Goal: Task Accomplishment & Management: Use online tool/utility

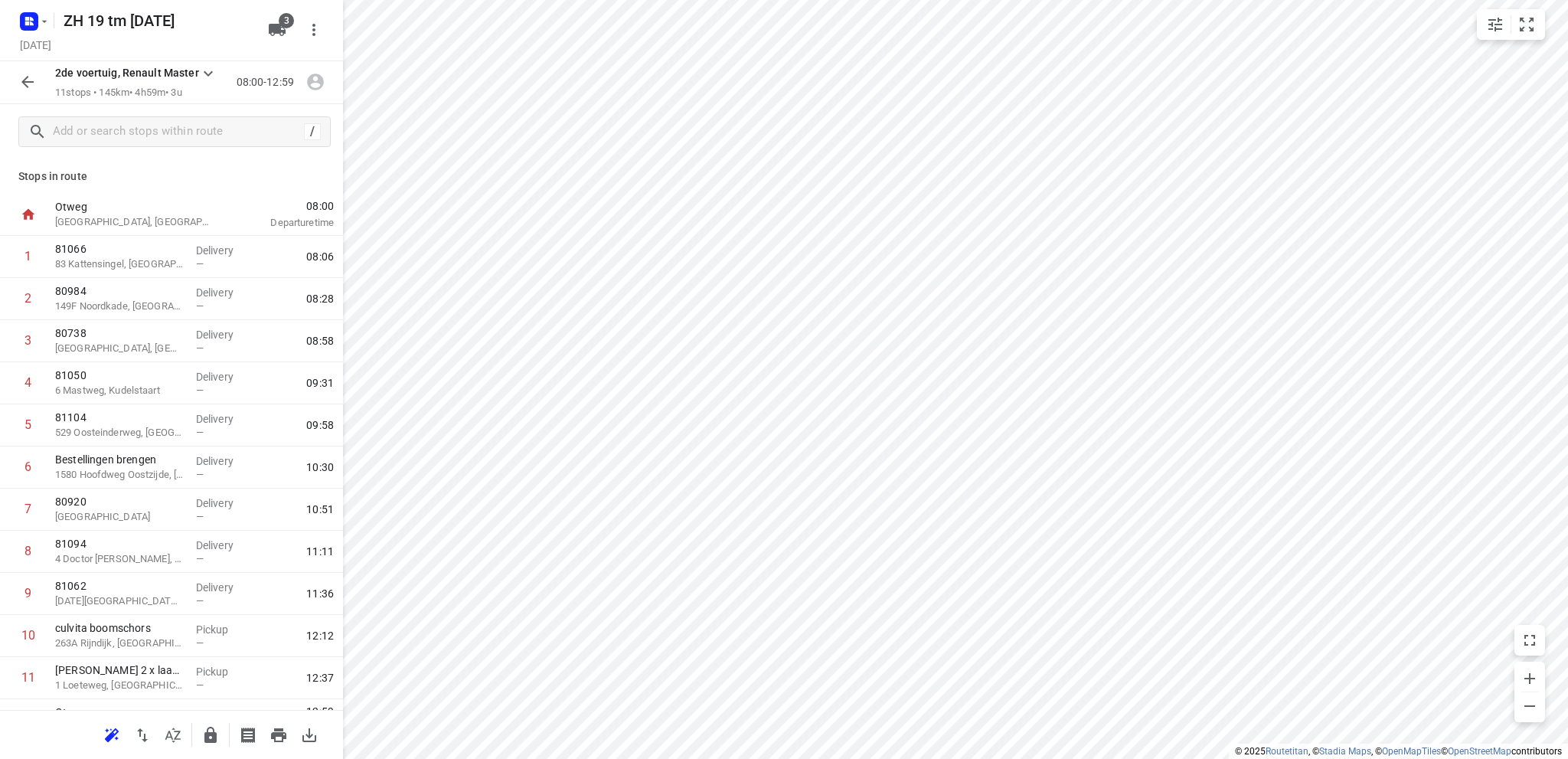
scroll to position [31, 0]
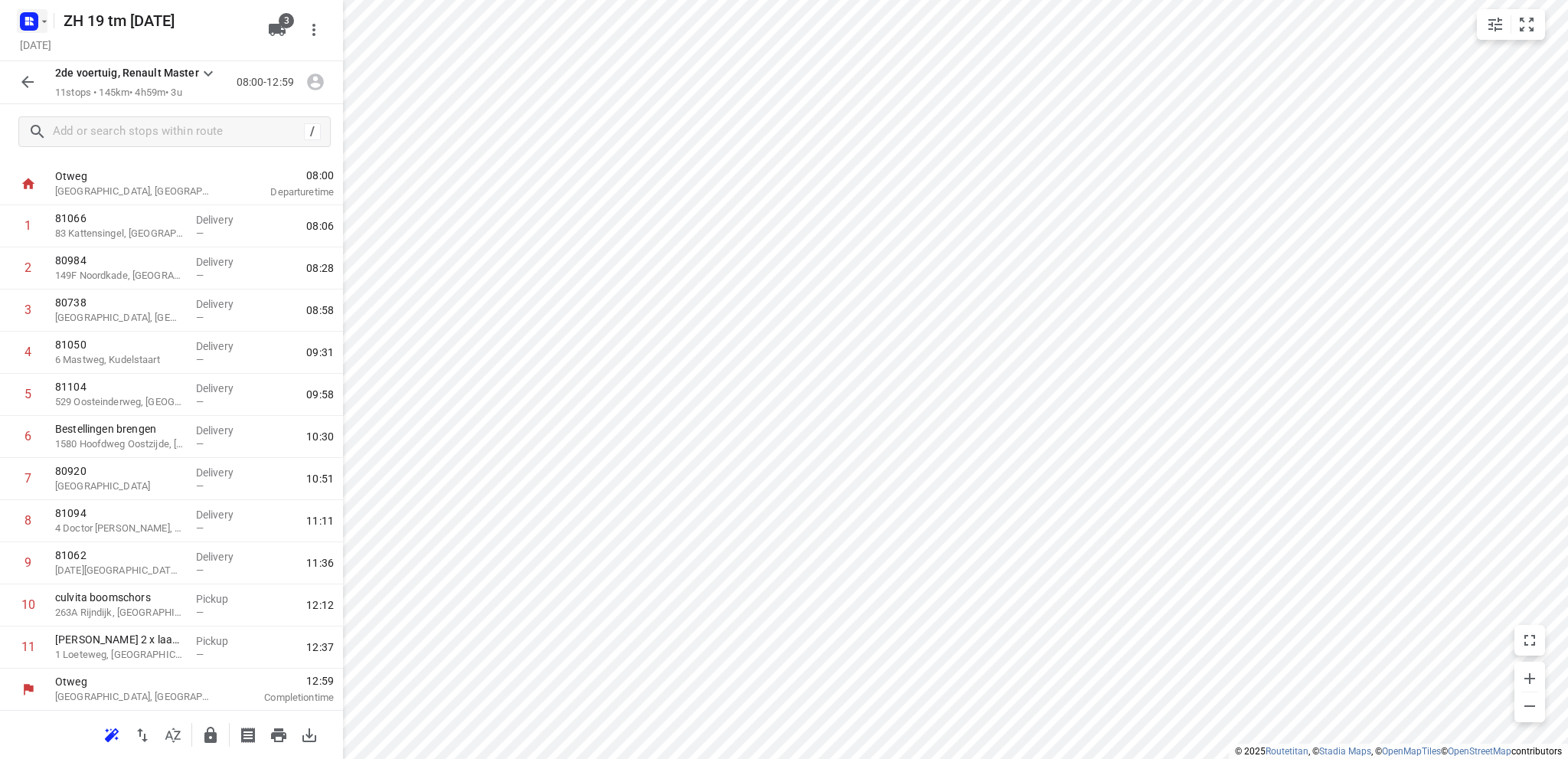
click at [32, 15] on rect "button" at bounding box center [29, 21] width 19 height 19
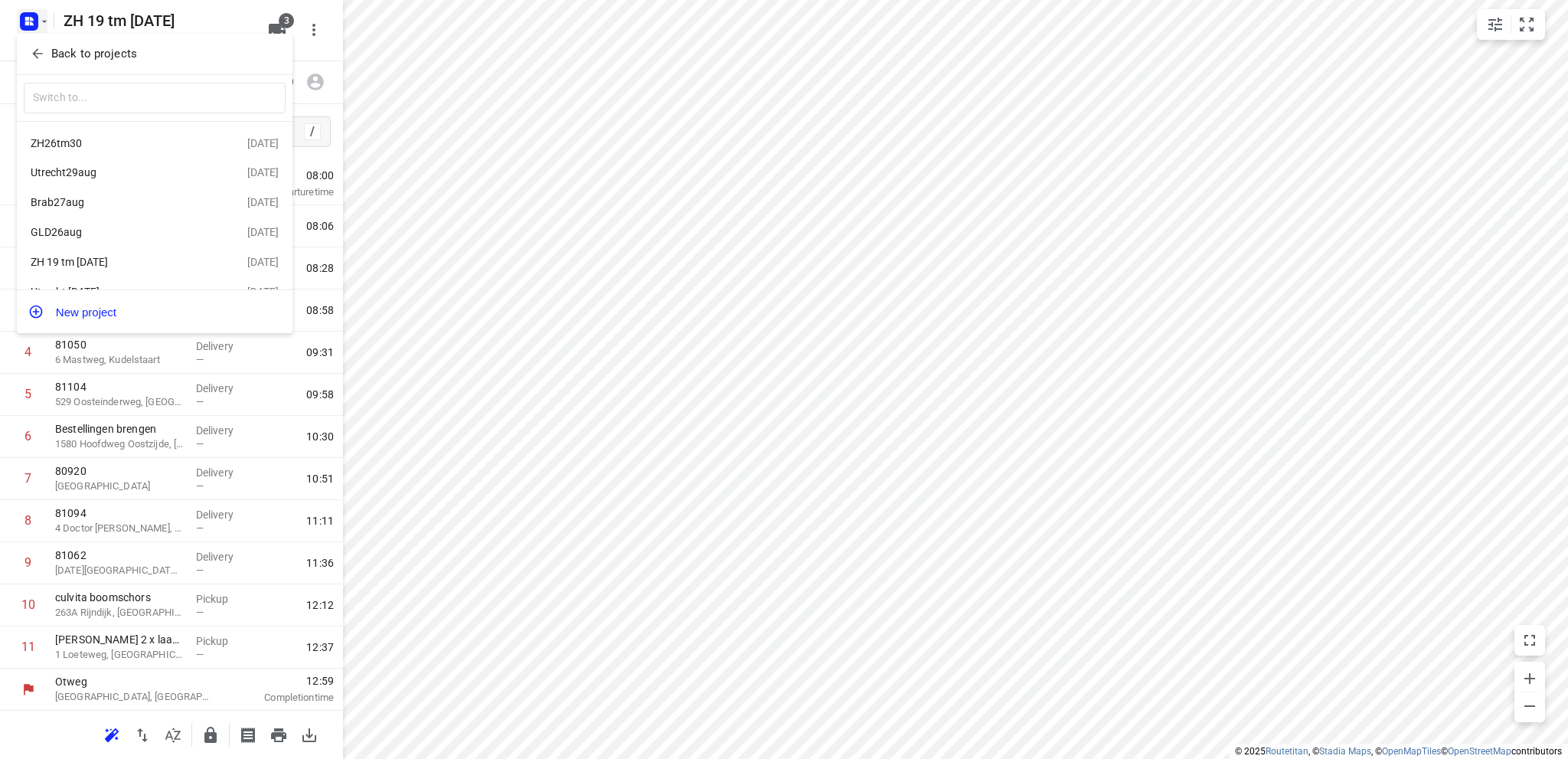
click at [93, 233] on div "GLD26aug" at bounding box center [119, 231] width 176 height 12
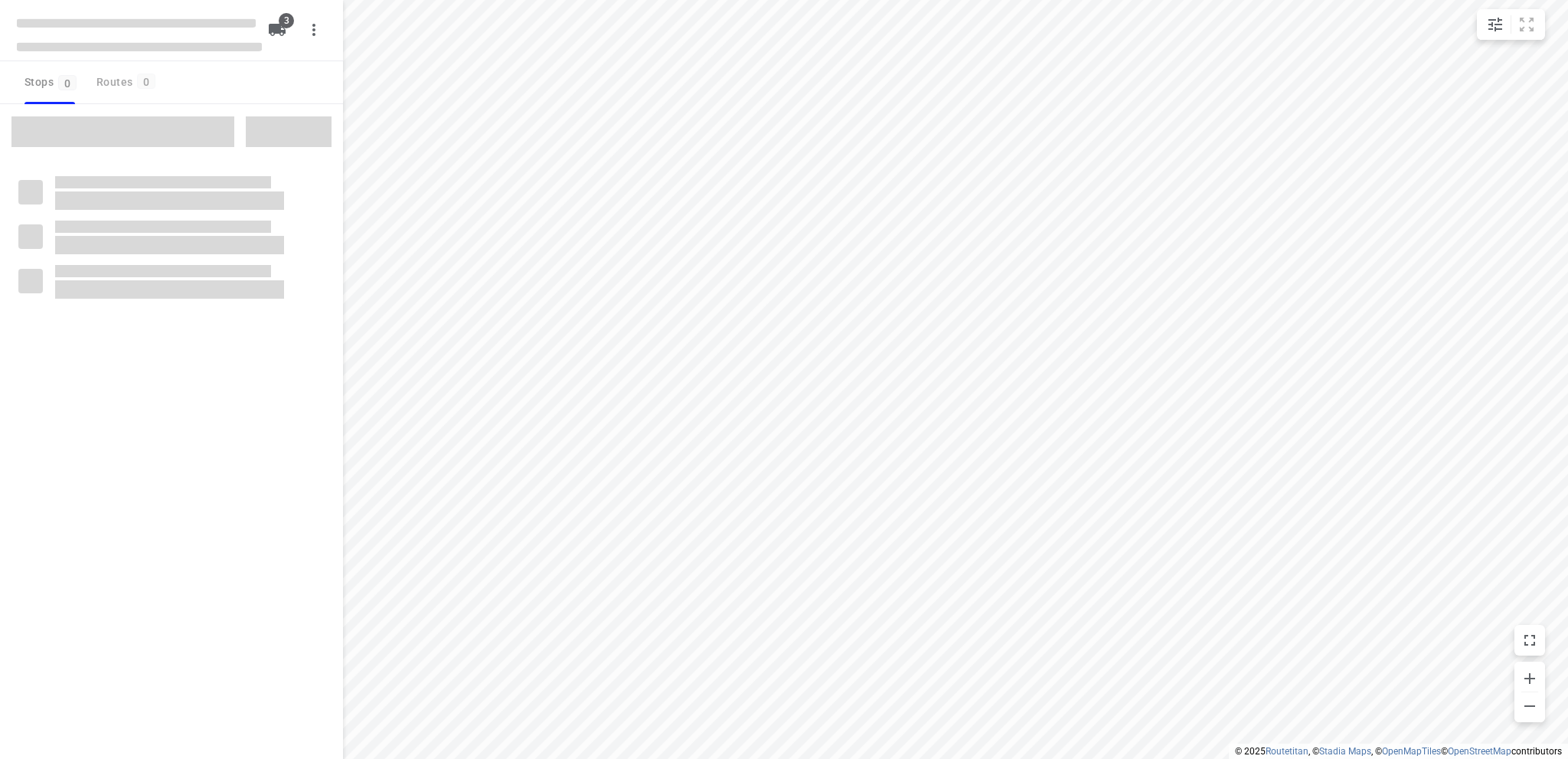
type input "distance"
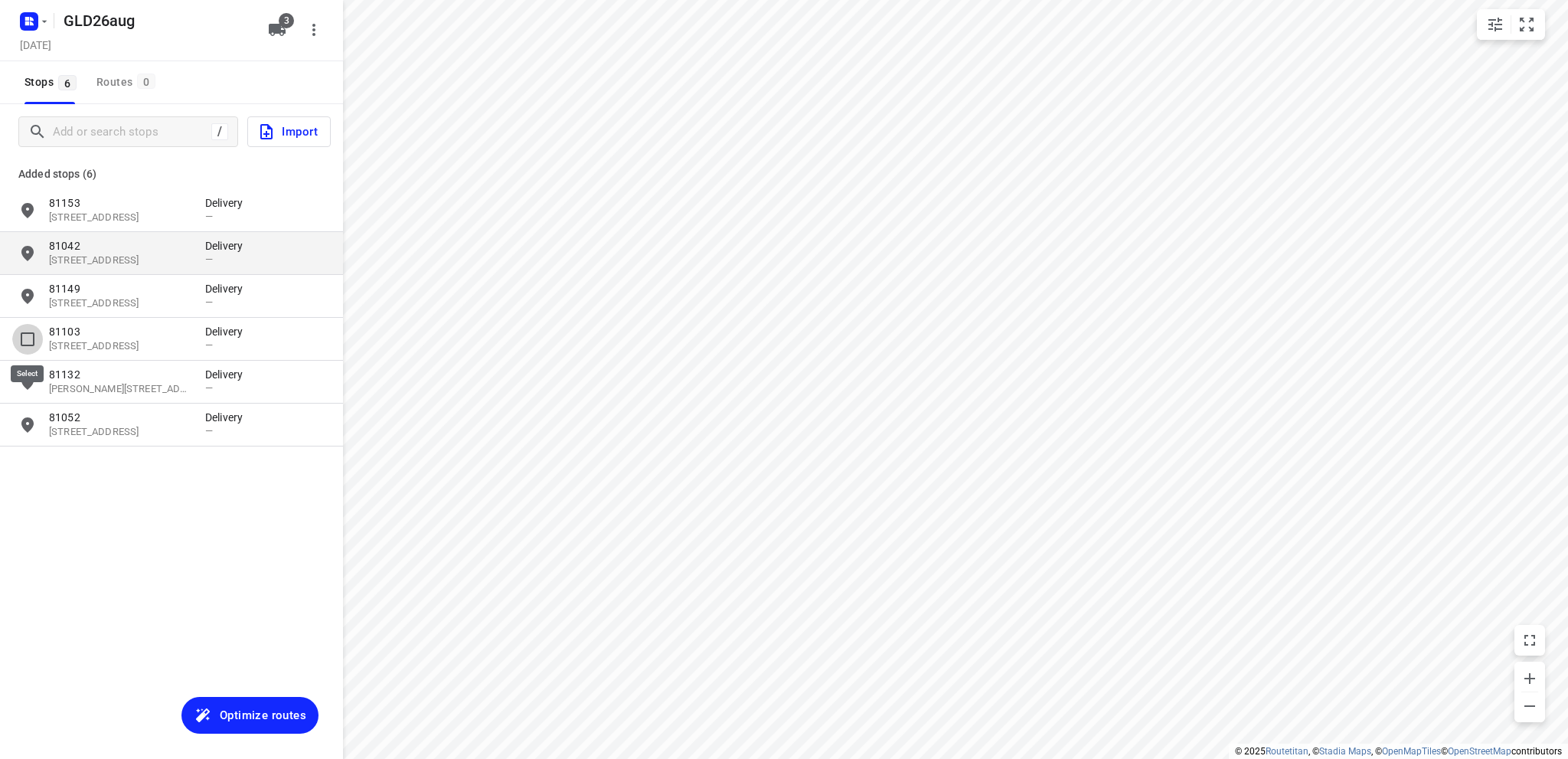
drag, startPoint x: 24, startPoint y: 334, endPoint x: 143, endPoint y: 296, distance: 124.9
click at [24, 332] on input "grid" at bounding box center [27, 340] width 31 height 31
checkbox input "true"
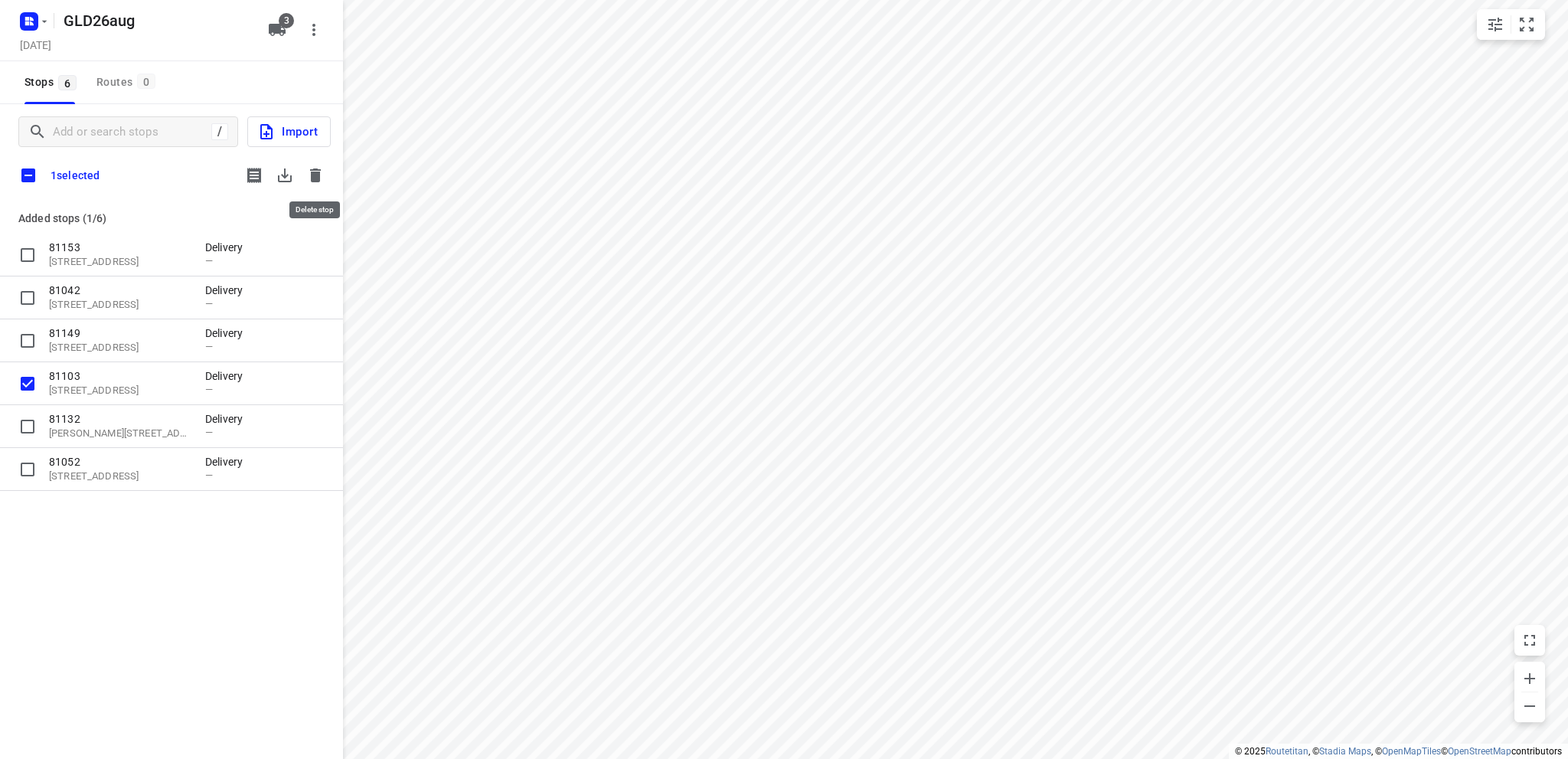
click at [311, 173] on icon "button" at bounding box center [315, 175] width 10 height 14
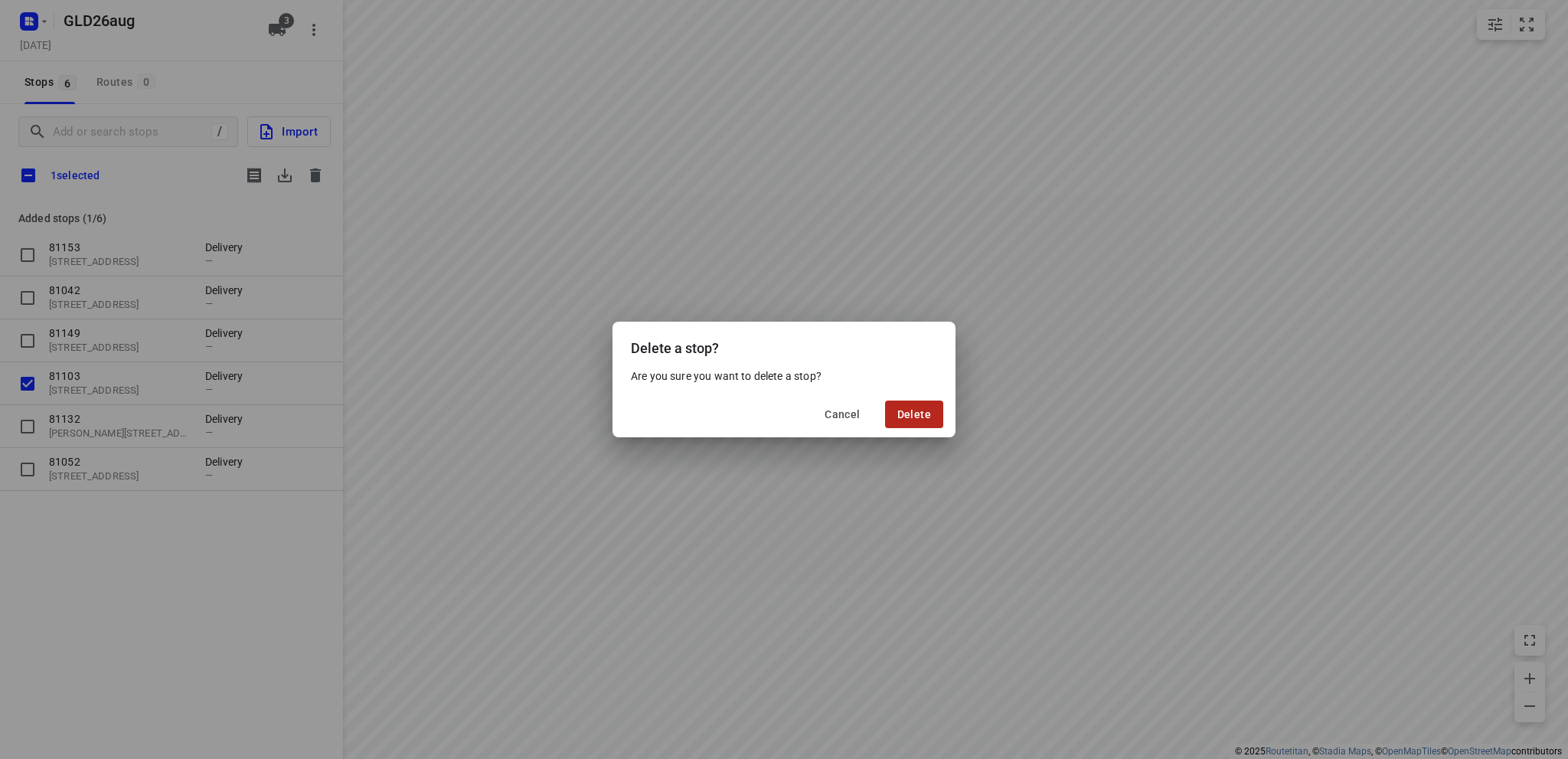
click at [919, 413] on span "Delete" at bounding box center [914, 414] width 34 height 12
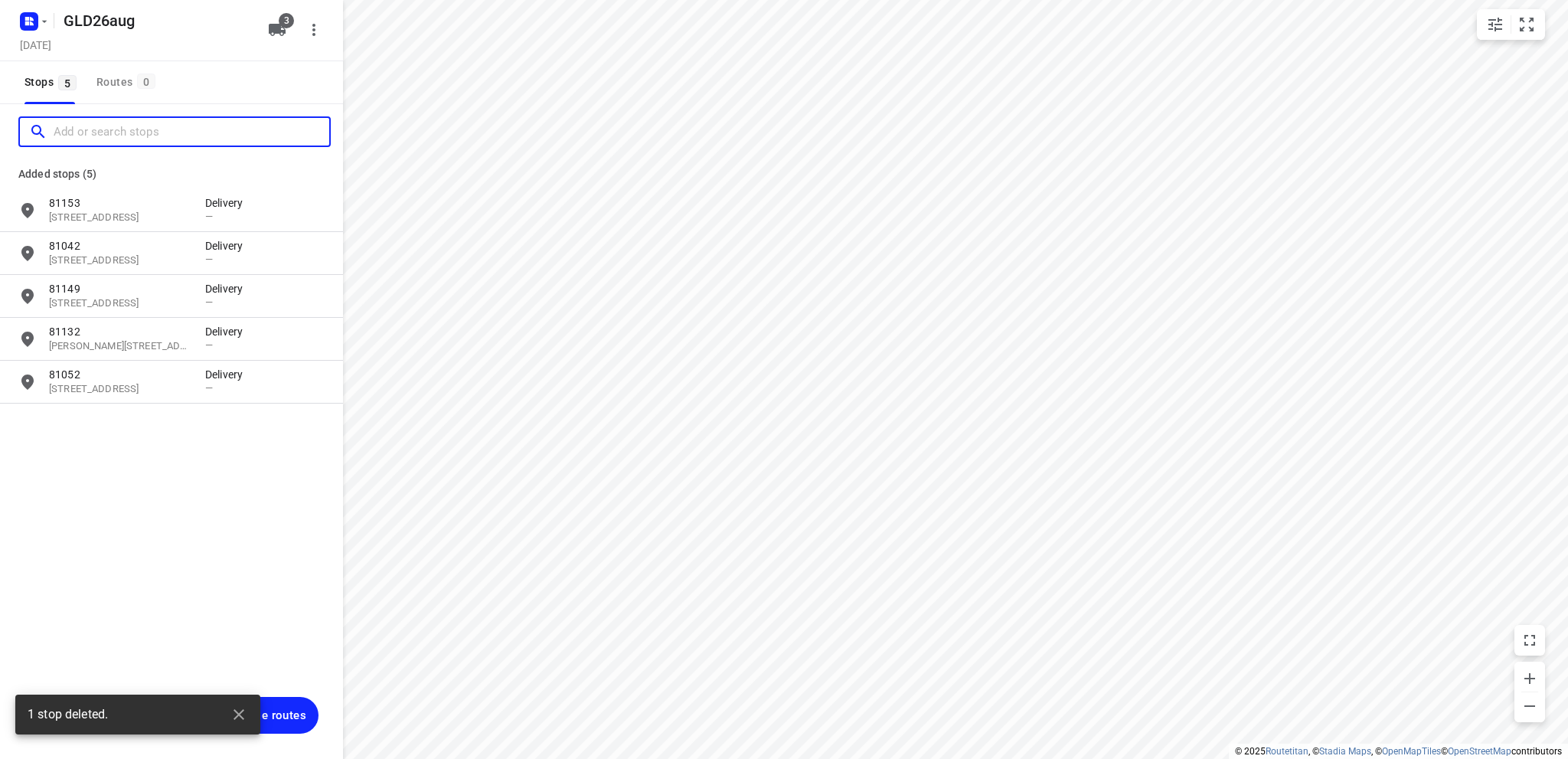
click at [141, 127] on input "Add or search stops" at bounding box center [191, 131] width 276 height 23
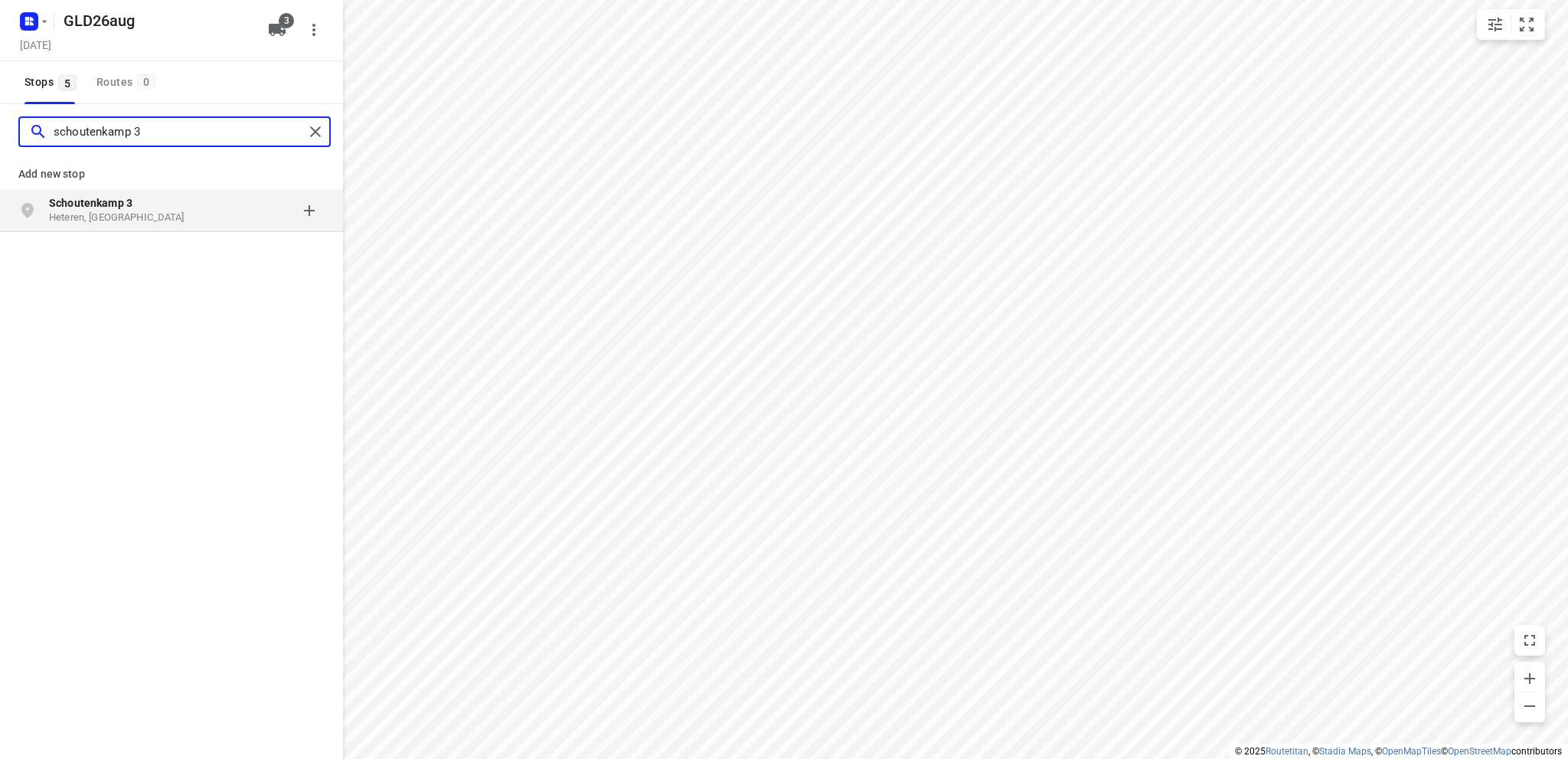
type input "schoutenkamp 3"
click at [98, 203] on b "Schoutenkamp 3" at bounding box center [91, 202] width 84 height 12
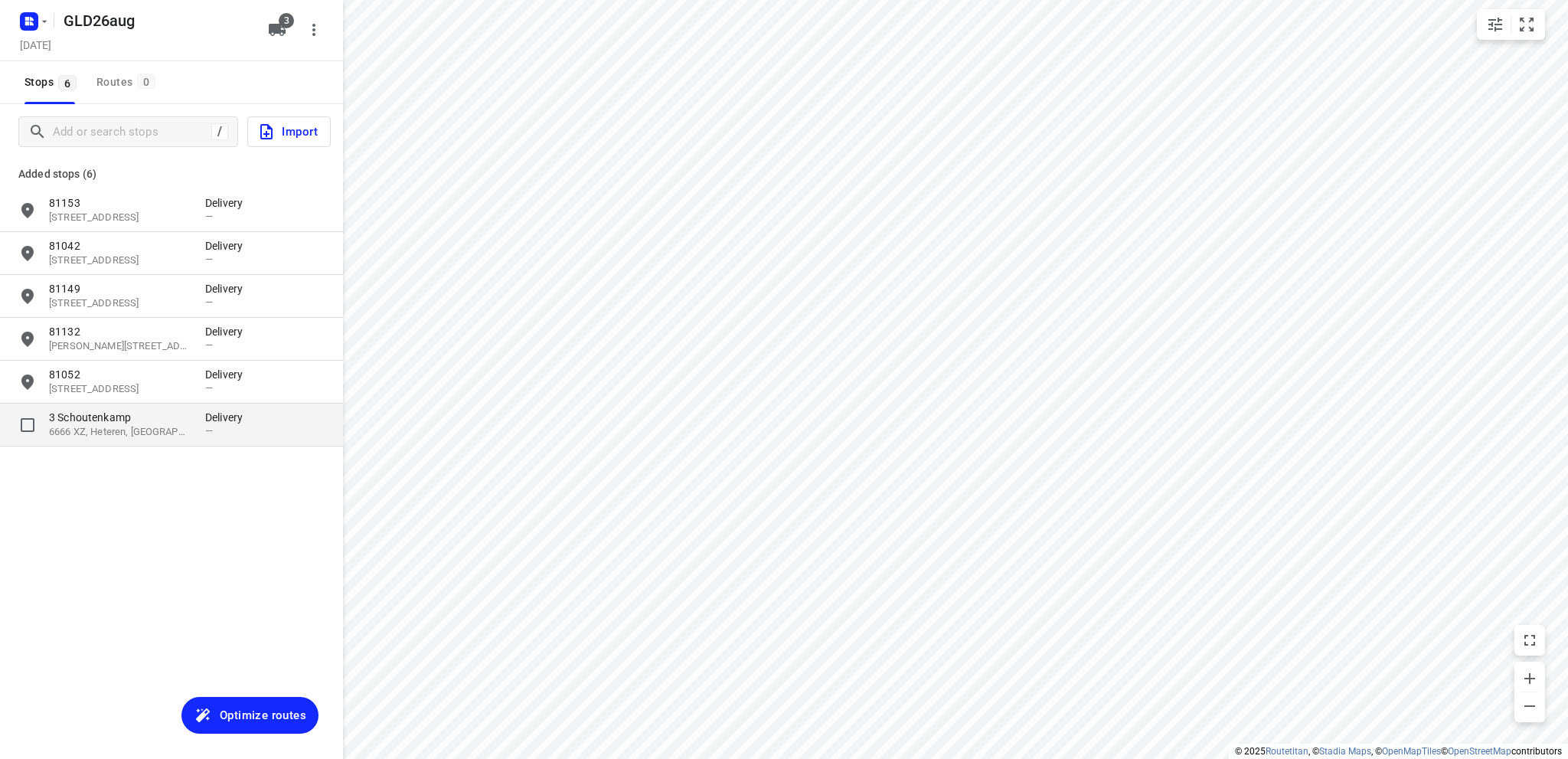
click at [106, 426] on p "6666 XZ, Heteren, NL" at bounding box center [119, 432] width 141 height 15
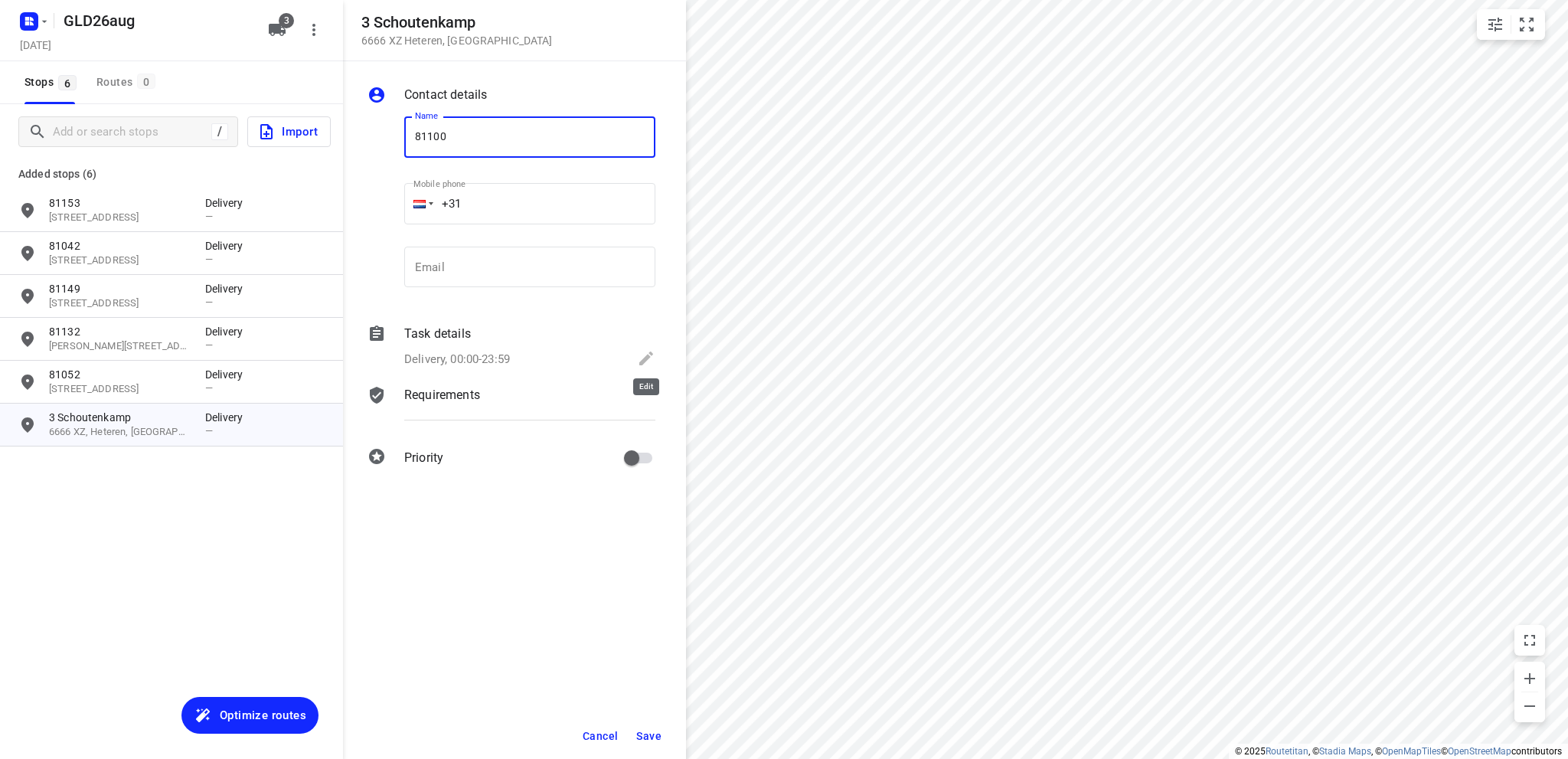
type input "81100"
click at [645, 357] on icon at bounding box center [646, 358] width 14 height 14
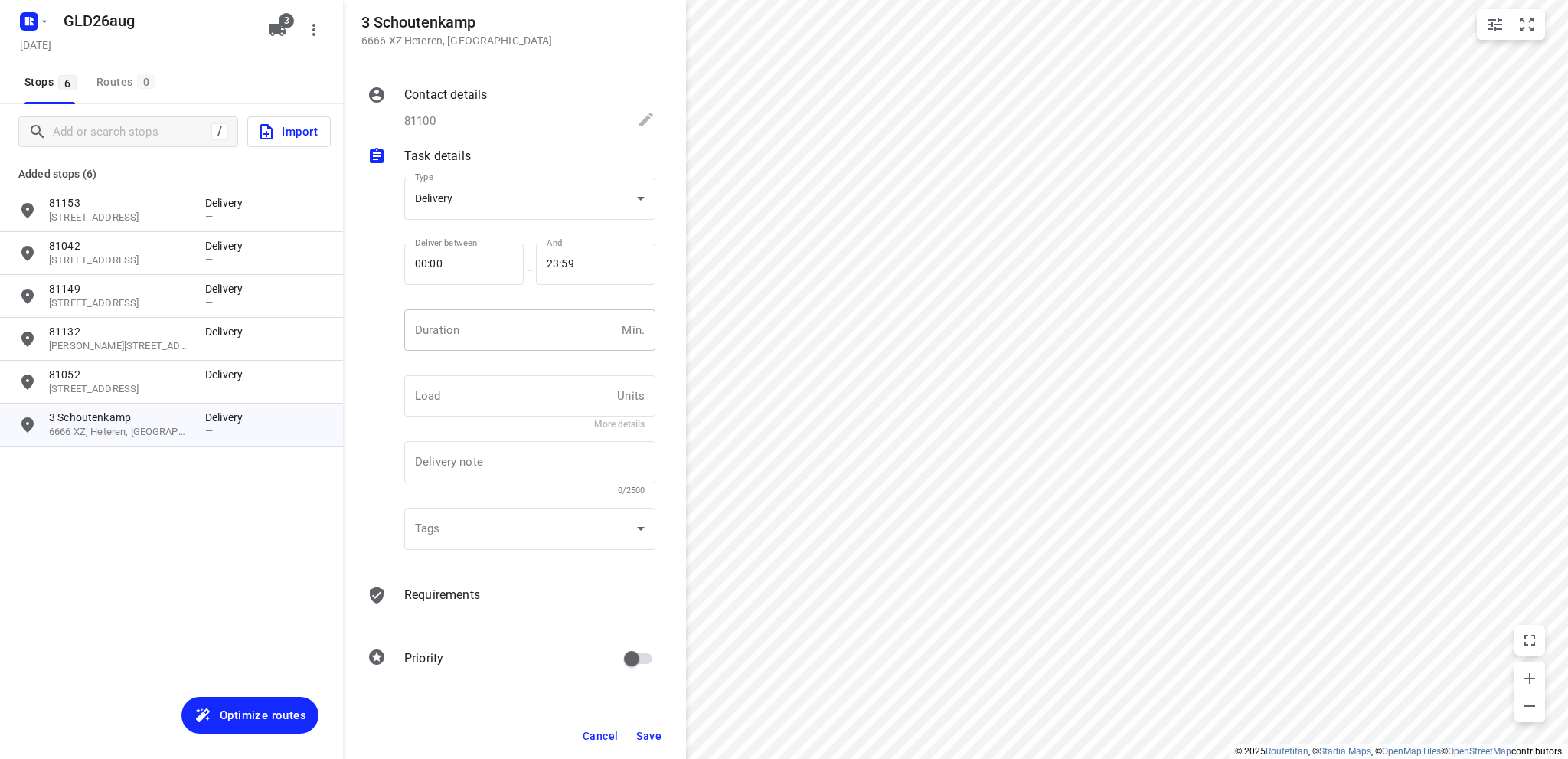
click at [493, 334] on input "number" at bounding box center [509, 330] width 211 height 41
type input "10"
click at [647, 733] on span "Save" at bounding box center [648, 736] width 25 height 12
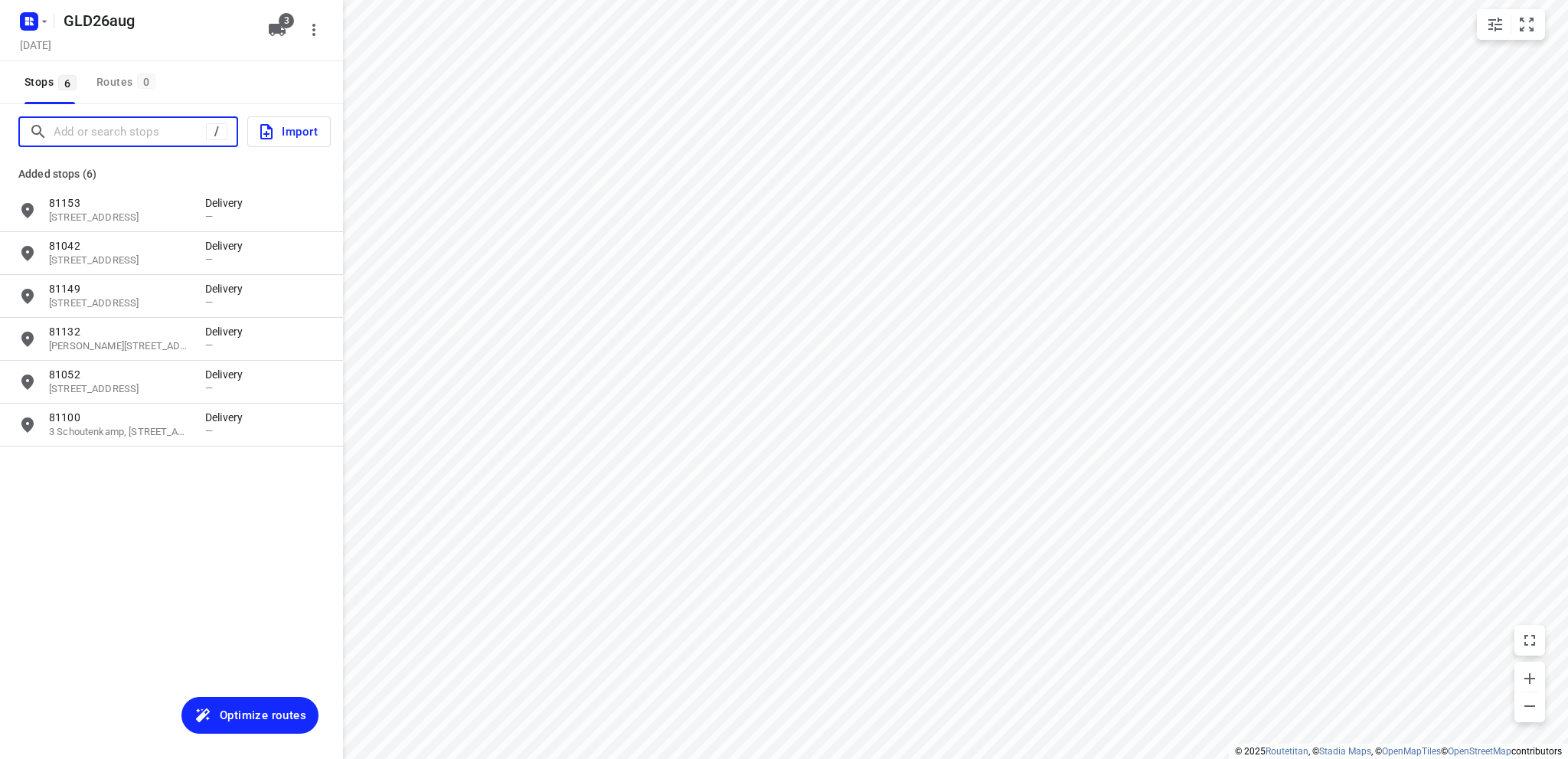
click at [69, 131] on input "Add or search stops" at bounding box center [129, 131] width 152 height 23
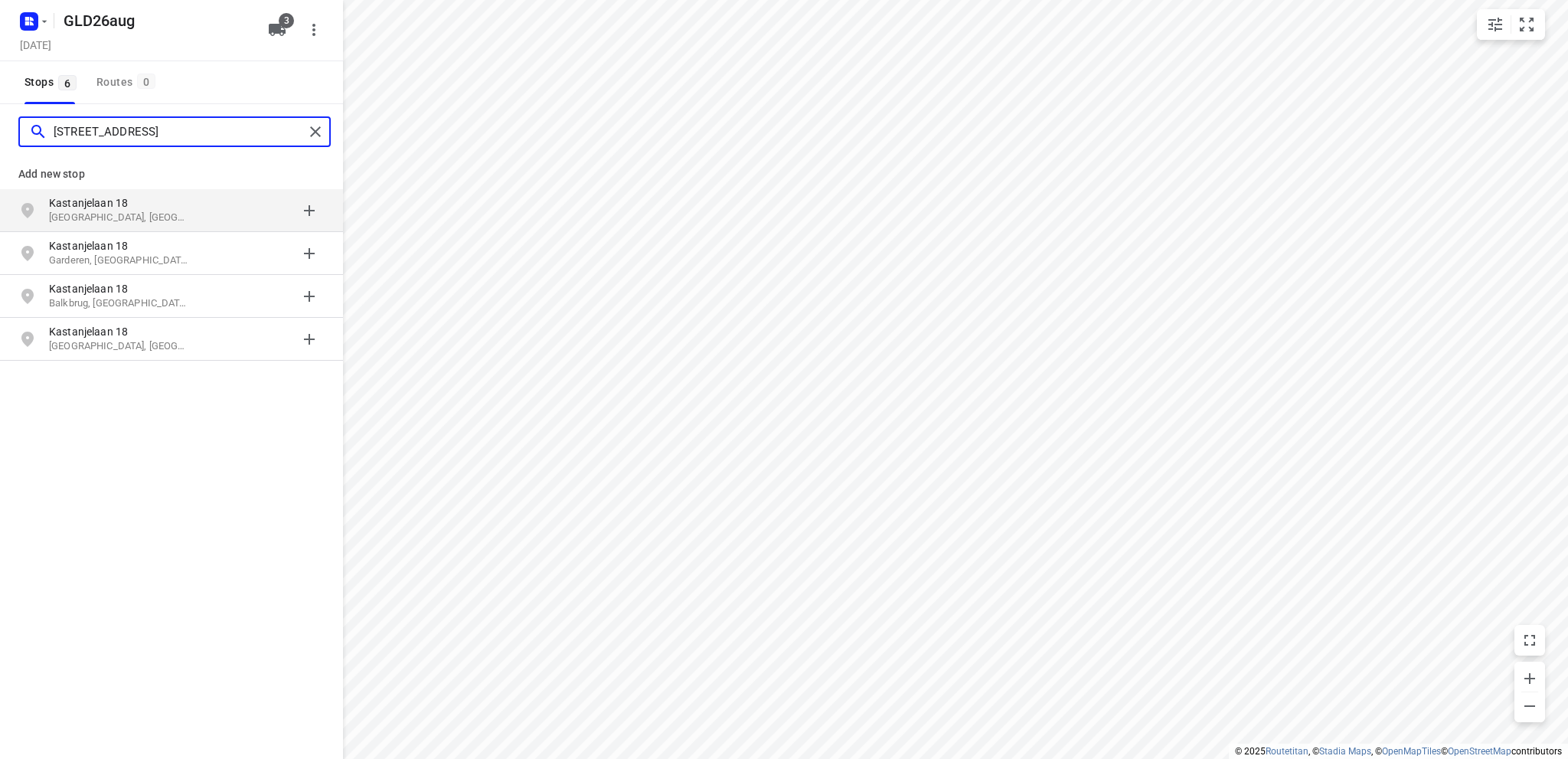
type input "kastanjelaan 18 harde"
click at [110, 202] on p "Kastanjelaan 18" at bounding box center [119, 202] width 141 height 15
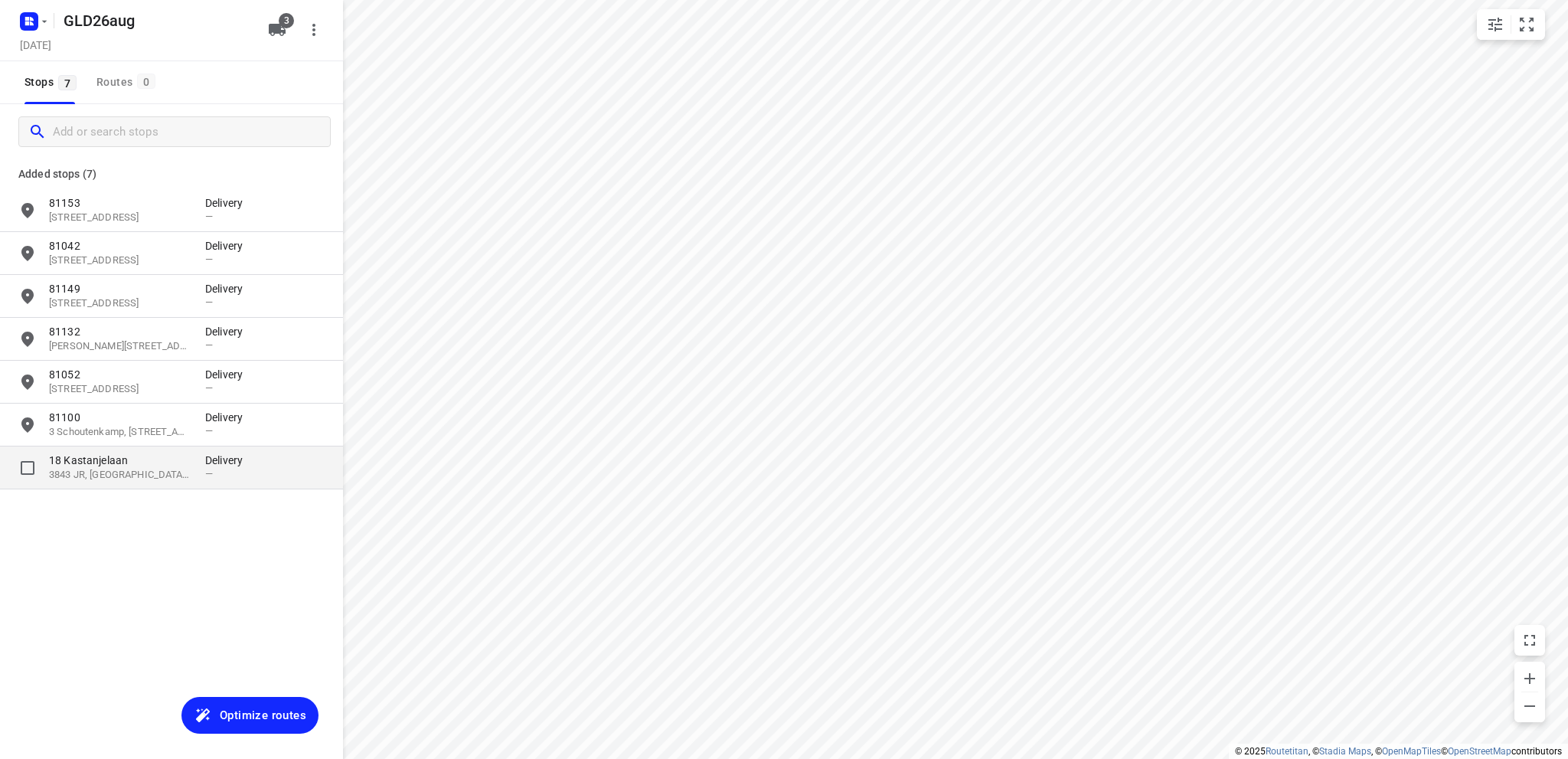
click at [80, 465] on p "18 Kastanjelaan" at bounding box center [119, 460] width 141 height 15
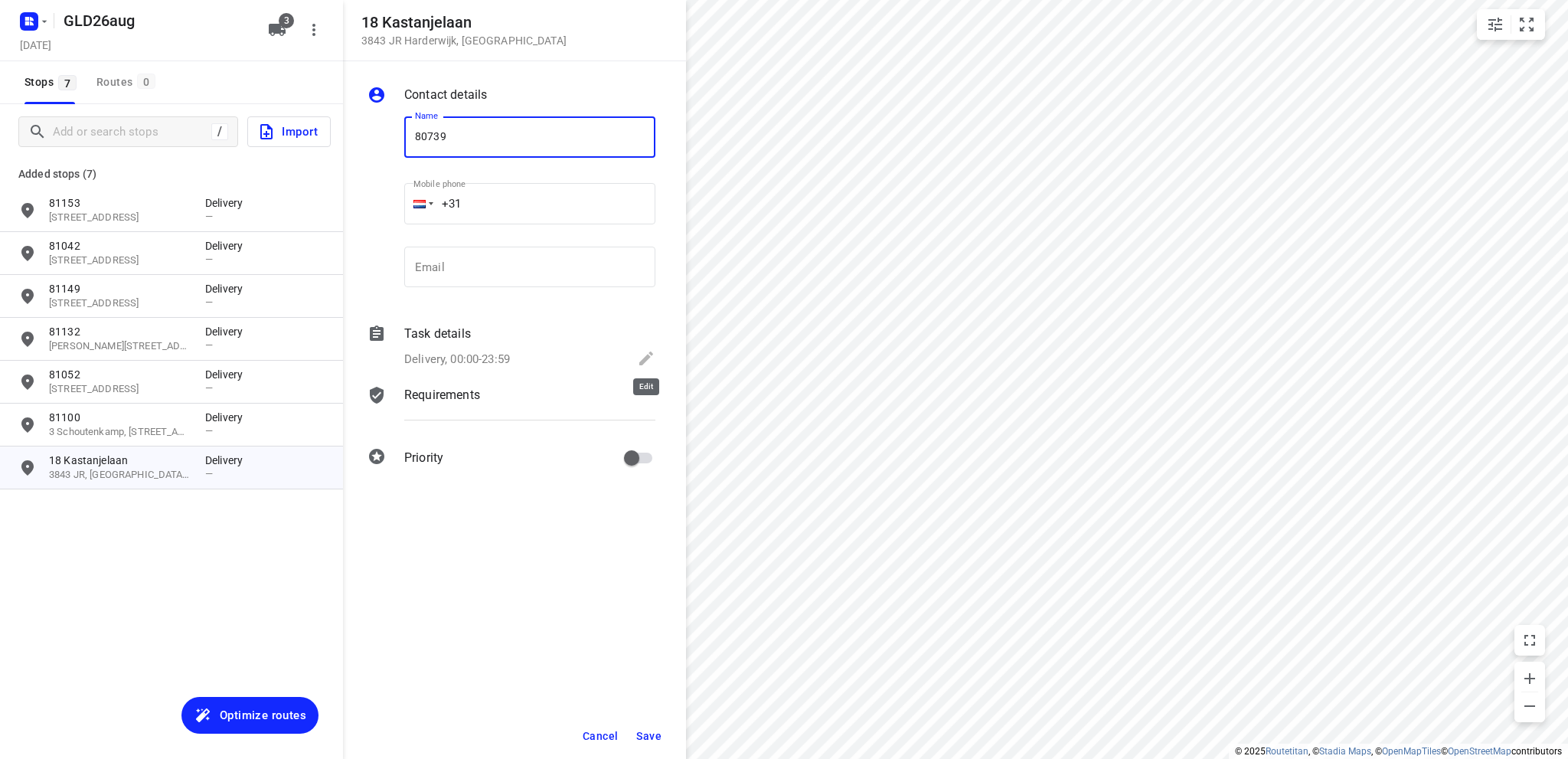
type input "80739"
click at [644, 351] on icon at bounding box center [646, 358] width 19 height 19
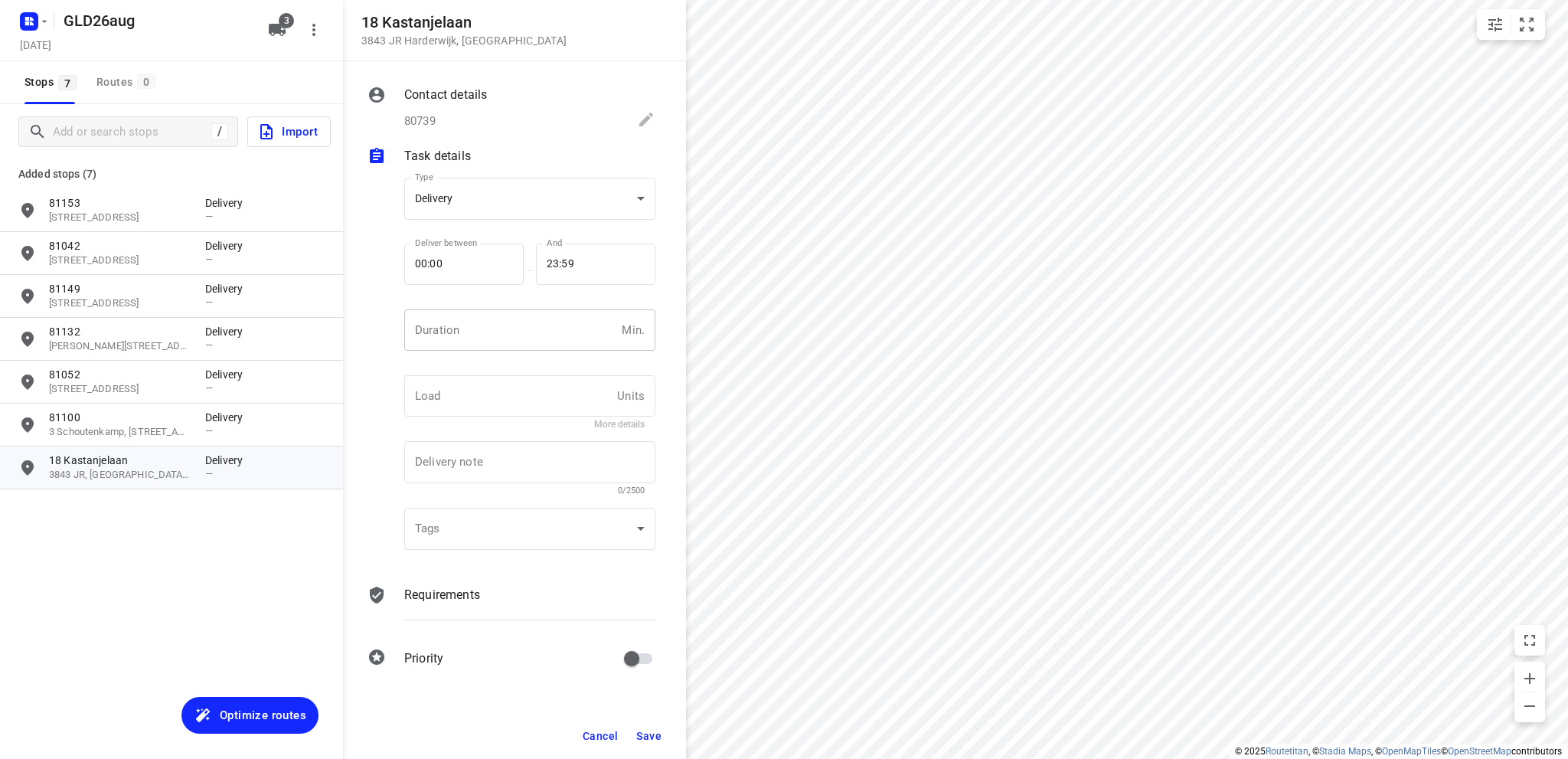
click at [453, 327] on input "number" at bounding box center [509, 330] width 211 height 41
type input "10"
click at [649, 732] on span "Save" at bounding box center [648, 736] width 25 height 12
click at [269, 710] on span "Optimize routes" at bounding box center [263, 715] width 86 height 20
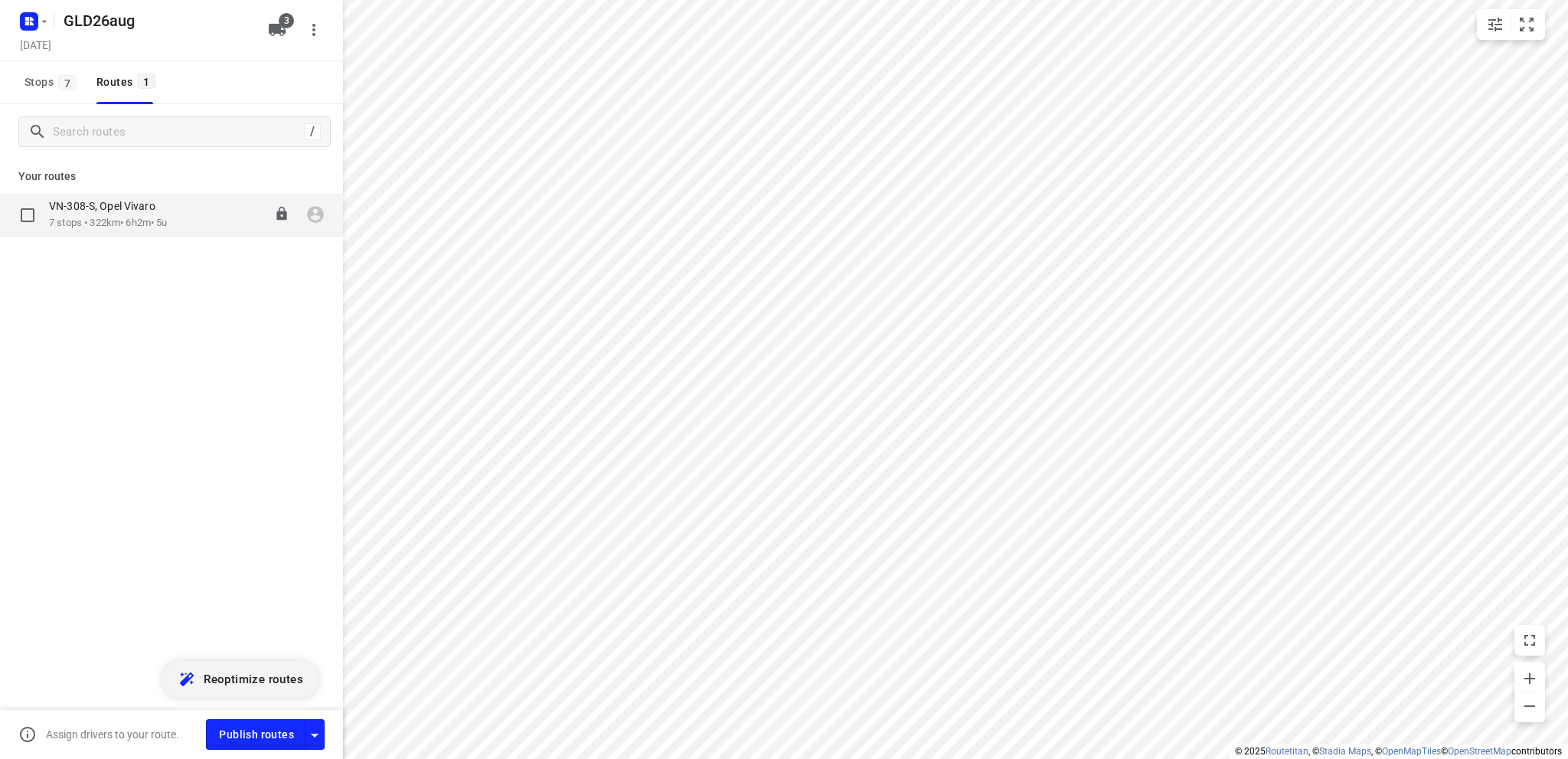
click at [125, 218] on p "7 stops • 322km • 6h2m • 5u" at bounding box center [110, 223] width 122 height 15
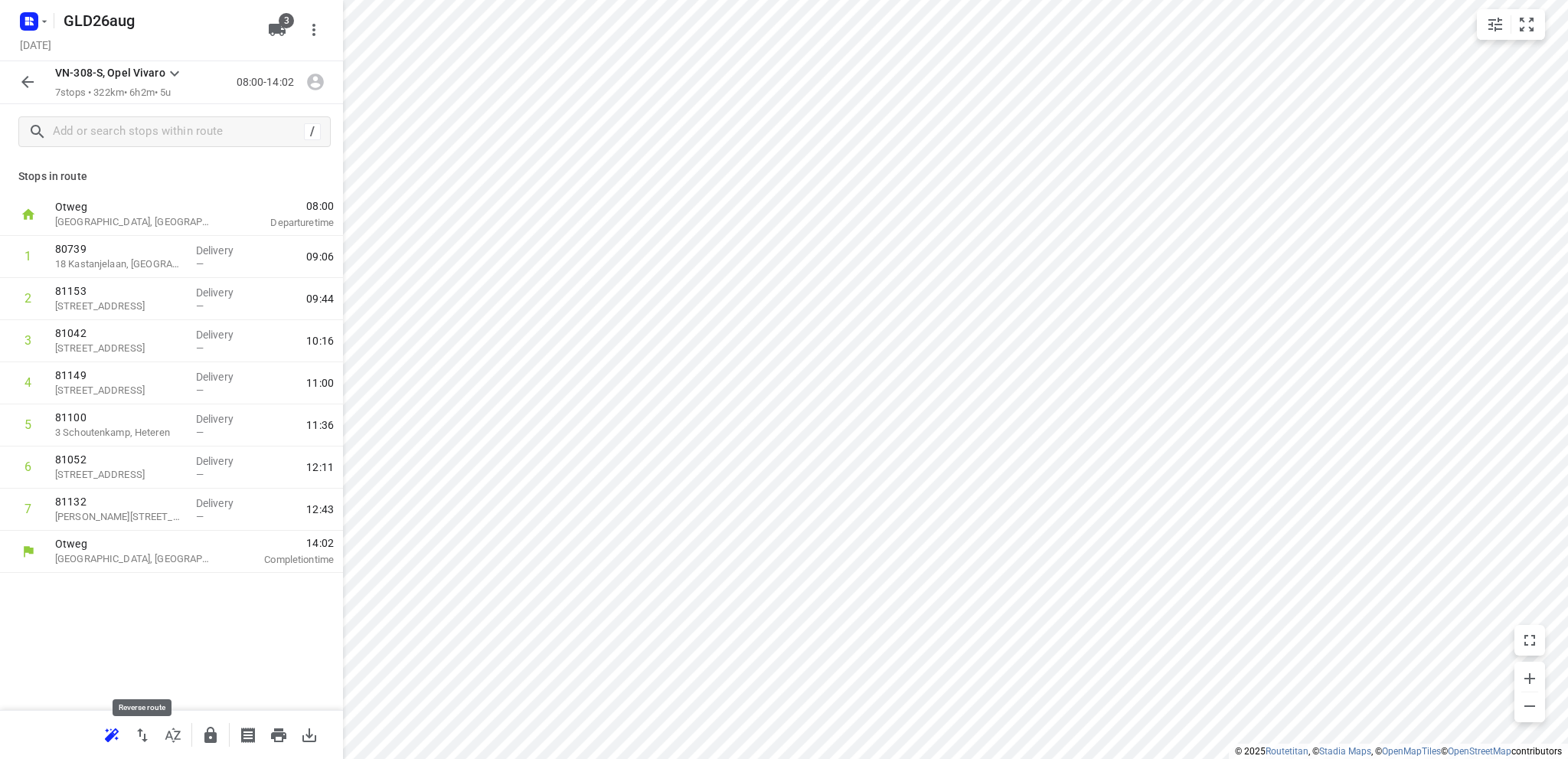
click at [145, 737] on icon "button" at bounding box center [142, 735] width 19 height 19
click at [25, 79] on icon "button" at bounding box center [27, 81] width 12 height 12
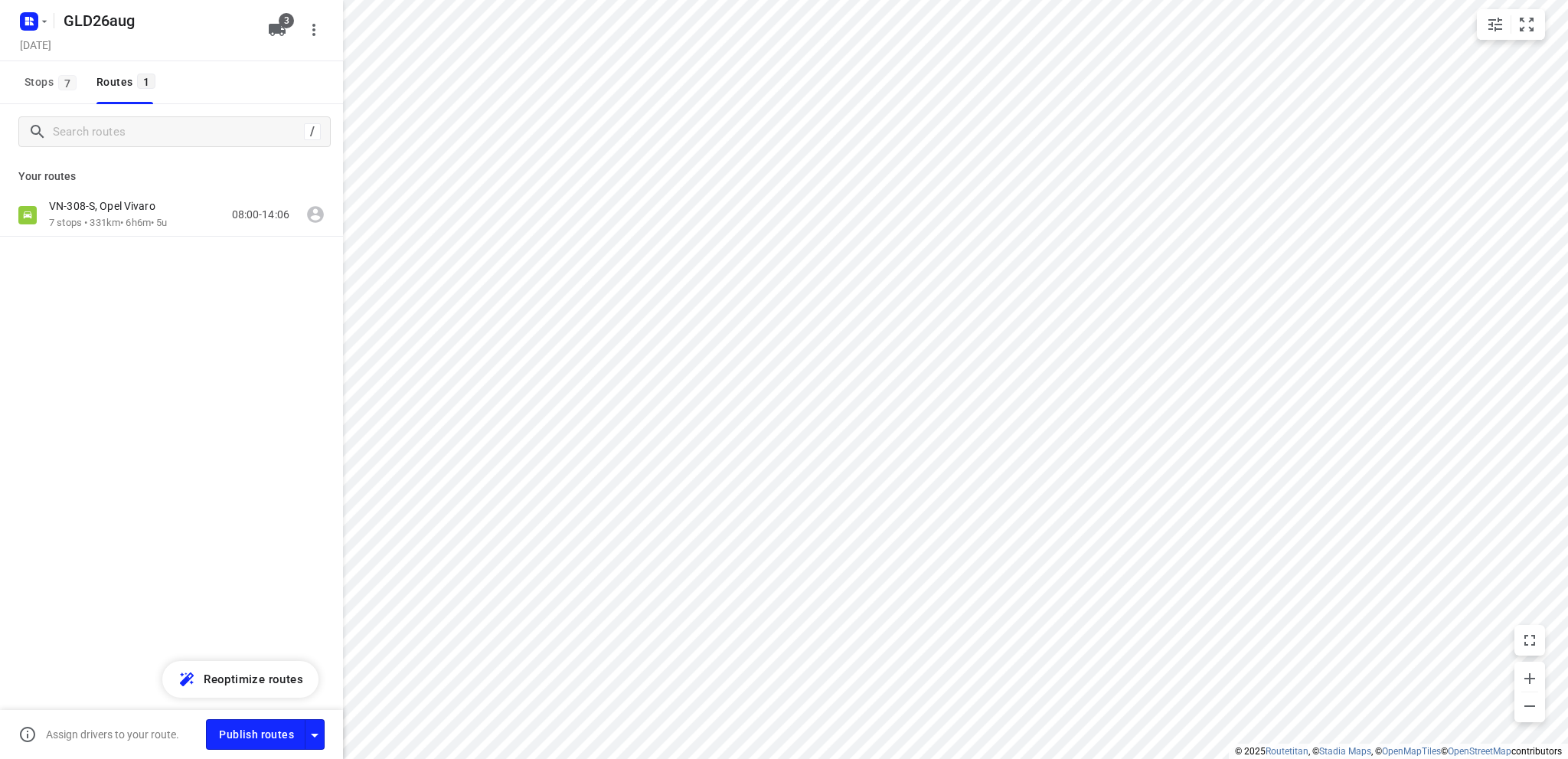
click at [25, 79] on span "Stops 7" at bounding box center [52, 82] width 56 height 19
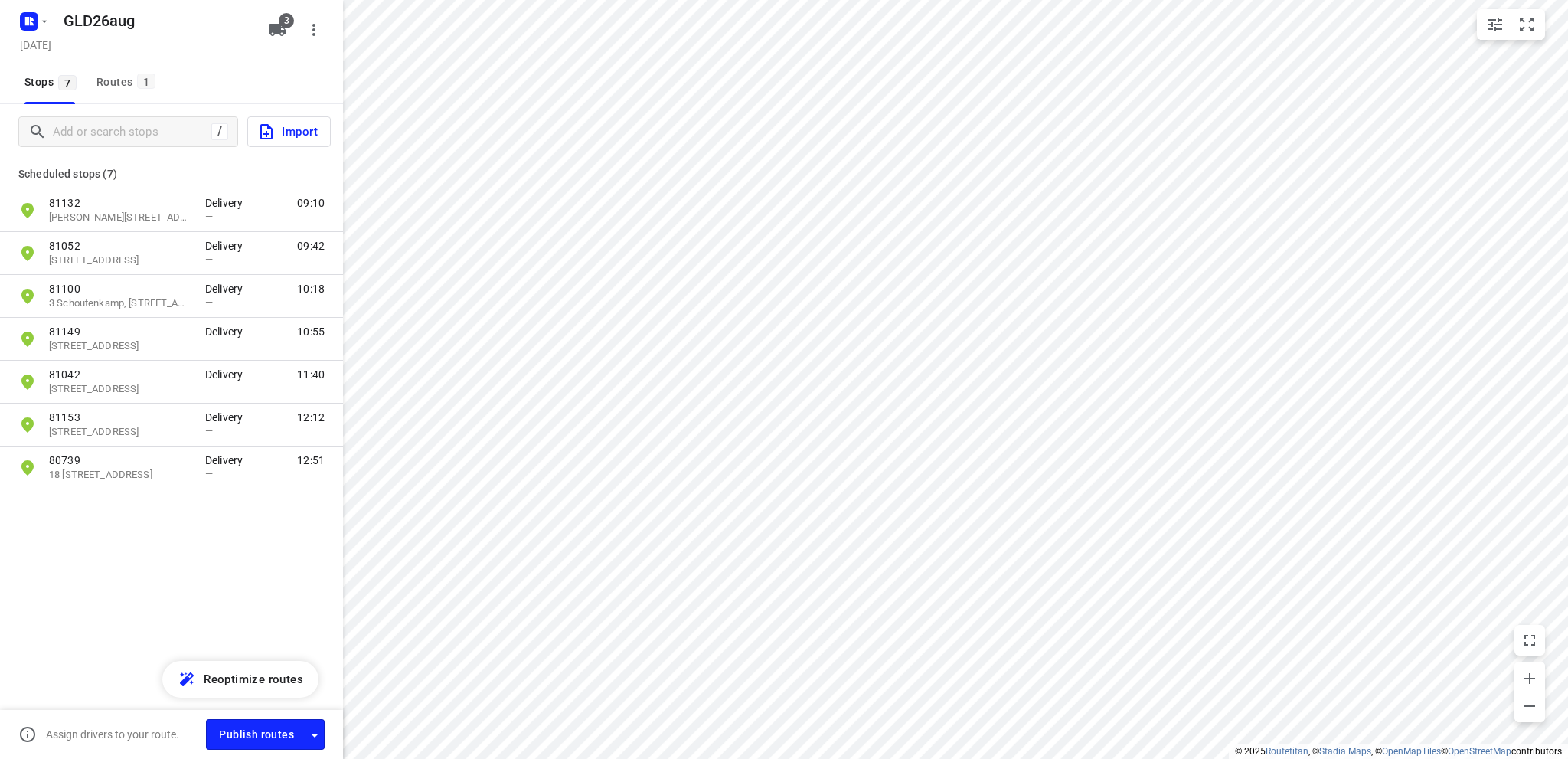
click at [294, 127] on span "Import" at bounding box center [287, 131] width 60 height 20
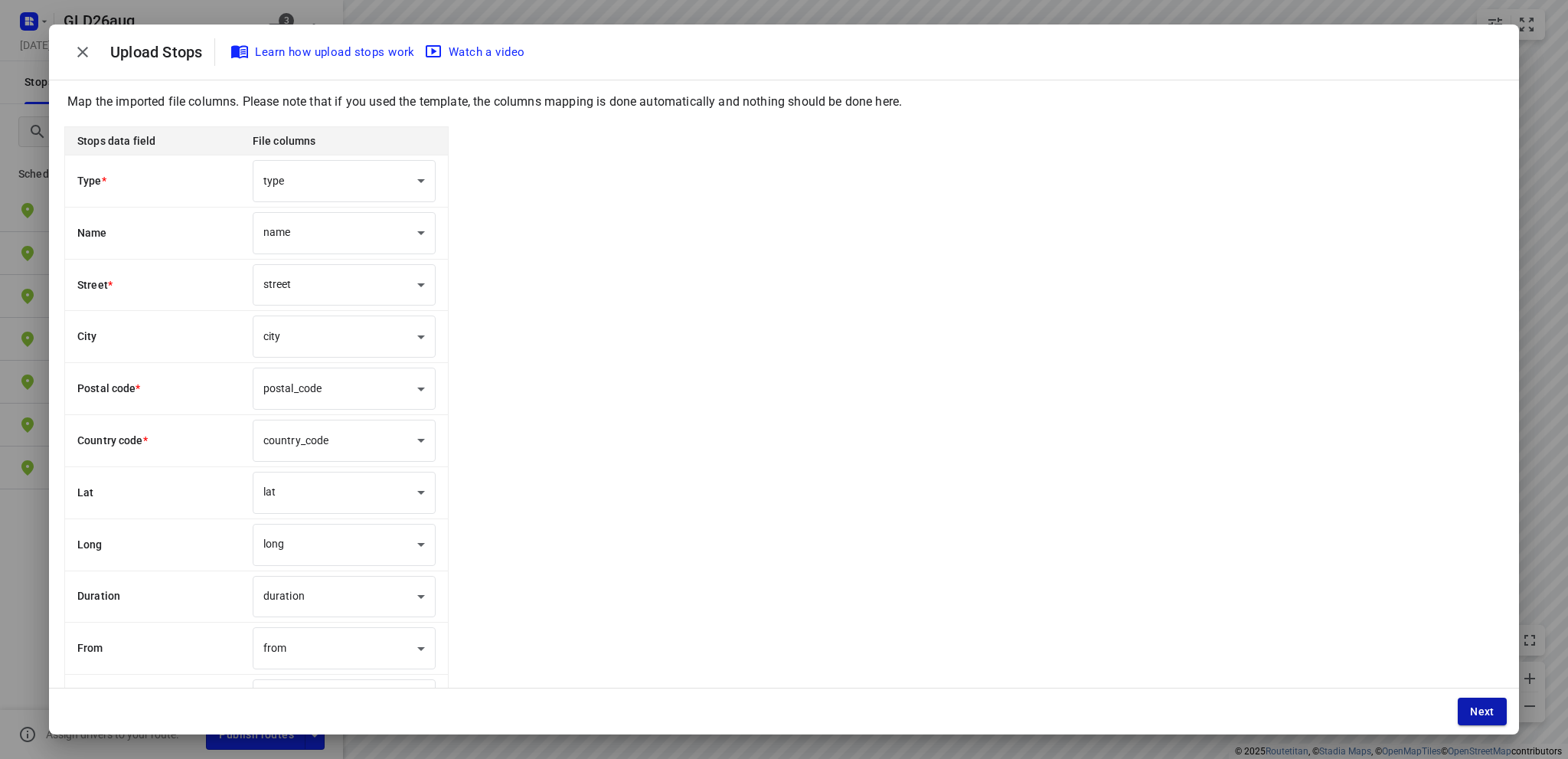
click at [1476, 709] on span "Next" at bounding box center [1482, 711] width 24 height 12
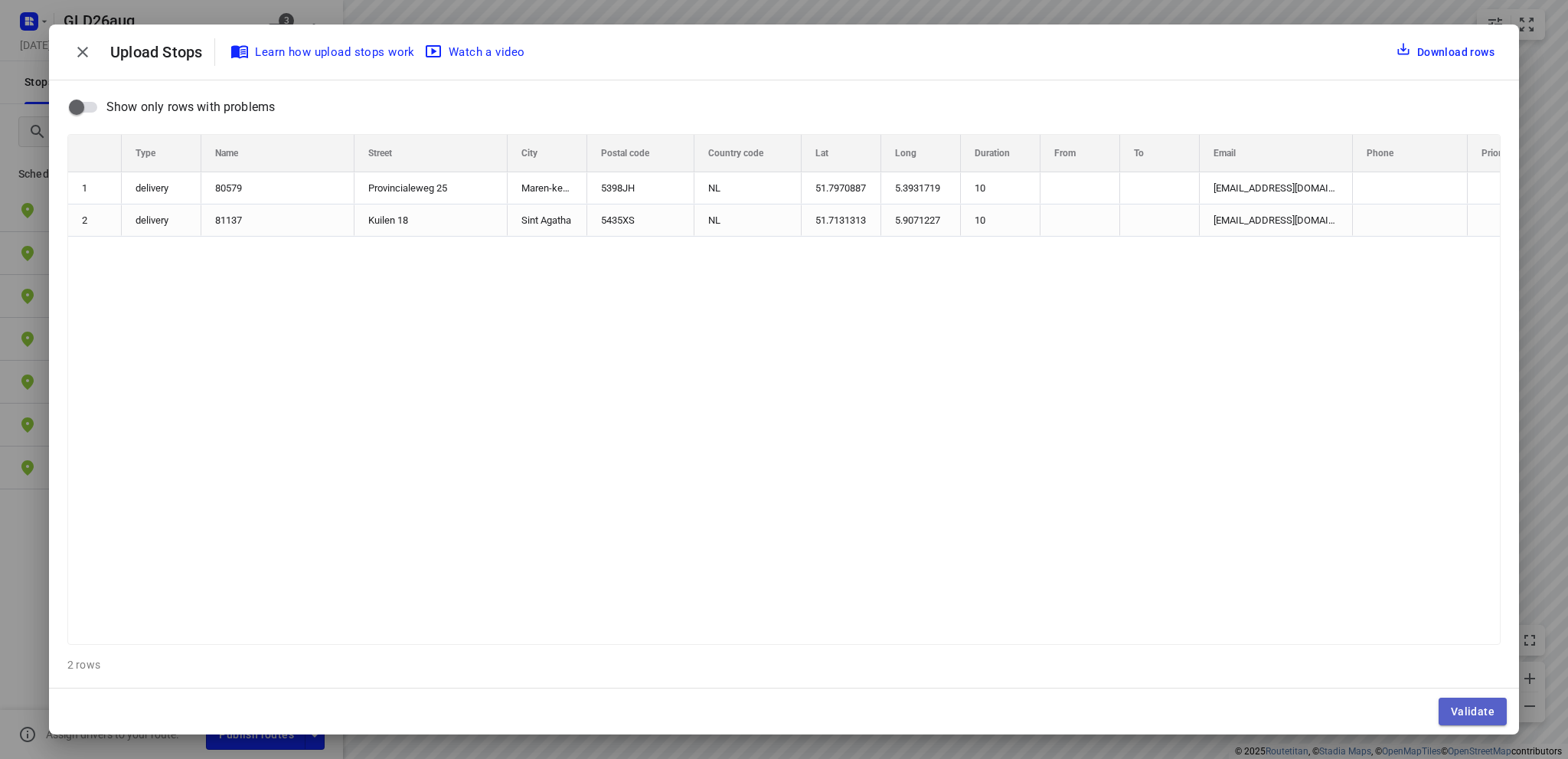
click at [1475, 710] on span "Validate" at bounding box center [1472, 711] width 44 height 12
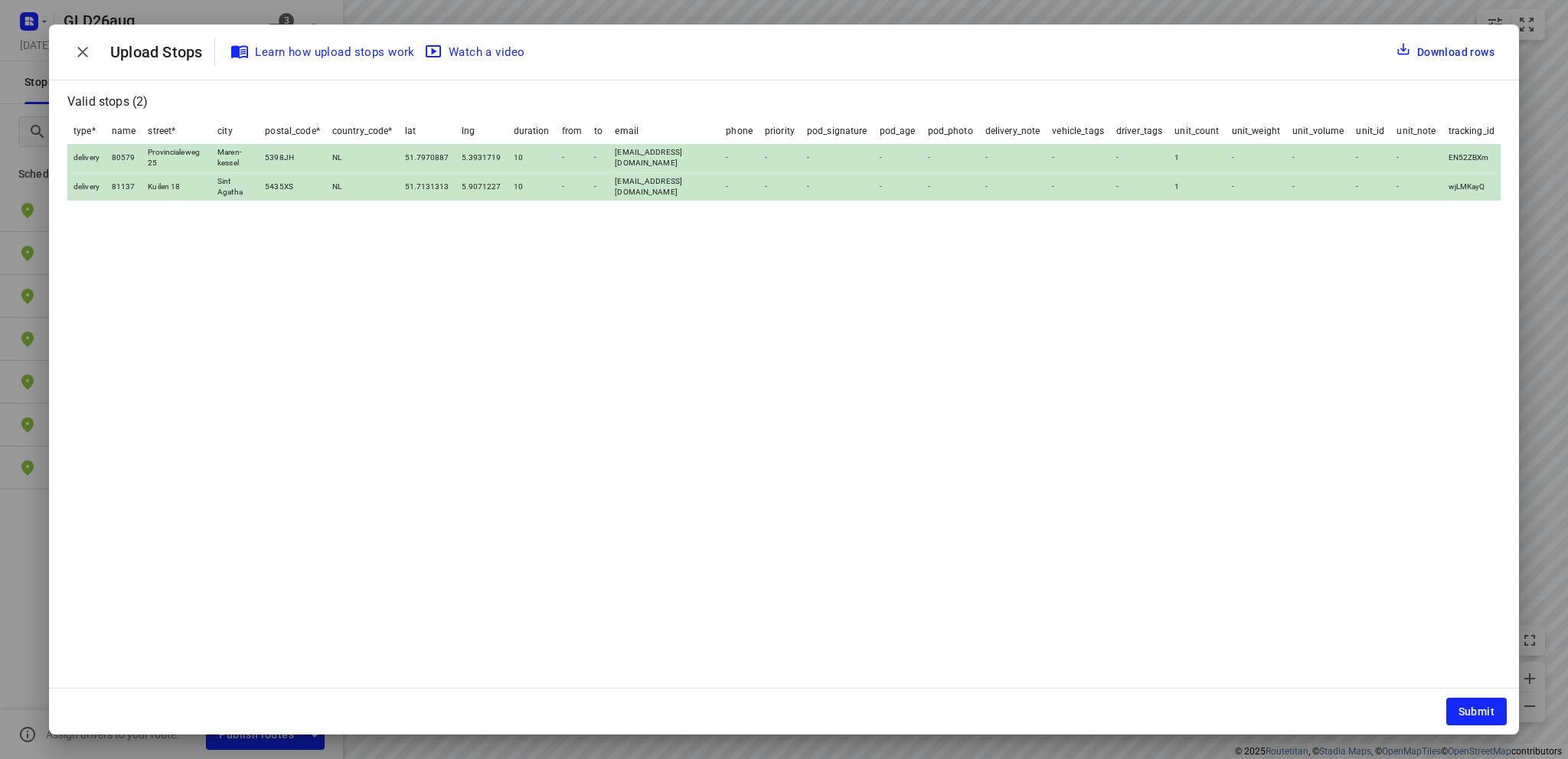
click at [1475, 710] on span "Submit" at bounding box center [1476, 711] width 36 height 12
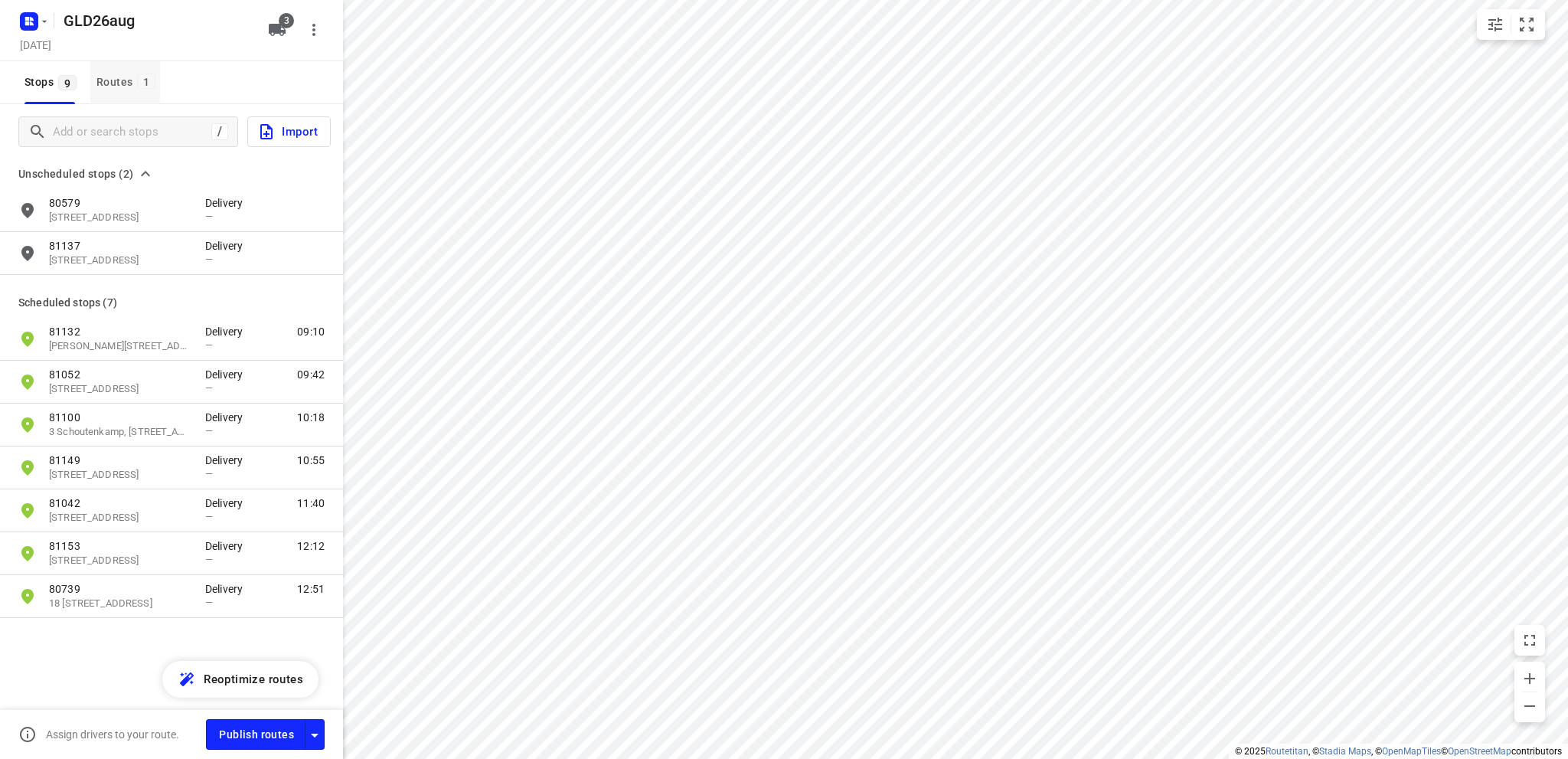
click at [108, 79] on div "Routes 1" at bounding box center [128, 82] width 64 height 19
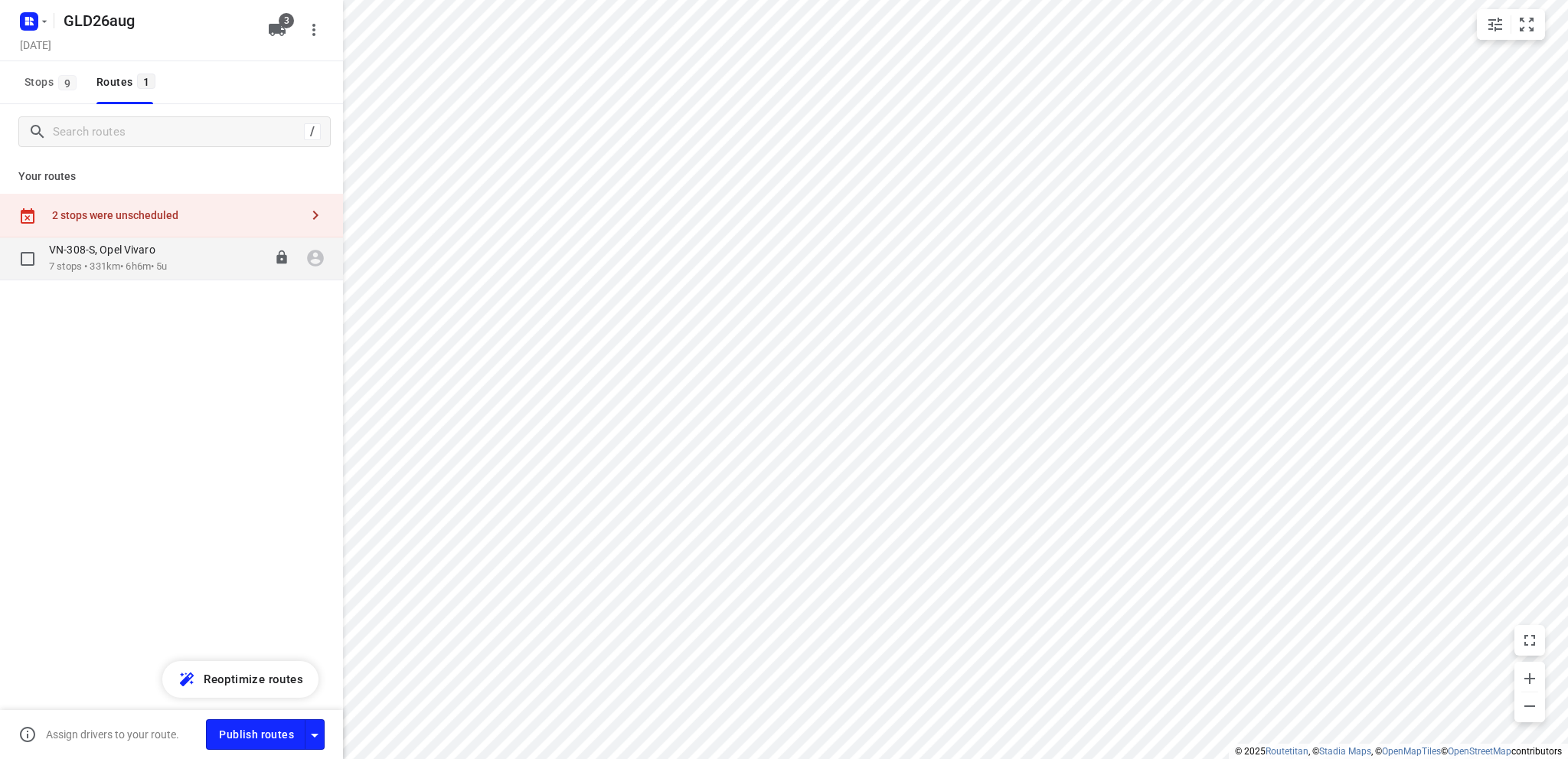
click at [106, 254] on p "VN-308-S, Opel Vivaro" at bounding box center [106, 249] width 115 height 14
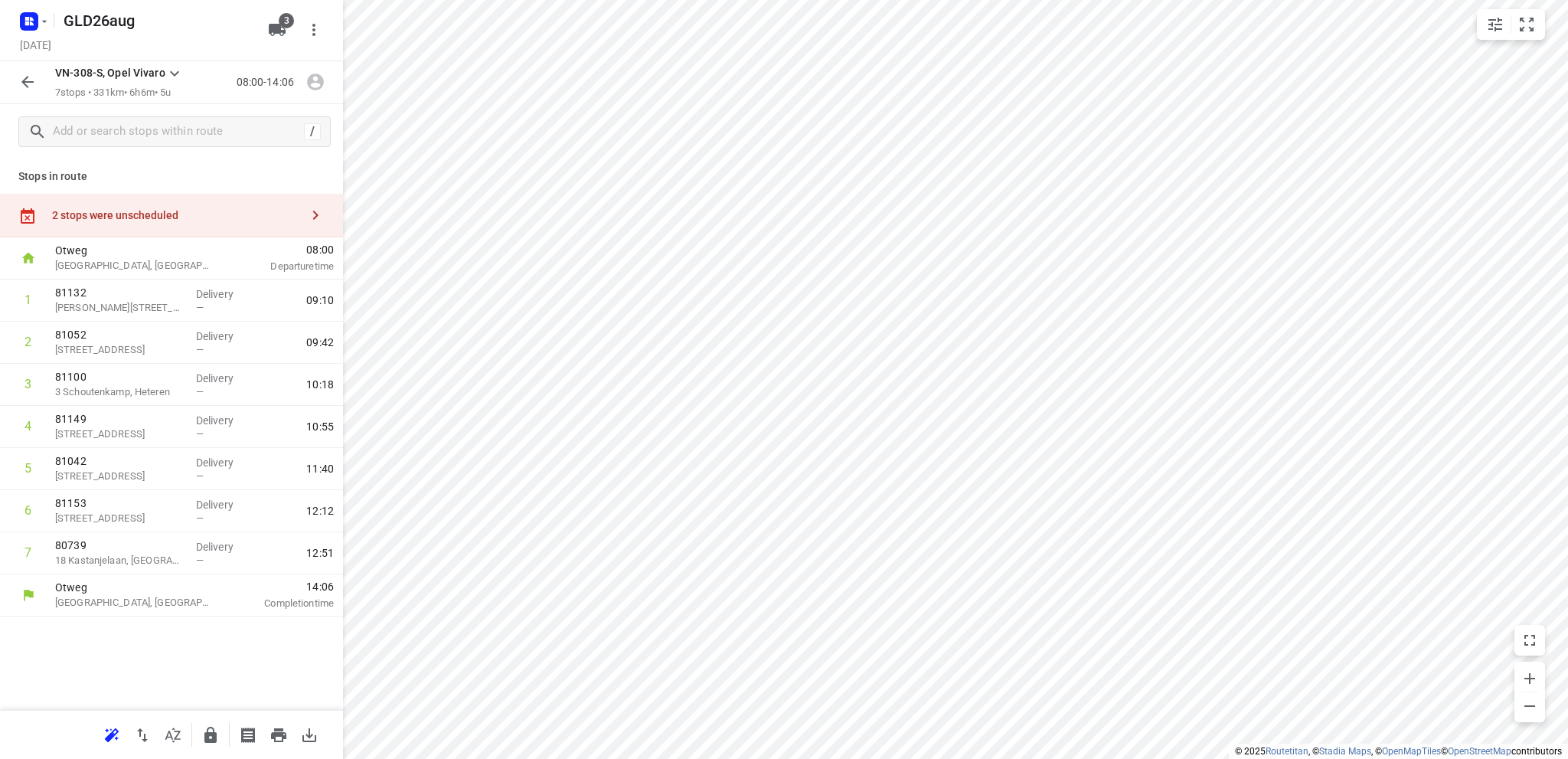
click at [109, 221] on div "2 stops were unscheduled" at bounding box center [171, 215] width 343 height 44
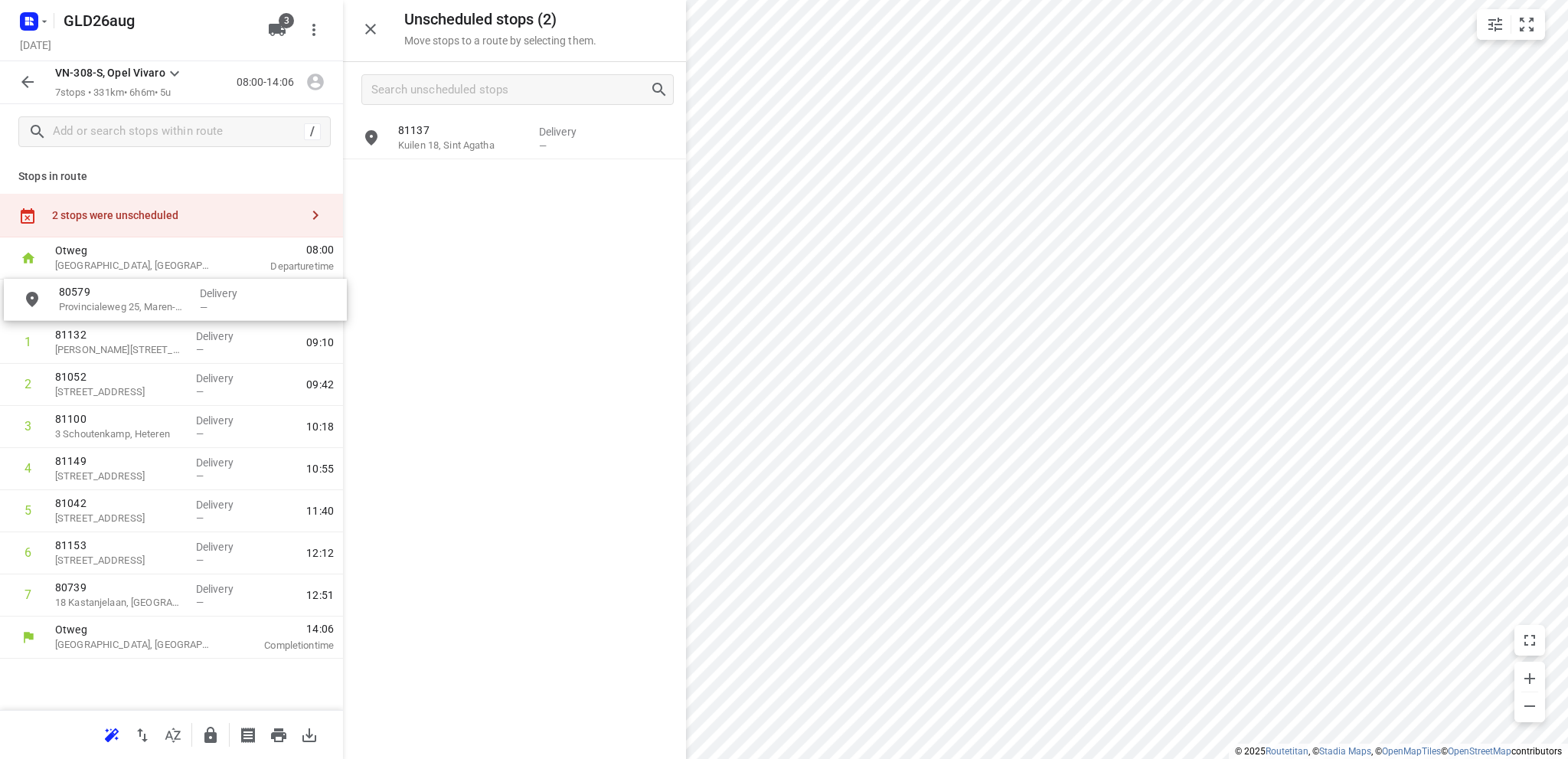
drag, startPoint x: 478, startPoint y: 144, endPoint x: 135, endPoint y: 306, distance: 379.3
click at [27, 300] on input "checkbox" at bounding box center [28, 300] width 31 height 31
checkbox input "true"
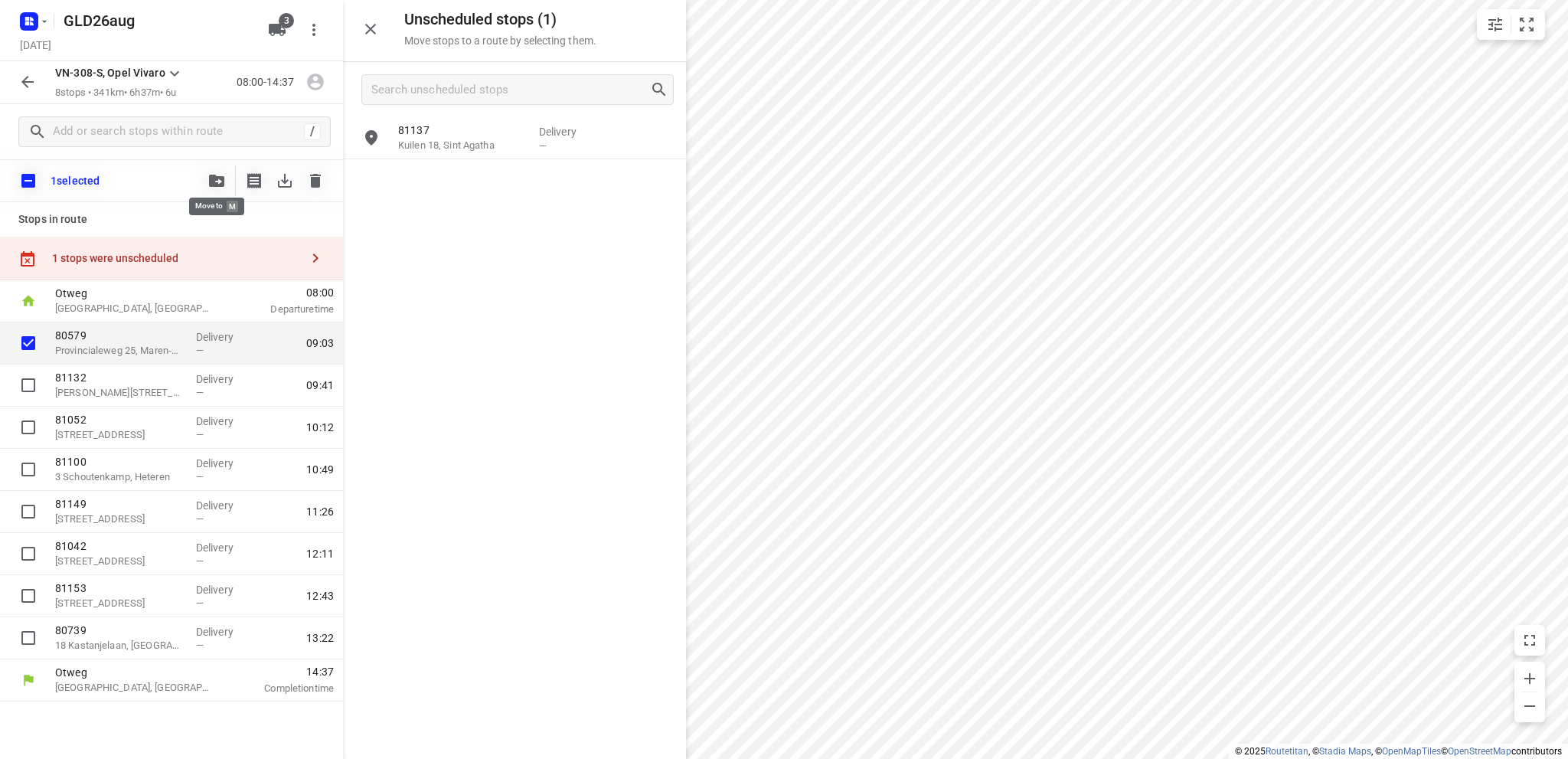
click at [218, 179] on icon "button" at bounding box center [216, 180] width 15 height 12
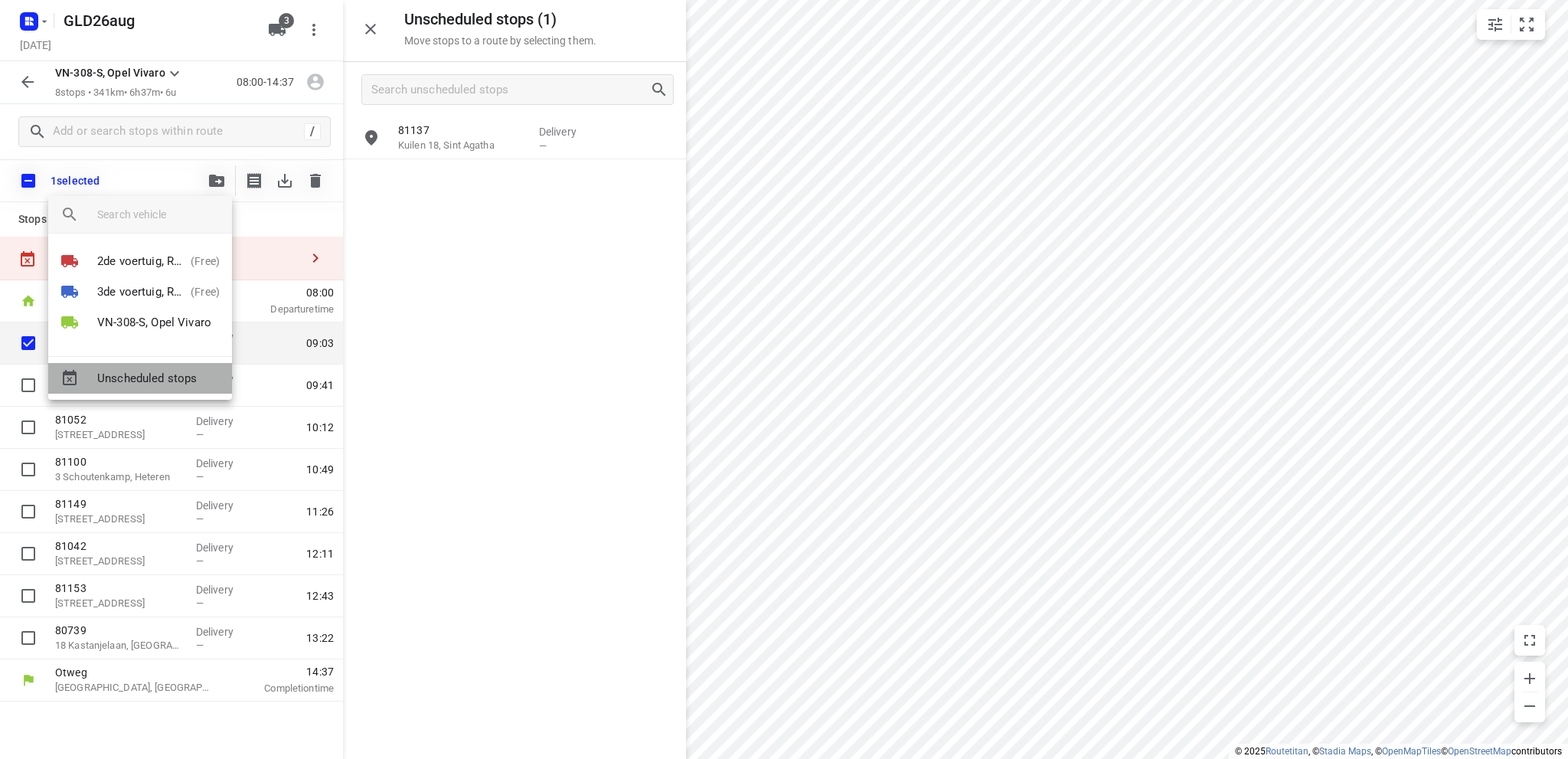
click at [174, 372] on span "Unscheduled stops" at bounding box center [159, 379] width 123 height 18
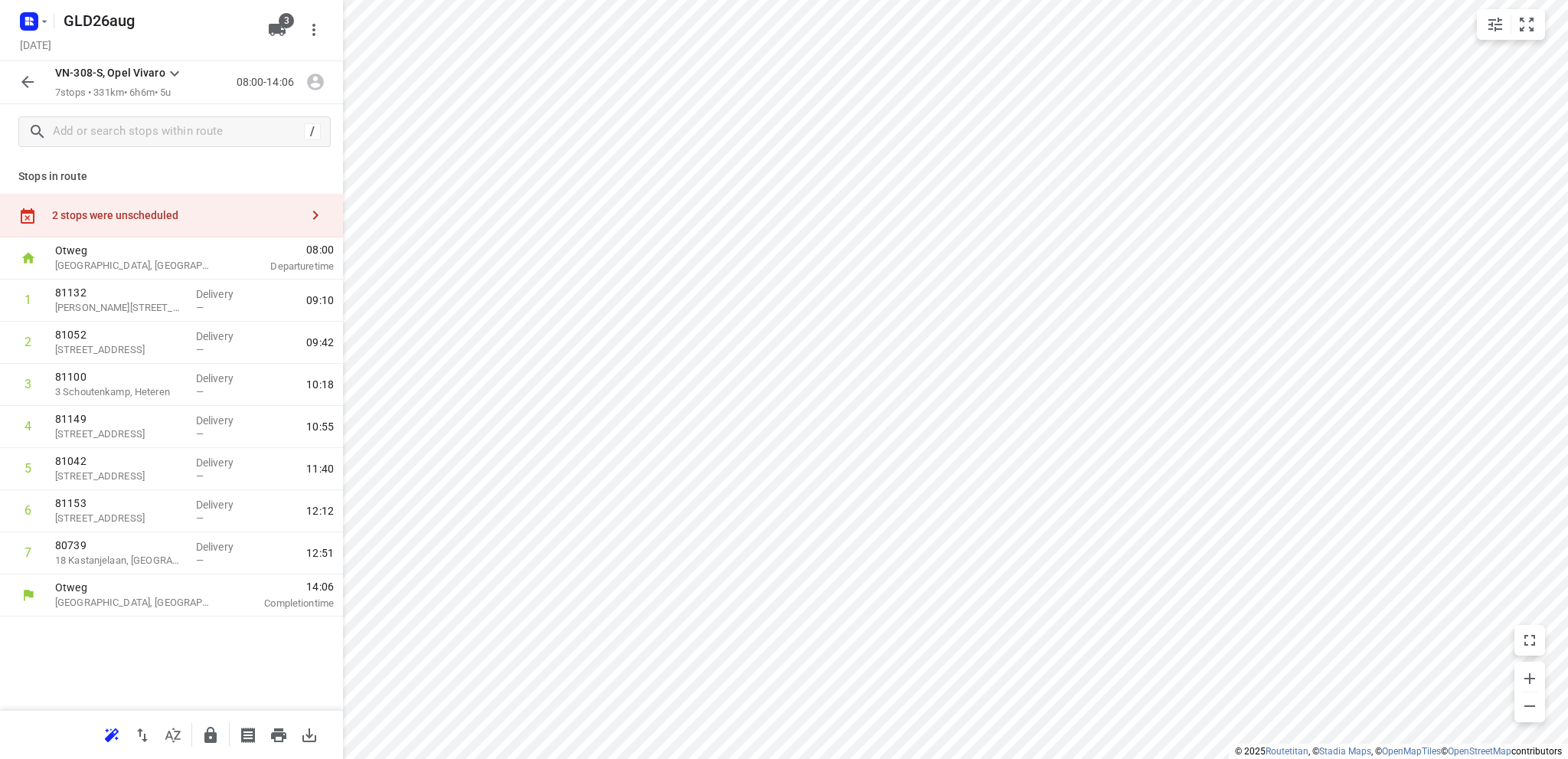
click at [227, 220] on div "2 stops were unscheduled" at bounding box center [177, 215] width 248 height 12
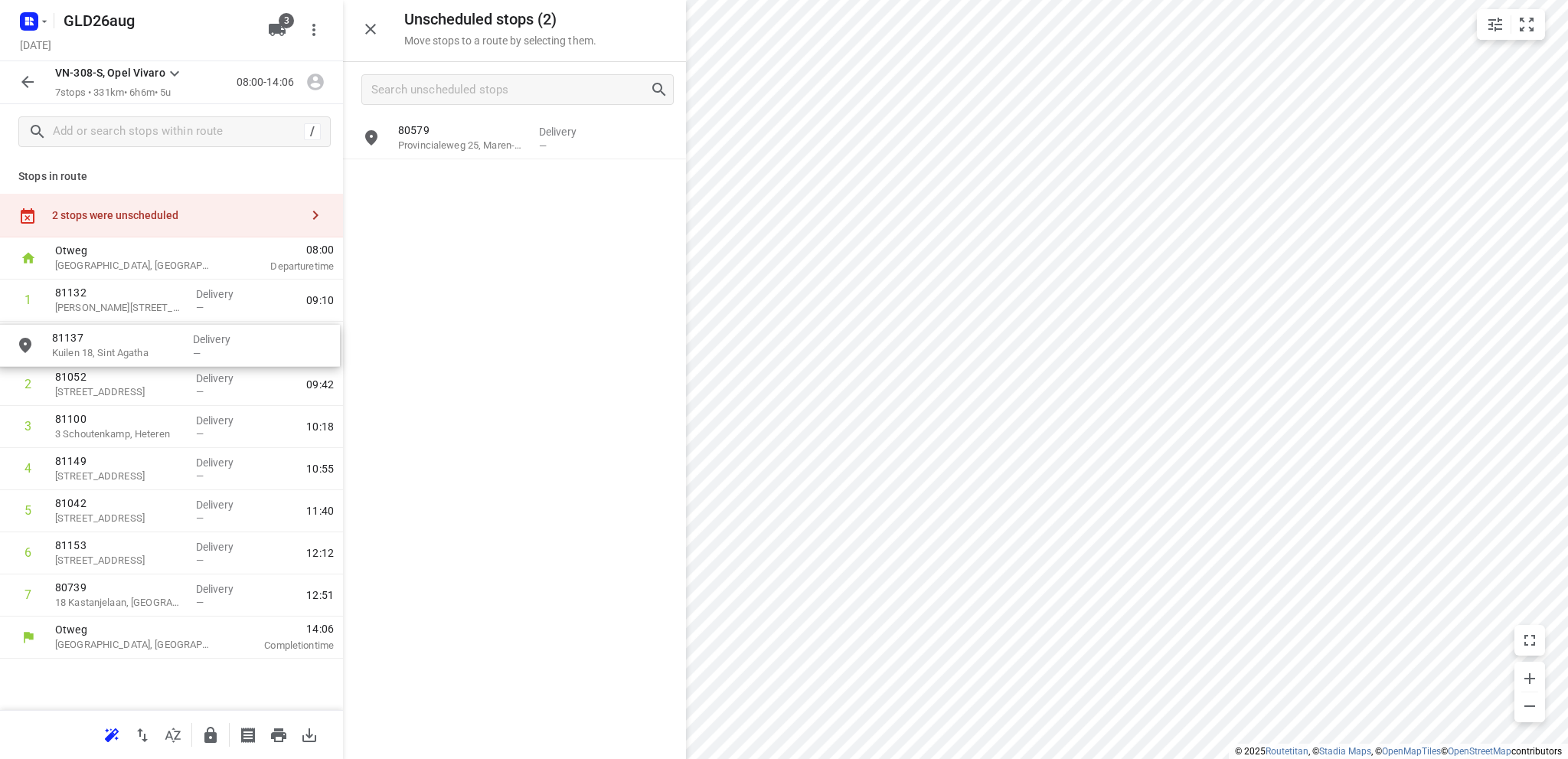
drag, startPoint x: 462, startPoint y: 190, endPoint x: 110, endPoint y: 357, distance: 389.6
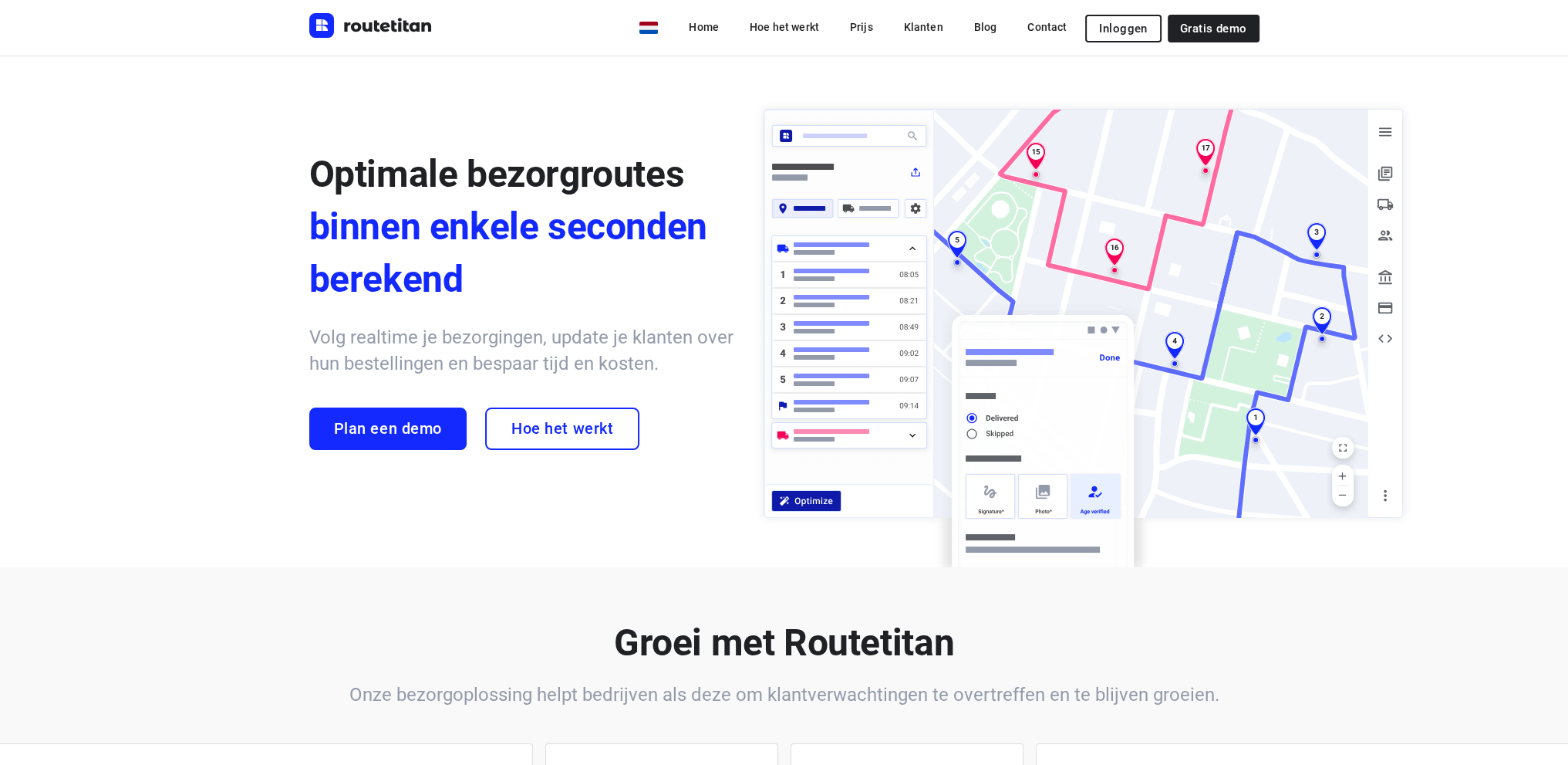
click at [1107, 28] on span "Inloggen" at bounding box center [1123, 28] width 48 height 12
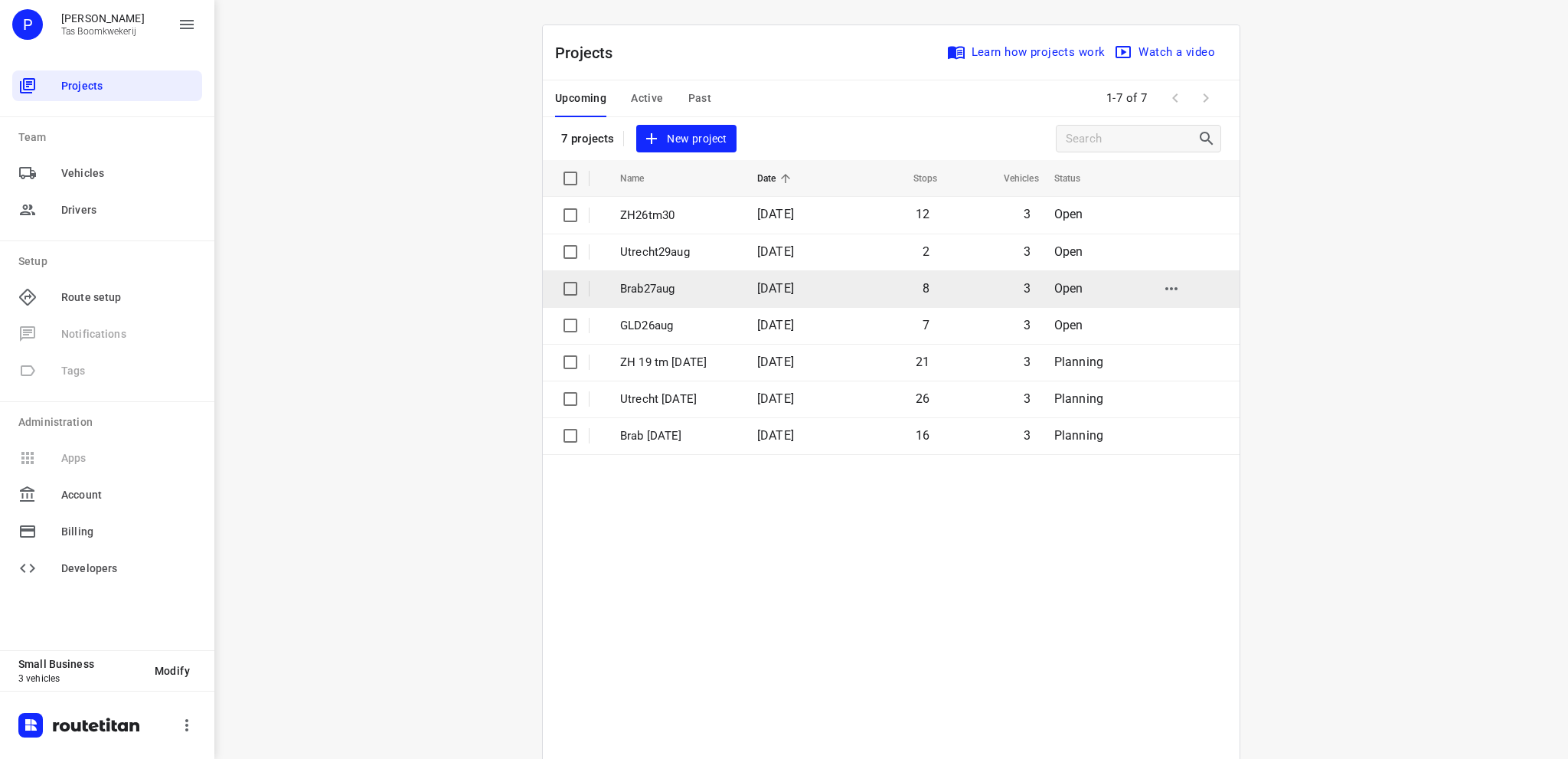
click at [688, 287] on p "Brab27aug" at bounding box center [676, 290] width 114 height 18
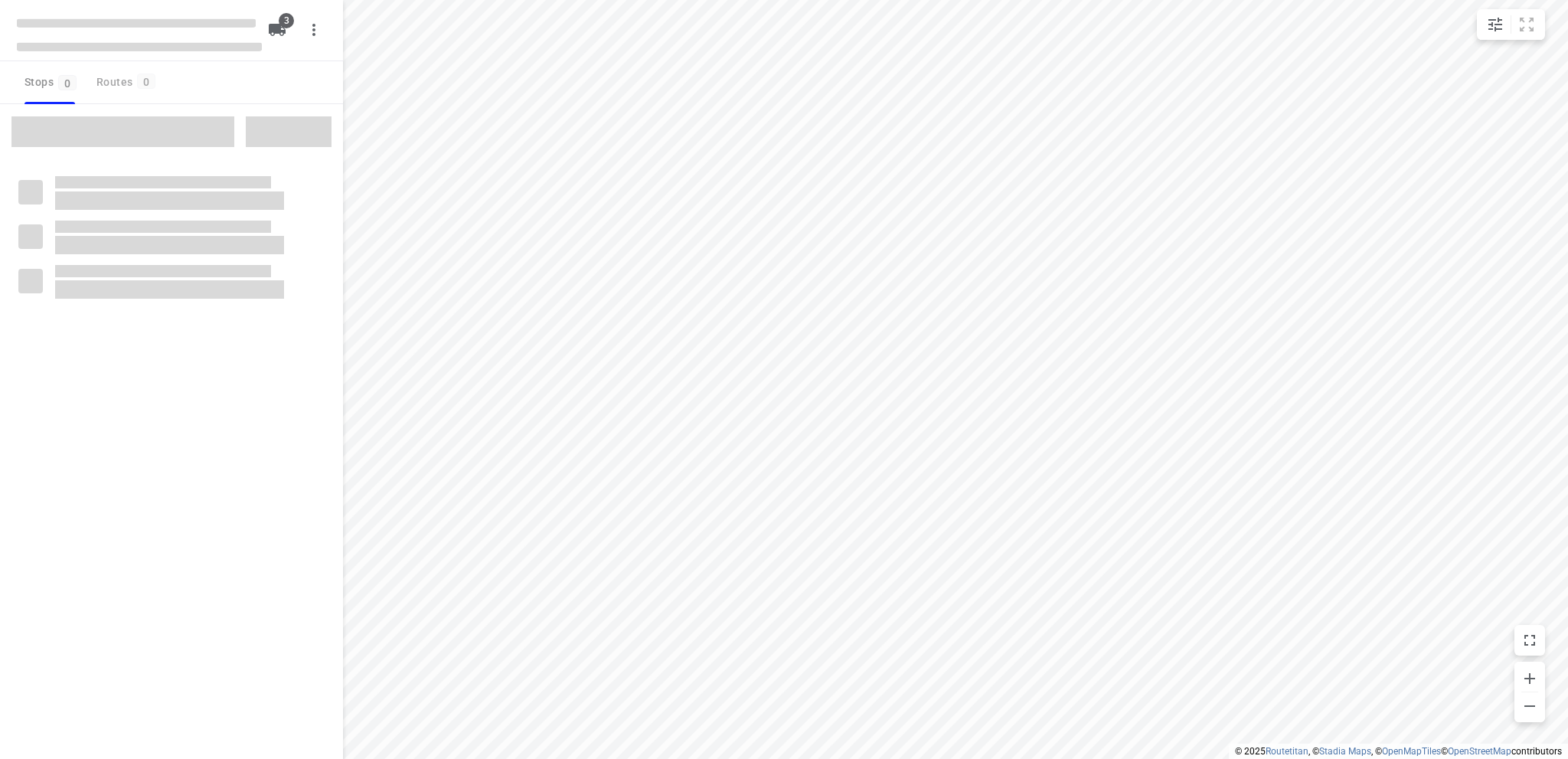
type input "distance"
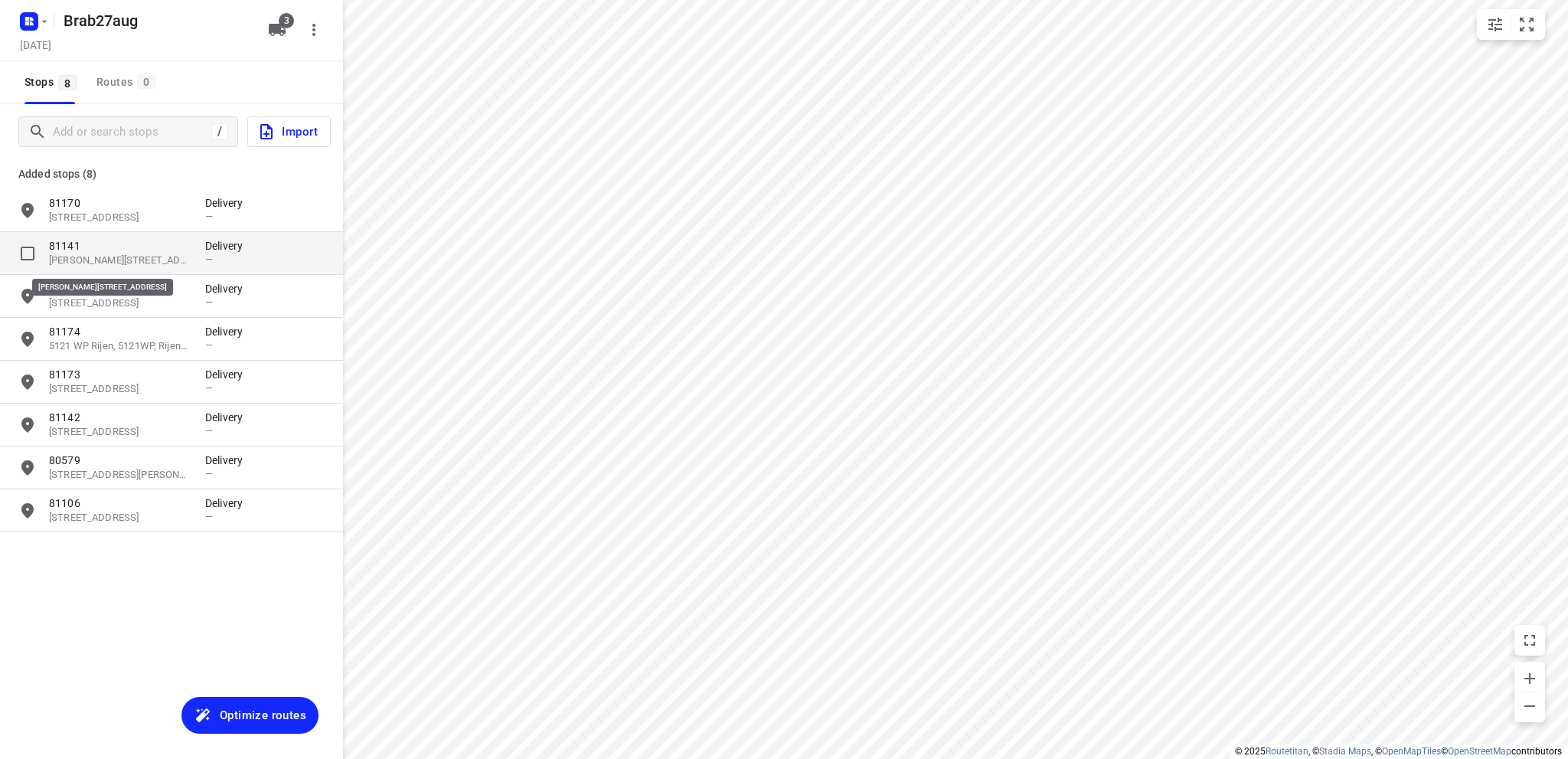
click at [130, 256] on p "Jan van der Heijdenstraat 1, 4816CR, Breda, NL" at bounding box center [119, 261] width 141 height 15
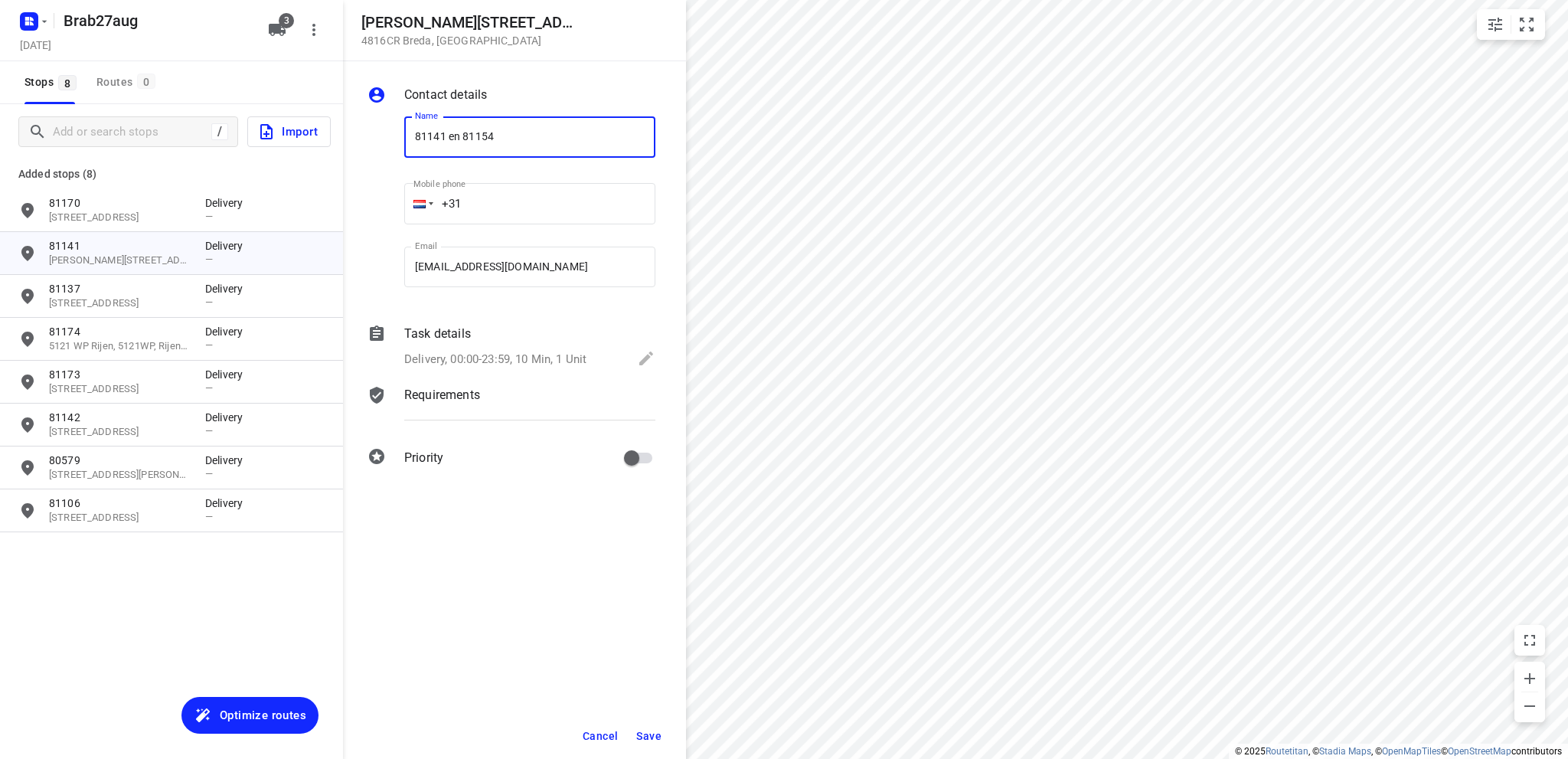
type input "81141 en 81154"
click at [649, 735] on span "Save" at bounding box center [648, 736] width 25 height 12
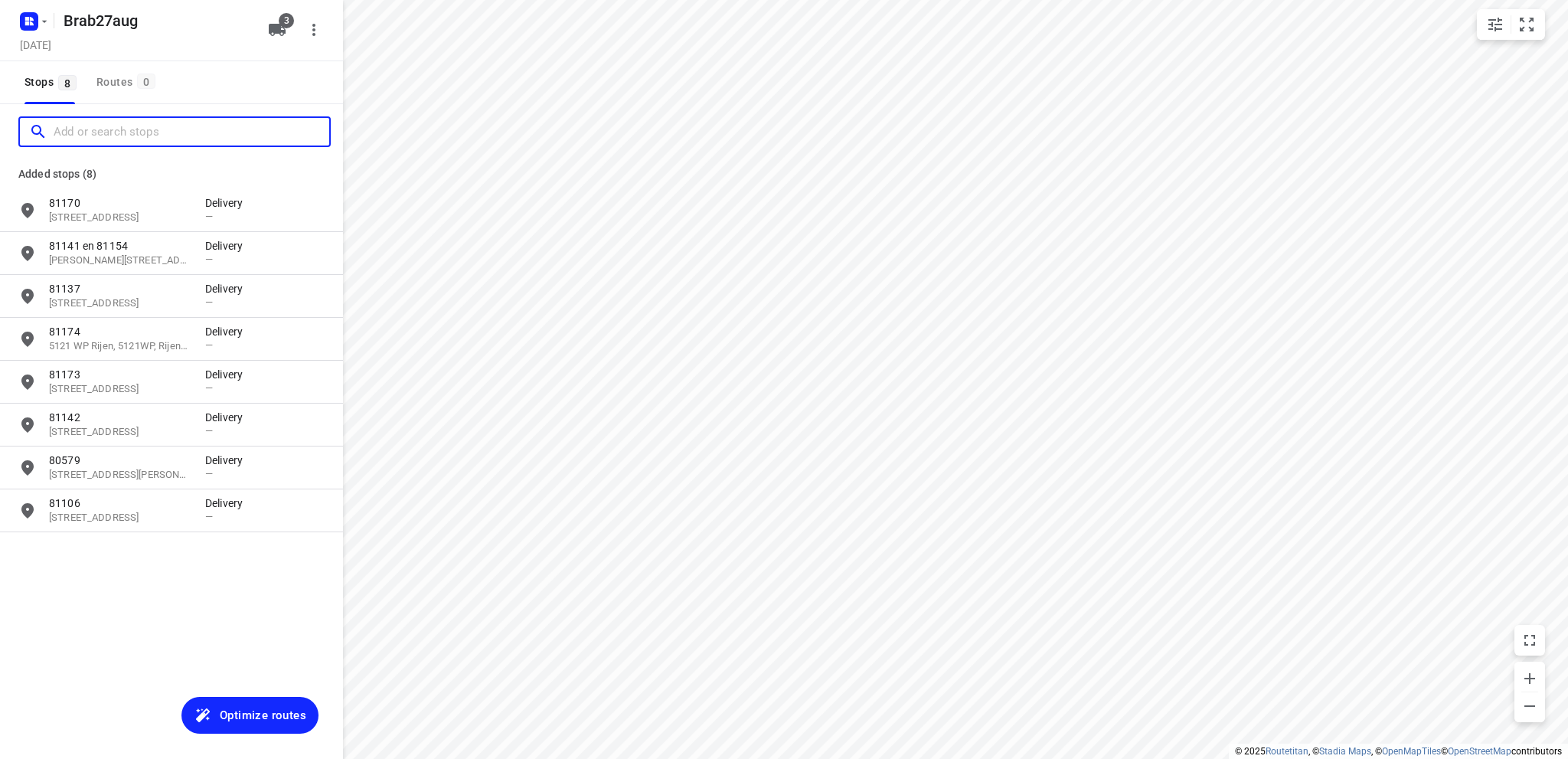
click at [116, 134] on input "Add or search stops" at bounding box center [191, 131] width 276 height 23
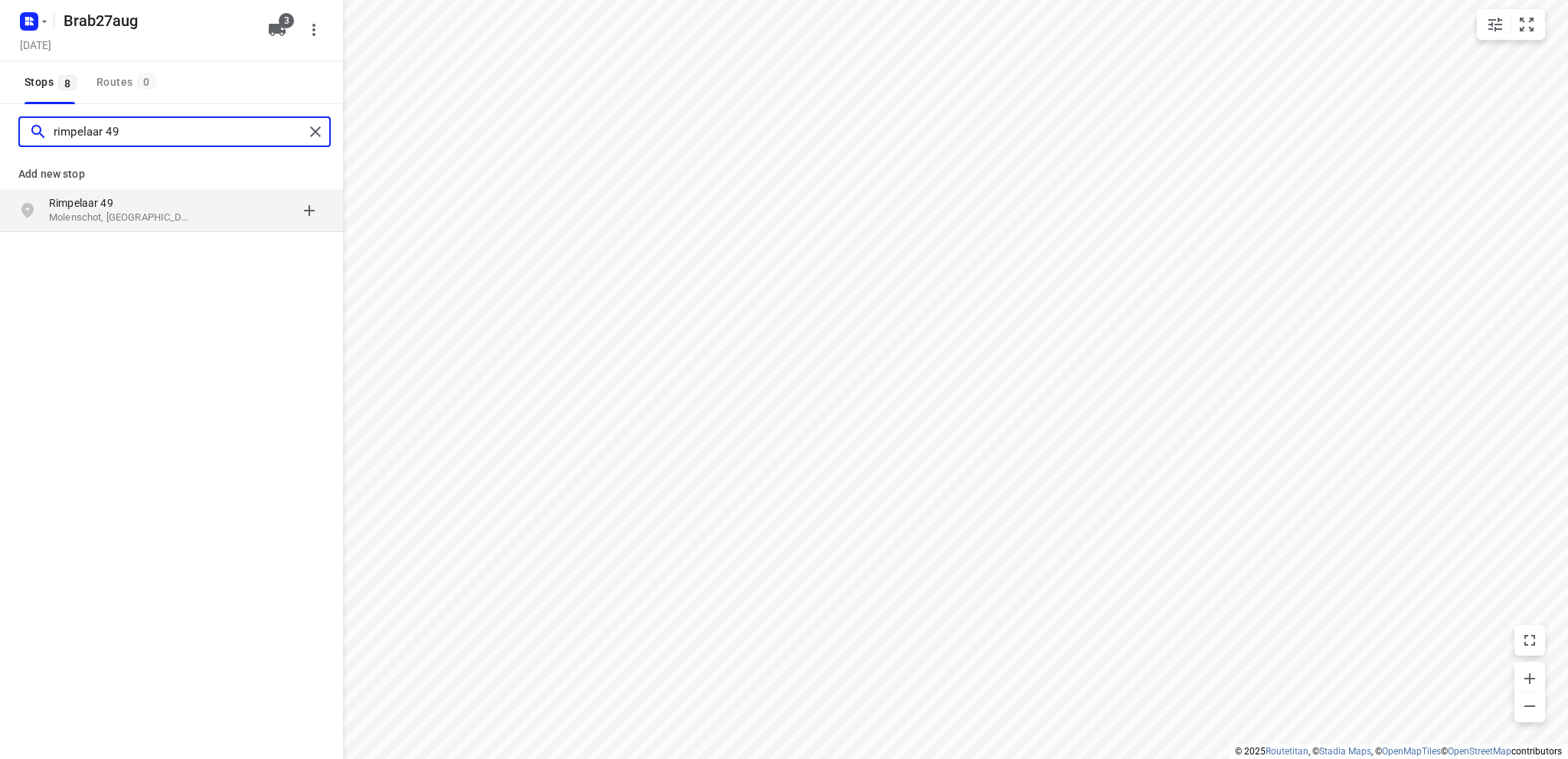
type input "rimpelaar 49"
click at [87, 207] on p "Rimpelaar 49" at bounding box center [119, 202] width 141 height 15
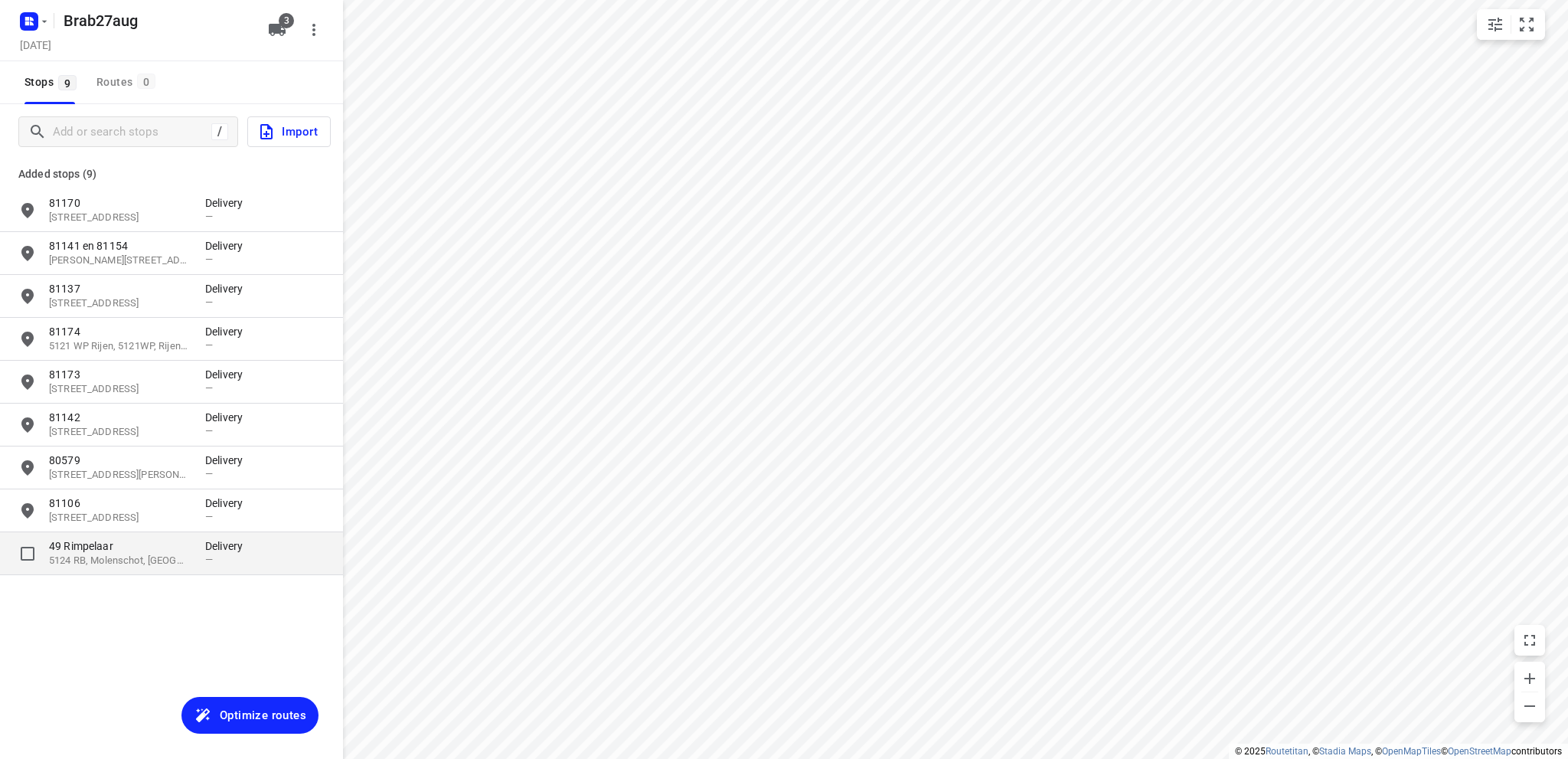
click at [104, 552] on p "49 Rimpelaar" at bounding box center [119, 546] width 141 height 15
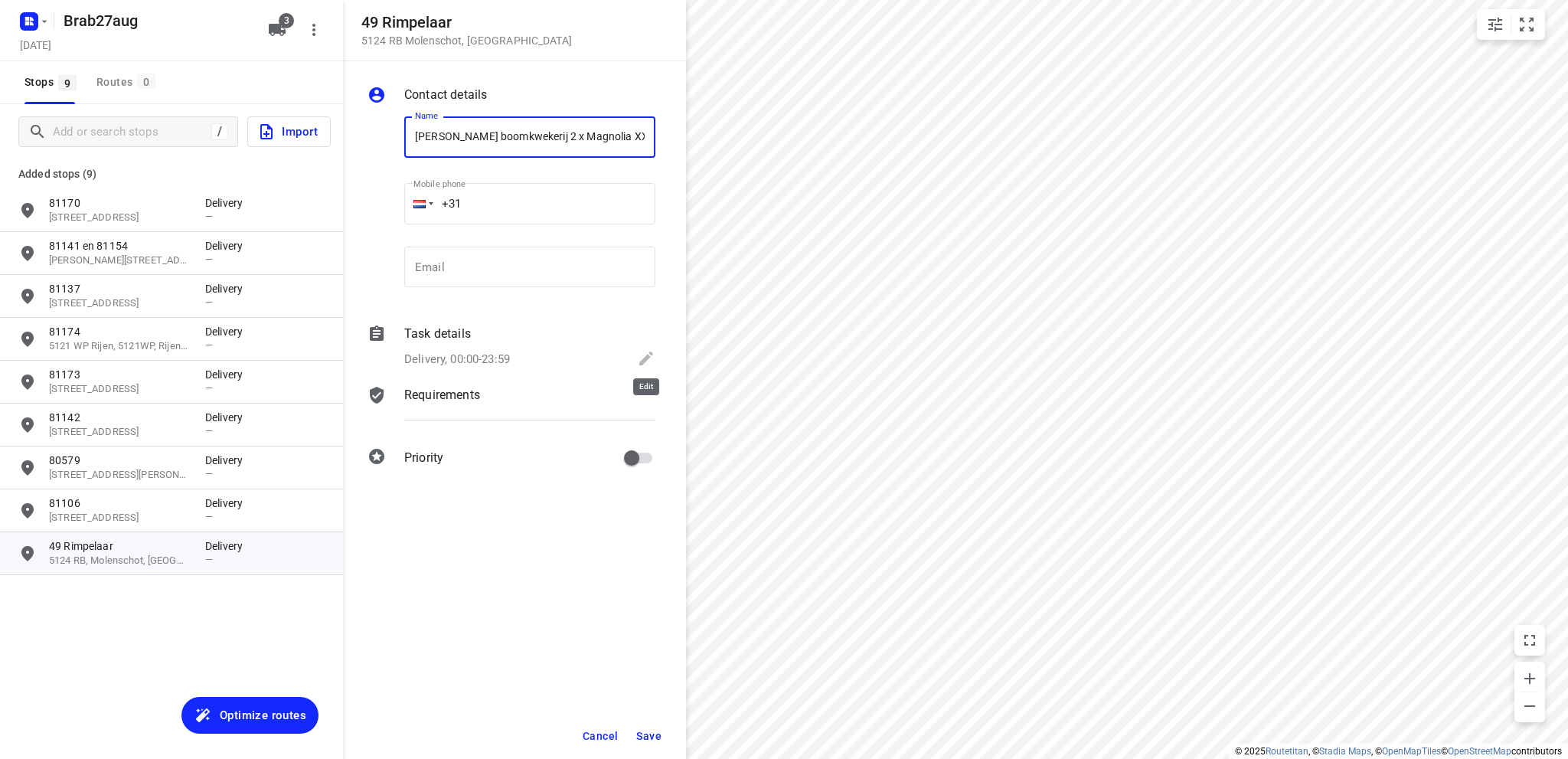
type input "Smits boomkwekerij 2 x Magnolia XXL"
click at [647, 354] on icon at bounding box center [646, 358] width 19 height 19
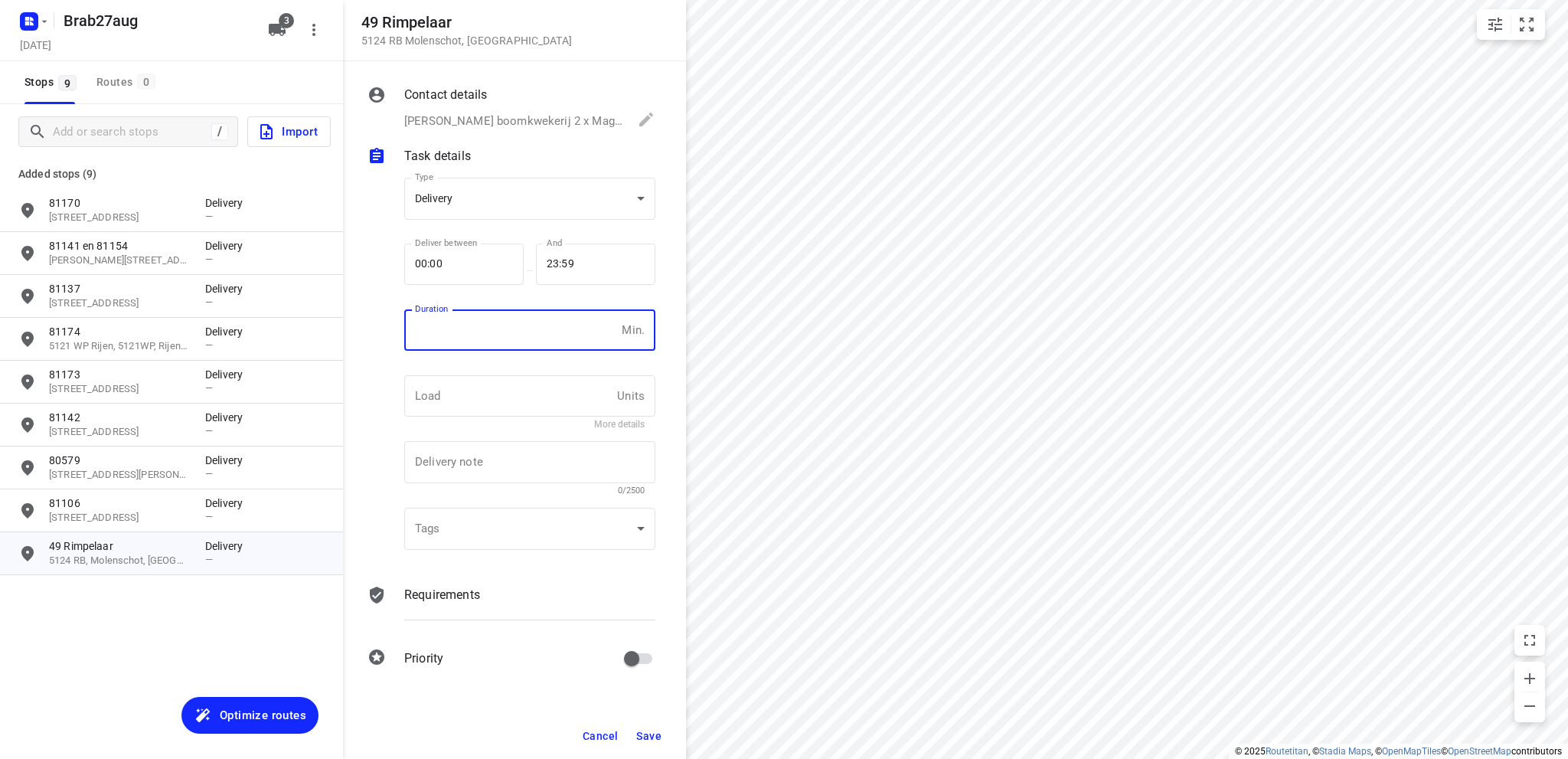
click at [491, 333] on input "number" at bounding box center [509, 330] width 211 height 41
type input "10"
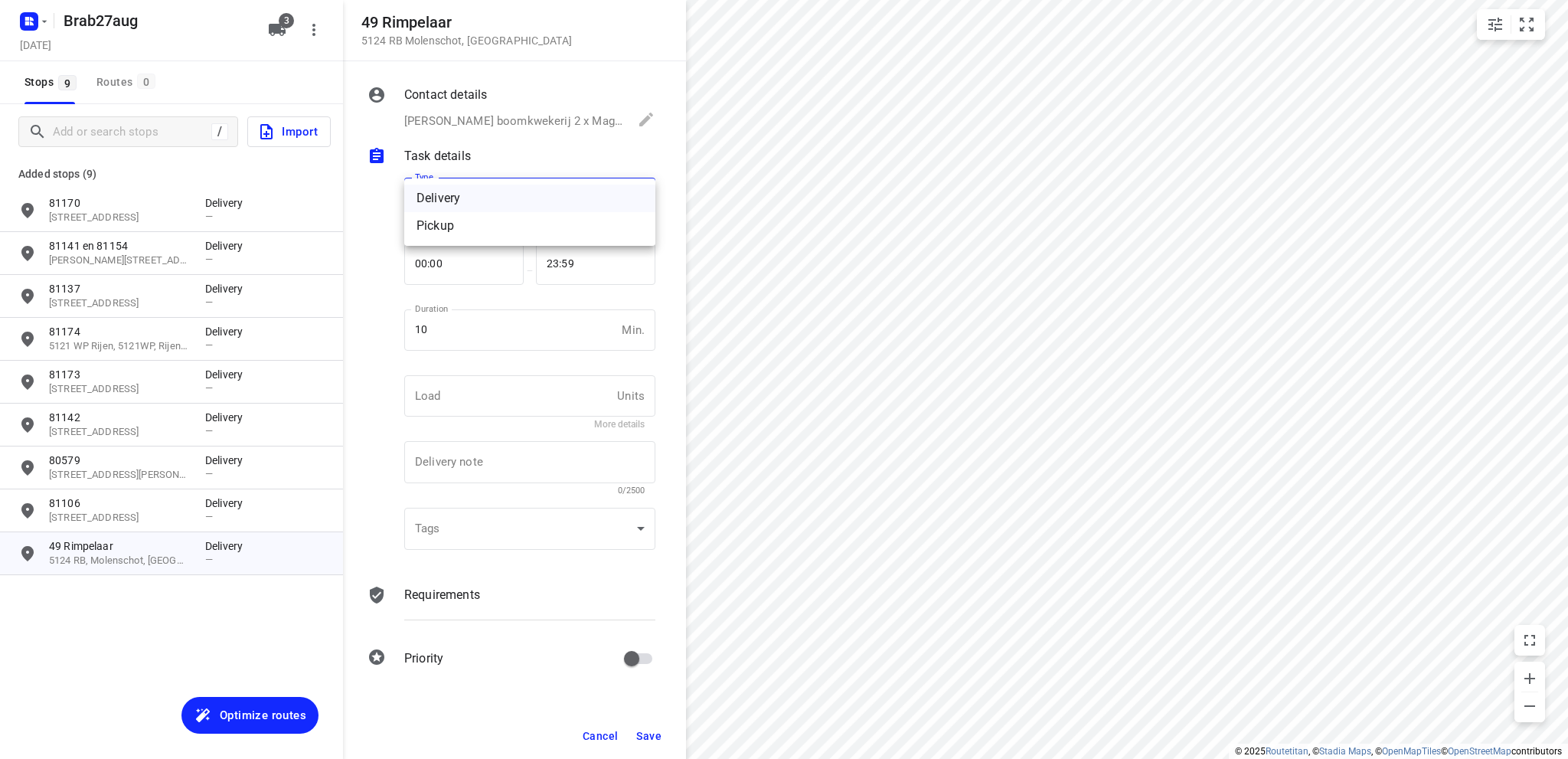
drag, startPoint x: 543, startPoint y: 190, endPoint x: 536, endPoint y: 235, distance: 45.5
click at [542, 190] on body "i © 2025 Routetitan , © Stadia Maps , © OpenMapTiles © OpenStreetMap contributo…" at bounding box center [784, 379] width 1568 height 759
click at [530, 226] on div "Pickup" at bounding box center [530, 226] width 227 height 19
type input "pickup"
click at [649, 736] on span "Save" at bounding box center [648, 736] width 25 height 12
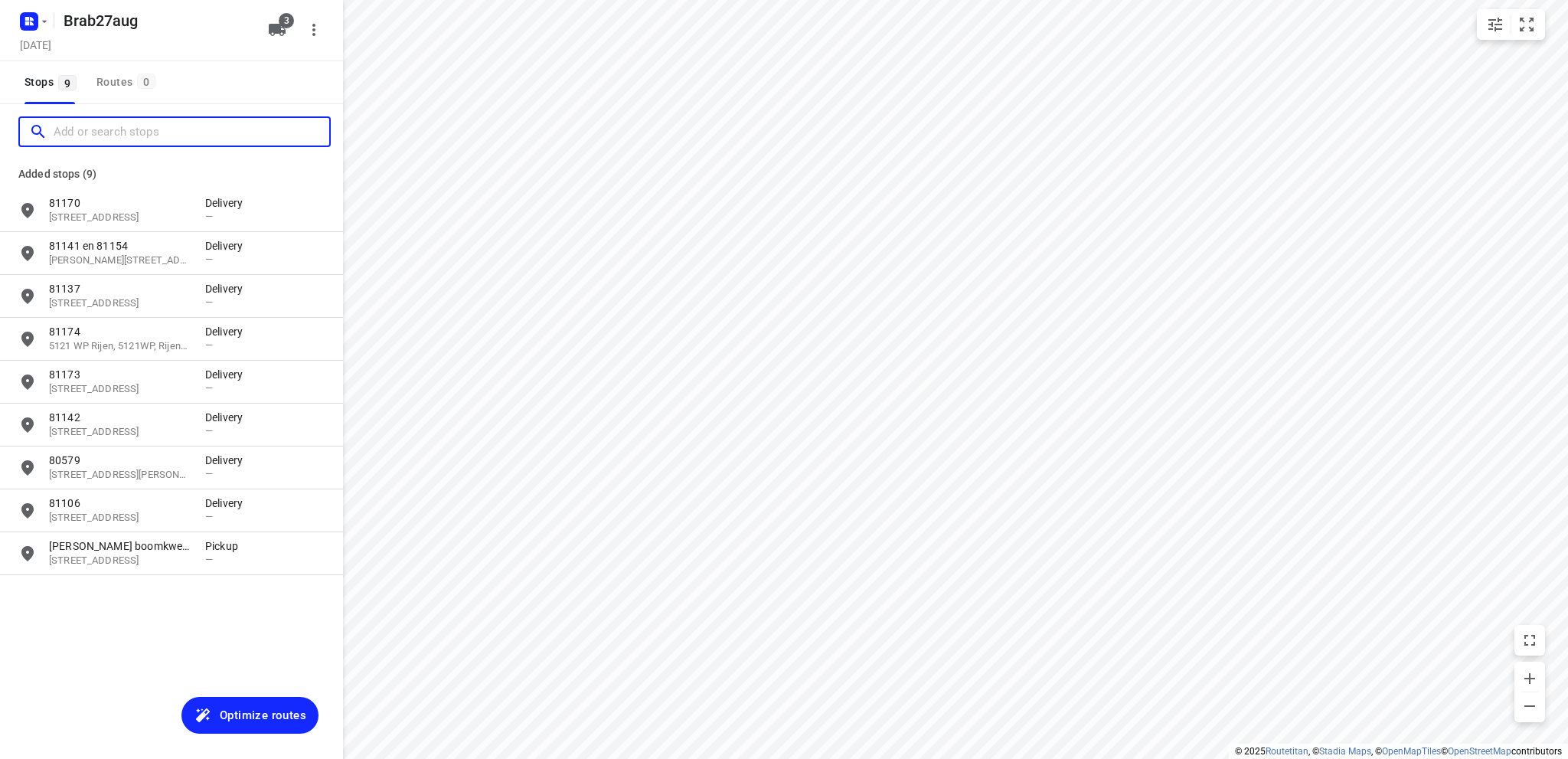
click at [108, 128] on input "Add or search stops" at bounding box center [191, 131] width 276 height 23
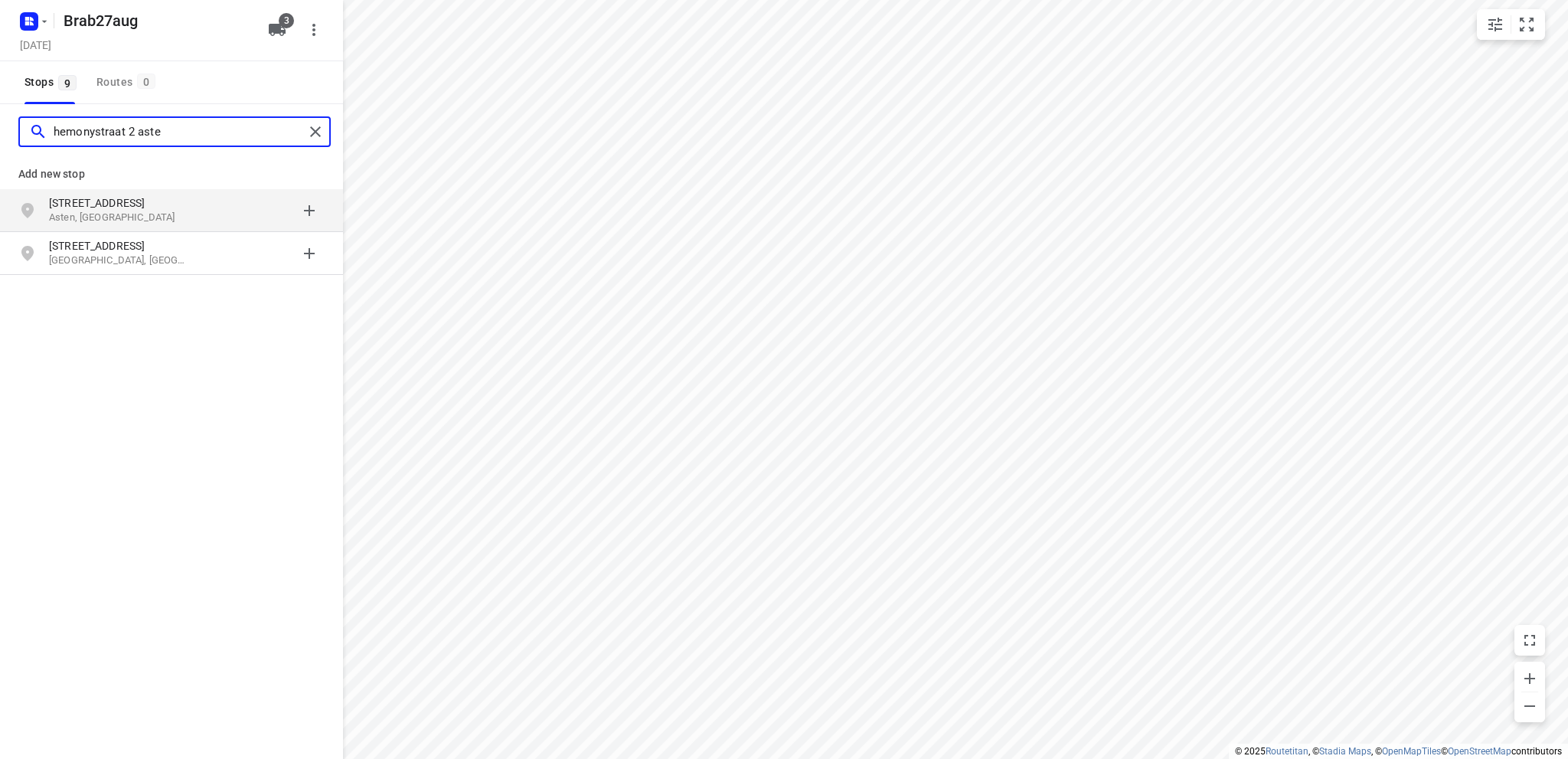
type input "hemonystraat 2 aste"
click at [120, 208] on p "Hemonystraat 2" at bounding box center [119, 202] width 141 height 15
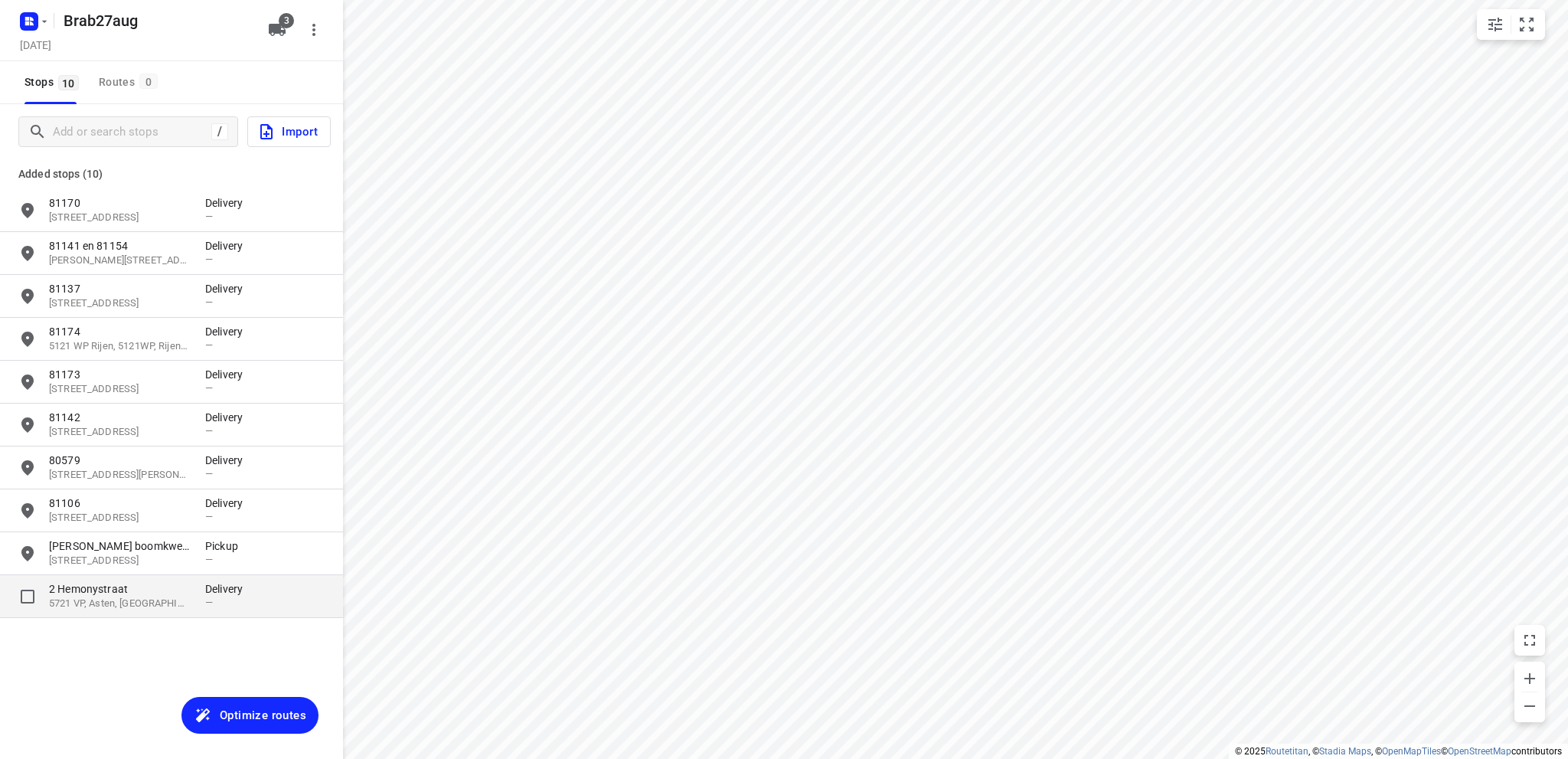
click at [94, 600] on p "5721 VP, Asten, NL" at bounding box center [119, 604] width 141 height 15
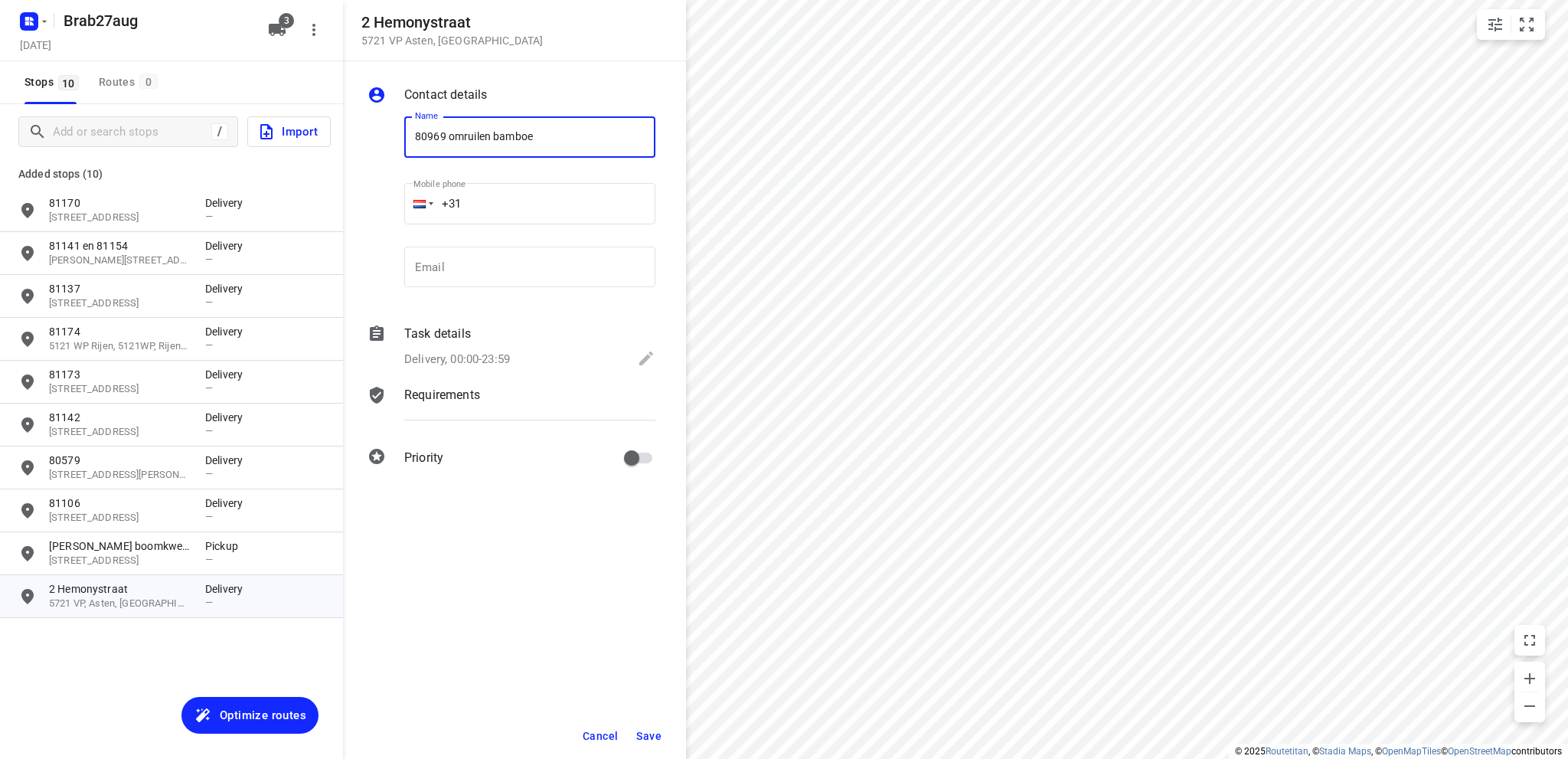
type input "80969 omruilen bamboe"
click at [647, 355] on icon at bounding box center [646, 358] width 14 height 14
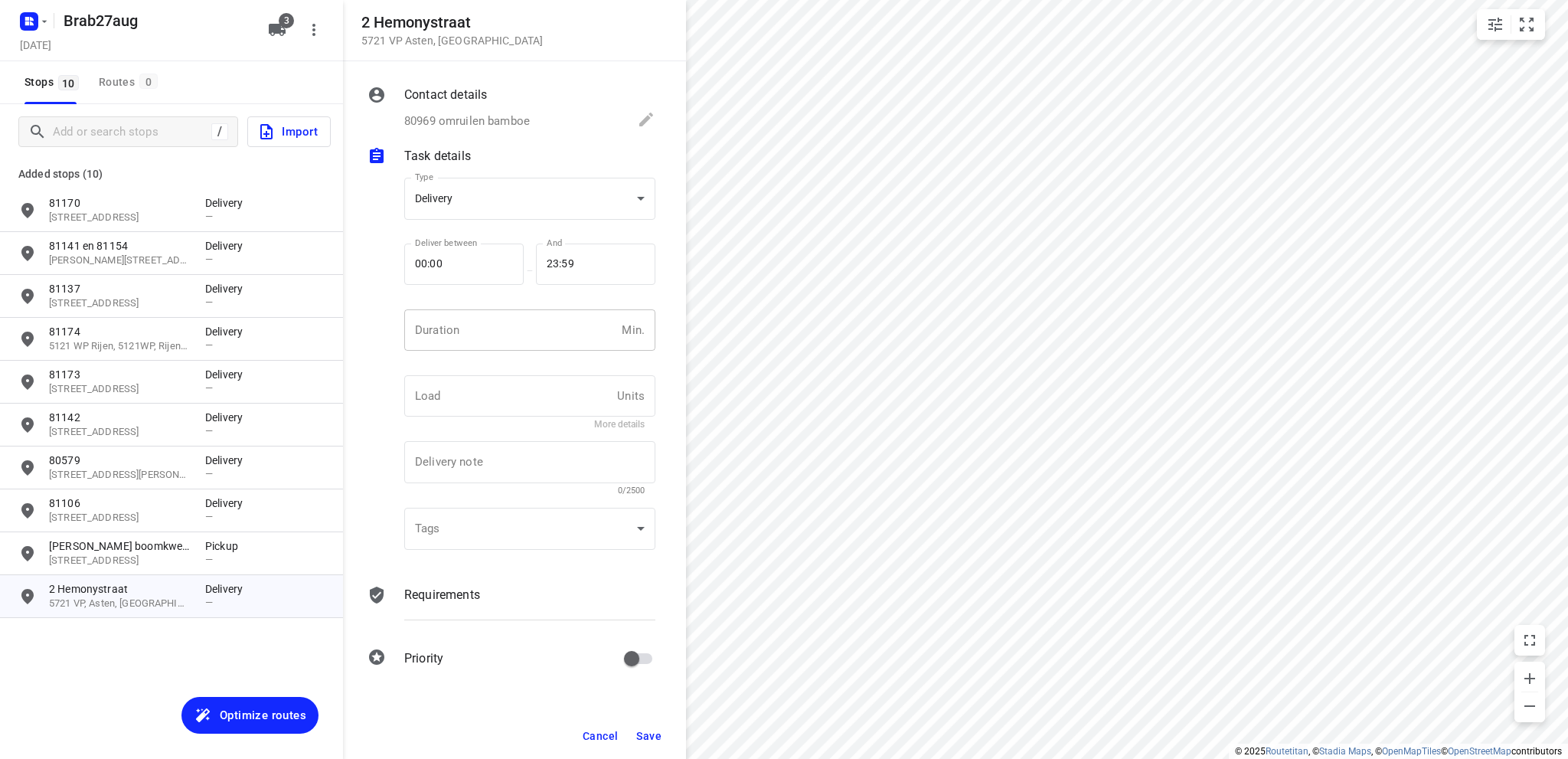
click at [480, 326] on input "number" at bounding box center [509, 330] width 211 height 41
type input "10"
click at [659, 733] on span "Save" at bounding box center [648, 736] width 25 height 12
click at [251, 714] on span "Optimize routes" at bounding box center [263, 715] width 86 height 20
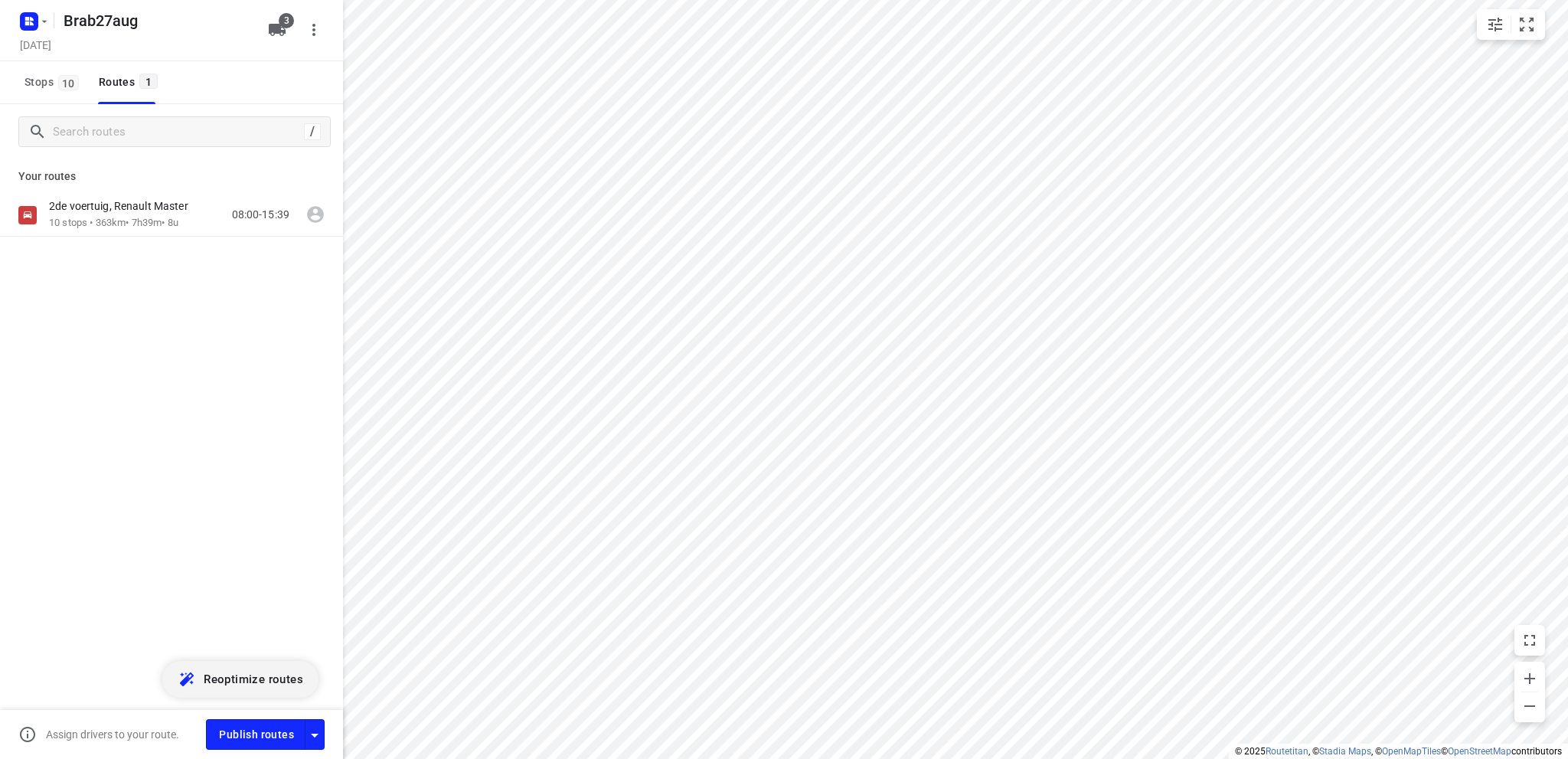
click at [162, 661] on button "Reoptimize routes" at bounding box center [240, 679] width 156 height 37
click at [129, 211] on p "VN-308-S, Opel Vivaro" at bounding box center [106, 206] width 115 height 14
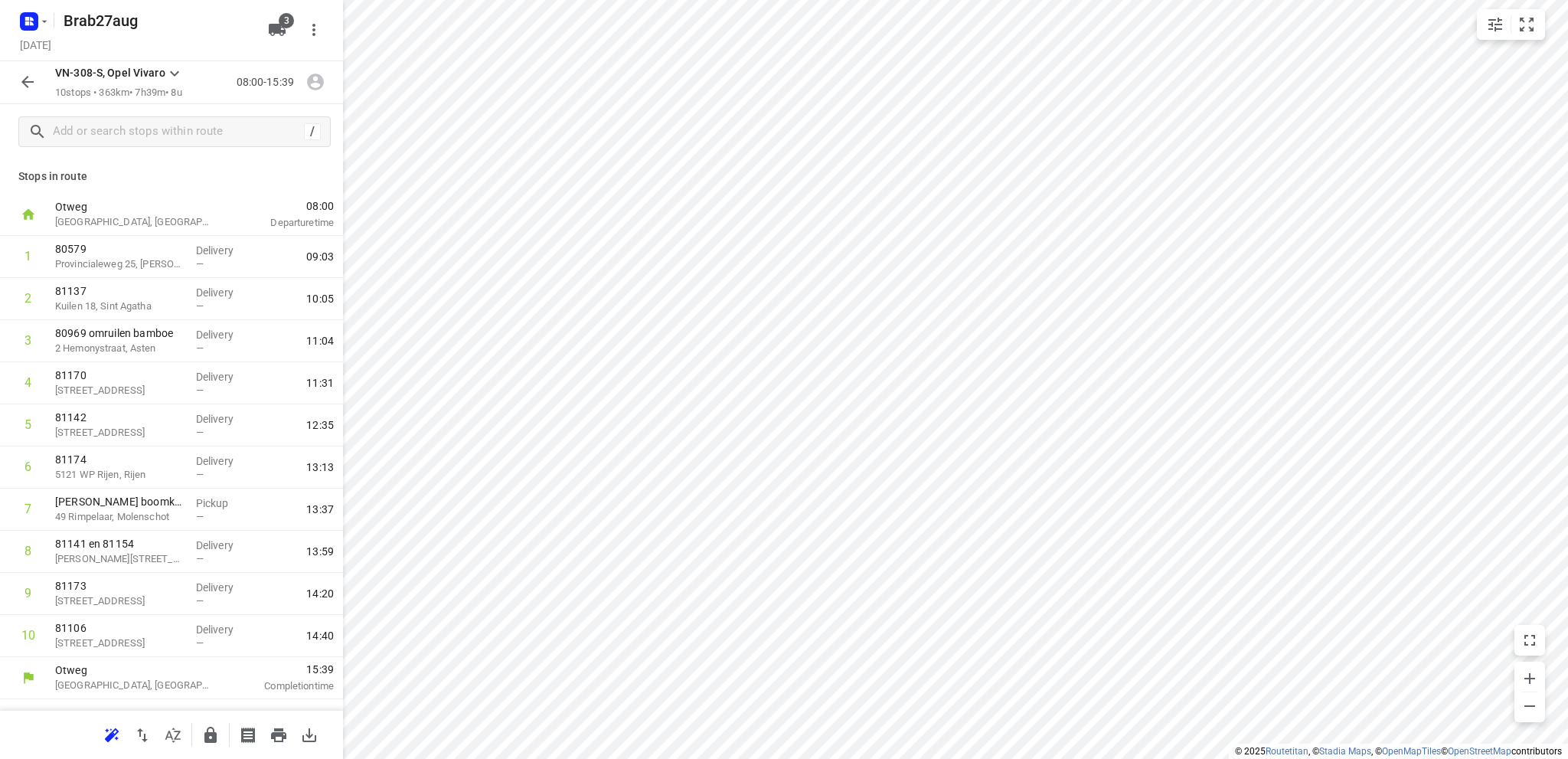
click at [33, 80] on icon "button" at bounding box center [27, 81] width 19 height 19
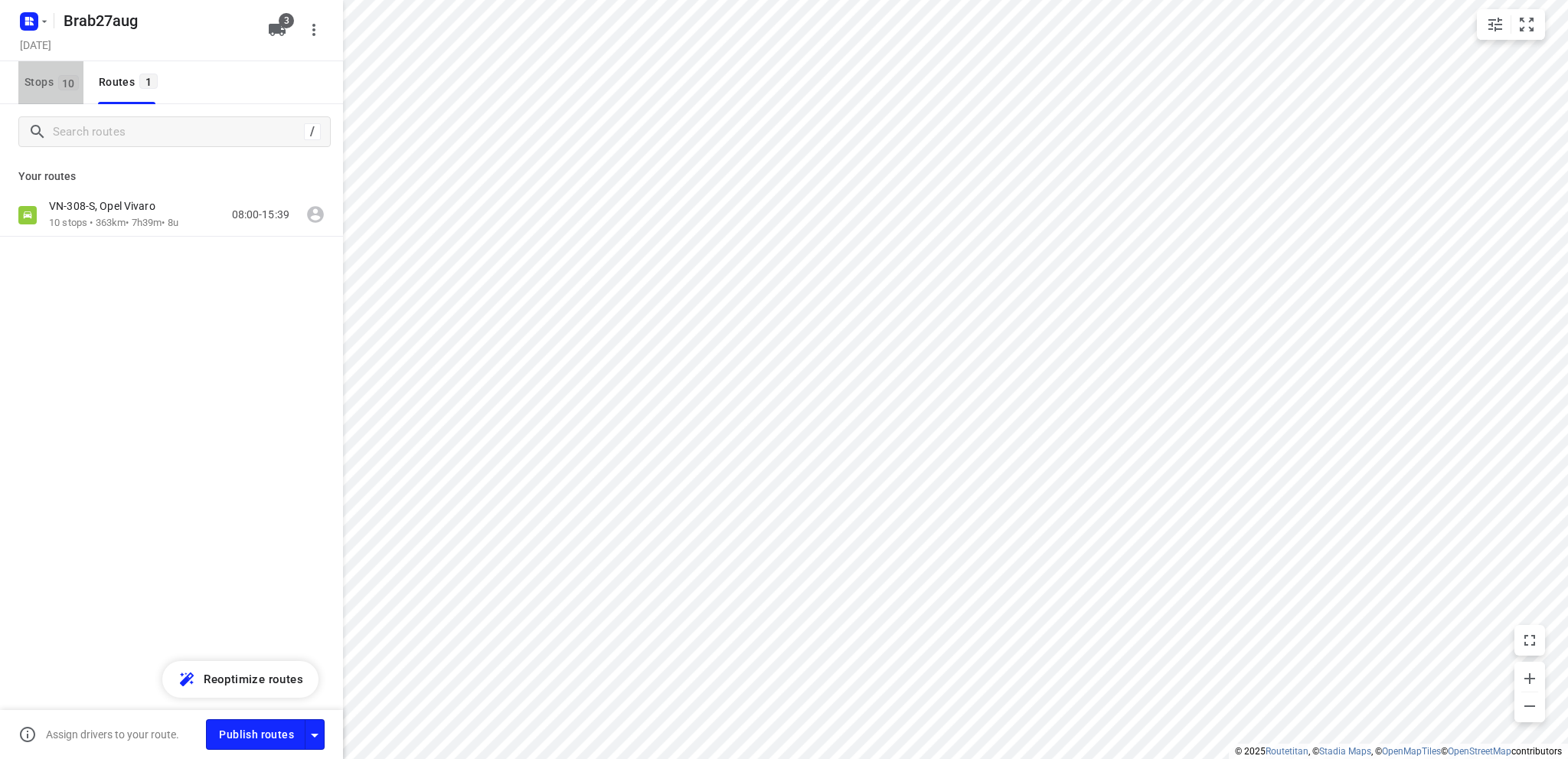
click at [33, 80] on span "Stops 10" at bounding box center [53, 82] width 59 height 19
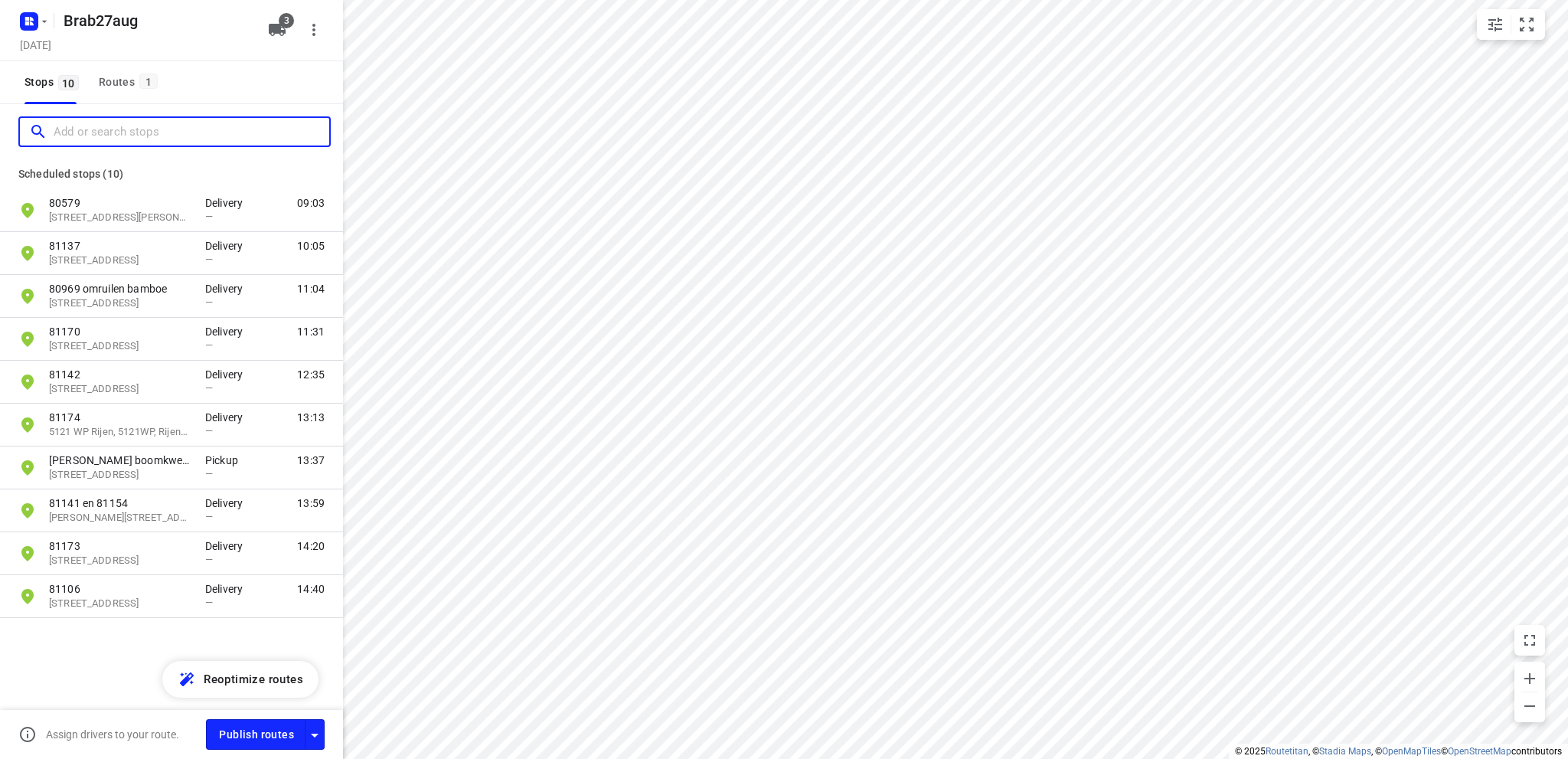
click at [60, 128] on input "Add or search stops" at bounding box center [191, 131] width 276 height 23
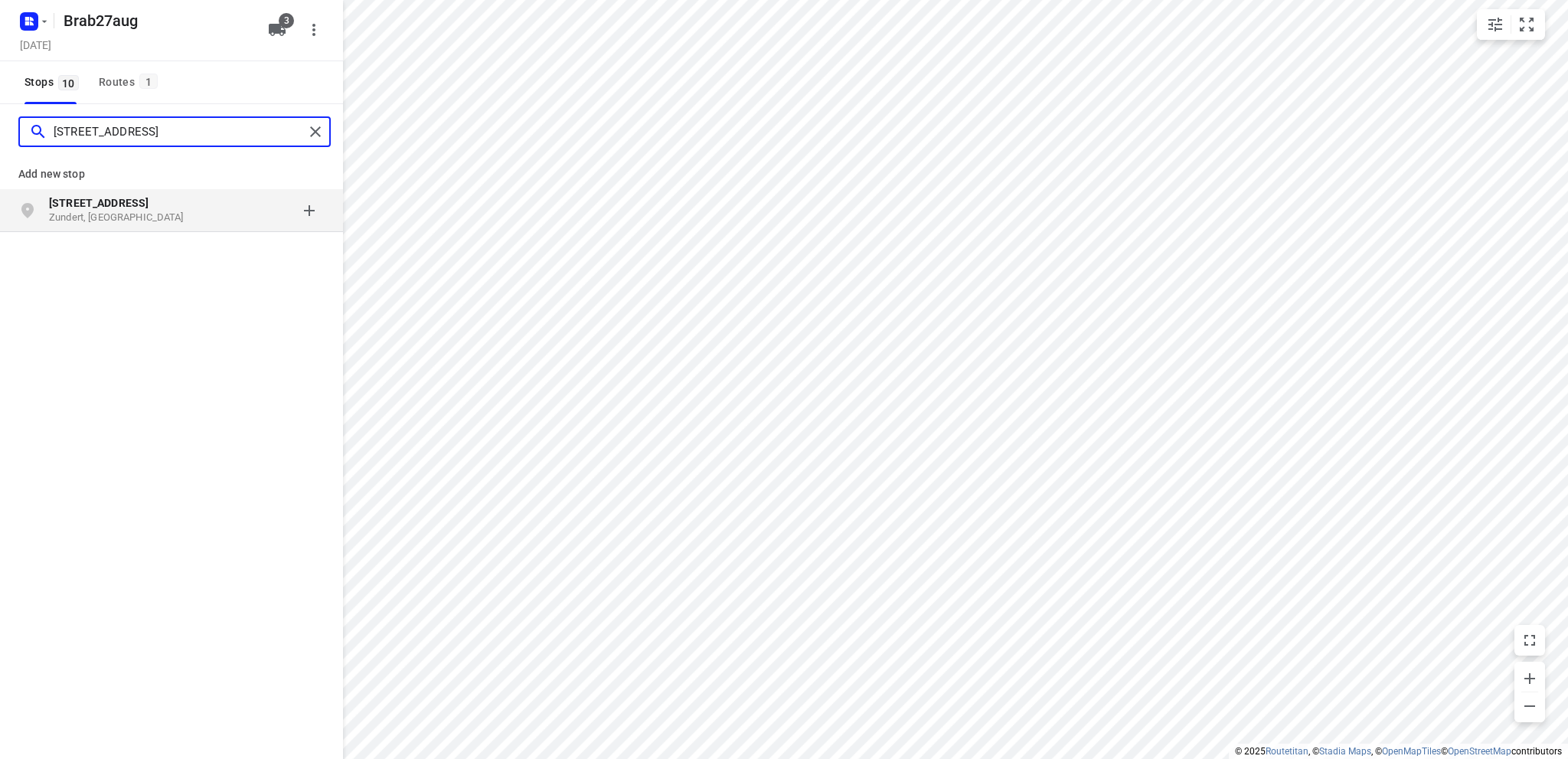
type input "waaijenbergstraat 4a"
click at [110, 215] on p "Zundert, Nederland" at bounding box center [119, 218] width 141 height 15
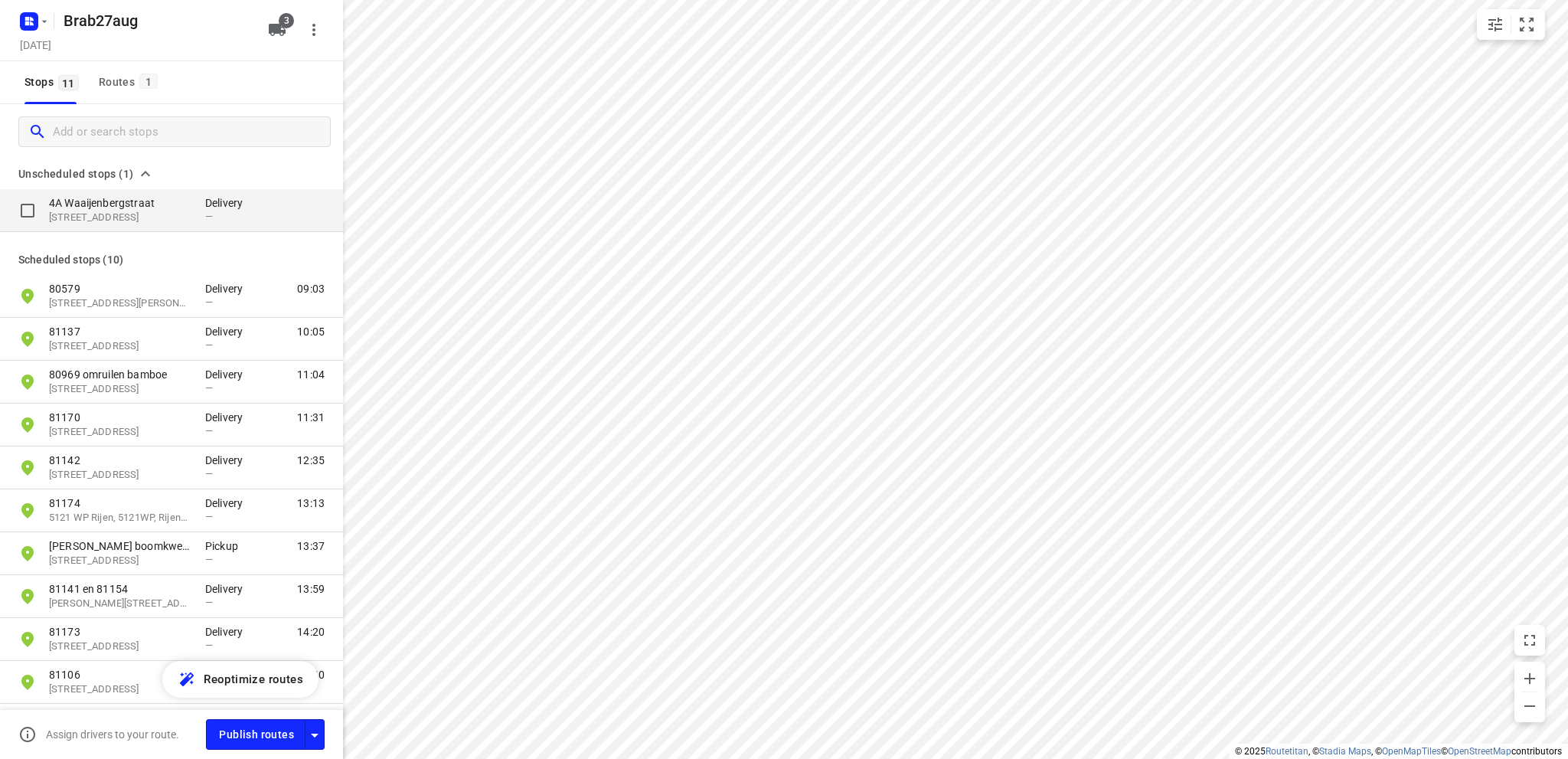
click at [110, 215] on p "4881 NC, Zundert, NL" at bounding box center [119, 218] width 141 height 15
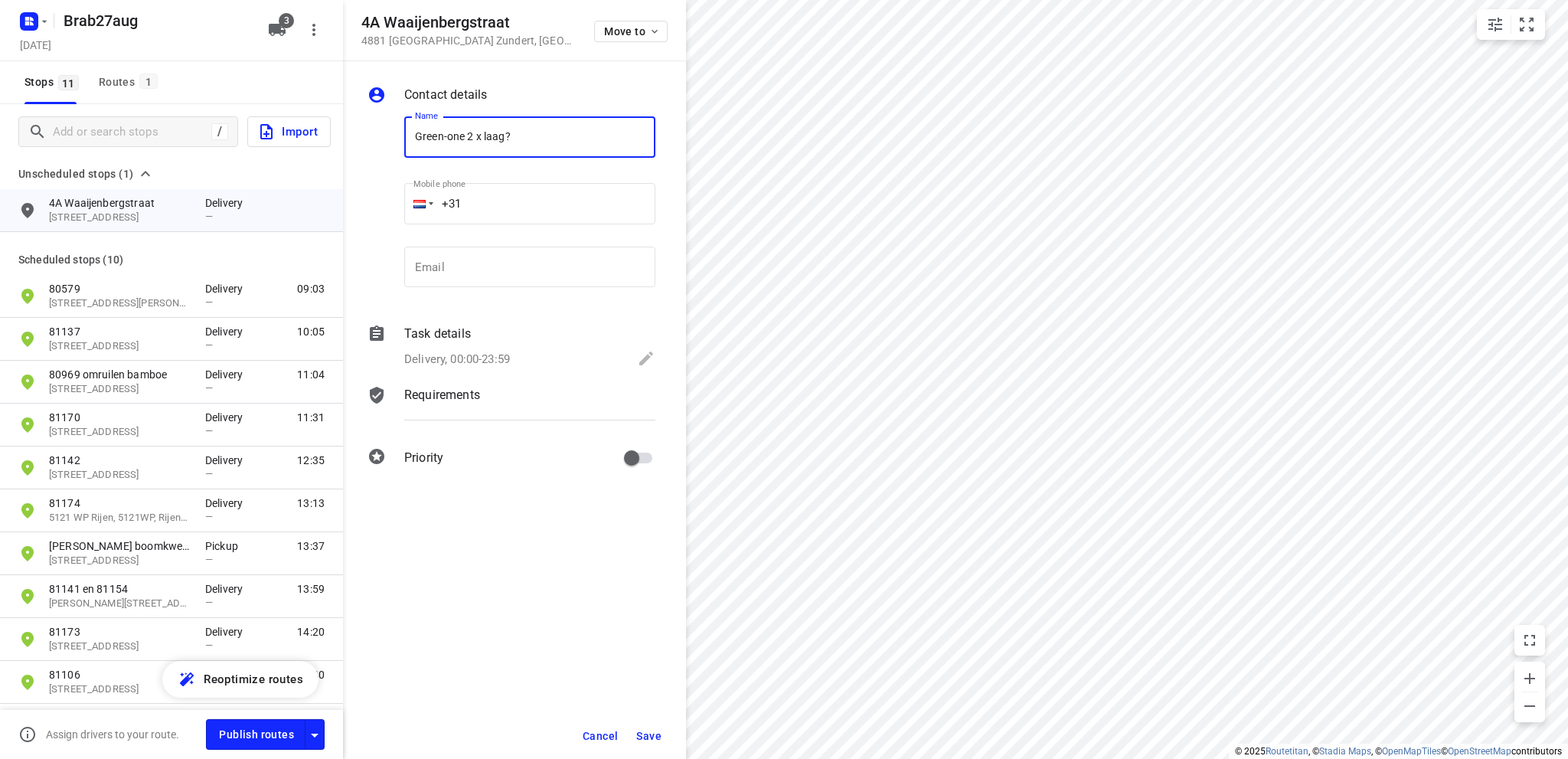
type input "Green-one 2 x laag?"
click at [640, 357] on icon at bounding box center [646, 358] width 19 height 19
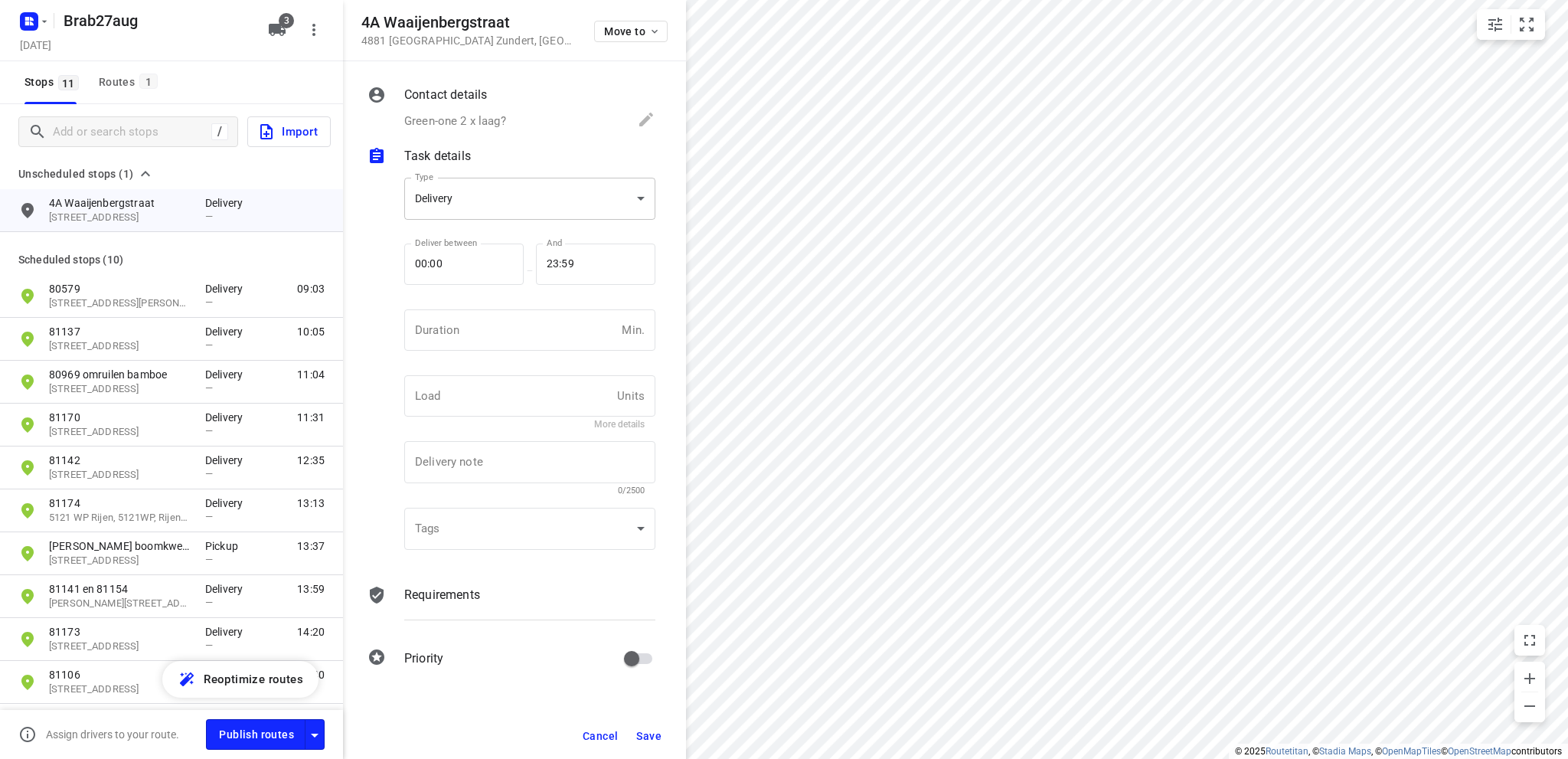
click at [468, 199] on body "i © 2025 Routetitan , © Stadia Maps , © OpenMapTiles © OpenStreetMap contributo…" at bounding box center [784, 379] width 1568 height 759
click at [464, 223] on div "Pickup" at bounding box center [530, 226] width 227 height 19
type input "pickup"
click at [480, 334] on input "number" at bounding box center [509, 330] width 211 height 41
type input "10"
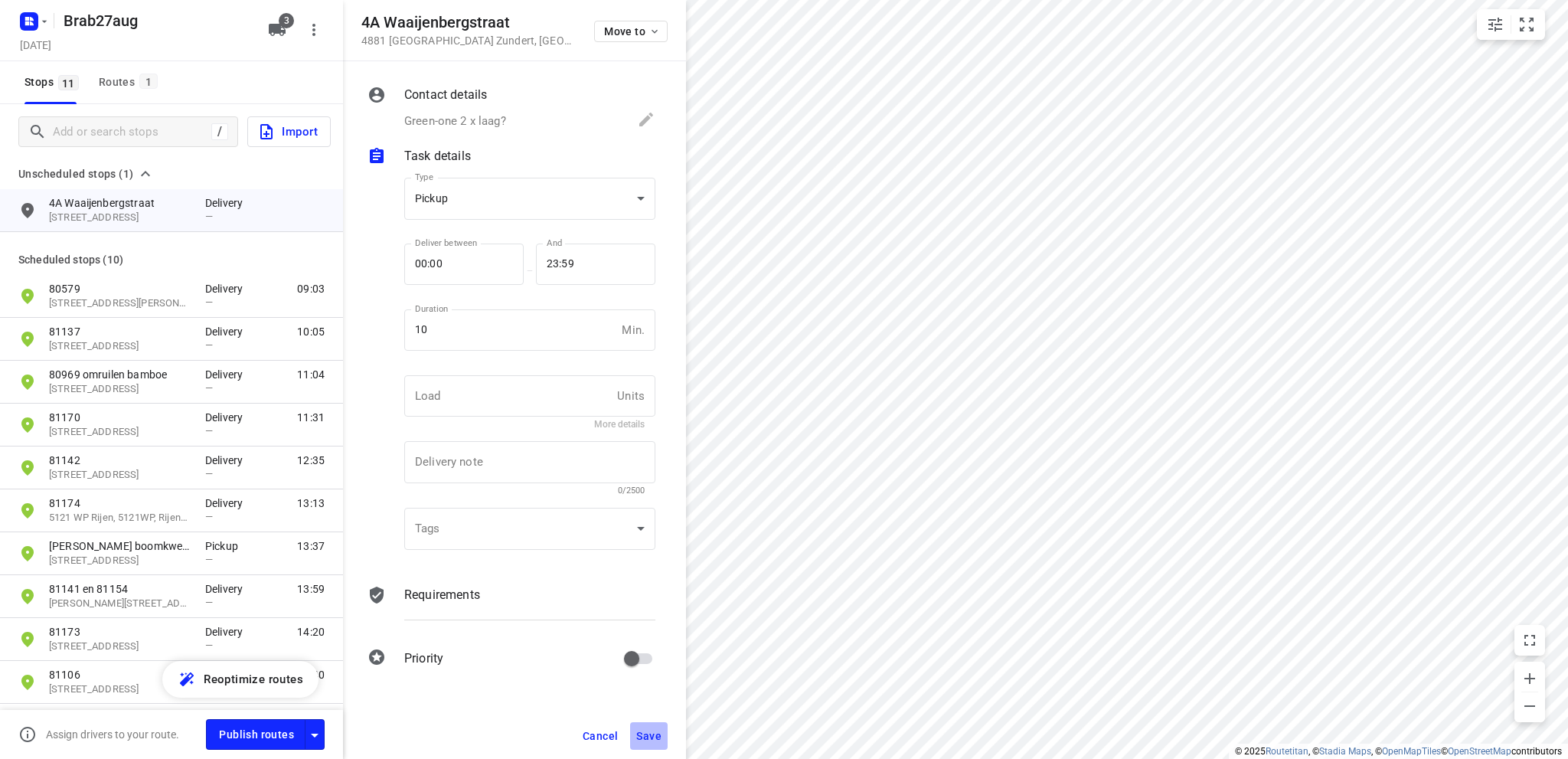
click at [645, 728] on button "Save" at bounding box center [648, 736] width 38 height 27
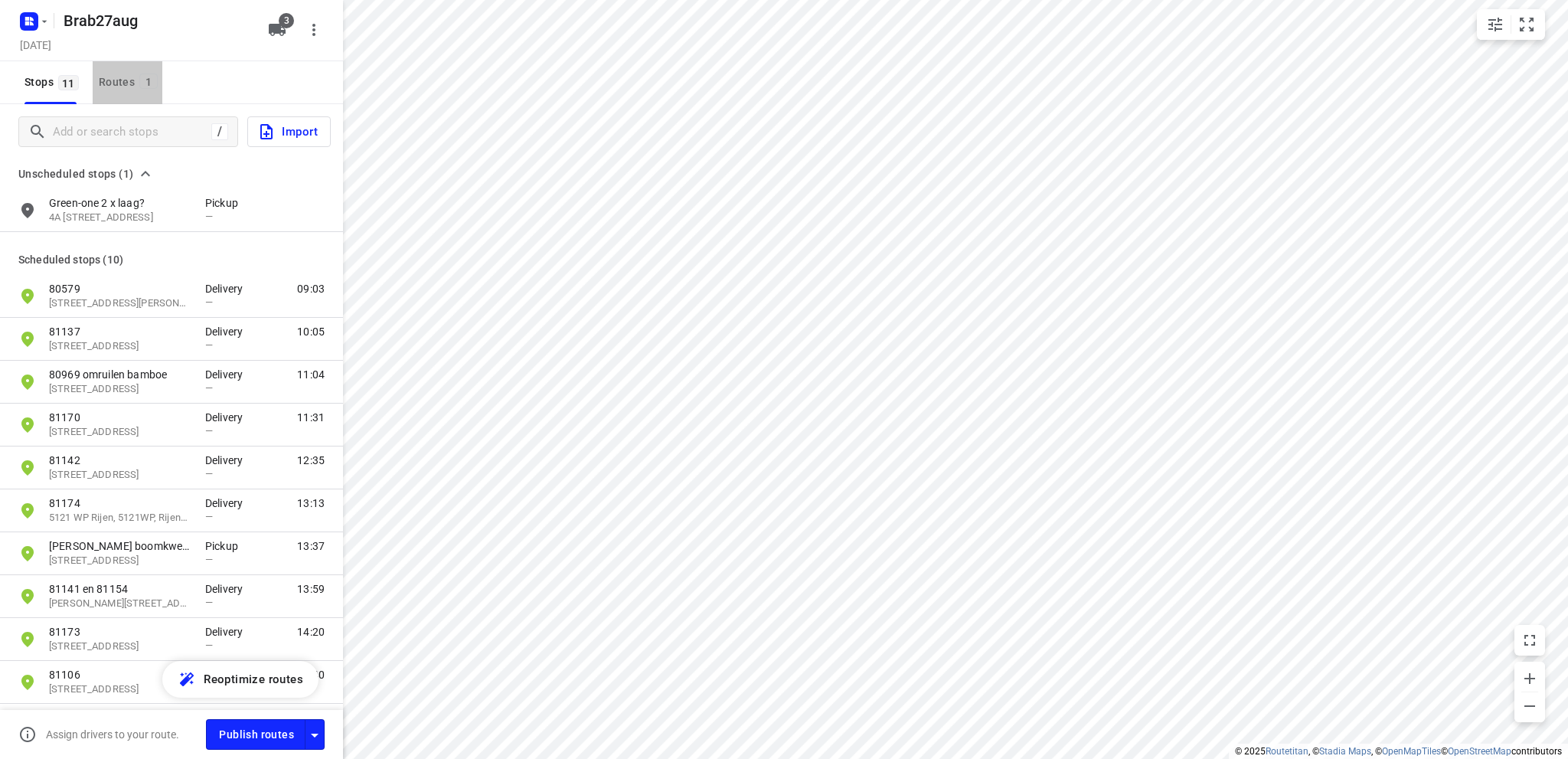
click at [104, 78] on div "Routes 1" at bounding box center [130, 82] width 64 height 19
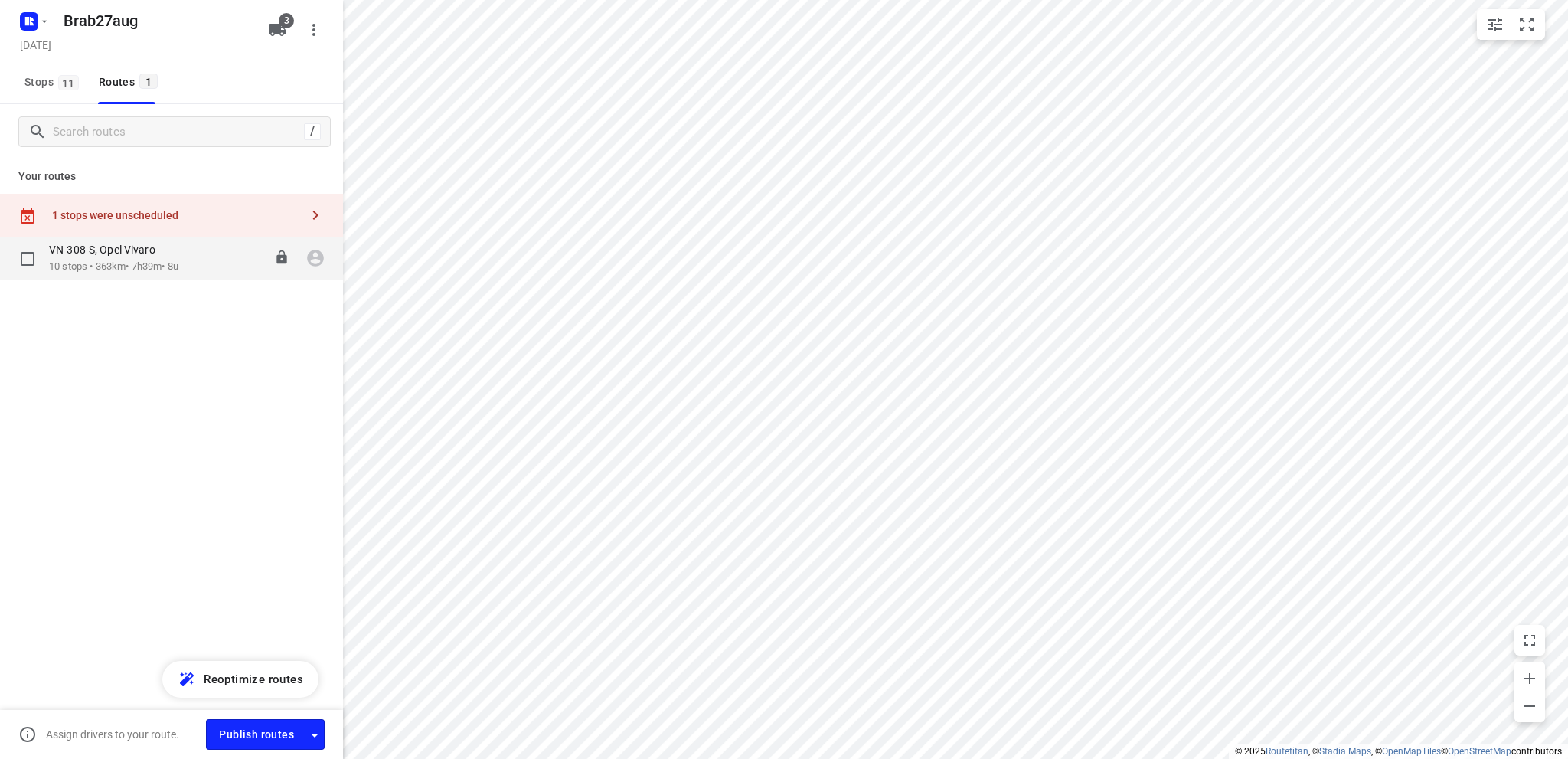
click at [162, 260] on p "10 stops • 363km • 7h39m • 8u" at bounding box center [114, 267] width 129 height 15
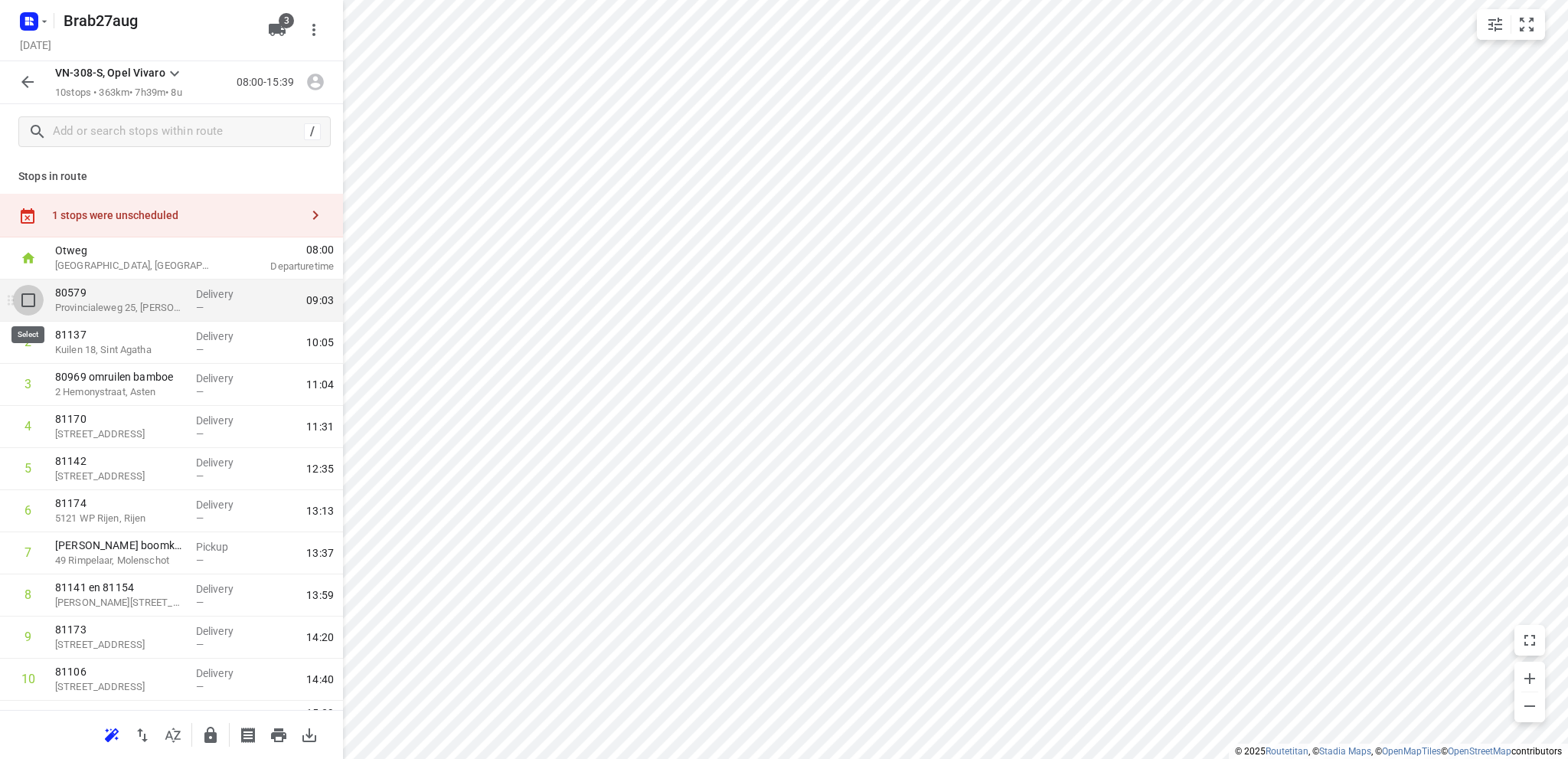
click at [27, 296] on input "checkbox" at bounding box center [28, 300] width 31 height 31
checkbox input "true"
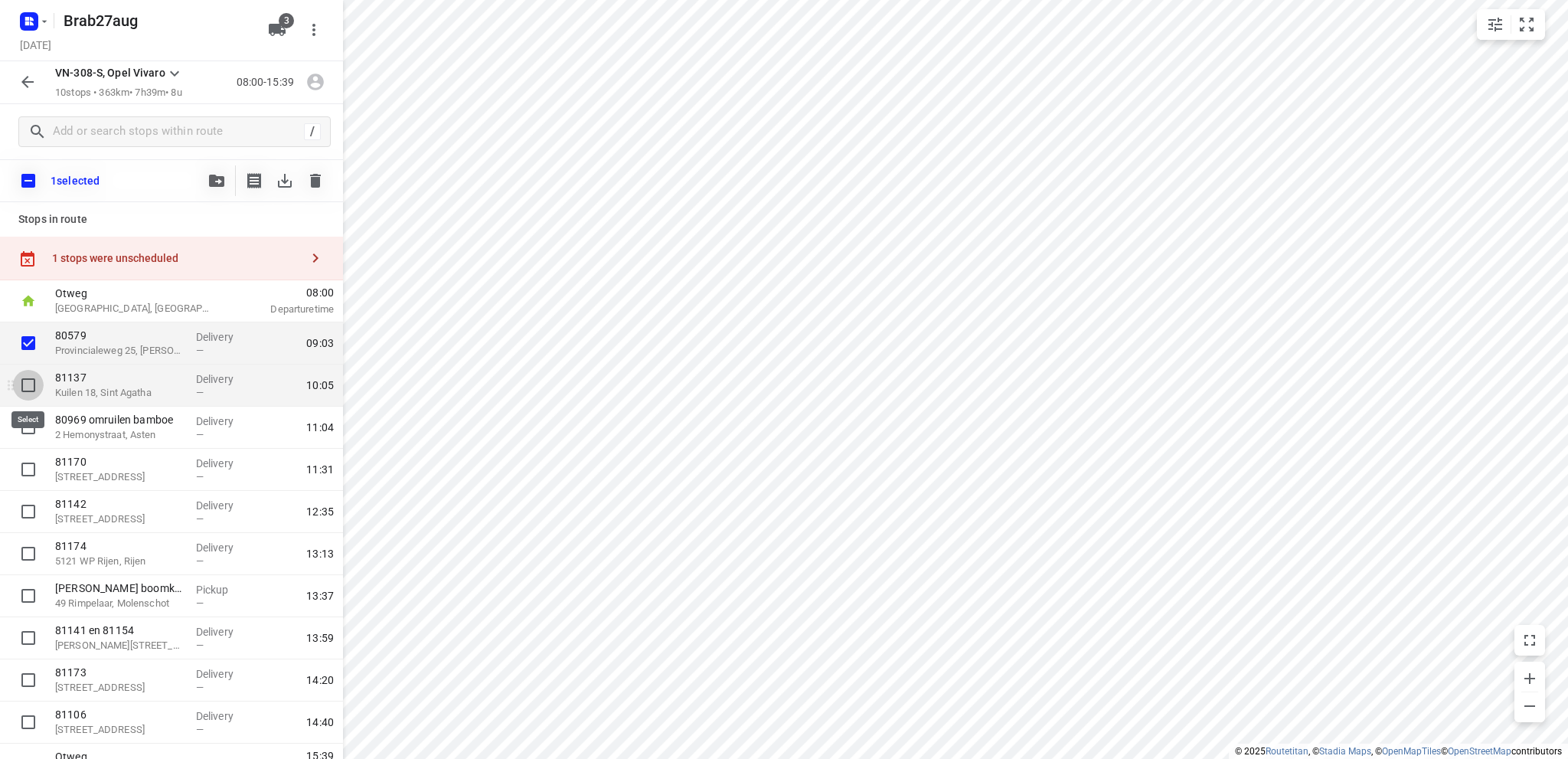
click at [25, 382] on input "checkbox" at bounding box center [28, 386] width 31 height 31
checkbox input "true"
click at [214, 181] on icon "button" at bounding box center [216, 180] width 15 height 12
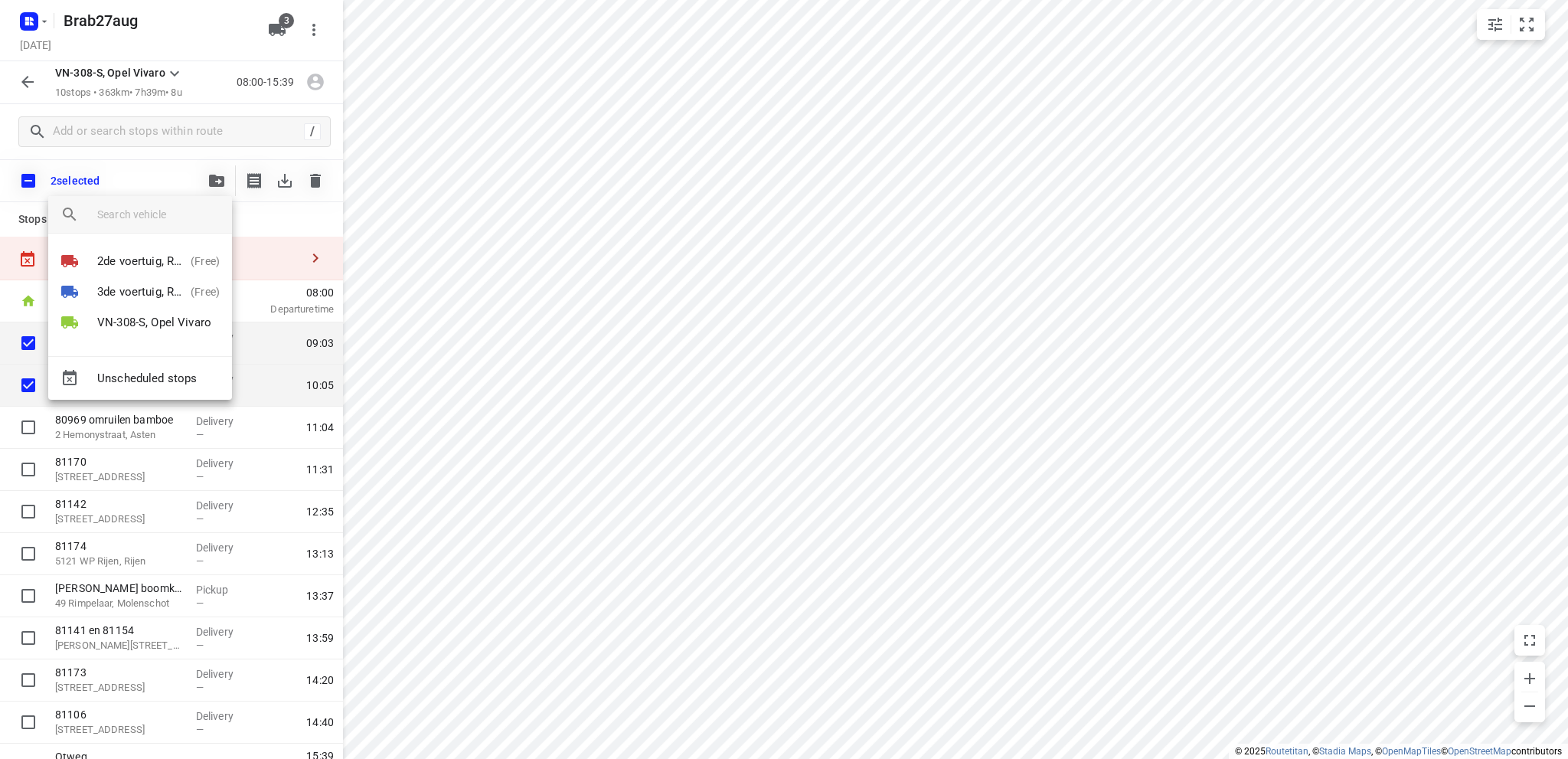
click at [281, 177] on div at bounding box center [784, 379] width 1568 height 759
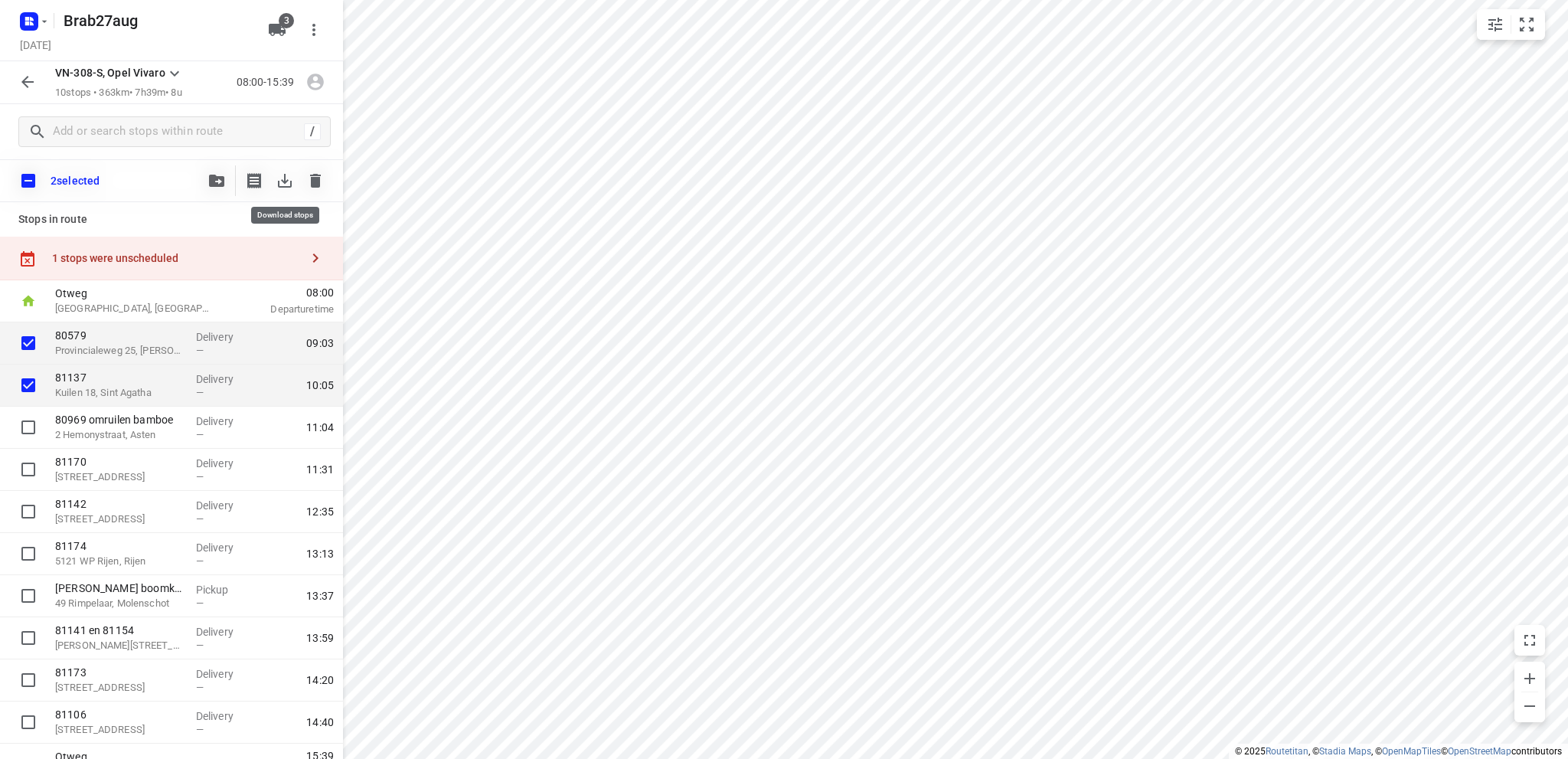
click at [281, 177] on icon "button" at bounding box center [285, 181] width 19 height 19
click at [24, 339] on input "checkbox" at bounding box center [28, 343] width 31 height 31
checkbox input "false"
click at [214, 179] on icon "button" at bounding box center [216, 180] width 15 height 12
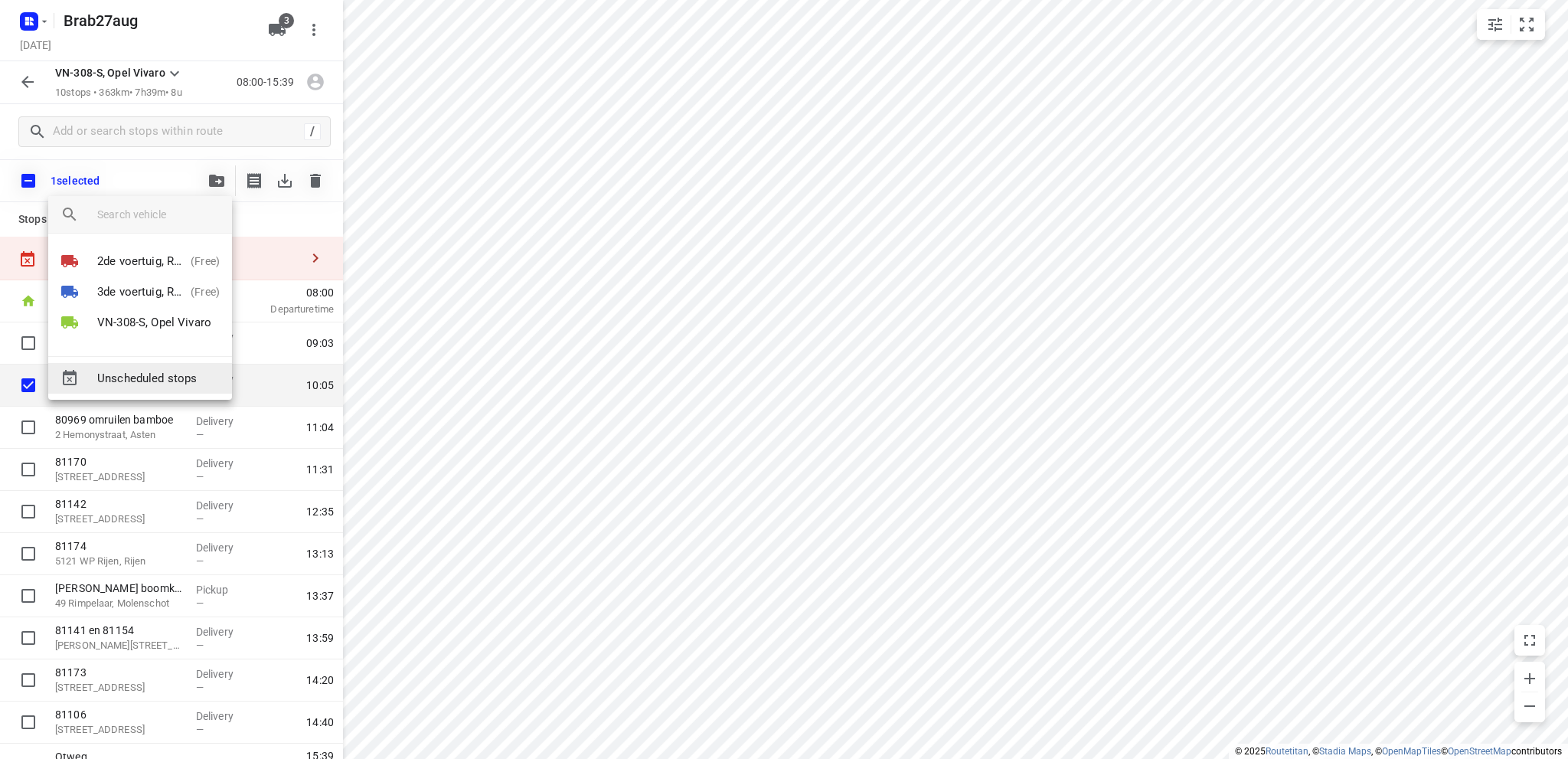
click at [131, 377] on span "Unscheduled stops" at bounding box center [159, 379] width 123 height 18
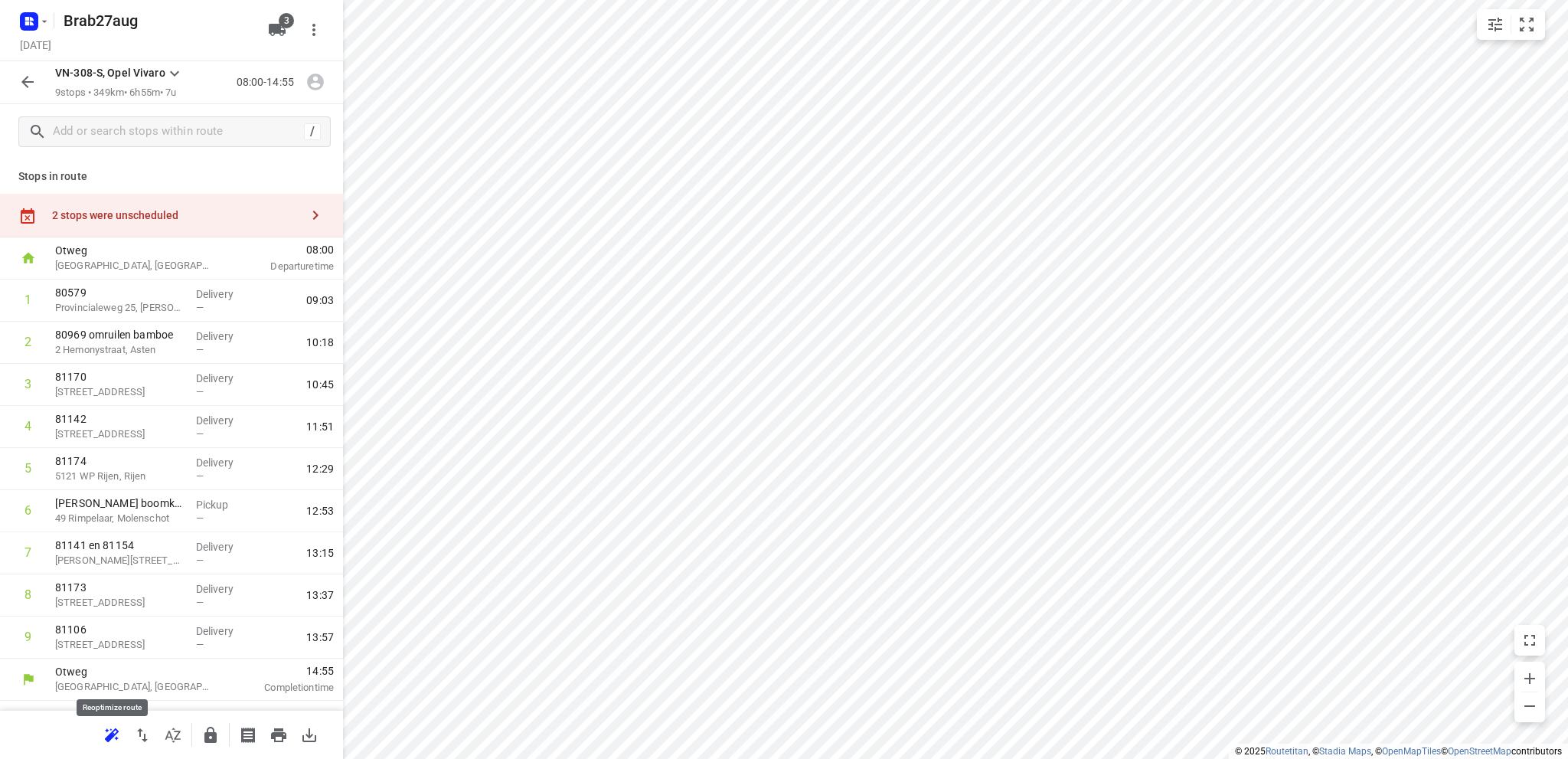
click at [107, 730] on icon "button" at bounding box center [111, 734] width 14 height 12
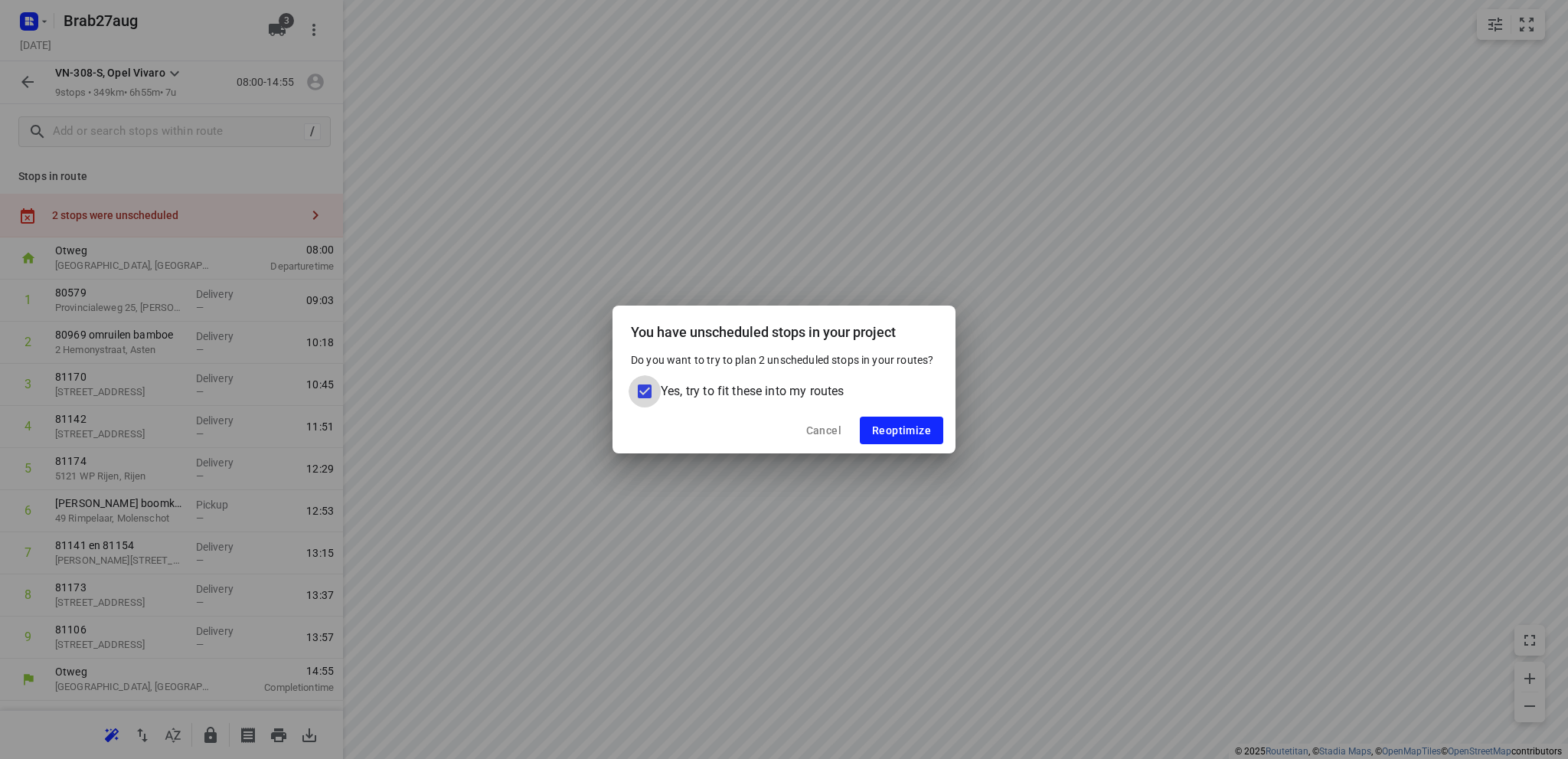
click at [645, 388] on input "Yes, try to fit these into my routes" at bounding box center [645, 391] width 32 height 32
checkbox input "false"
click at [879, 427] on span "Reoptimize" at bounding box center [901, 430] width 59 height 12
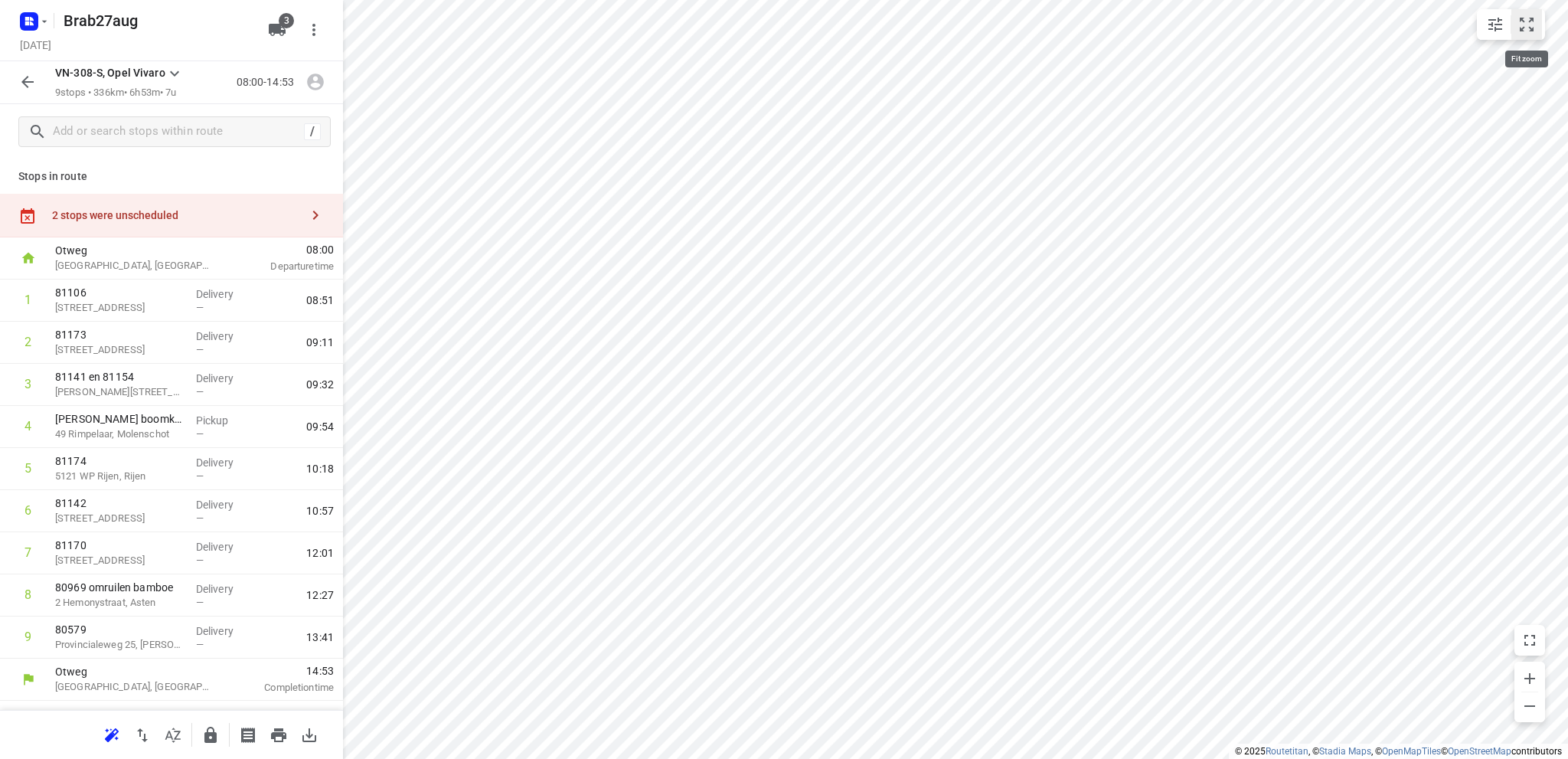
click at [1520, 21] on icon "small contained button group" at bounding box center [1526, 24] width 14 height 14
click at [25, 81] on icon "button" at bounding box center [27, 81] width 19 height 19
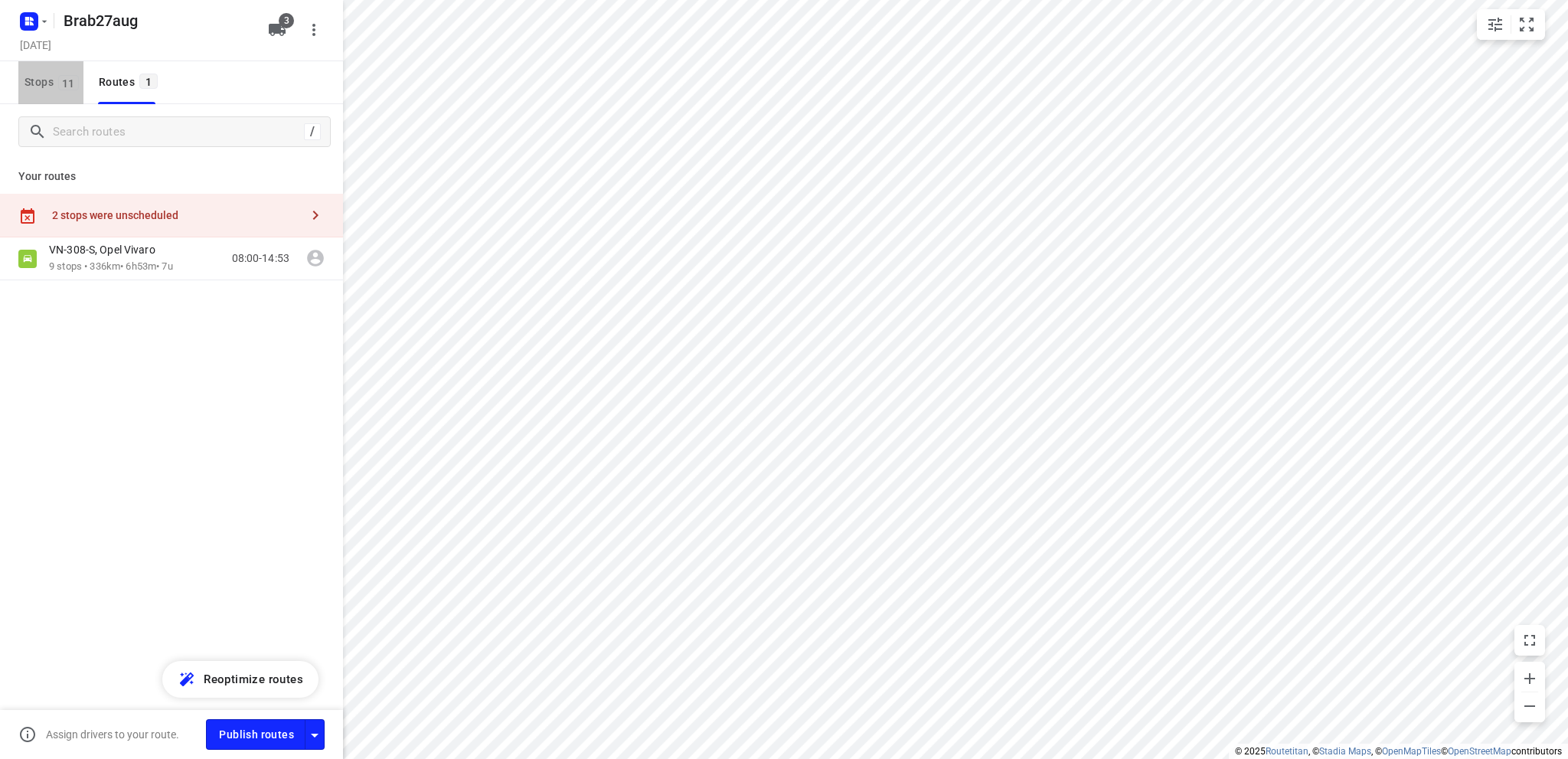
click at [21, 82] on button "Stops 11" at bounding box center [51, 82] width 65 height 43
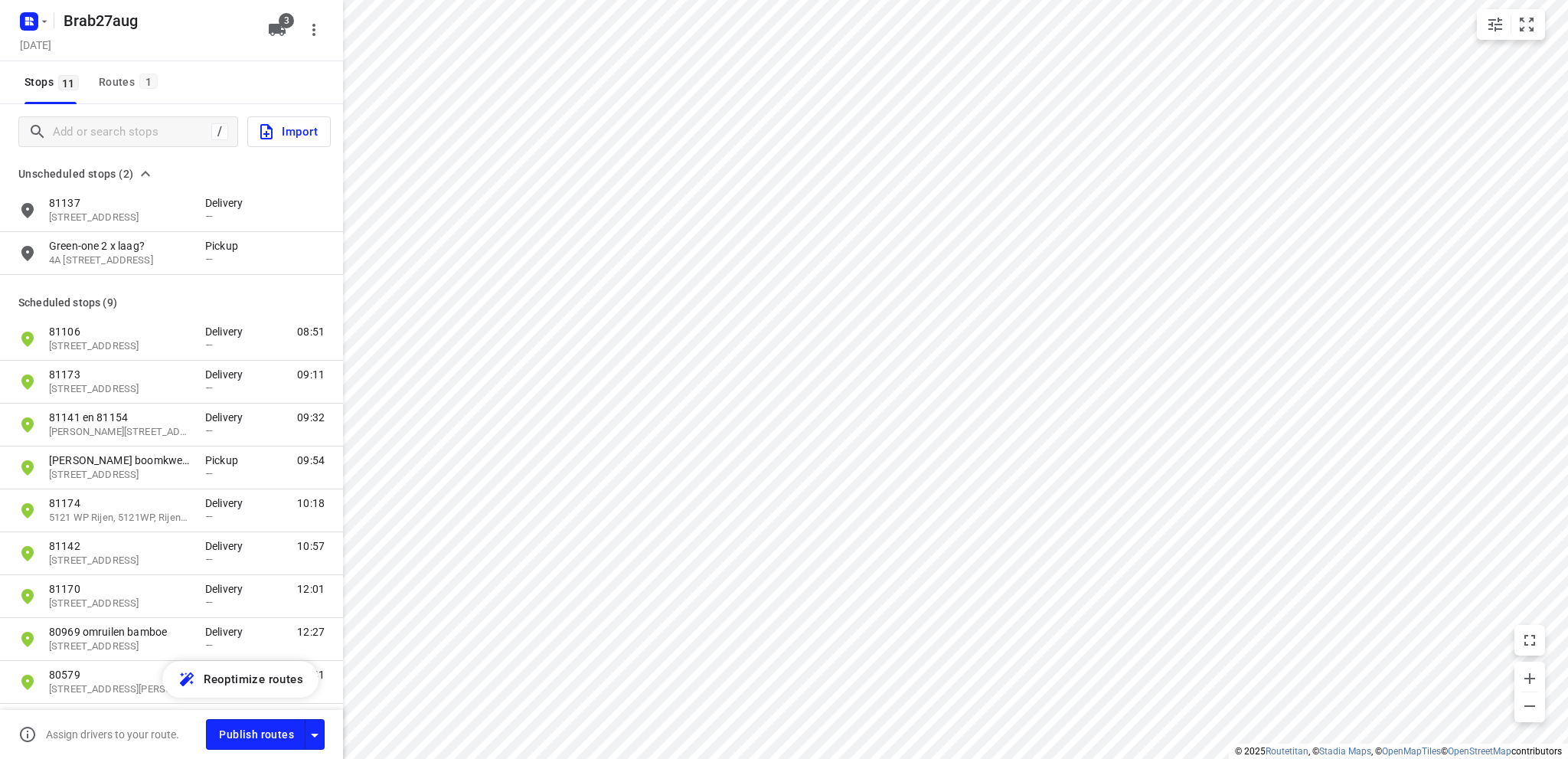
click at [294, 131] on span "Import" at bounding box center [287, 131] width 60 height 20
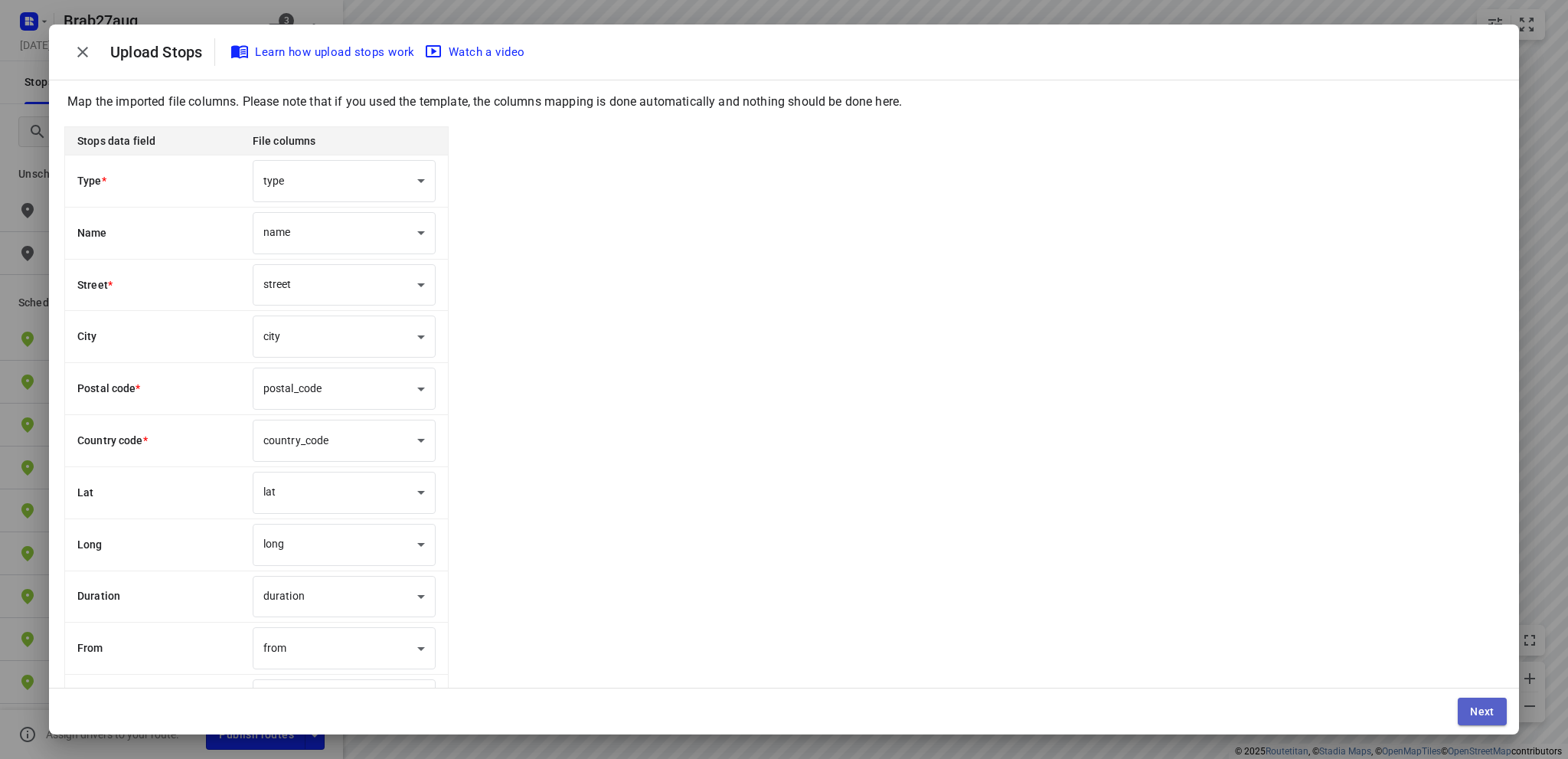
click at [1485, 707] on span "Next" at bounding box center [1482, 711] width 24 height 12
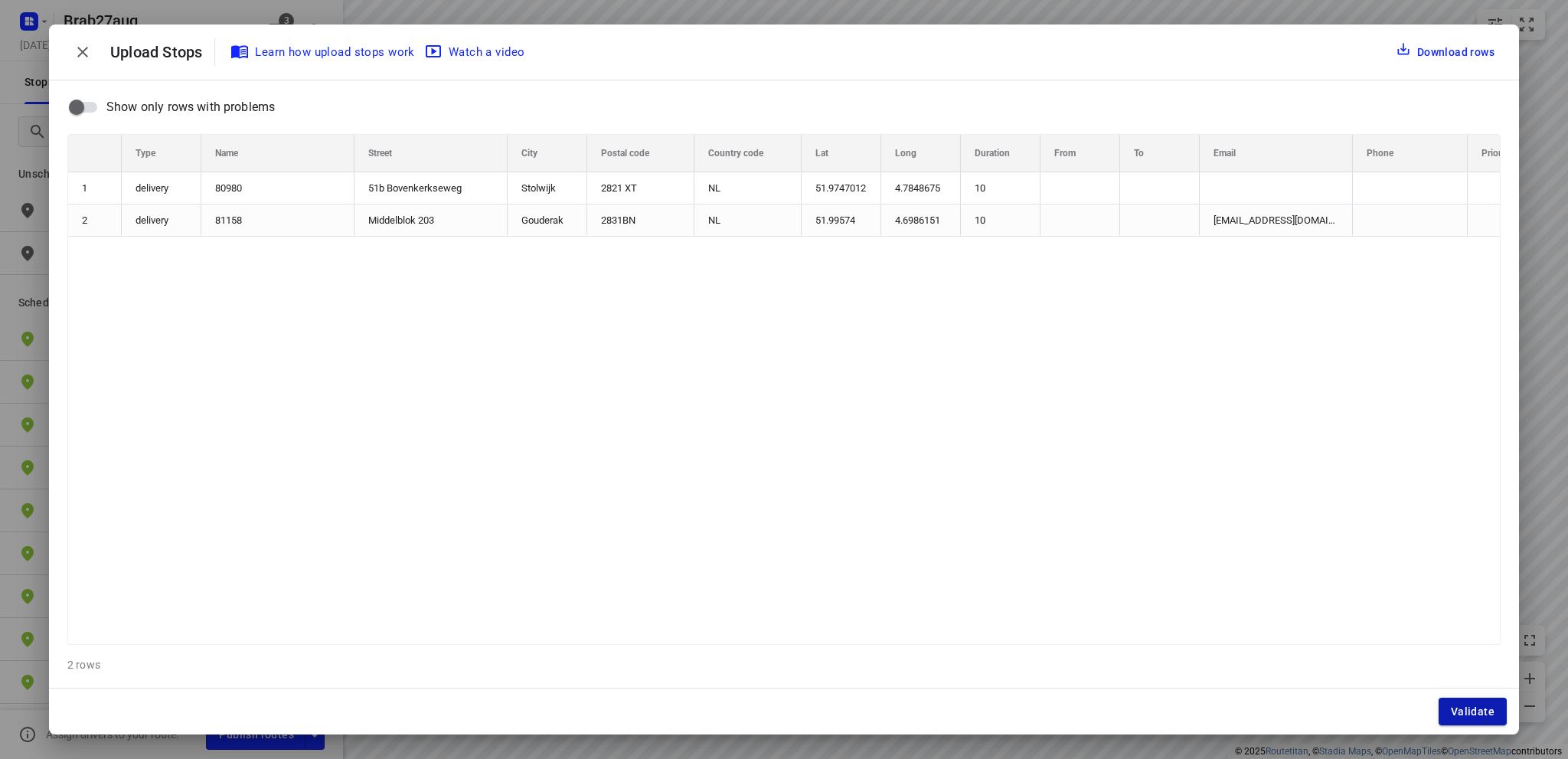
click at [1485, 707] on span "Validate" at bounding box center [1472, 711] width 44 height 12
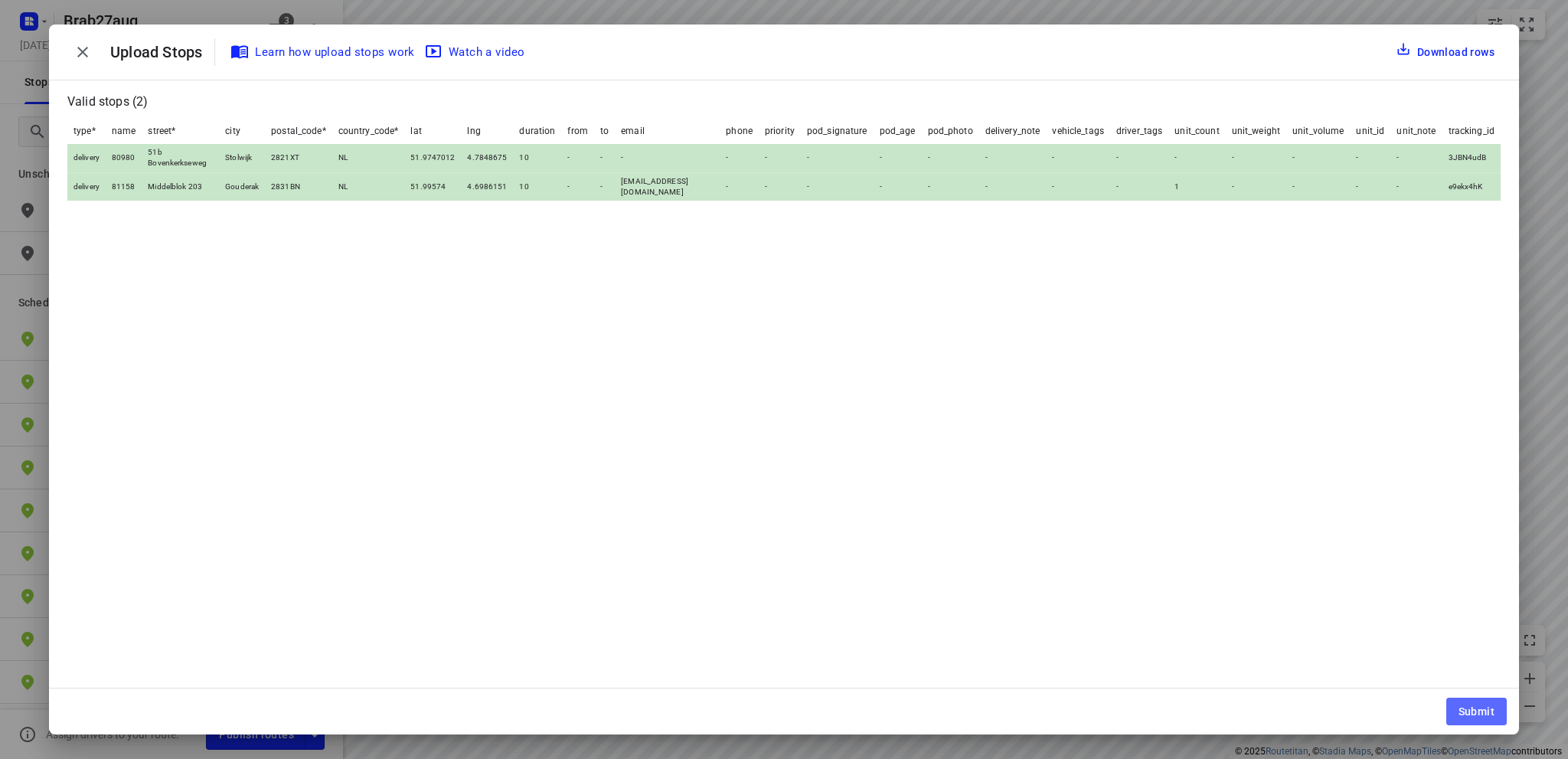
click at [1480, 708] on span "Submit" at bounding box center [1476, 711] width 36 height 12
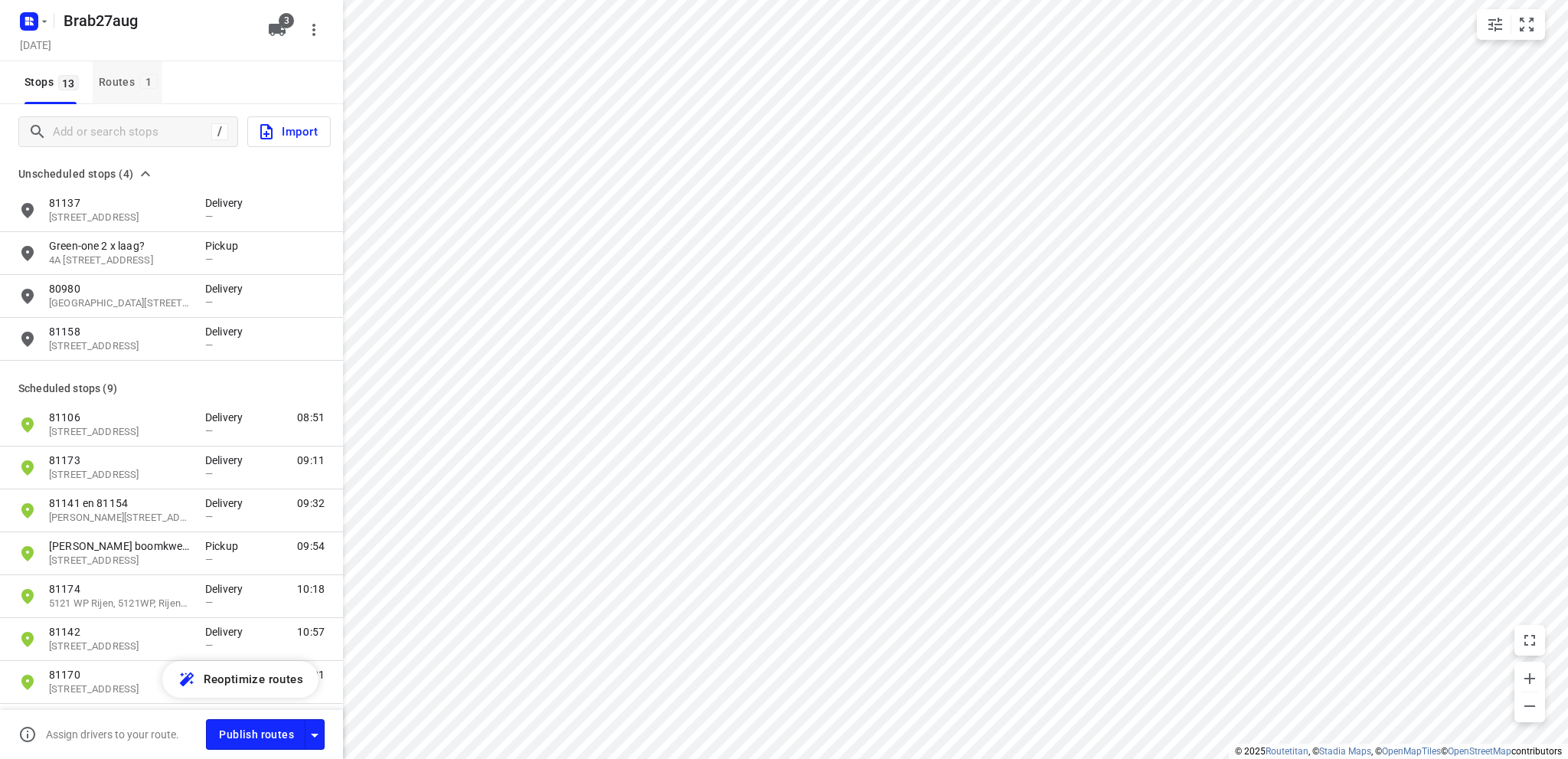
click at [111, 81] on div "Routes 1" at bounding box center [130, 82] width 64 height 19
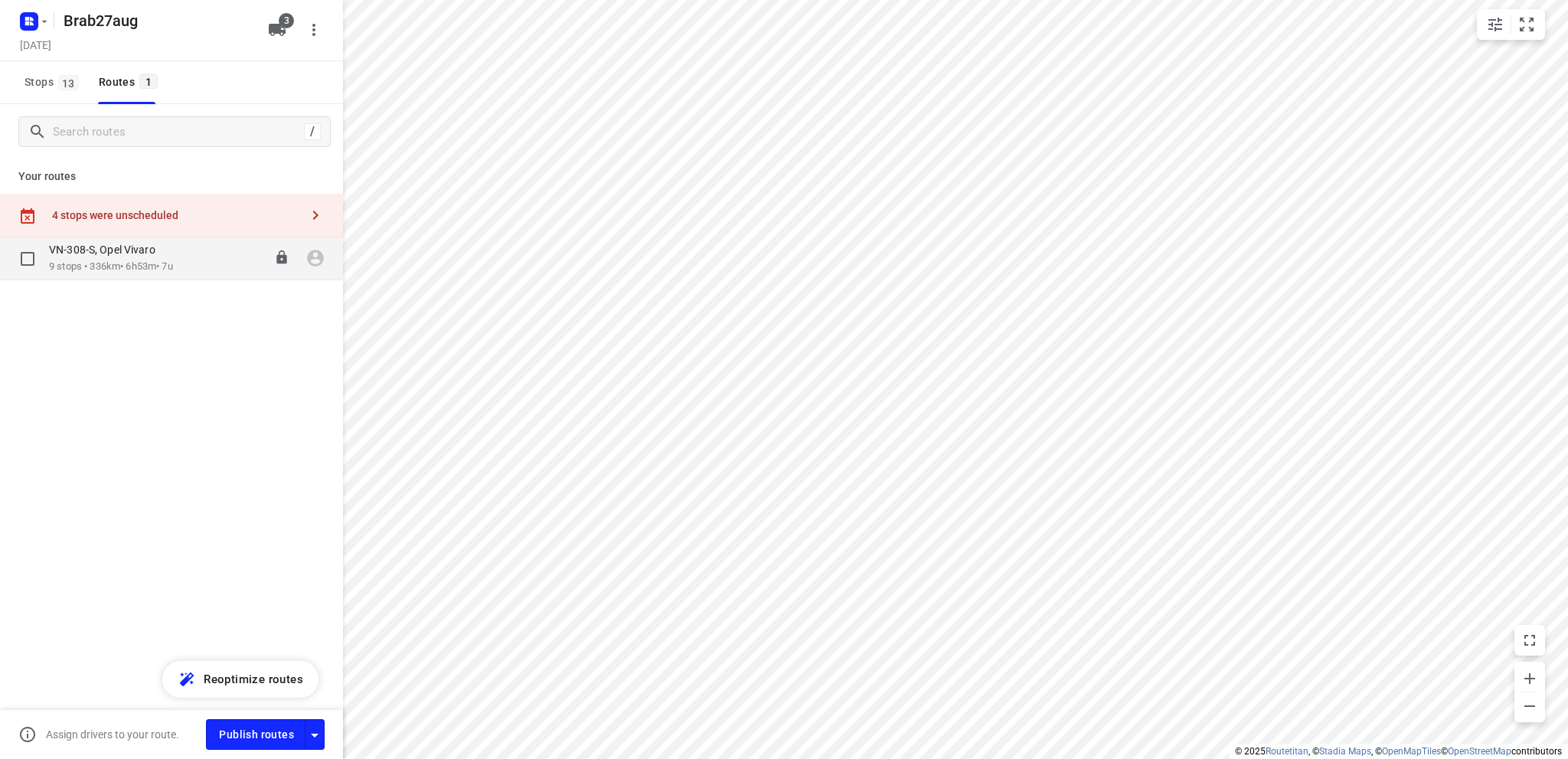
click at [134, 256] on div "VN-308-S, Opel Vivaro" at bounding box center [111, 251] width 124 height 17
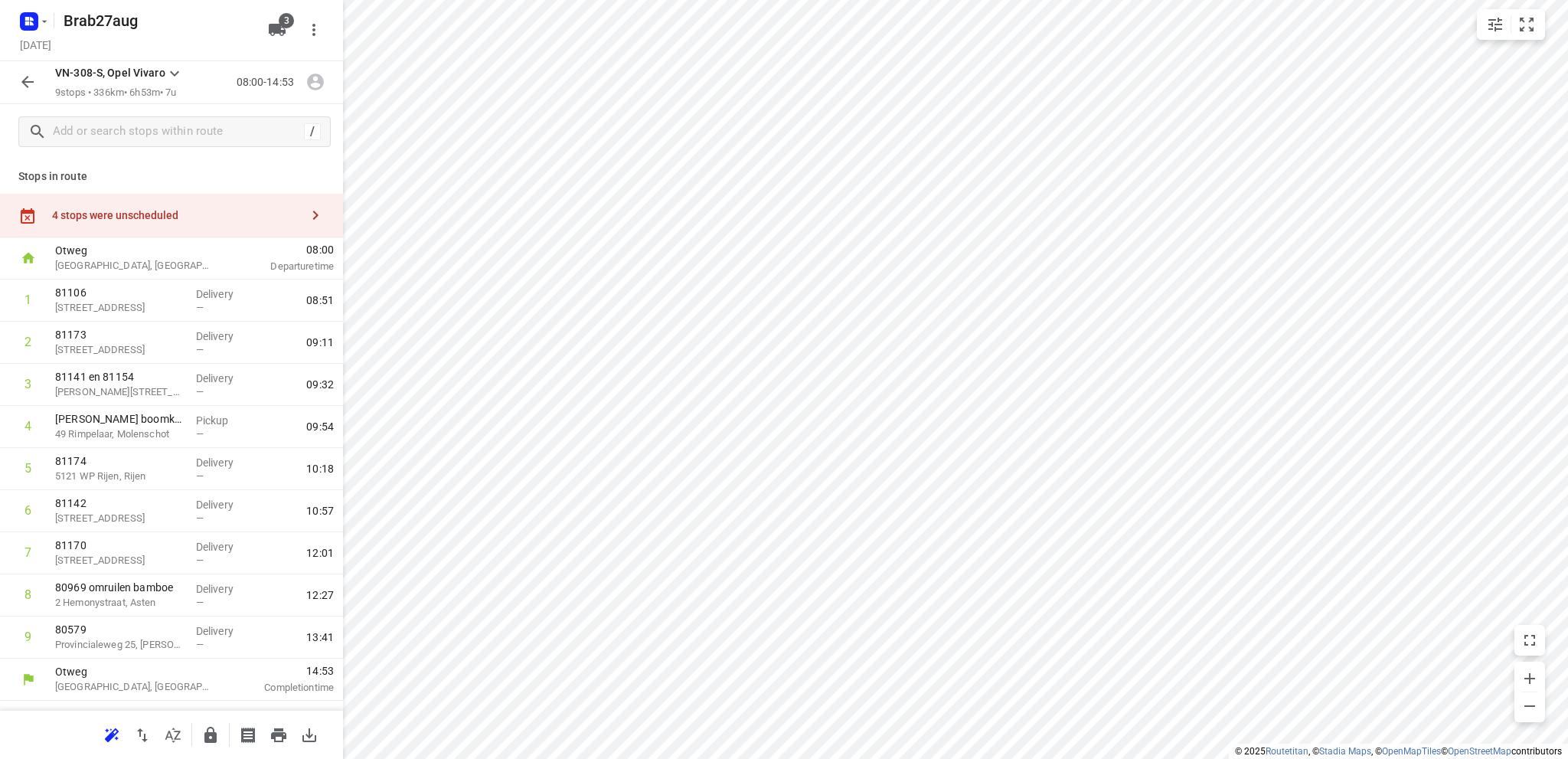
click at [131, 217] on div "4 stops were unscheduled" at bounding box center [177, 215] width 248 height 12
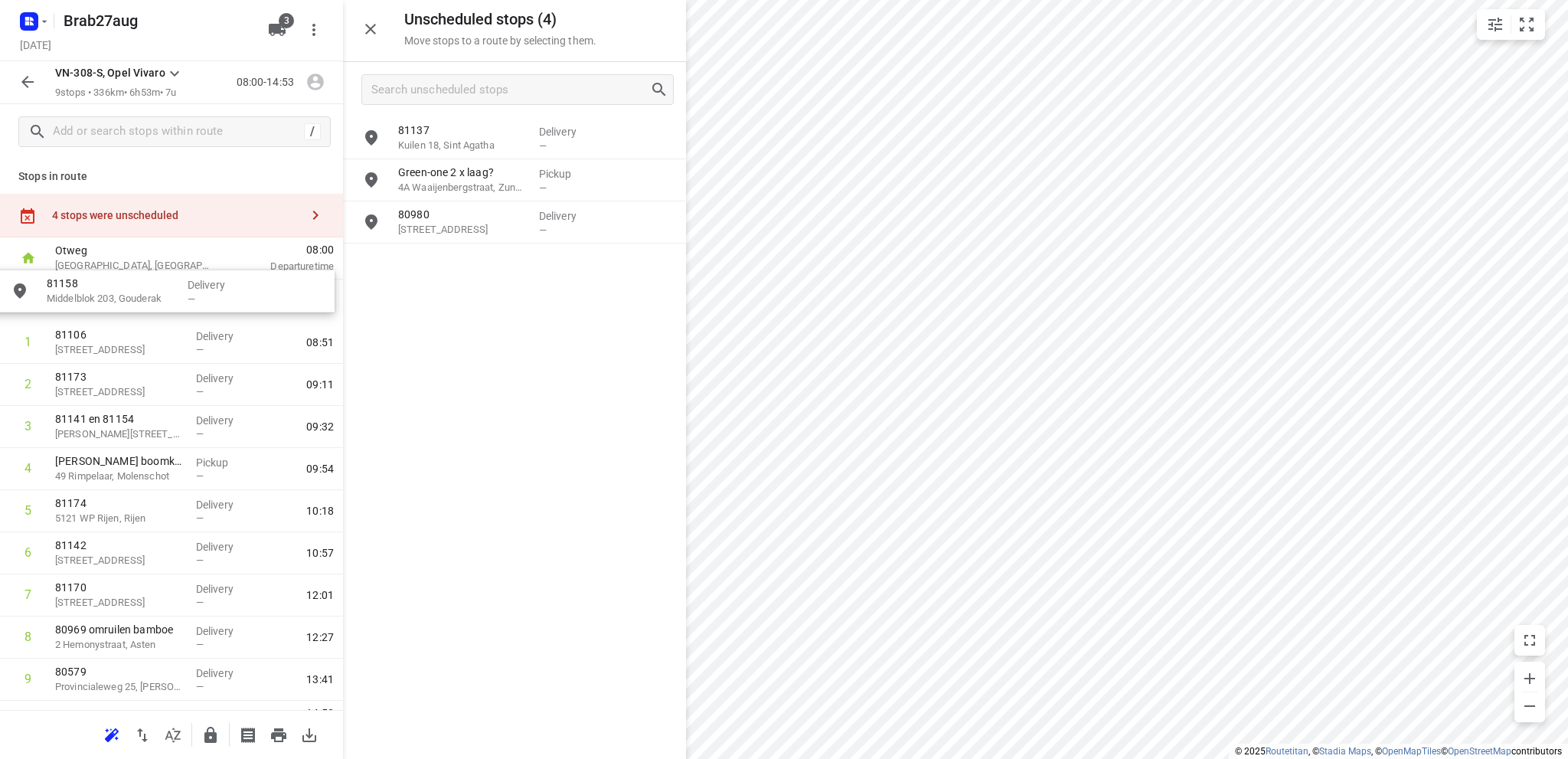
drag, startPoint x: 463, startPoint y: 279, endPoint x: 105, endPoint y: 309, distance: 359.3
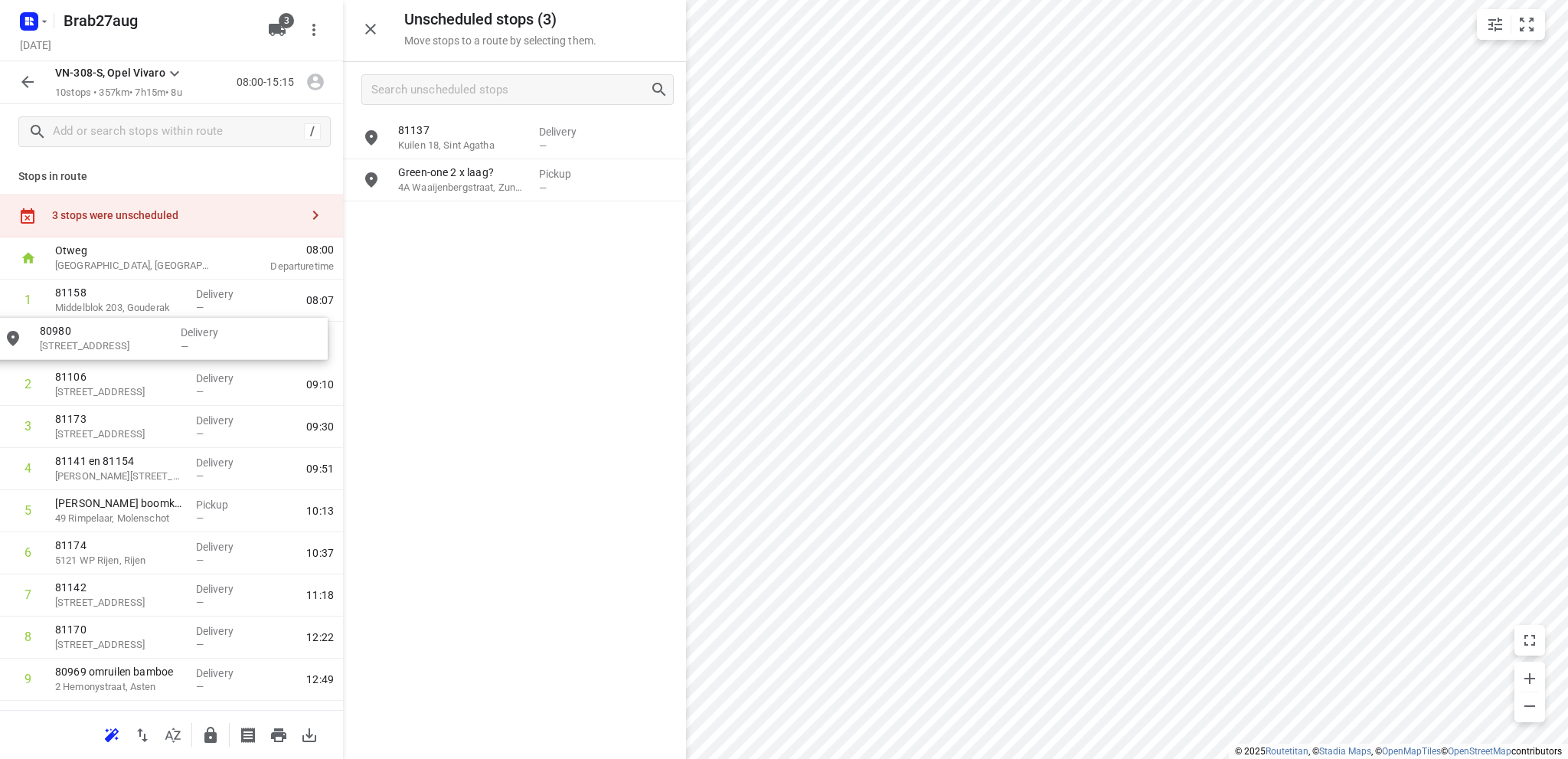
drag, startPoint x: 454, startPoint y: 228, endPoint x: 94, endPoint y: 345, distance: 378.5
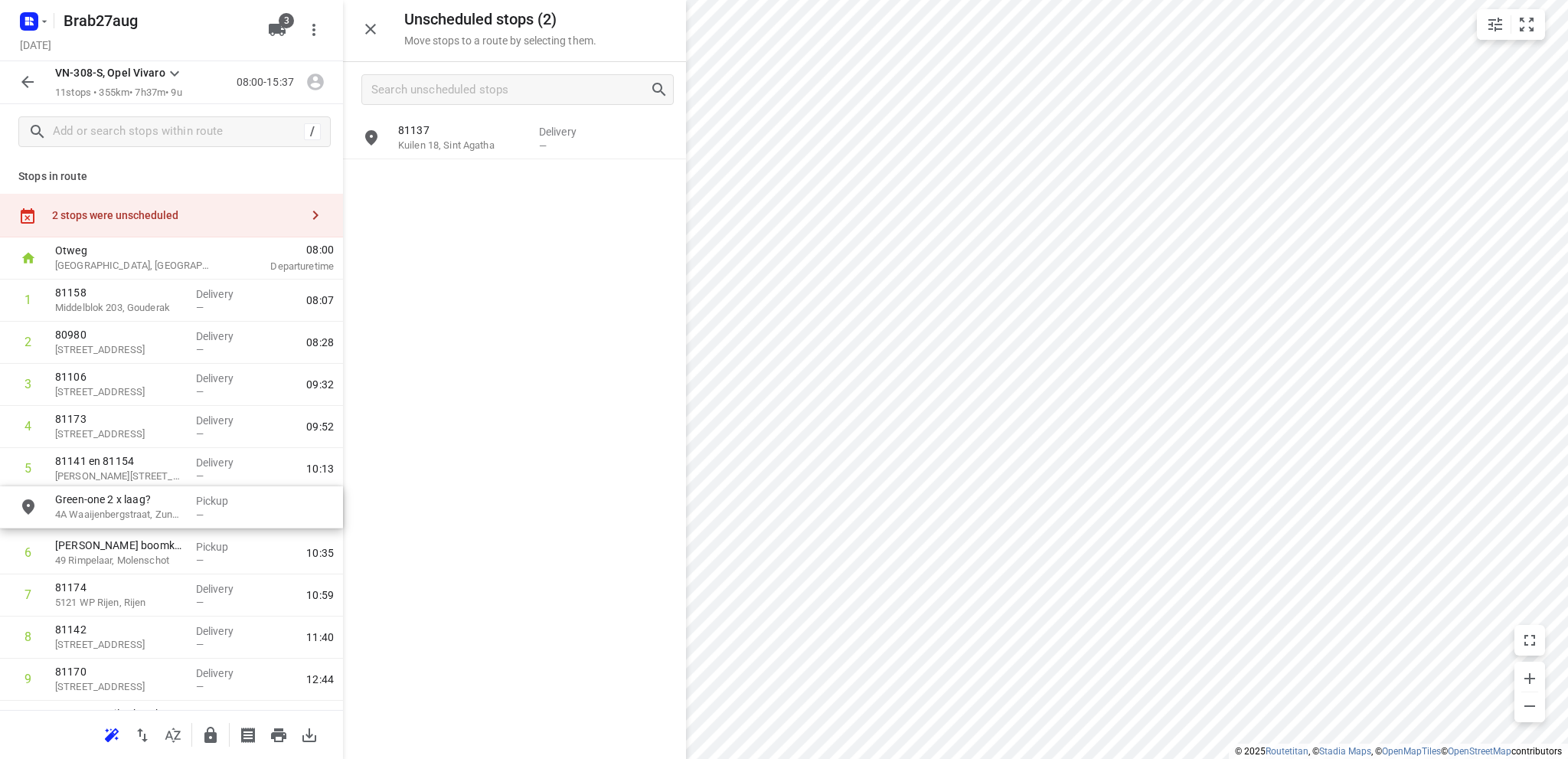
drag, startPoint x: 470, startPoint y: 187, endPoint x: 122, endPoint y: 517, distance: 479.6
click at [372, 24] on icon "button" at bounding box center [370, 29] width 19 height 19
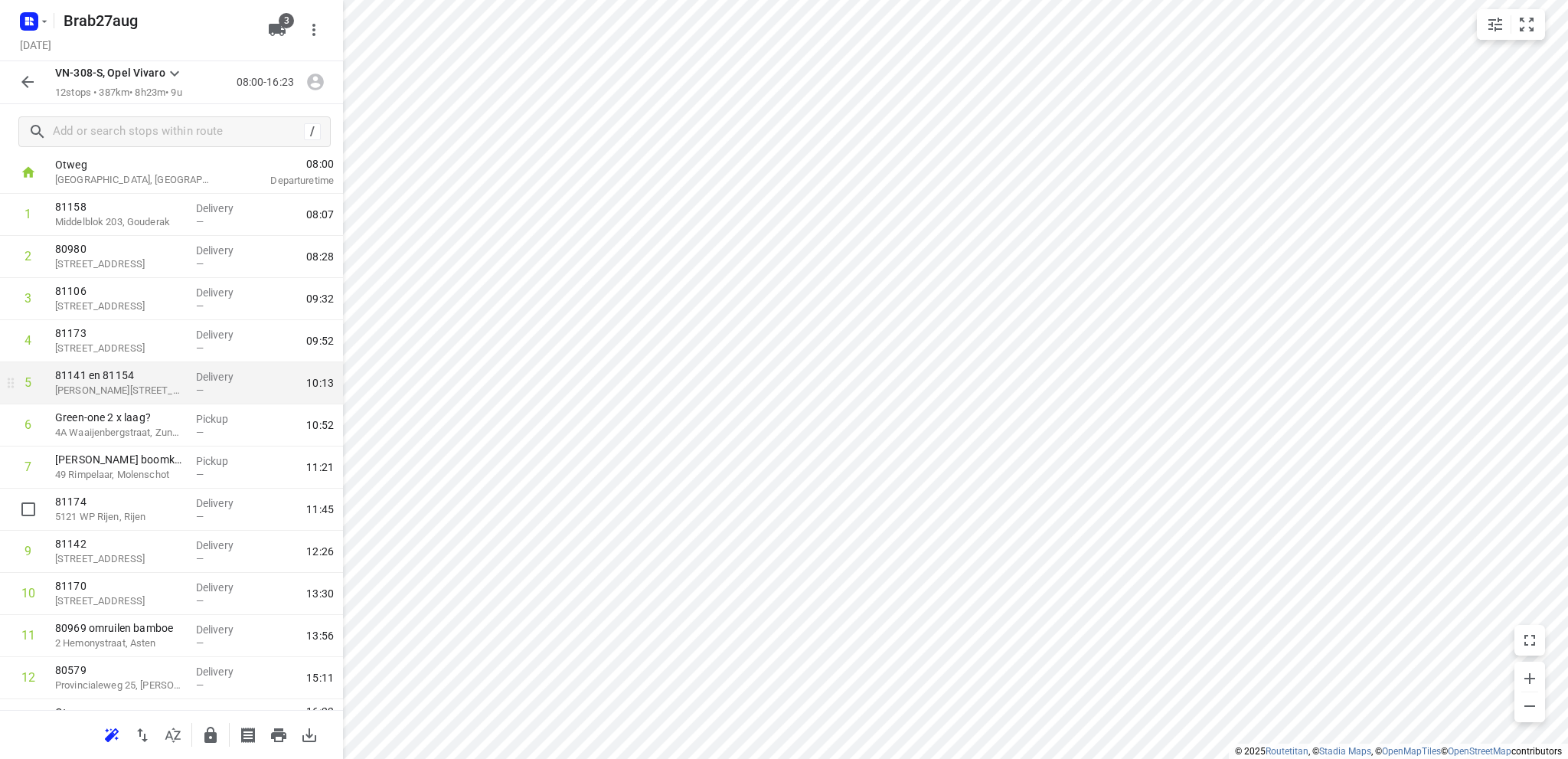
scroll to position [116, 0]
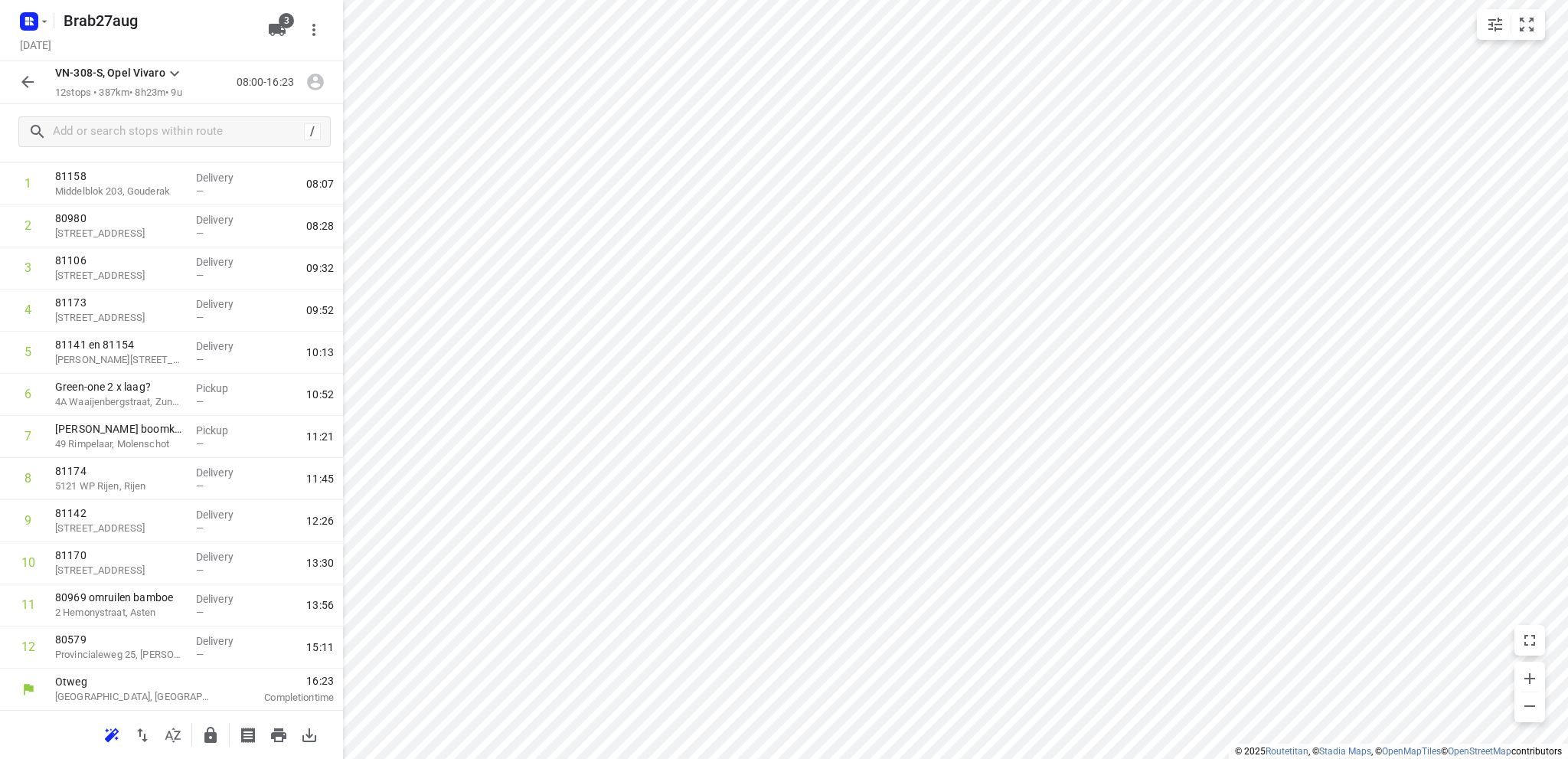
click at [26, 81] on icon "button" at bounding box center [27, 81] width 19 height 19
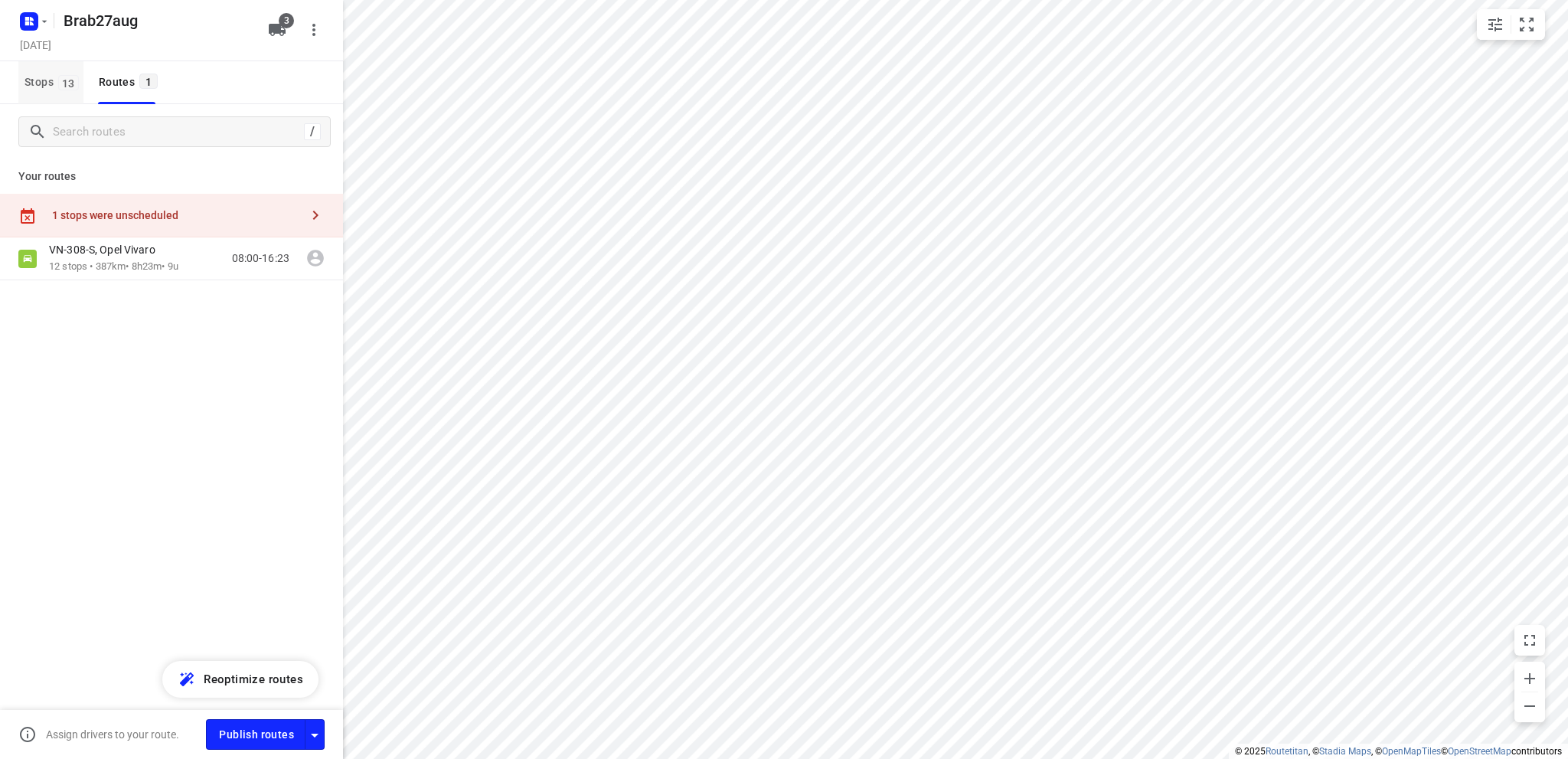
click at [34, 77] on span "Stops 13" at bounding box center [53, 82] width 59 height 19
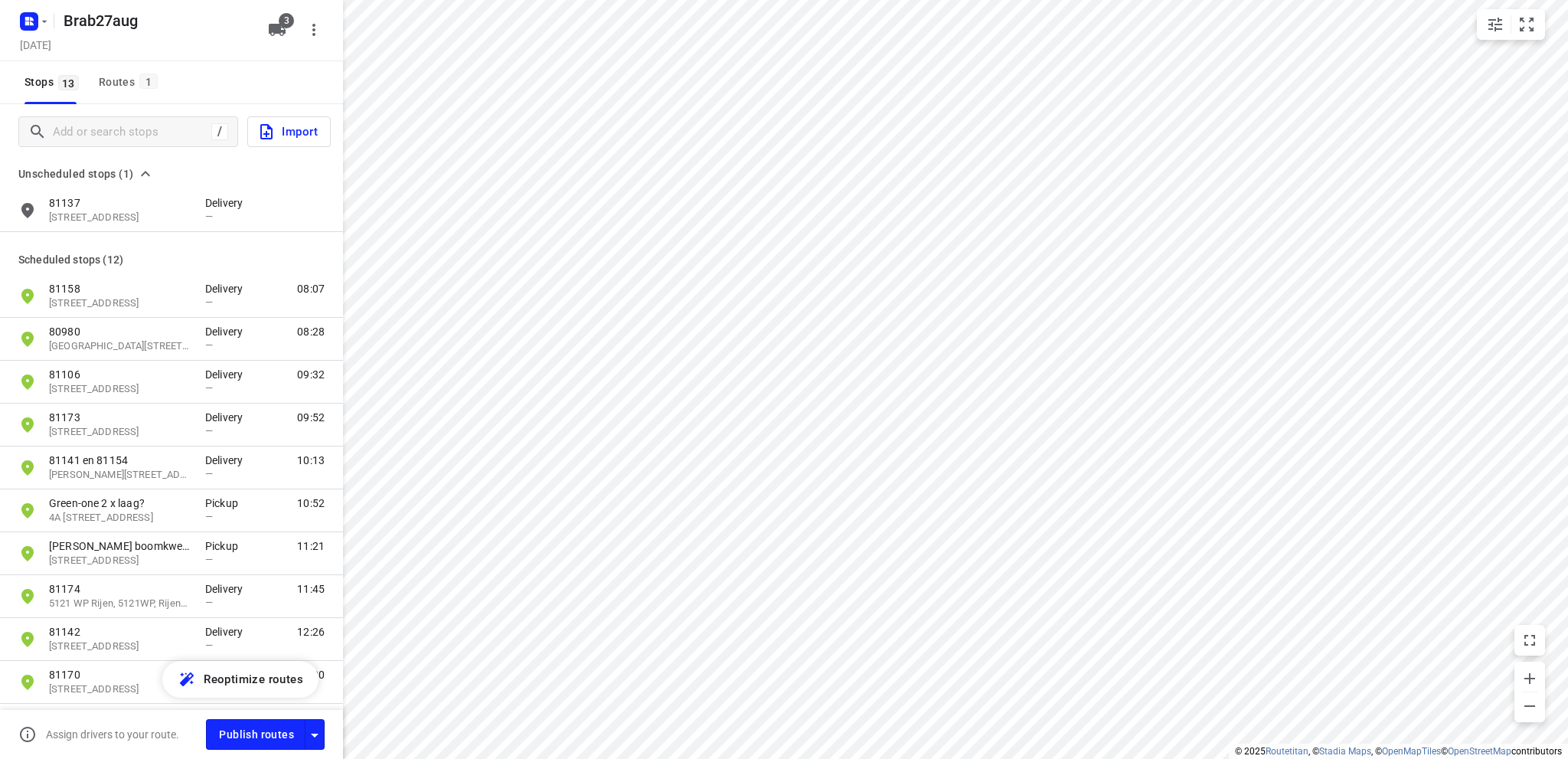
click at [297, 126] on span "Import" at bounding box center [287, 131] width 60 height 20
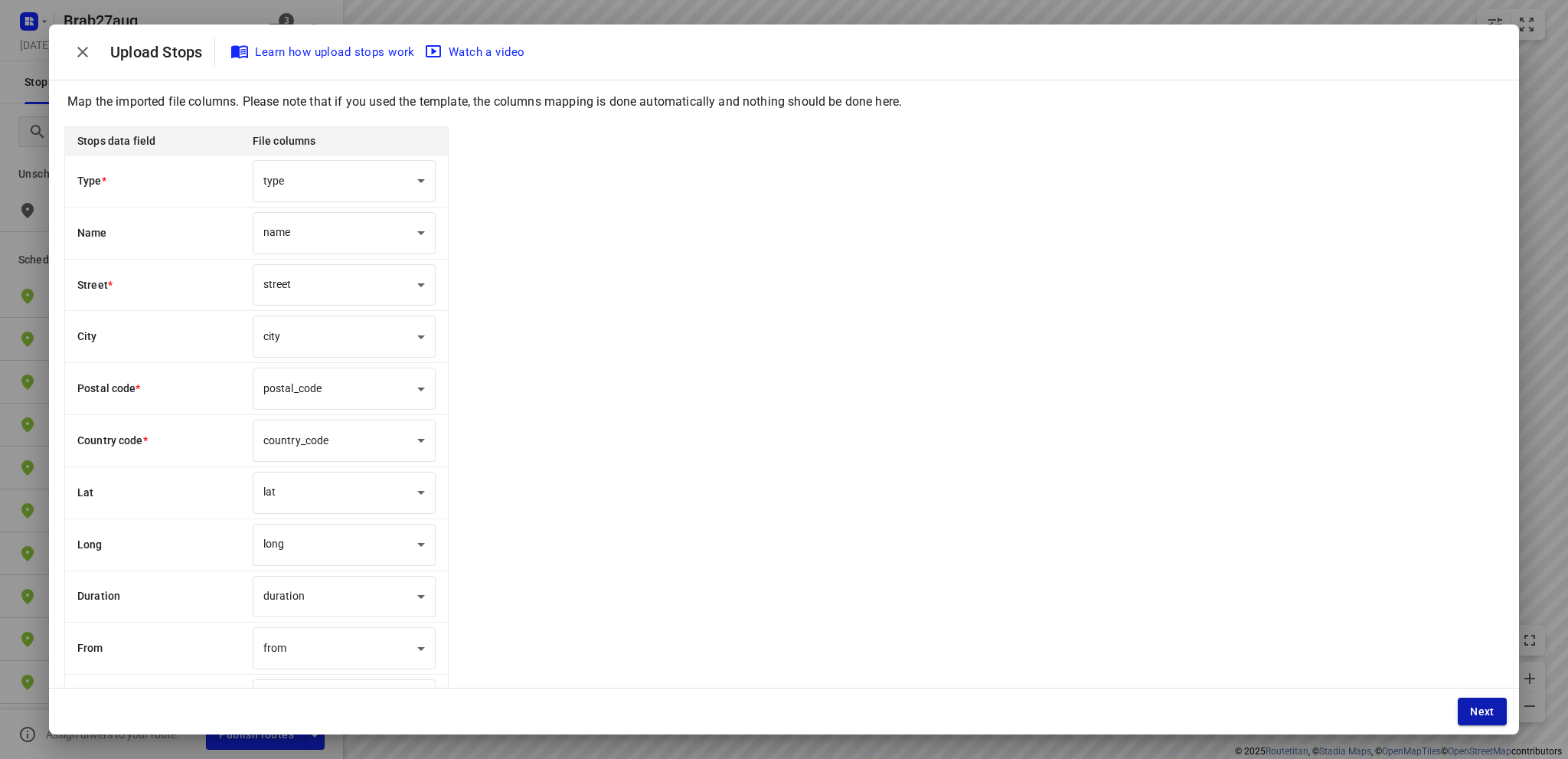
click at [1470, 711] on span "Next" at bounding box center [1482, 711] width 24 height 12
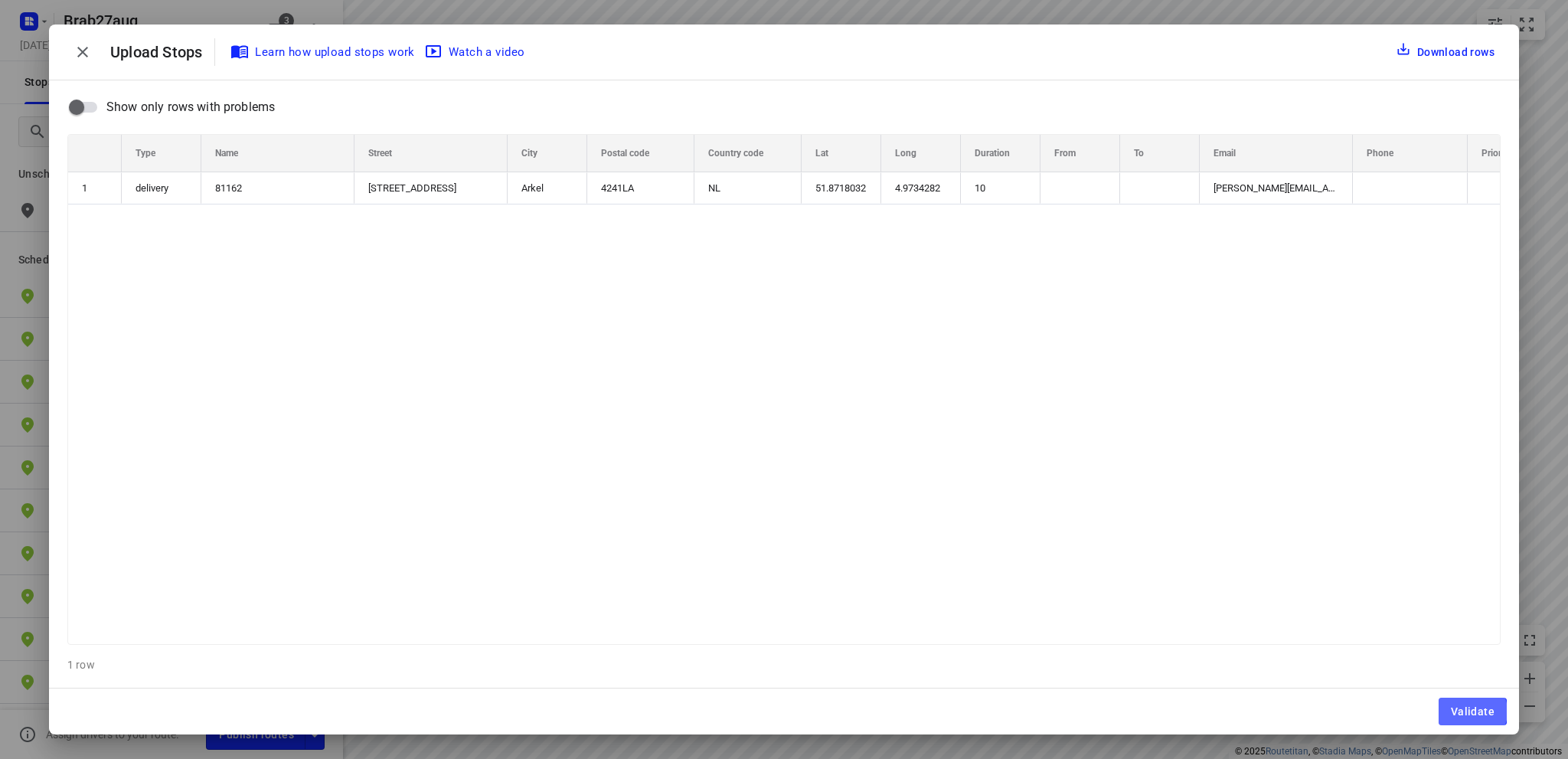
click at [1470, 711] on span "Validate" at bounding box center [1472, 711] width 44 height 12
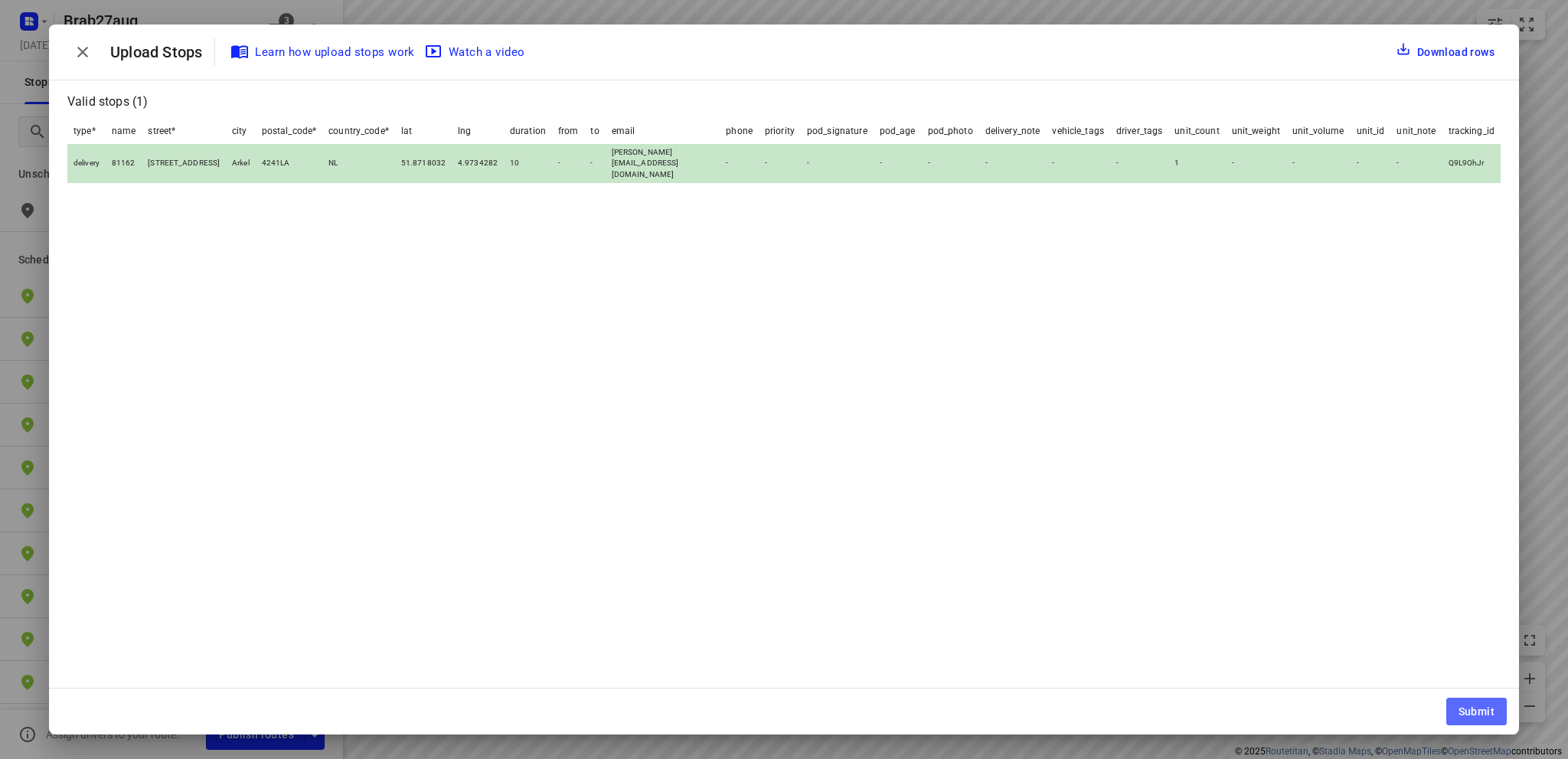
click at [1470, 711] on span "Submit" at bounding box center [1476, 711] width 36 height 12
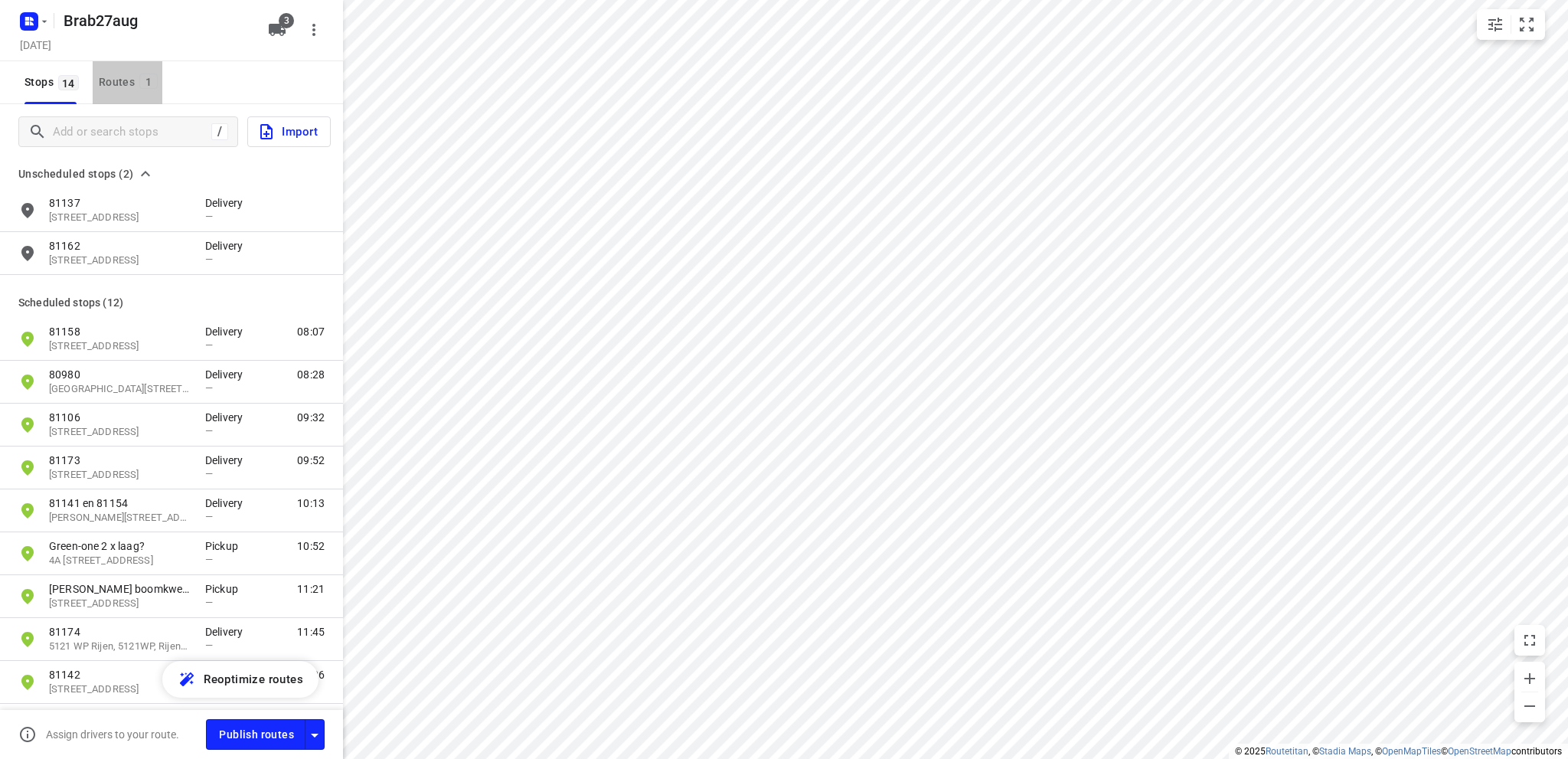
click at [114, 77] on div "Routes 1" at bounding box center [130, 82] width 64 height 19
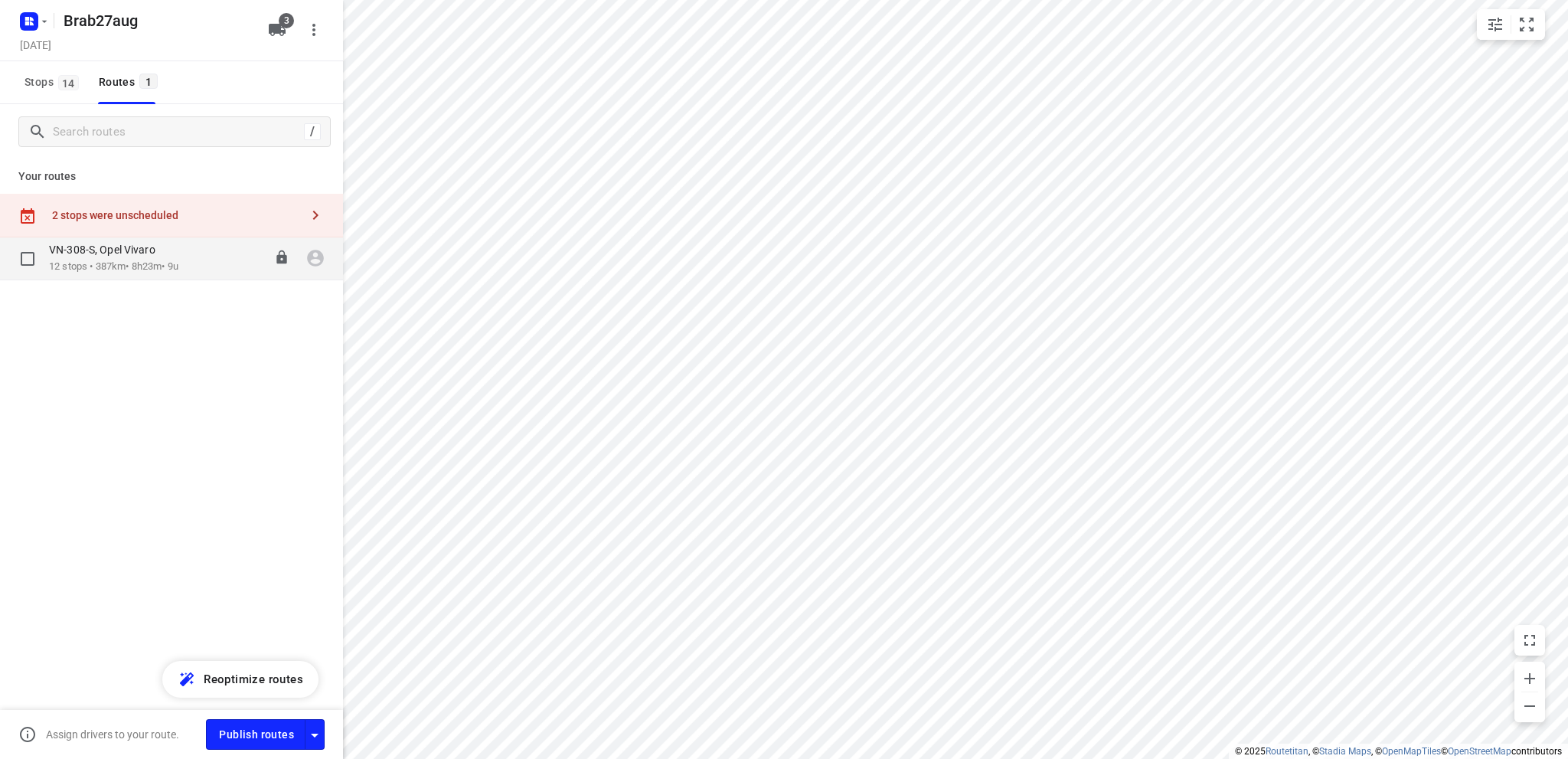
click at [106, 261] on p "12 stops • 387km • 8h23m • 9u" at bounding box center [114, 267] width 129 height 15
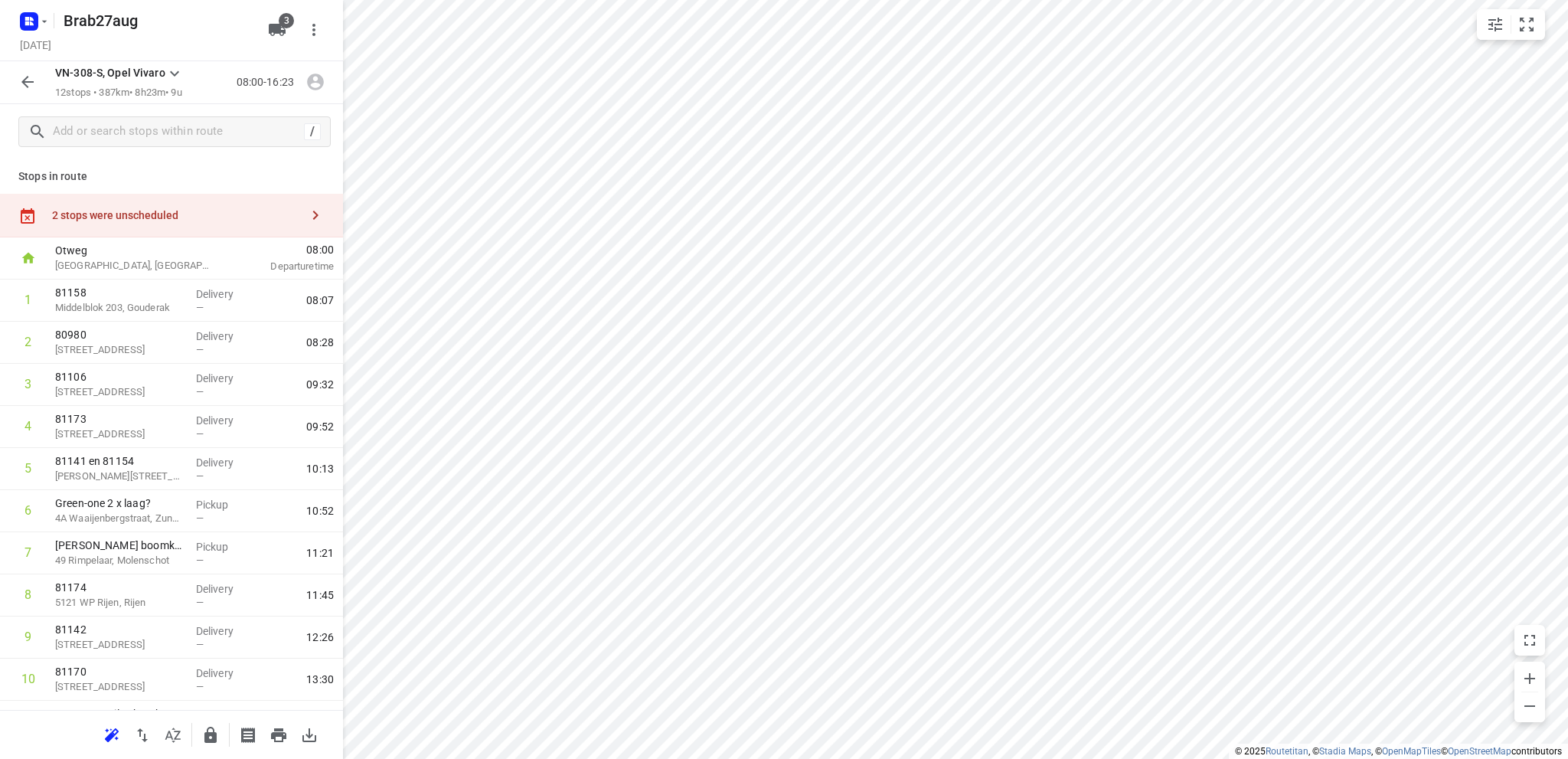
click at [119, 215] on div "2 stops were unscheduled" at bounding box center [177, 215] width 248 height 12
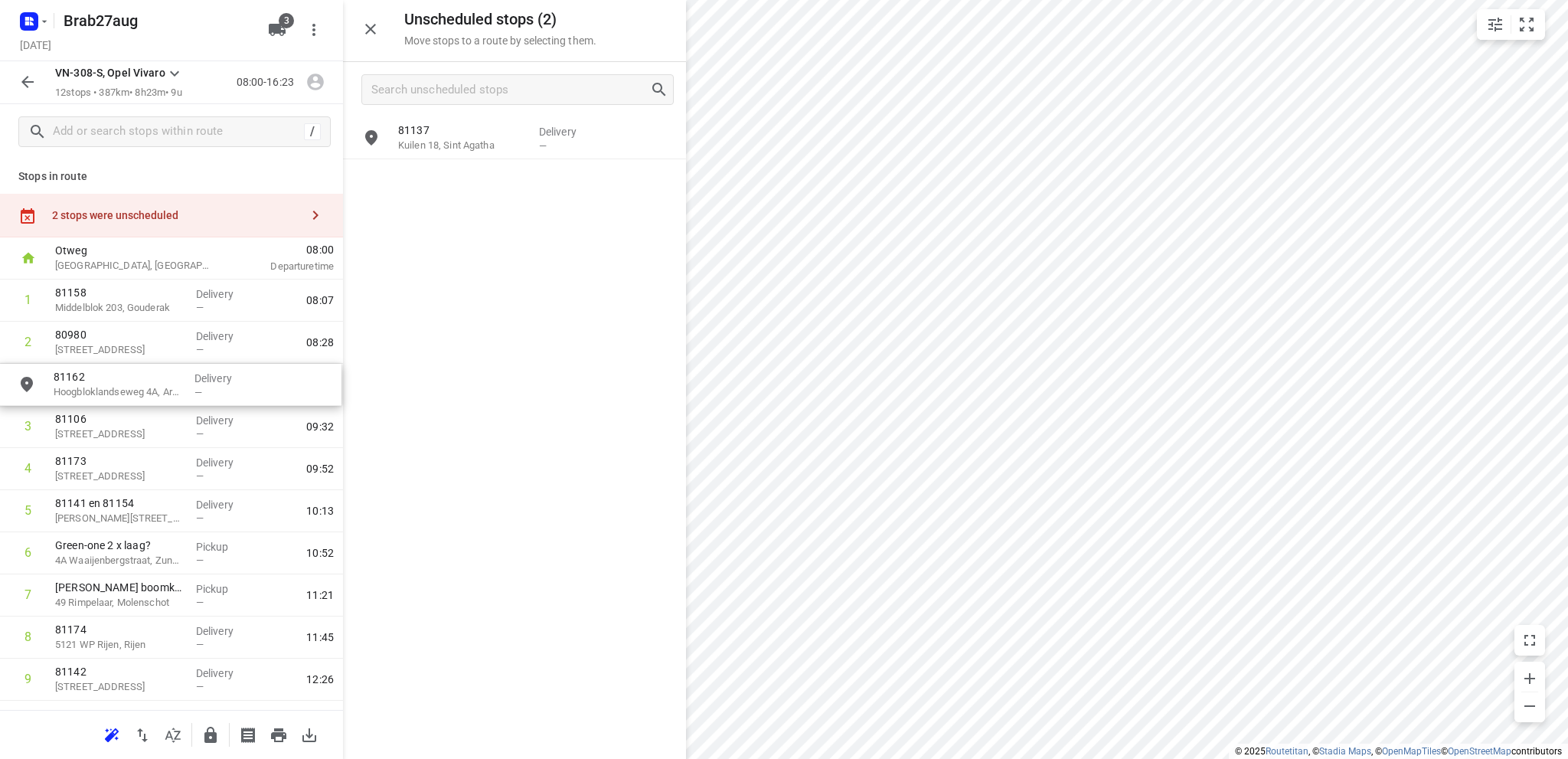
drag, startPoint x: 477, startPoint y: 186, endPoint x: 125, endPoint y: 395, distance: 409.4
click at [371, 27] on icon "button" at bounding box center [370, 29] width 19 height 19
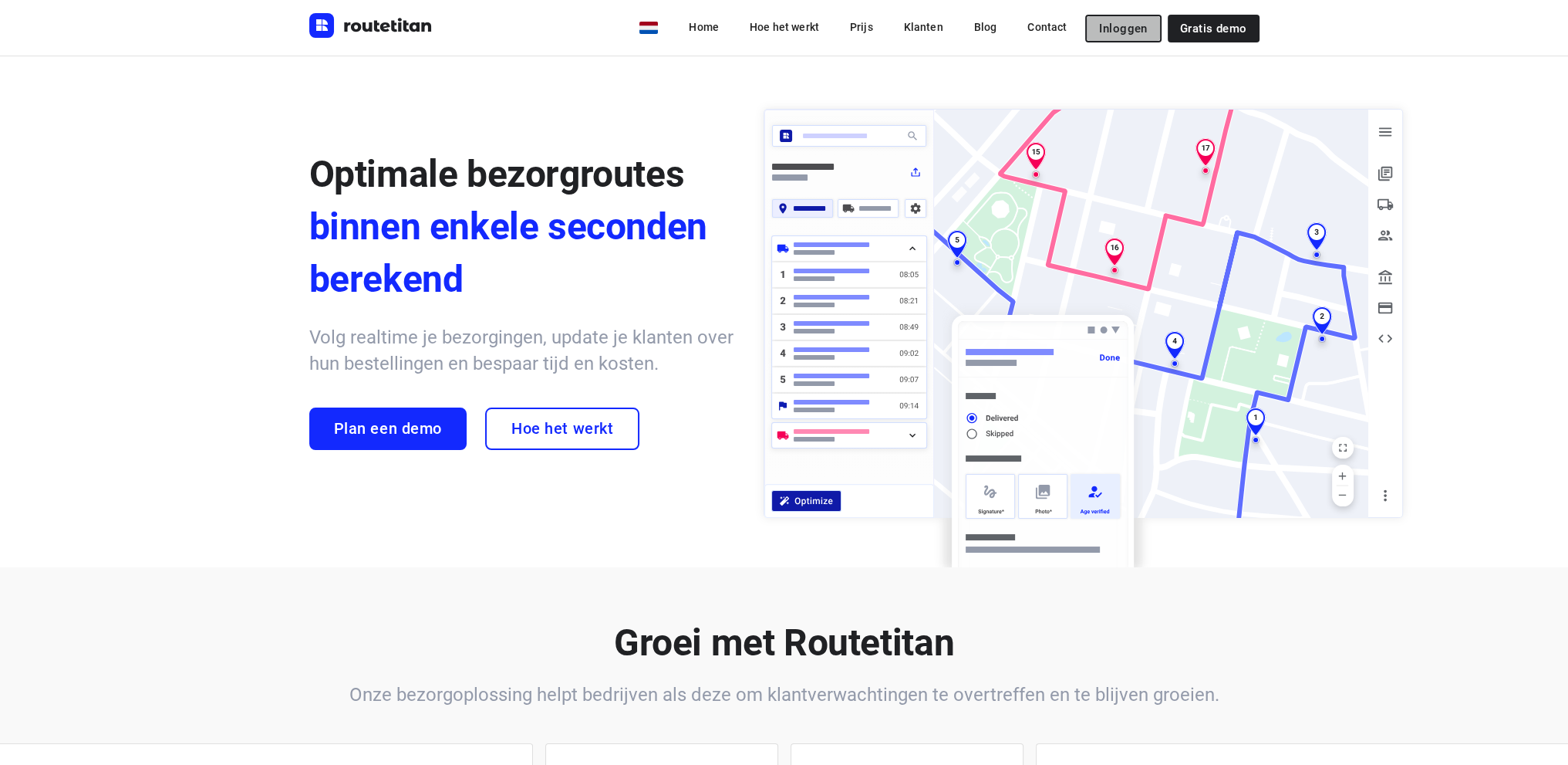
click at [1137, 28] on span "Inloggen" at bounding box center [1123, 28] width 48 height 12
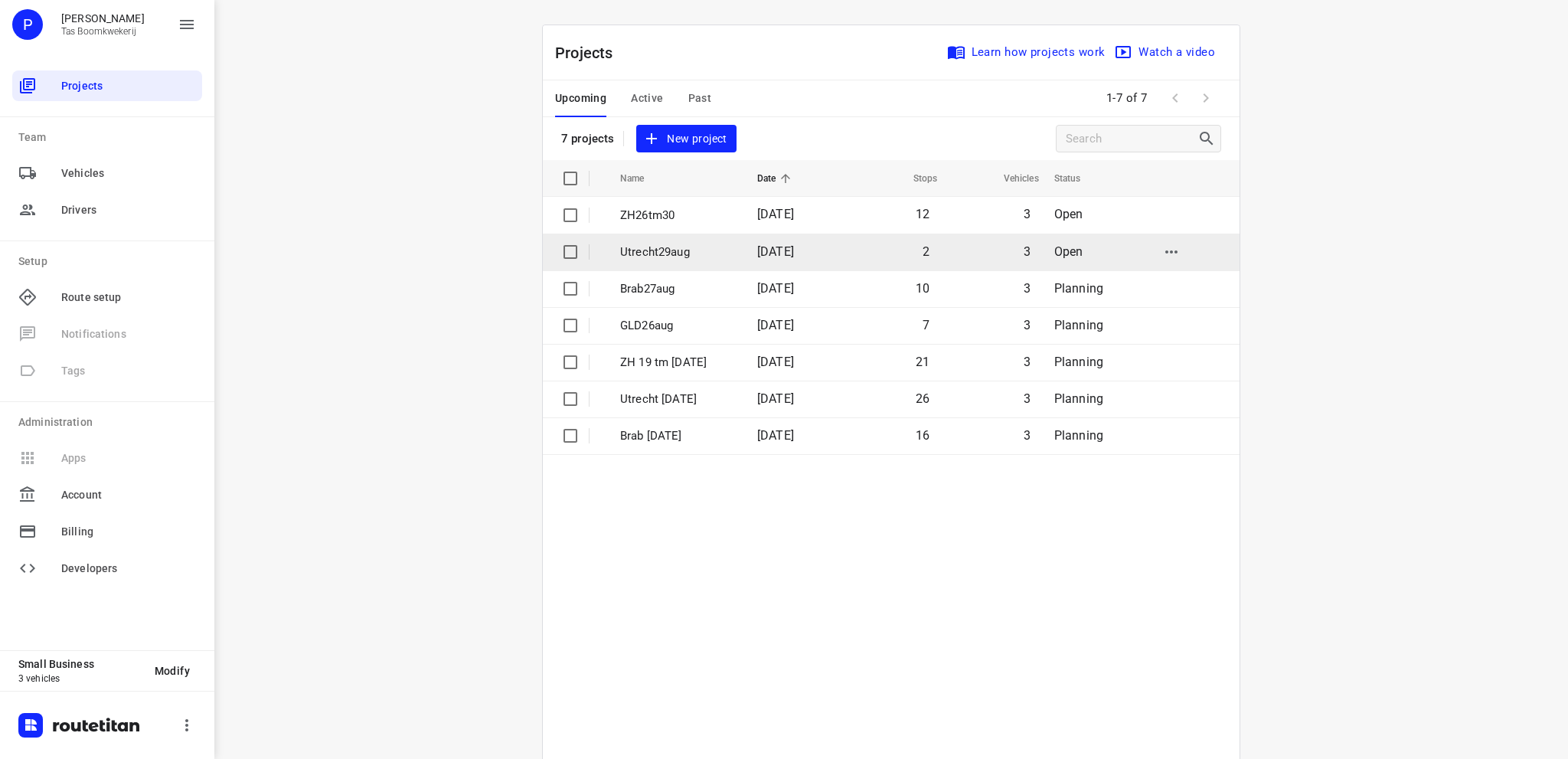
click at [707, 248] on p "Utrecht29aug" at bounding box center [676, 252] width 114 height 18
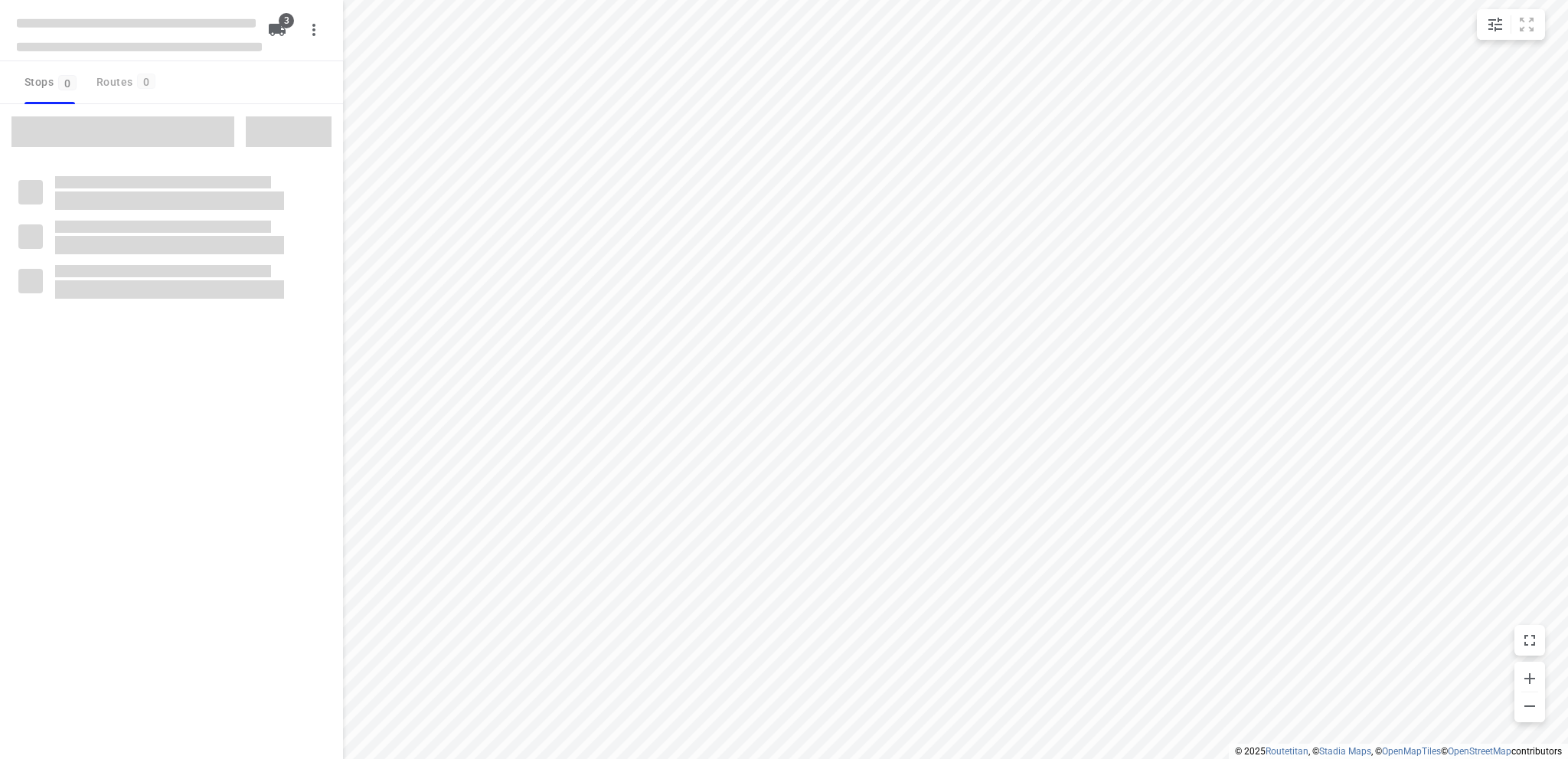
type input "distance"
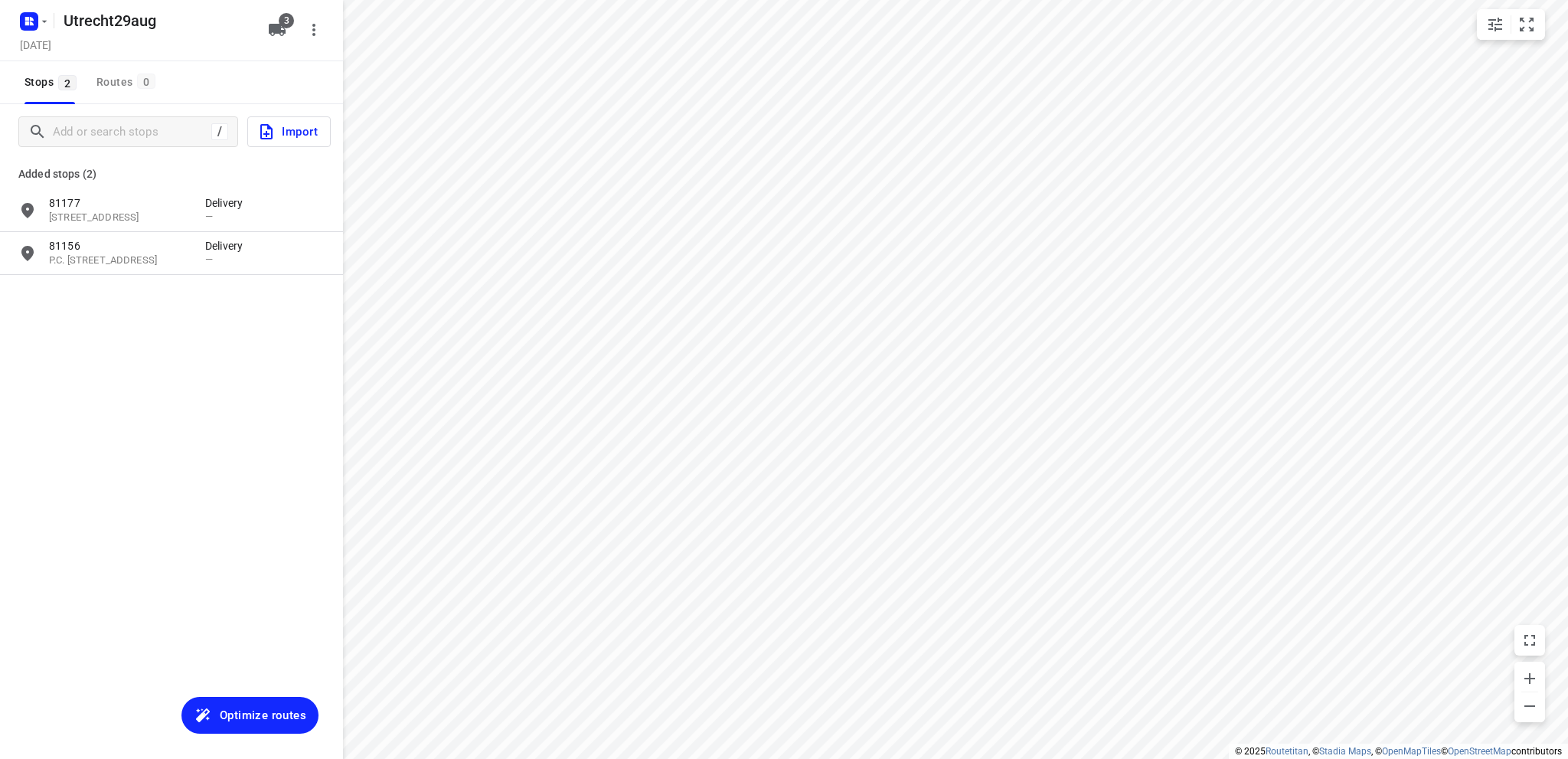
click at [254, 713] on span "Optimize routes" at bounding box center [263, 715] width 86 height 20
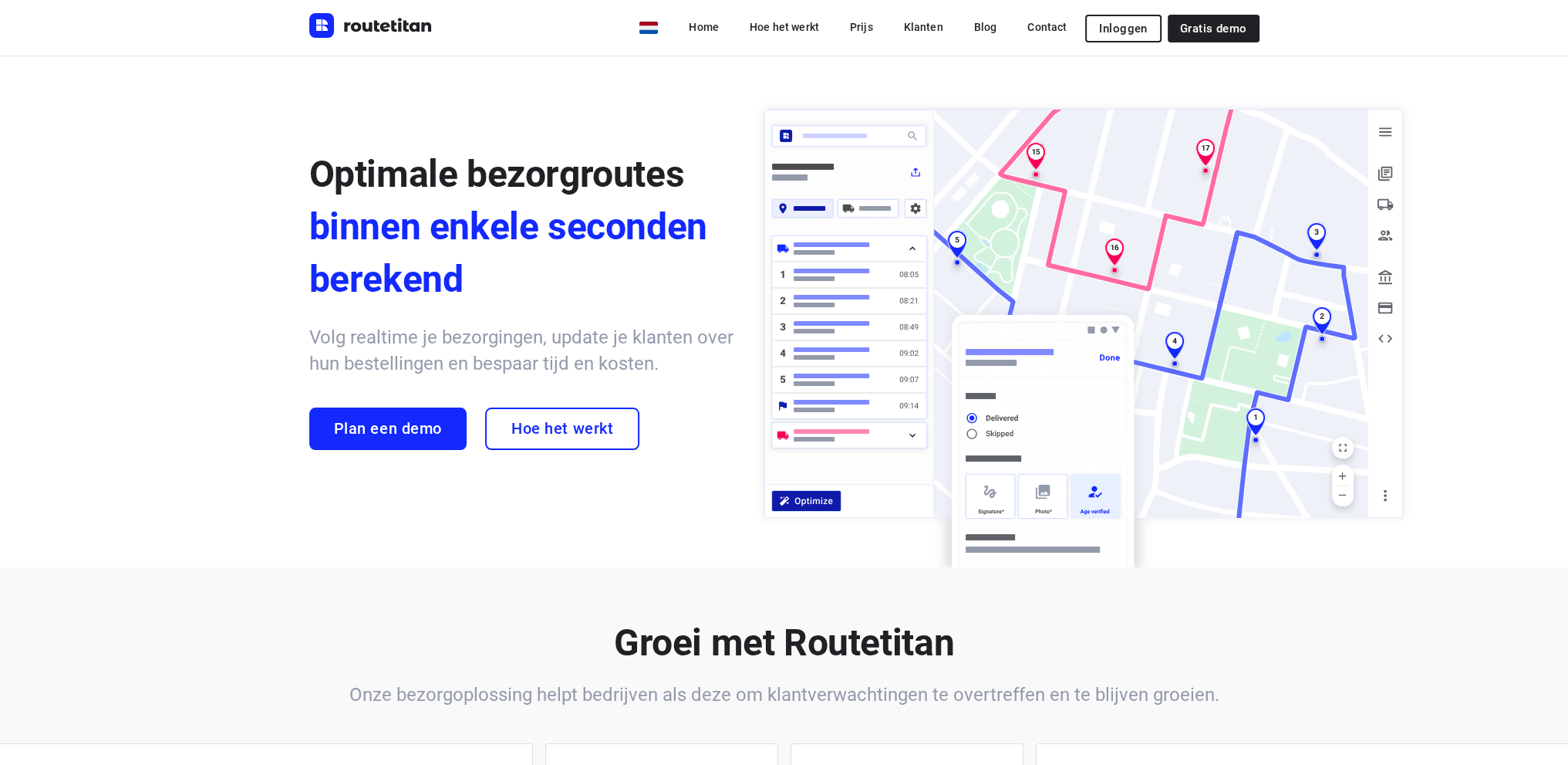
click at [1123, 26] on span "Inloggen" at bounding box center [1123, 28] width 48 height 12
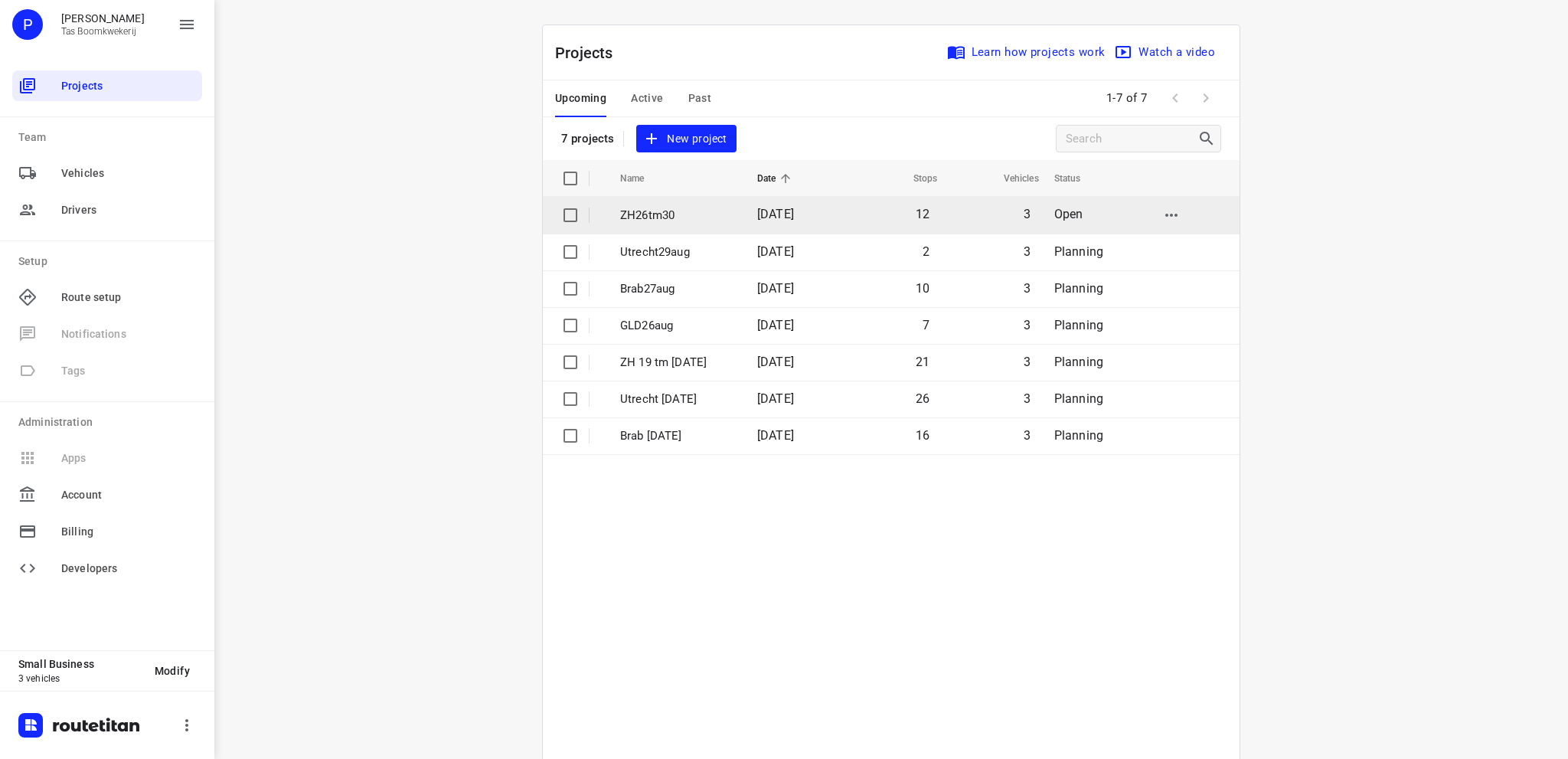
click at [764, 210] on span "30 Aug 2025" at bounding box center [776, 214] width 37 height 15
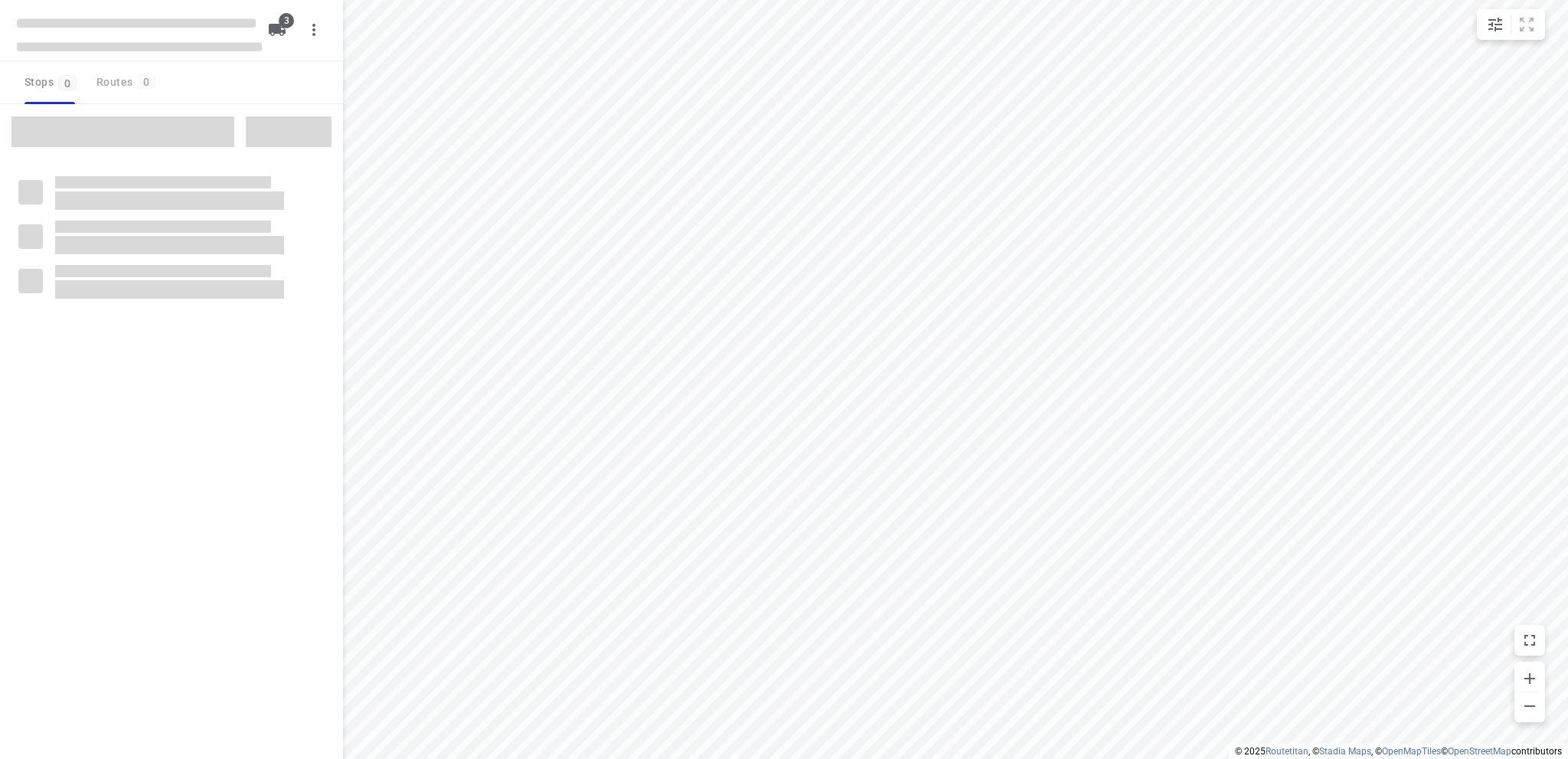
type input "distance"
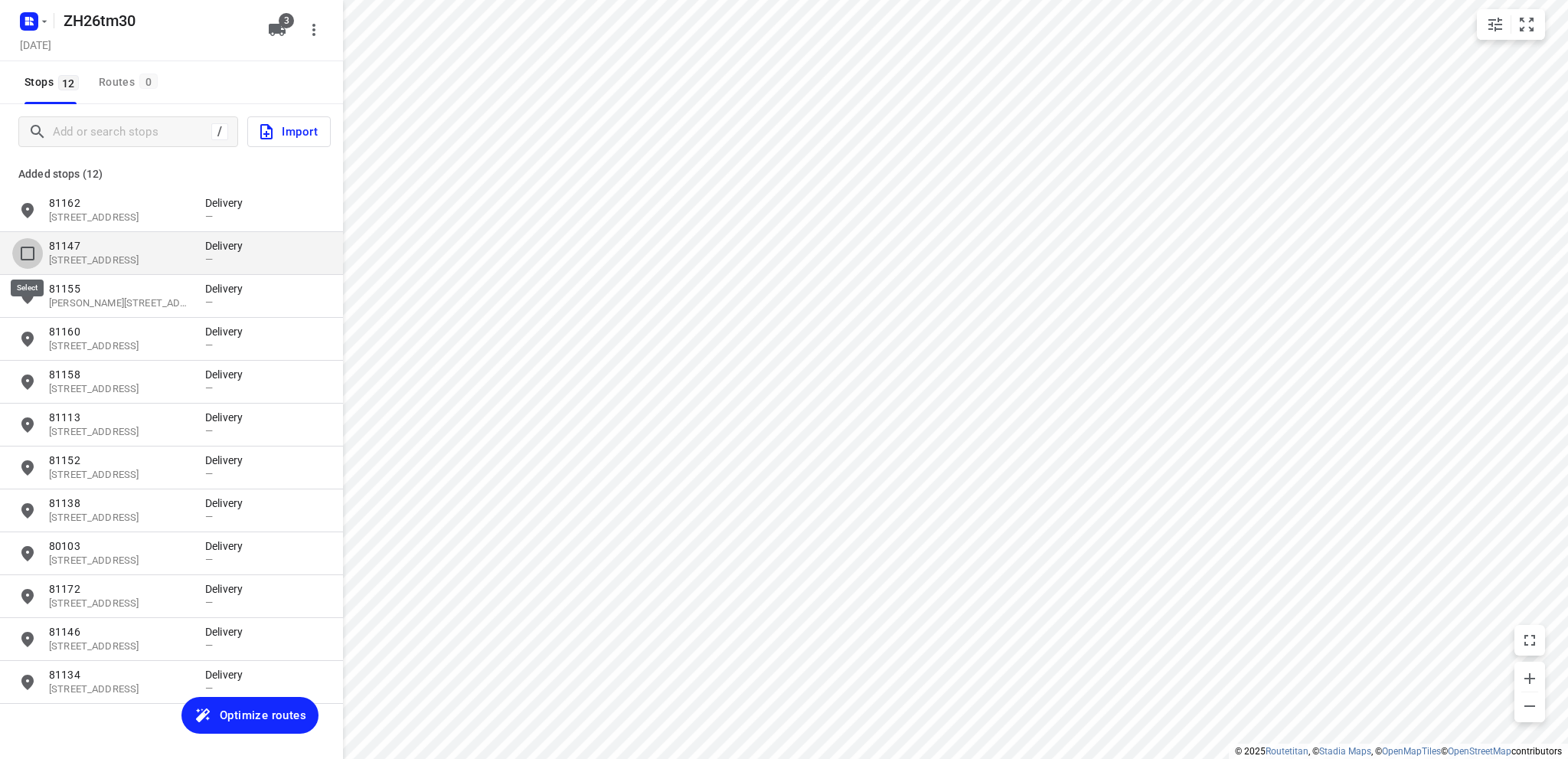
click at [26, 253] on input "grid" at bounding box center [27, 253] width 31 height 31
checkbox input "true"
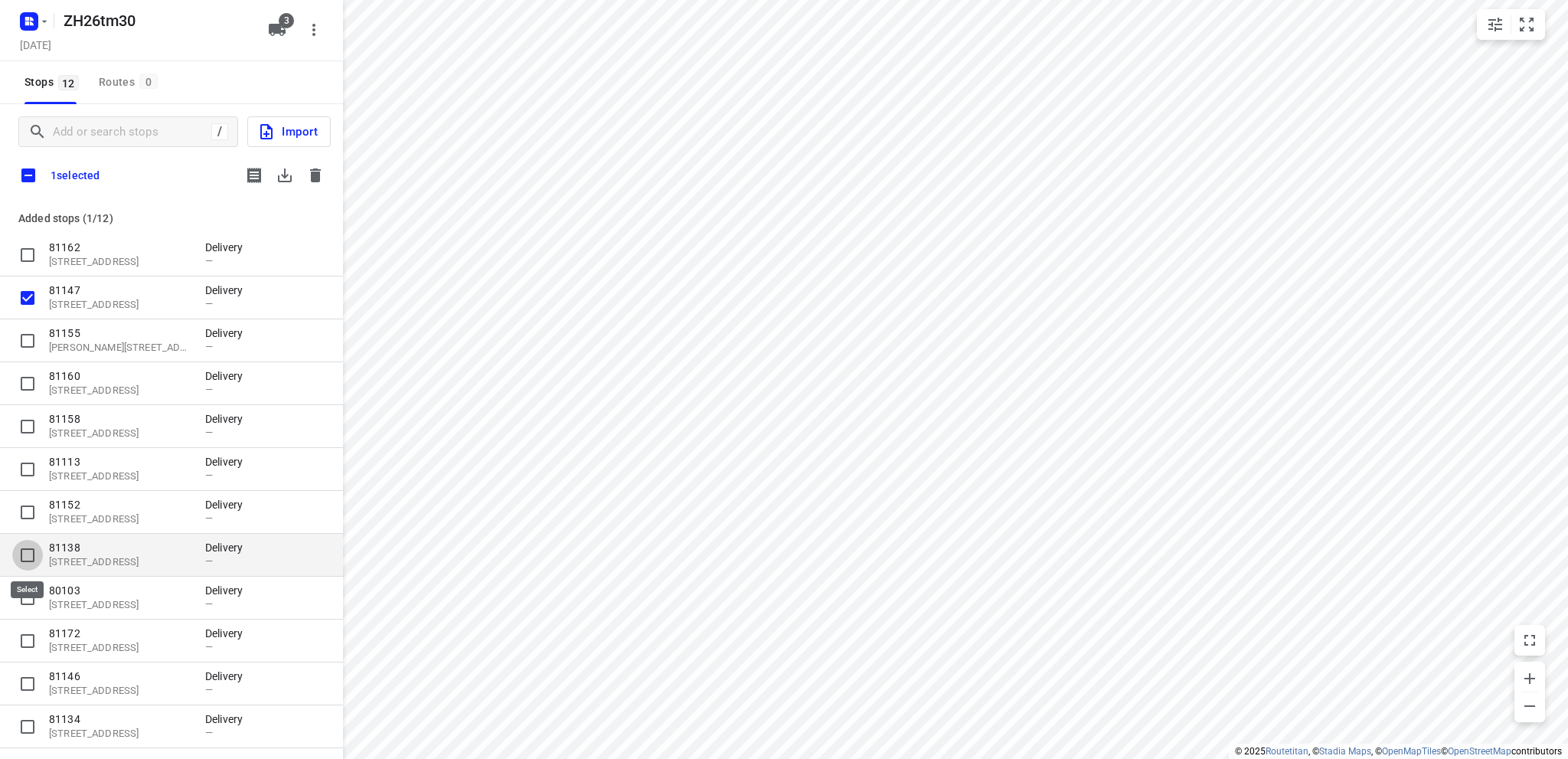
click at [27, 552] on input "grid" at bounding box center [27, 555] width 31 height 31
checkbox input "true"
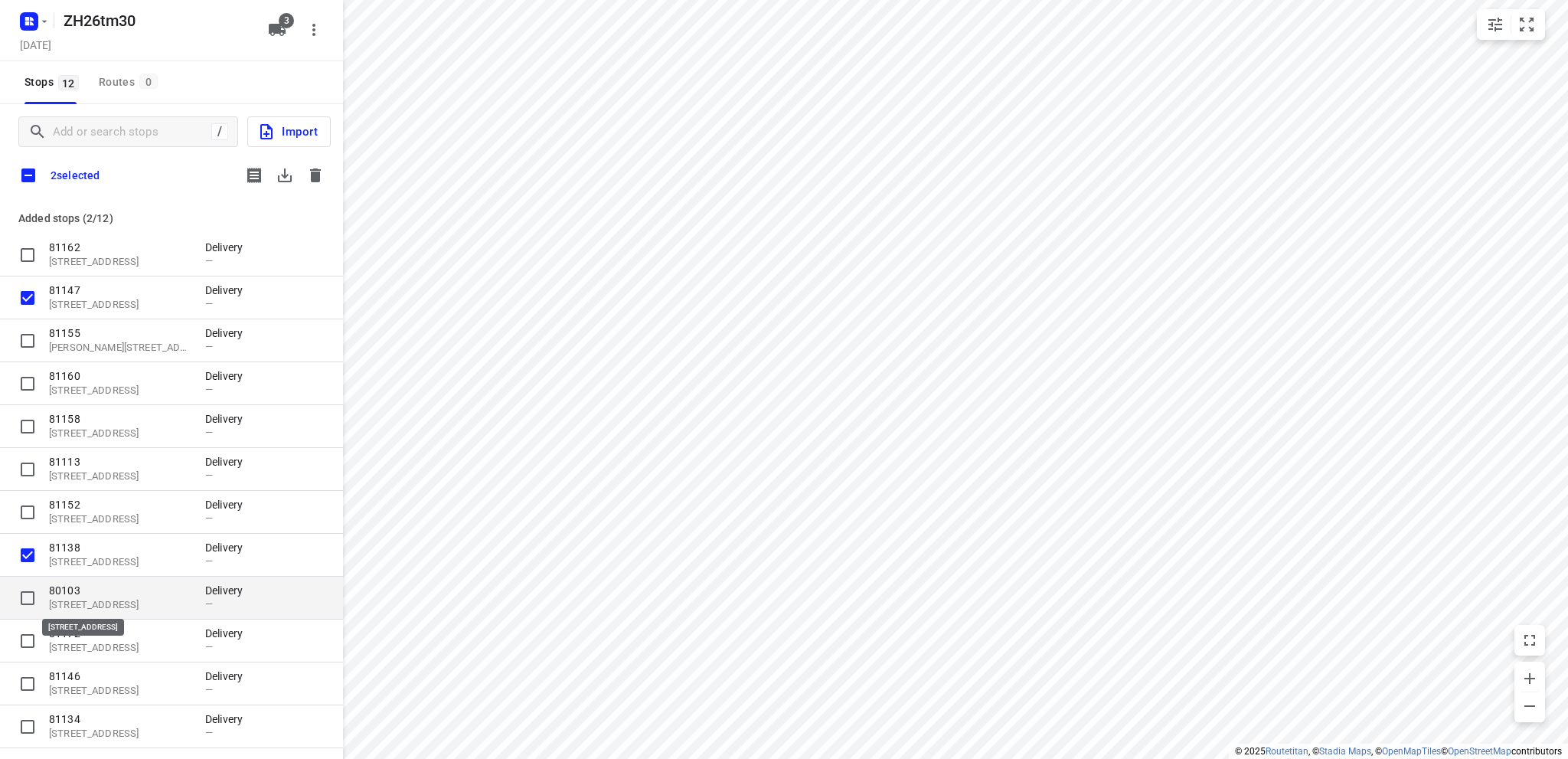
scroll to position [6, 0]
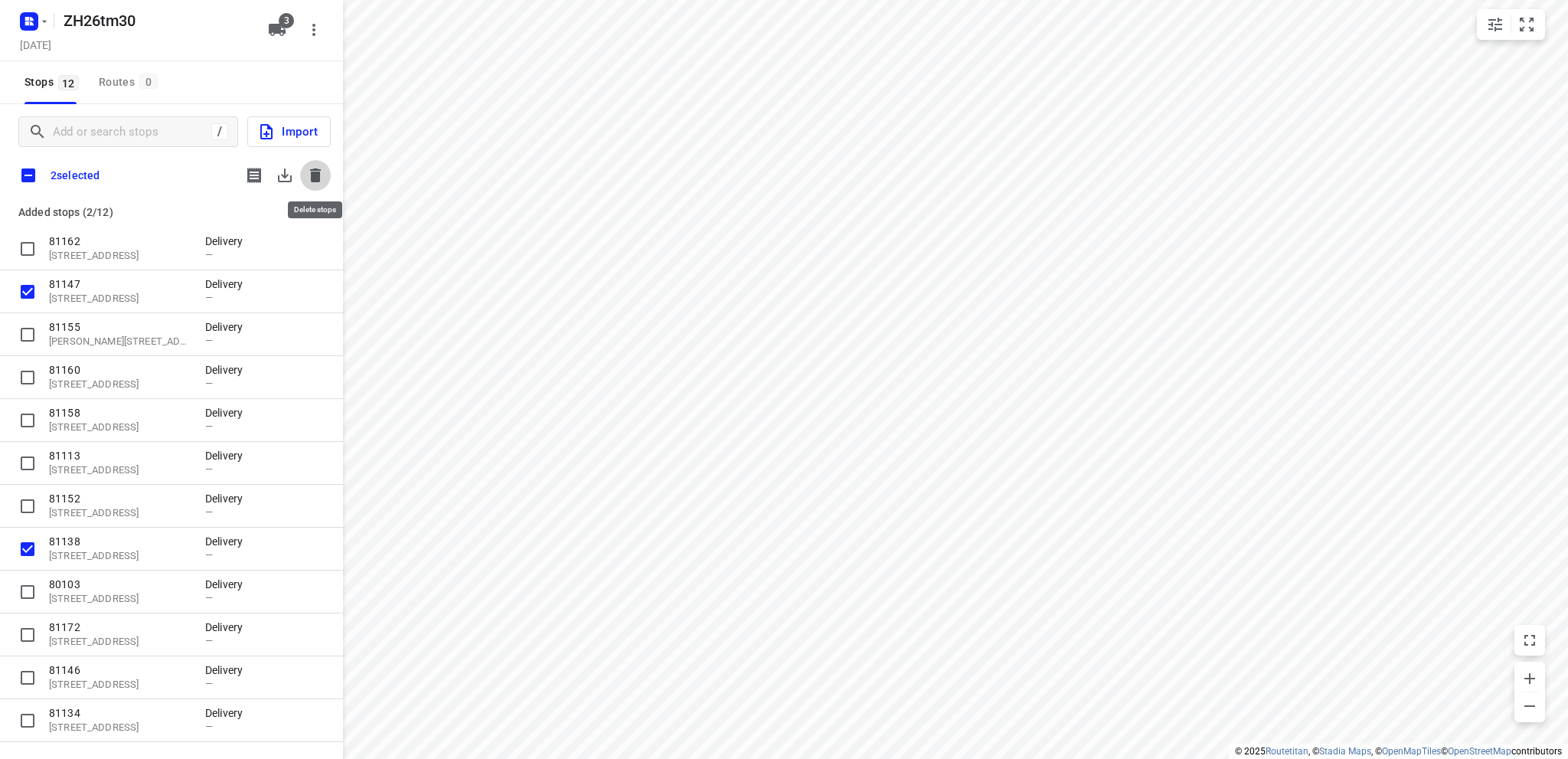
click at [318, 173] on icon "button" at bounding box center [315, 175] width 10 height 14
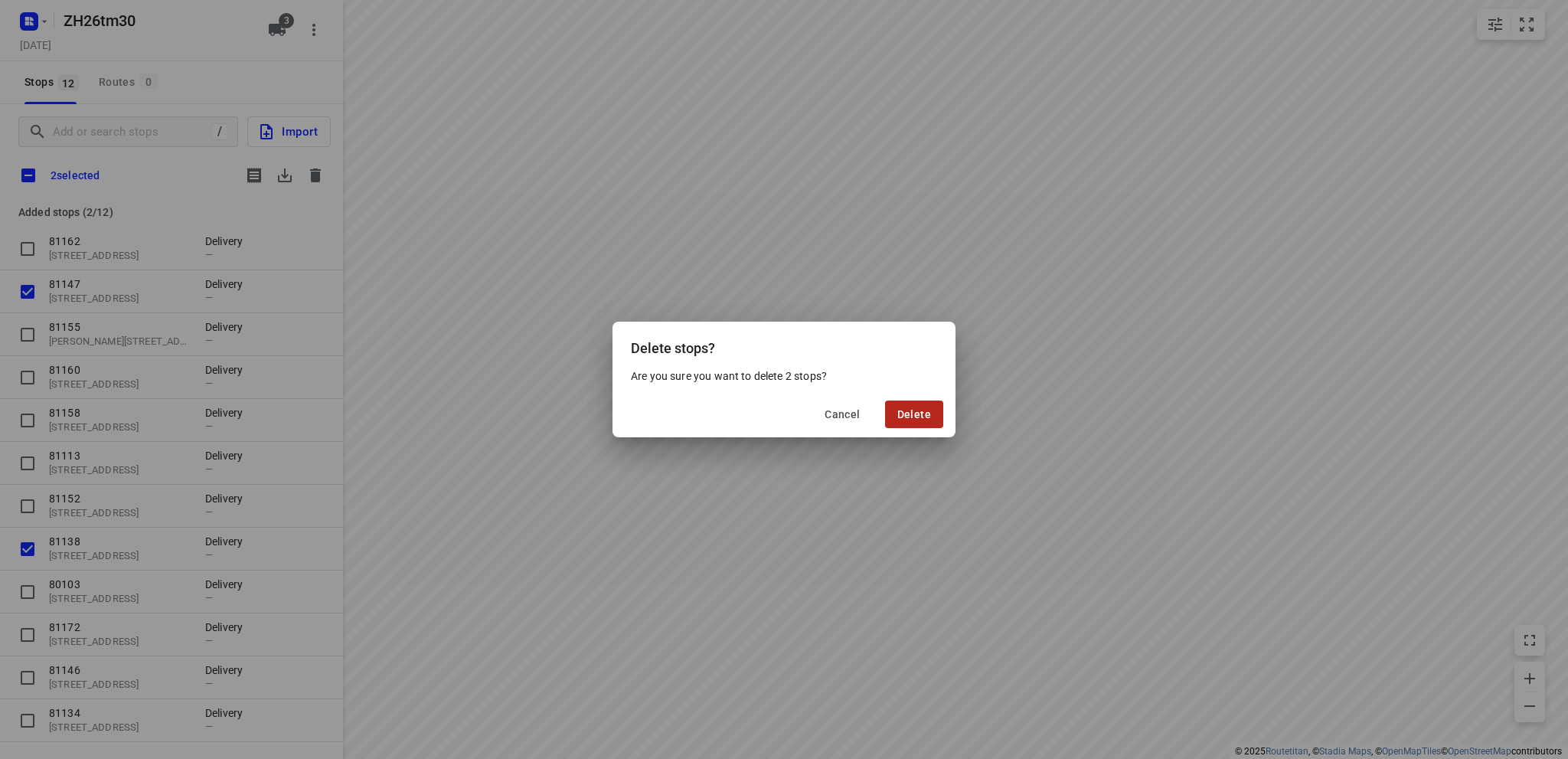
click at [931, 422] on button "Delete" at bounding box center [914, 415] width 58 height 27
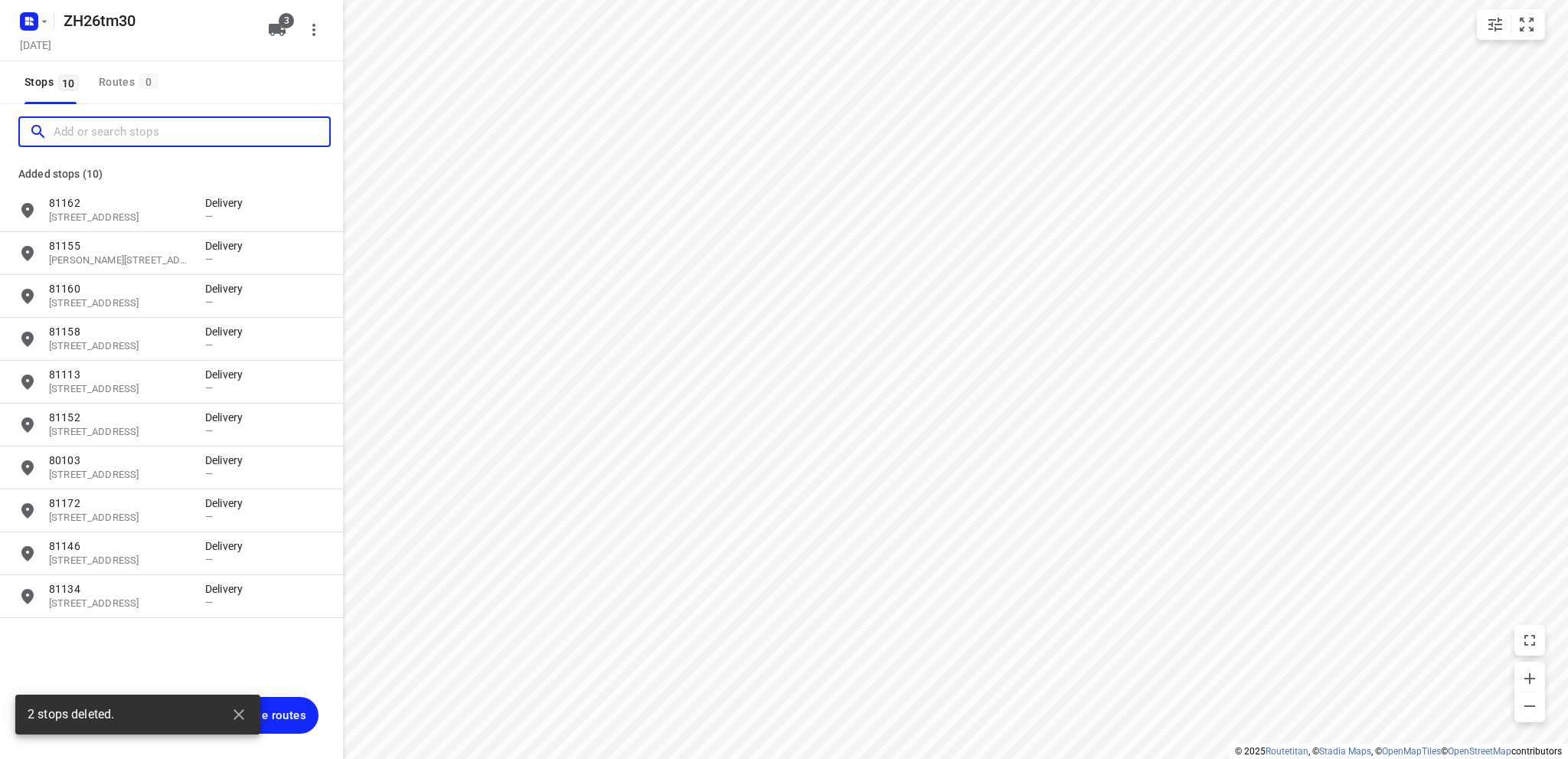
click at [126, 134] on input "Add or search stops" at bounding box center [191, 131] width 276 height 23
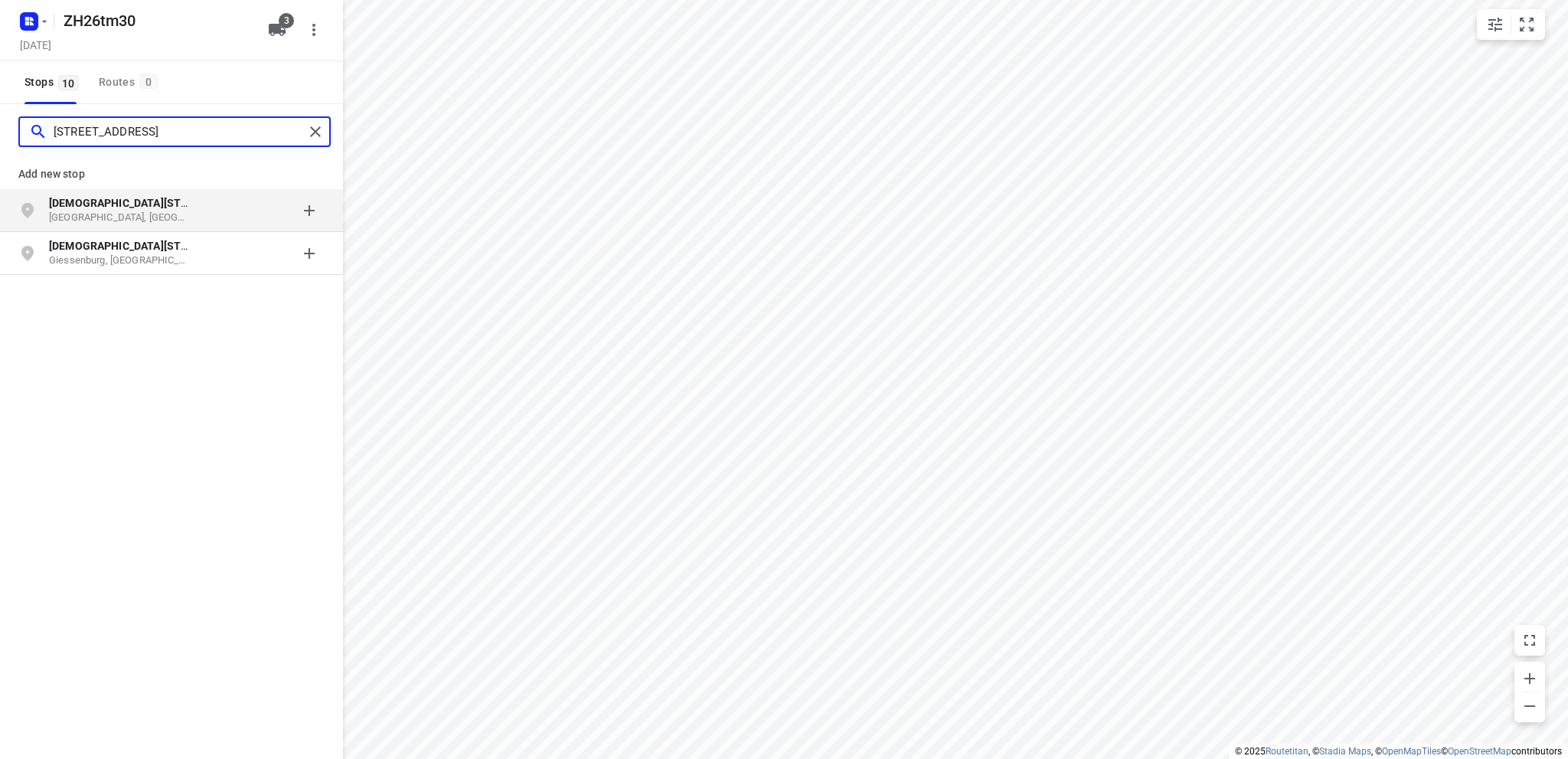
type input "bovenkerkseweg 51b"
click at [109, 211] on p "Stolwijk, Nederland" at bounding box center [119, 218] width 141 height 15
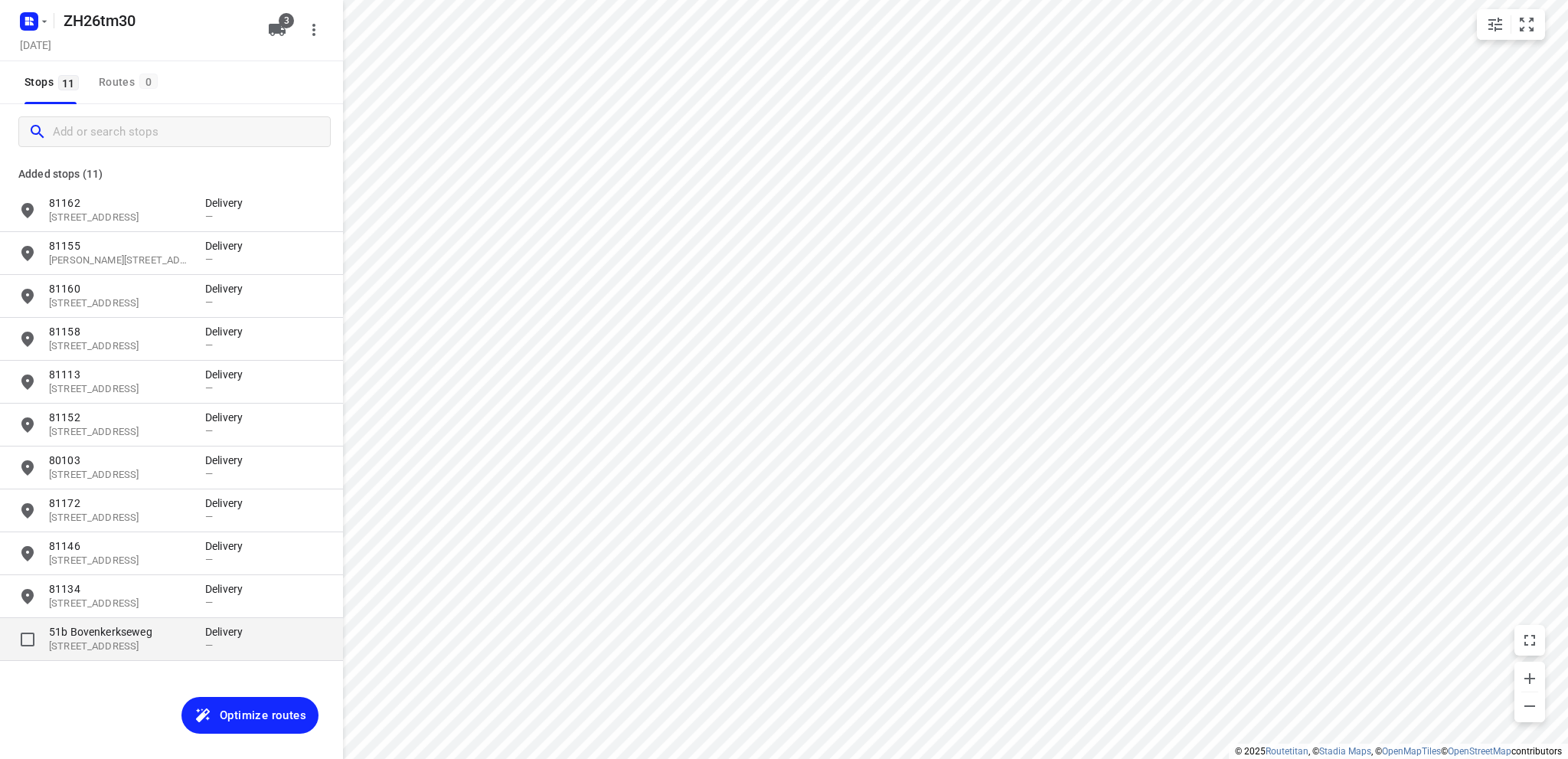
click at [125, 636] on p "51b Bovenkerkseweg" at bounding box center [119, 632] width 141 height 15
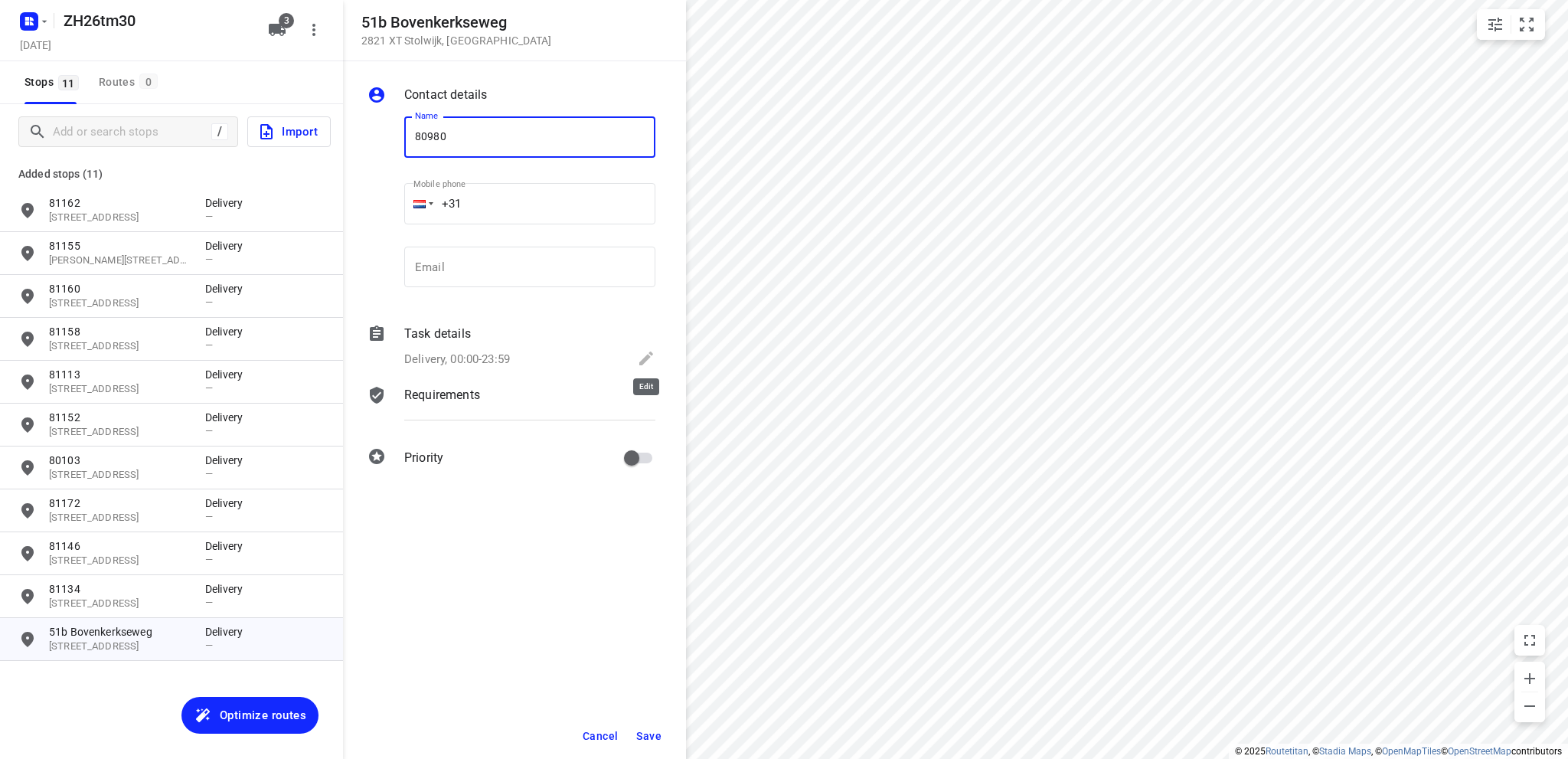
type input "80980"
click at [642, 355] on icon at bounding box center [646, 358] width 19 height 19
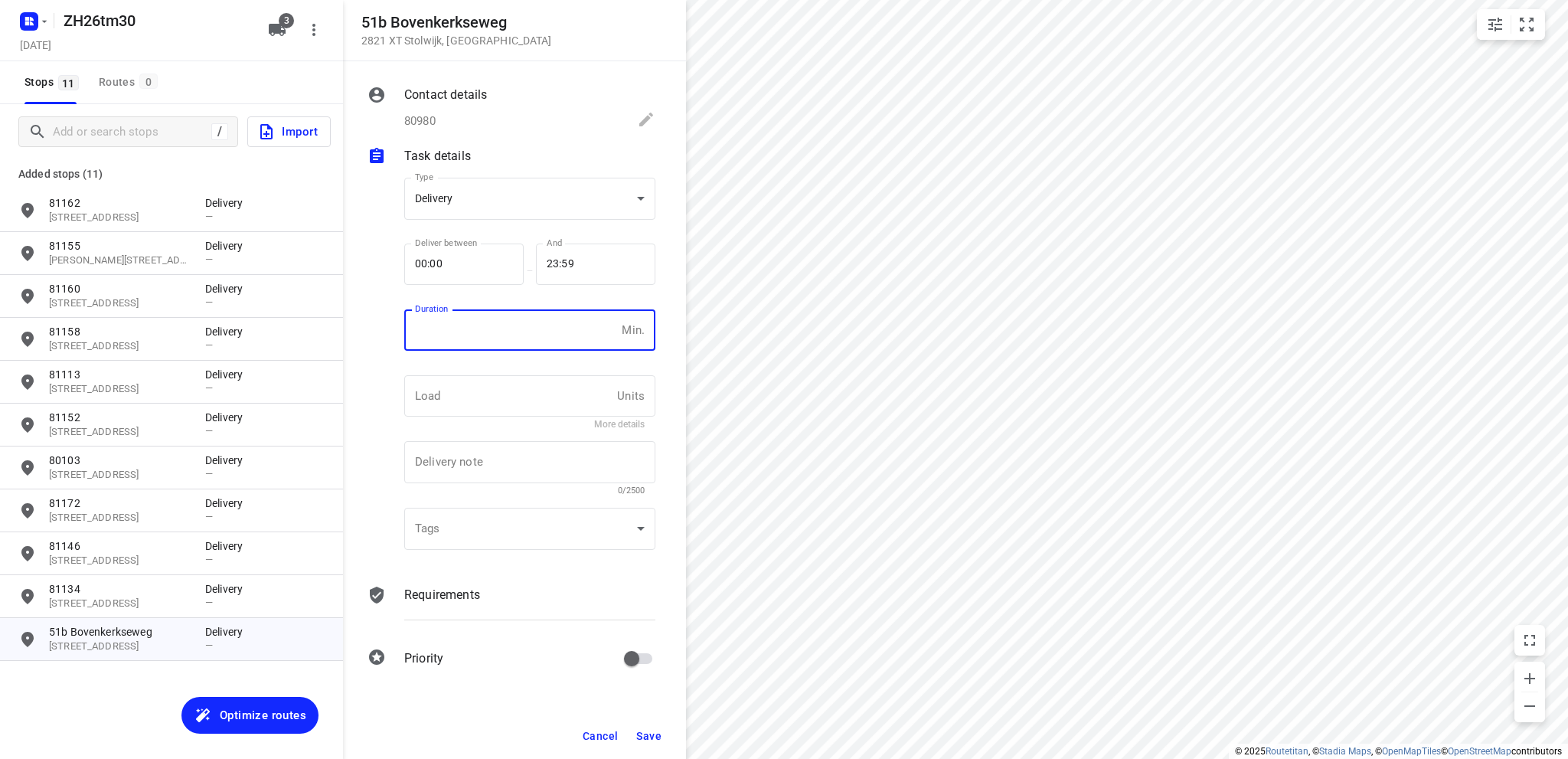
click at [450, 340] on input "number" at bounding box center [509, 330] width 211 height 41
type input "10"
click at [649, 731] on span "Save" at bounding box center [648, 736] width 25 height 12
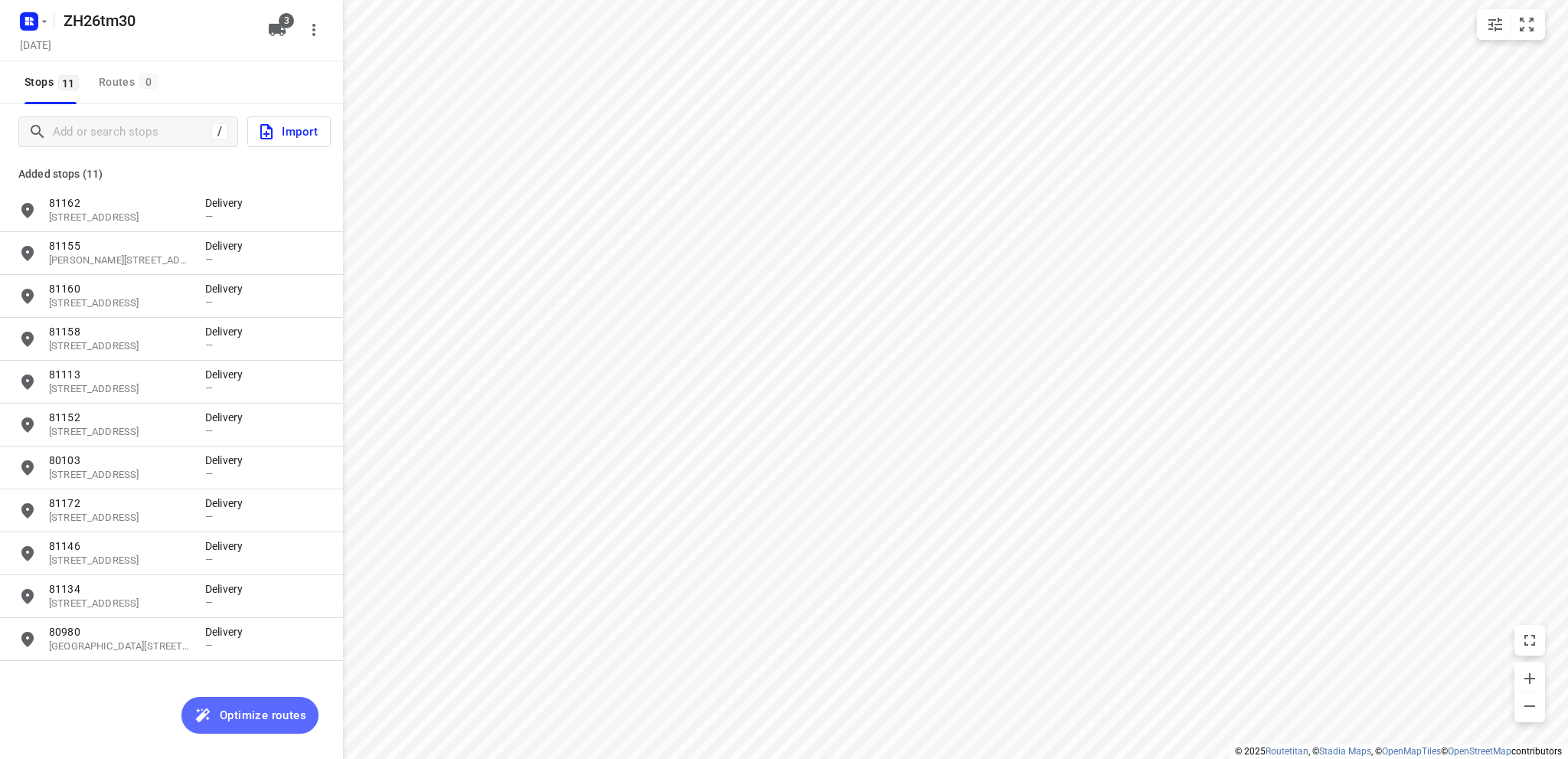
click at [236, 707] on span "Optimize routes" at bounding box center [263, 715] width 86 height 20
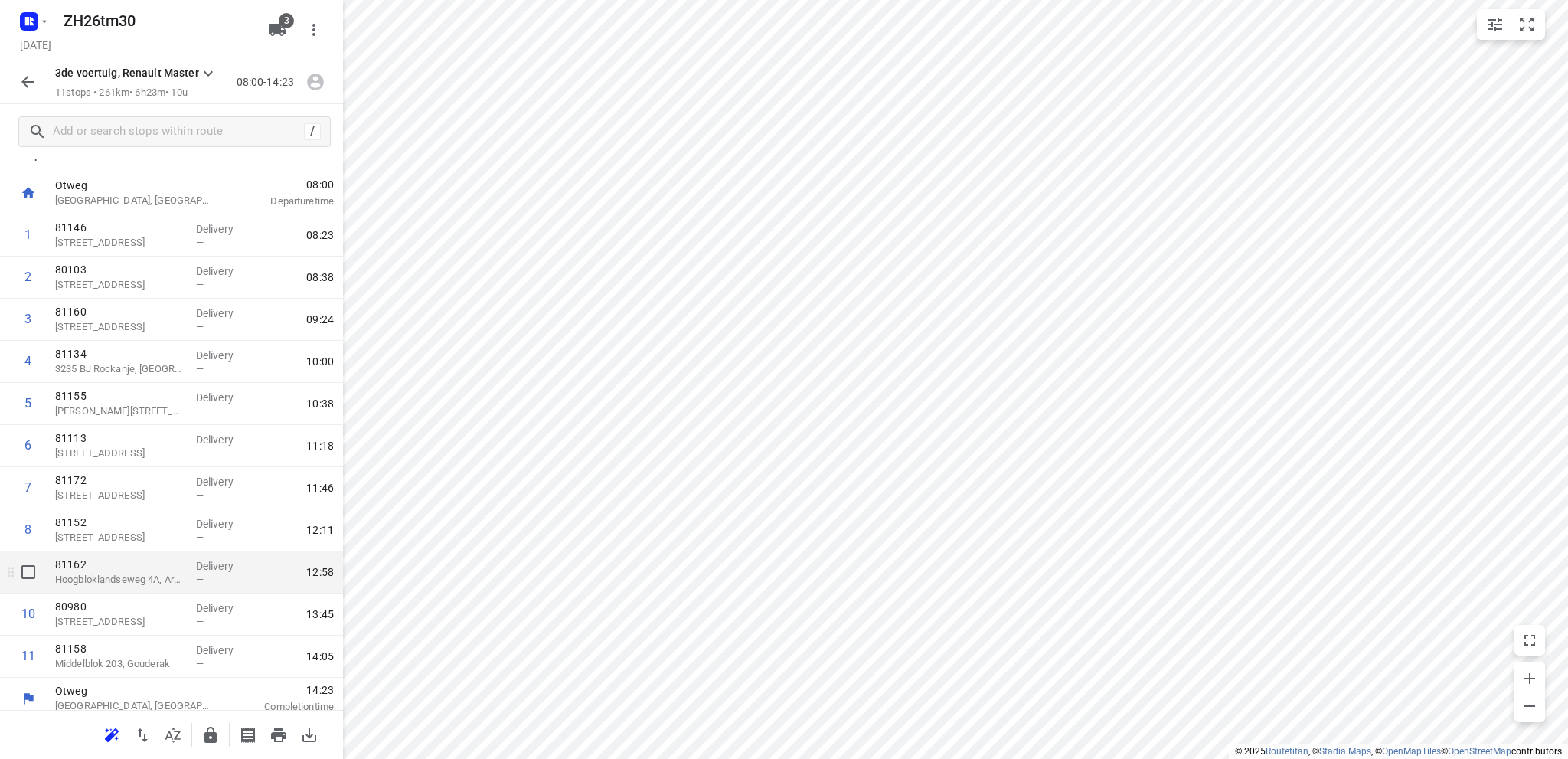
scroll to position [31, 0]
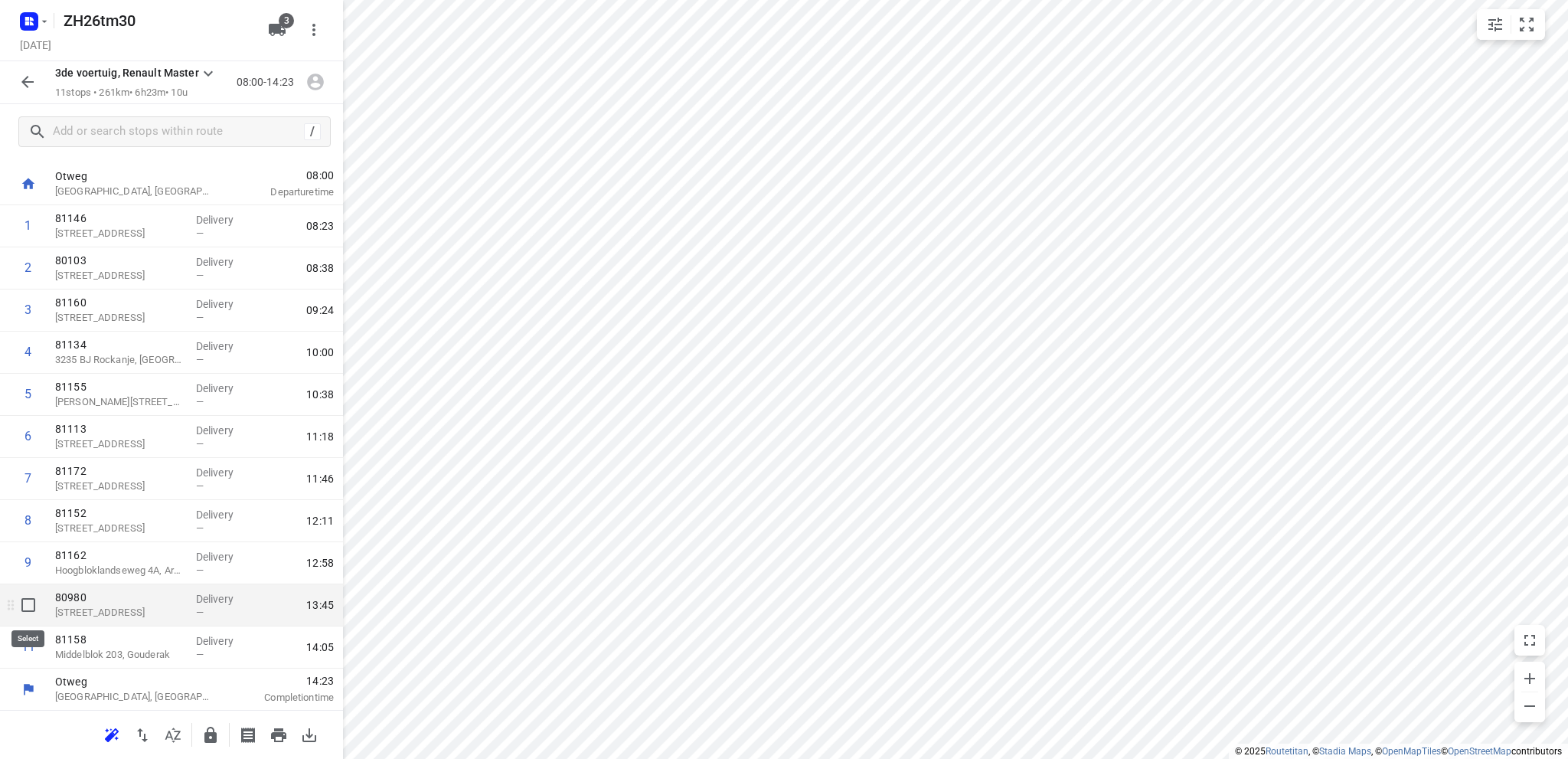
click at [29, 598] on input "checkbox" at bounding box center [28, 605] width 31 height 31
checkbox input "true"
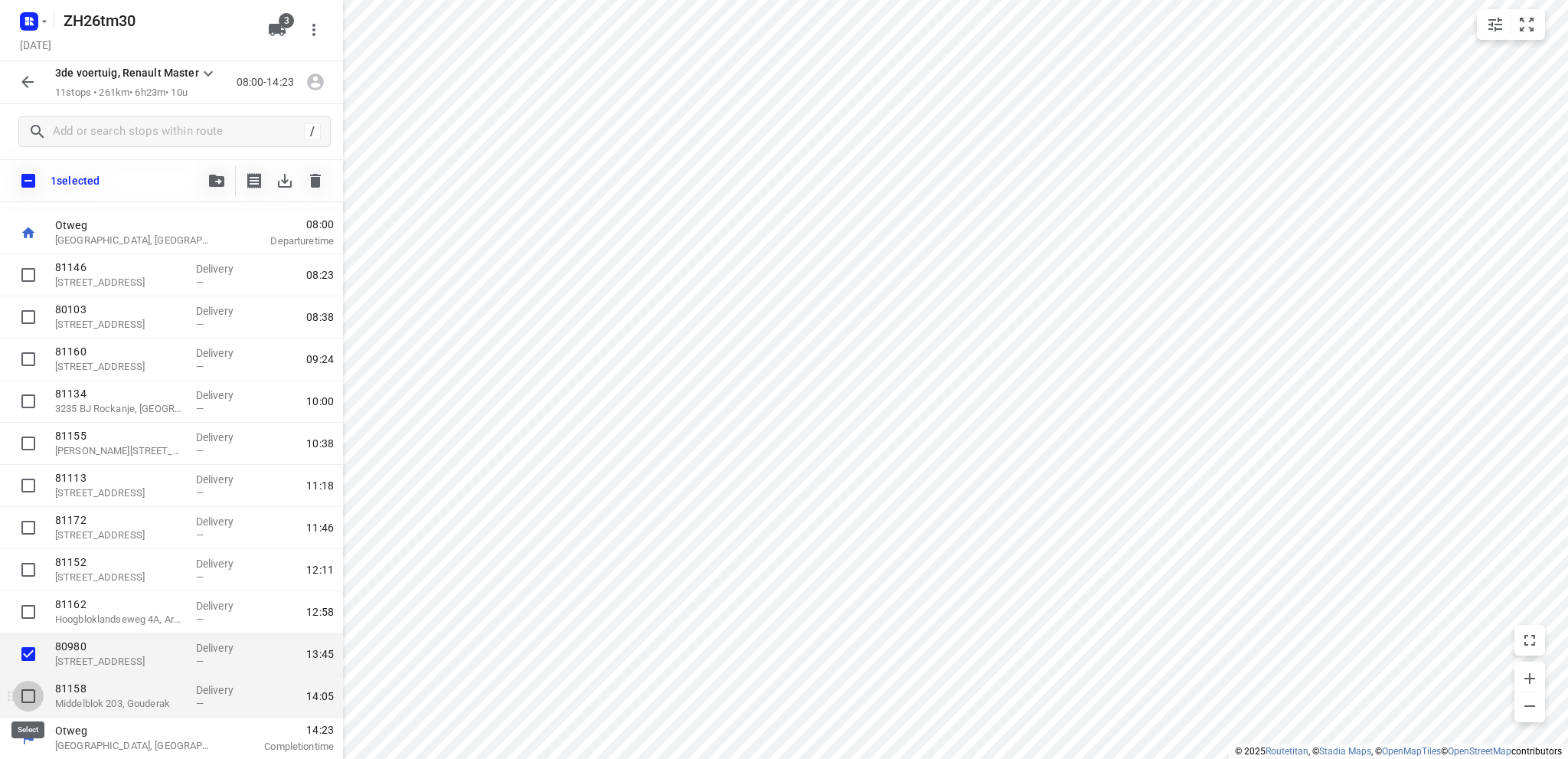
click at [26, 694] on input "checkbox" at bounding box center [28, 696] width 31 height 31
checkbox input "true"
click at [285, 174] on icon "button" at bounding box center [285, 181] width 14 height 14
click at [212, 180] on icon "button" at bounding box center [216, 180] width 15 height 12
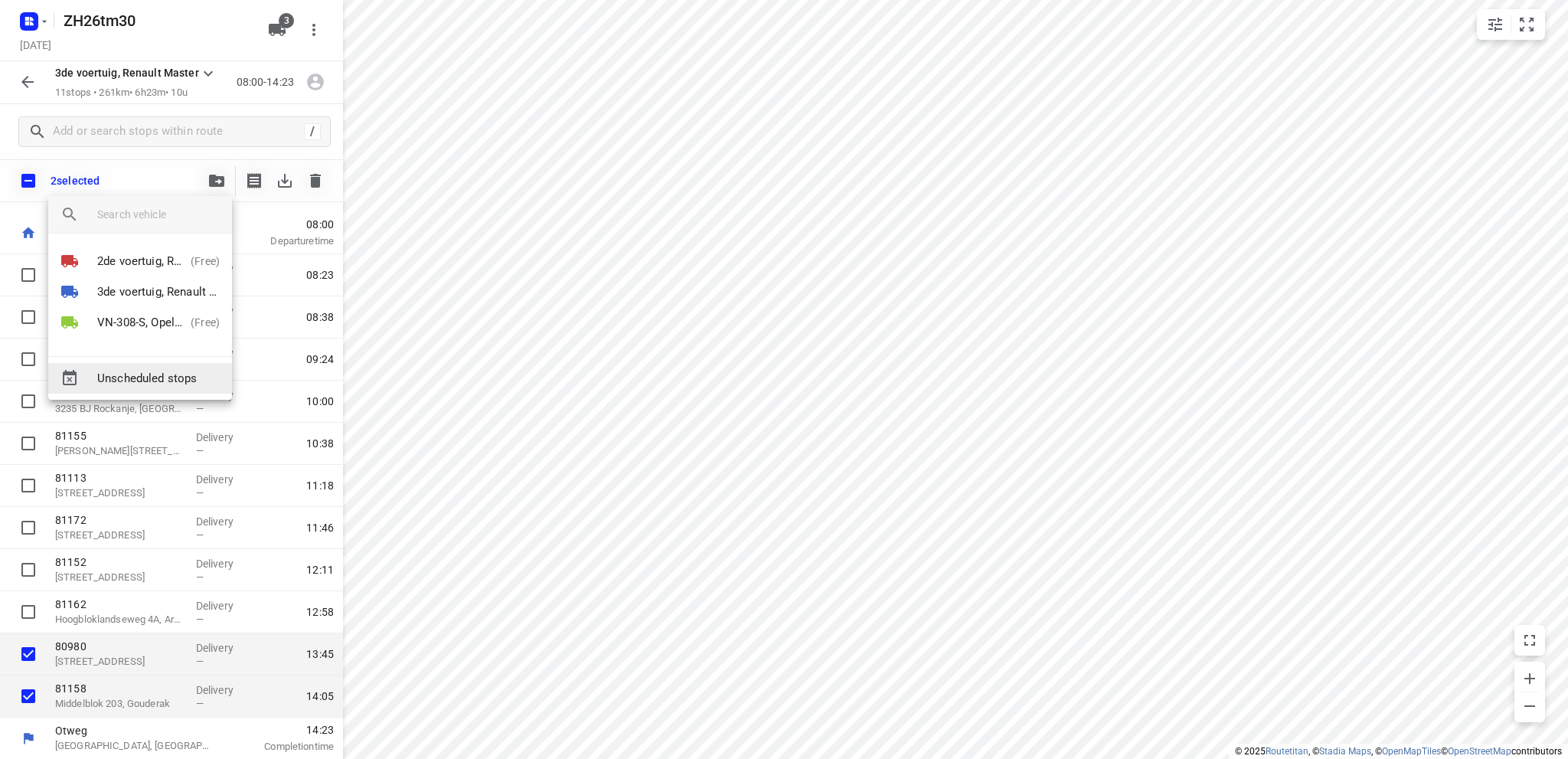
click at [156, 375] on span "Unscheduled stops" at bounding box center [159, 379] width 123 height 18
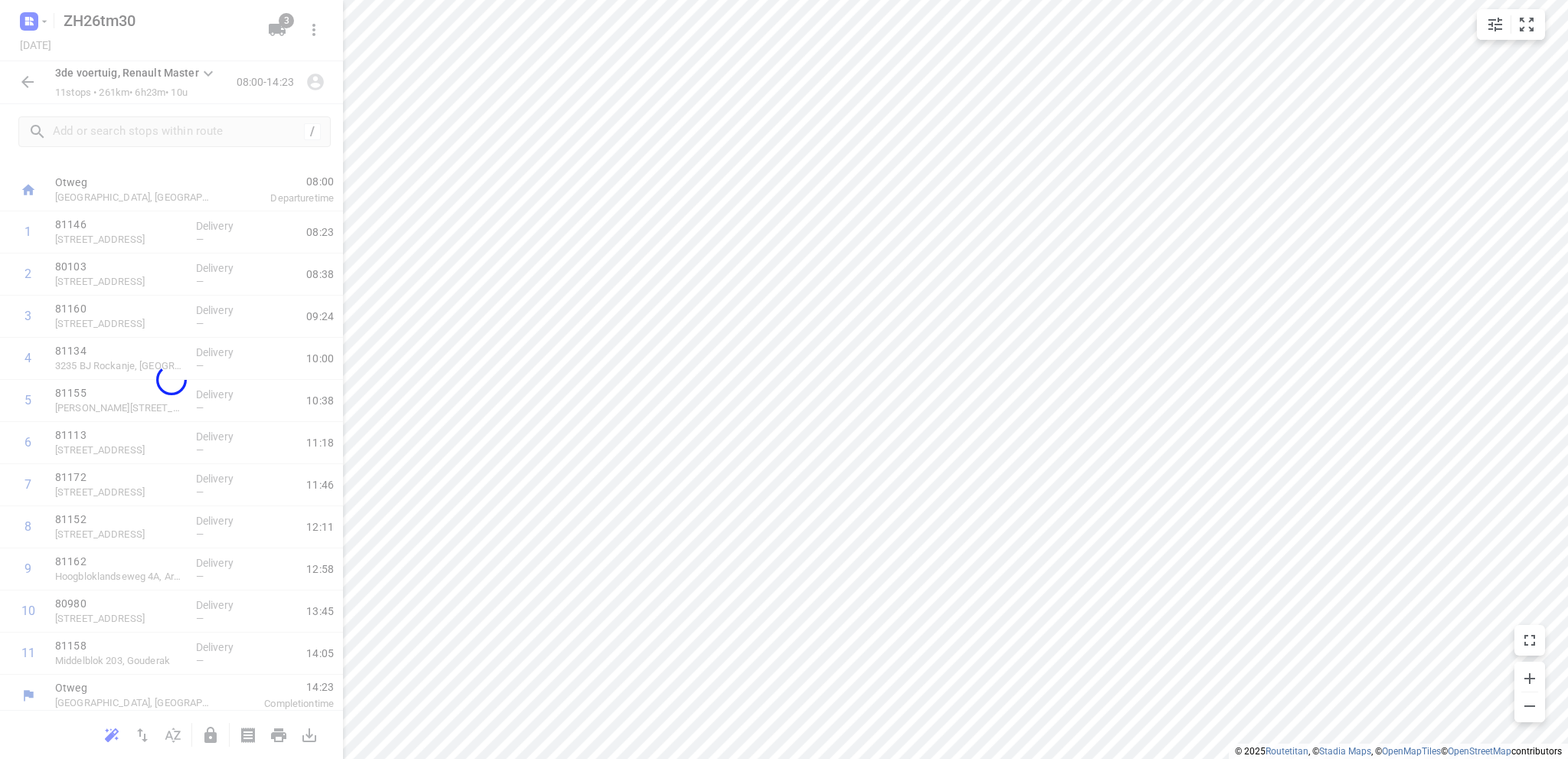
scroll to position [0, 0]
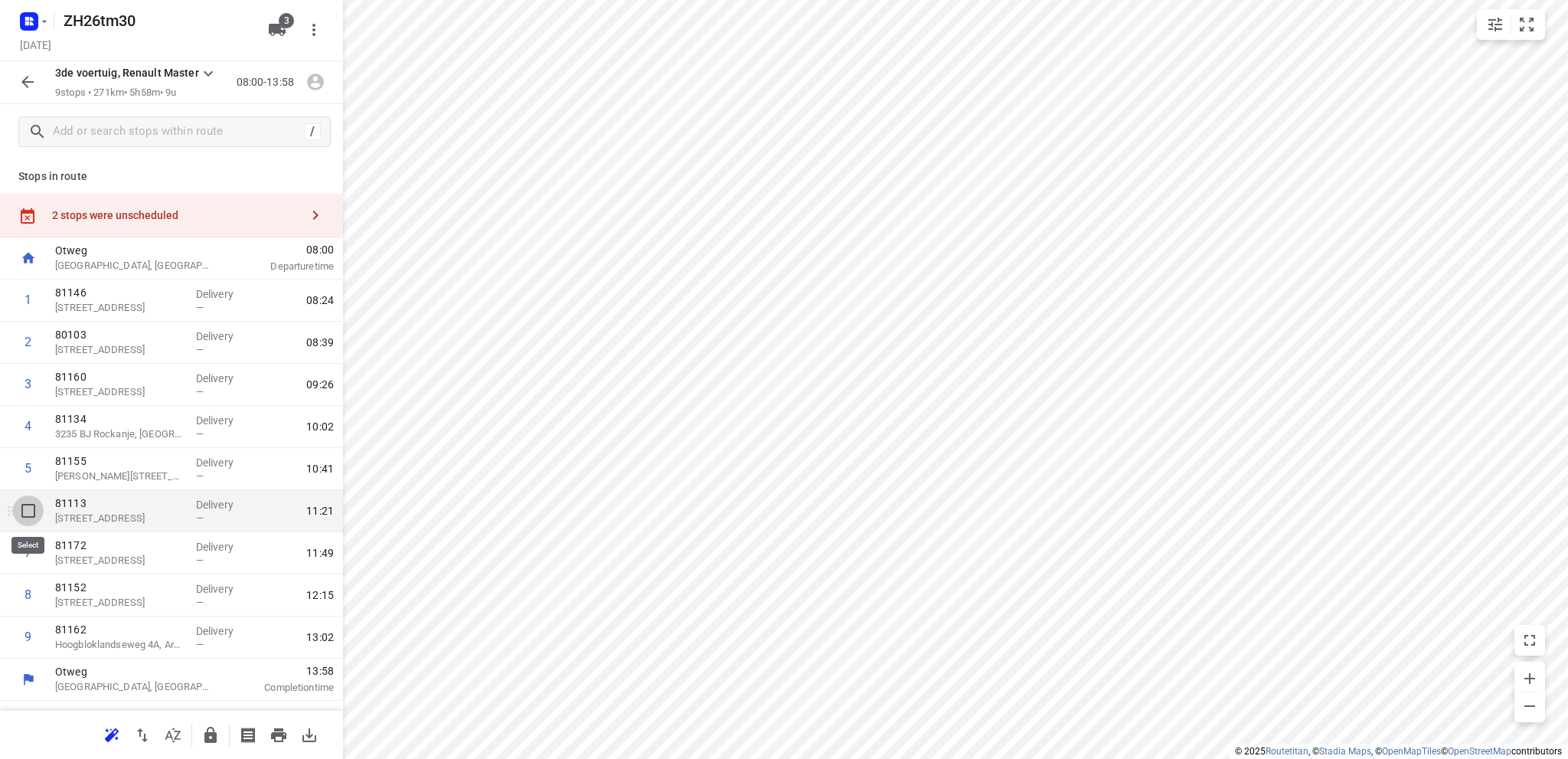
click at [27, 507] on input "checkbox" at bounding box center [28, 511] width 31 height 31
checkbox input "true"
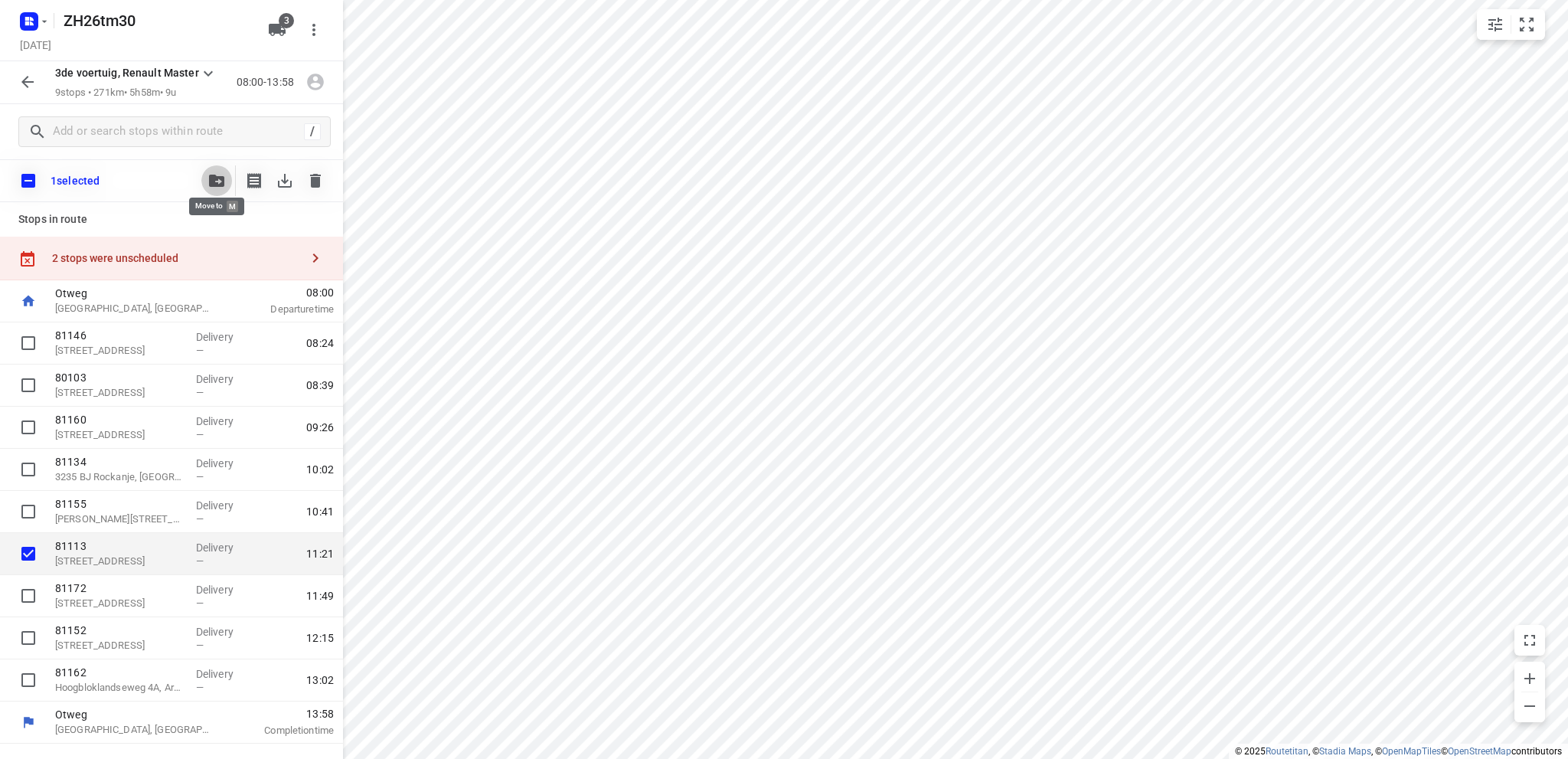
click at [215, 177] on icon "button" at bounding box center [216, 180] width 15 height 12
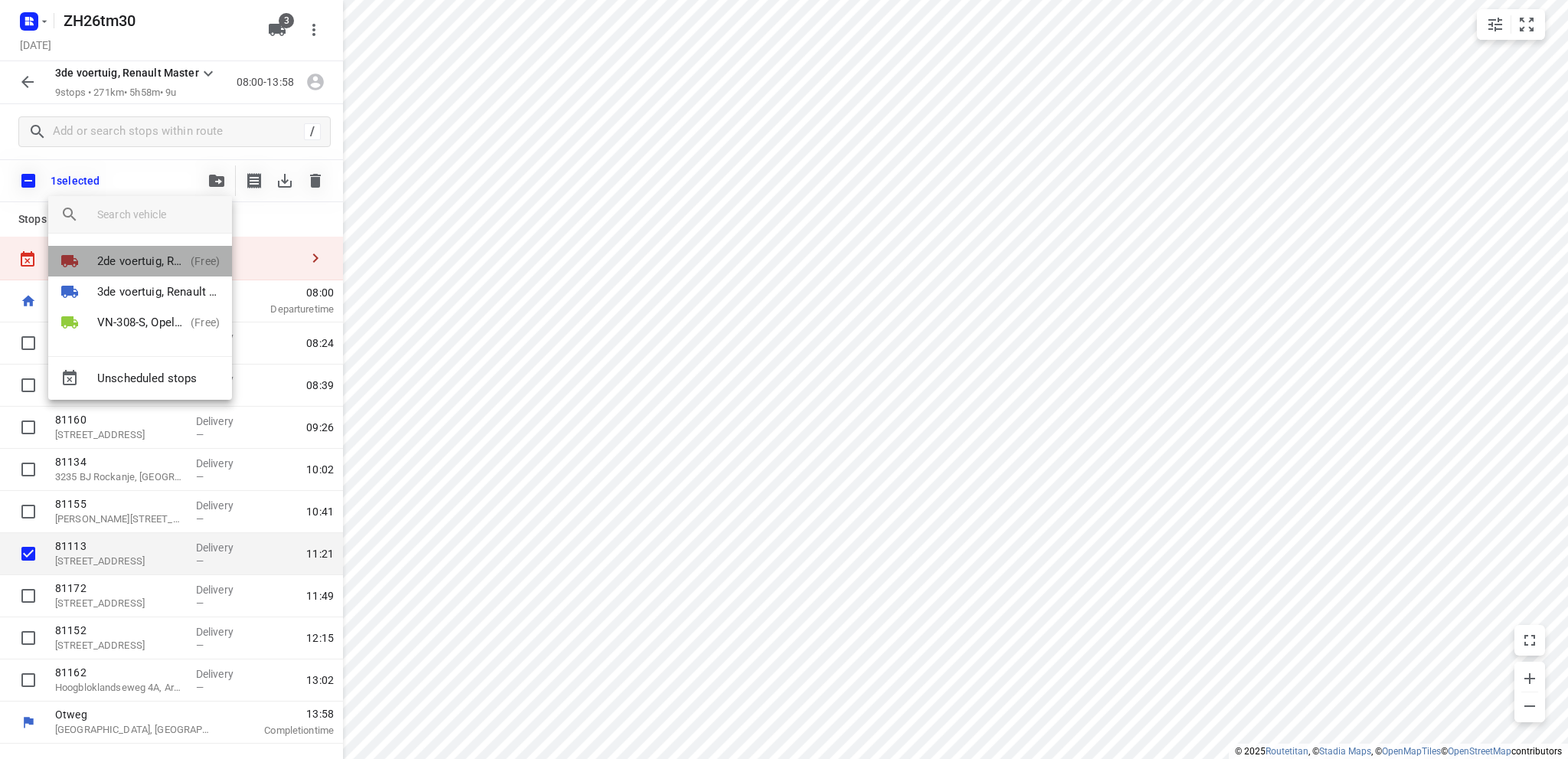
click at [152, 256] on p "2de voertuig, Renault Master" at bounding box center [141, 261] width 87 height 18
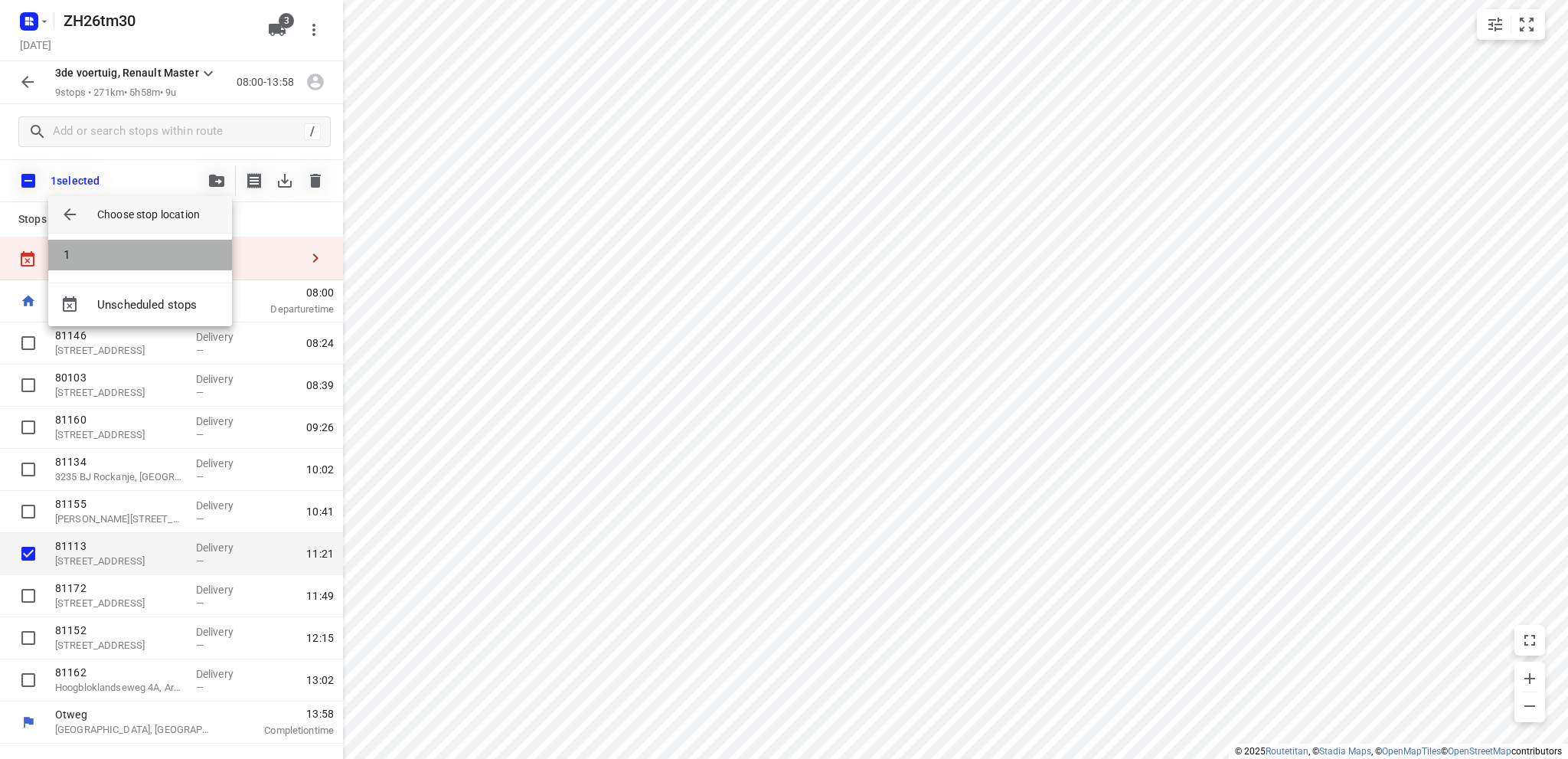
click at [153, 251] on li "1" at bounding box center [140, 255] width 184 height 31
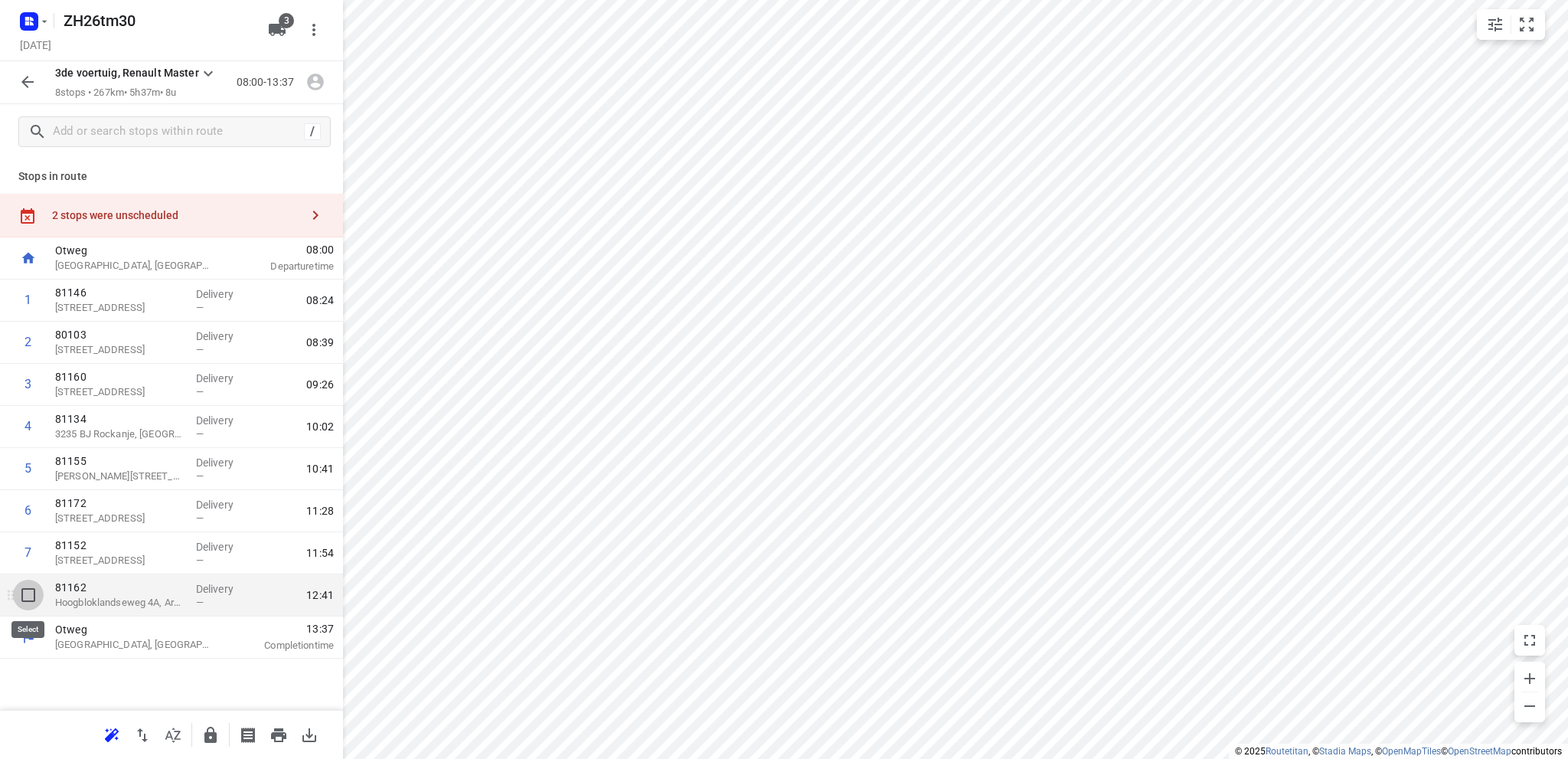
click at [30, 594] on input "checkbox" at bounding box center [28, 595] width 31 height 31
checkbox input "true"
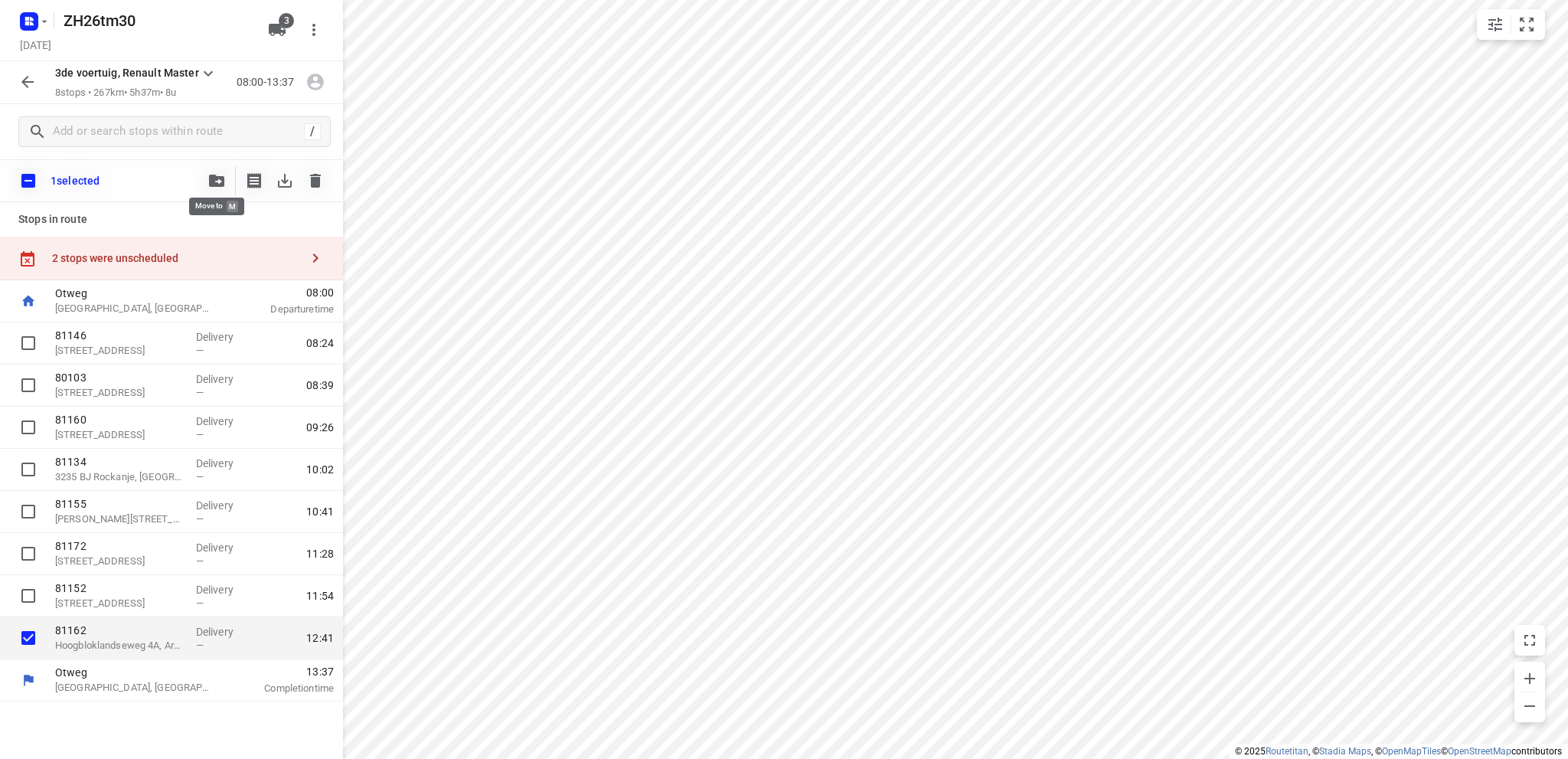
click at [215, 178] on icon "button" at bounding box center [216, 180] width 15 height 12
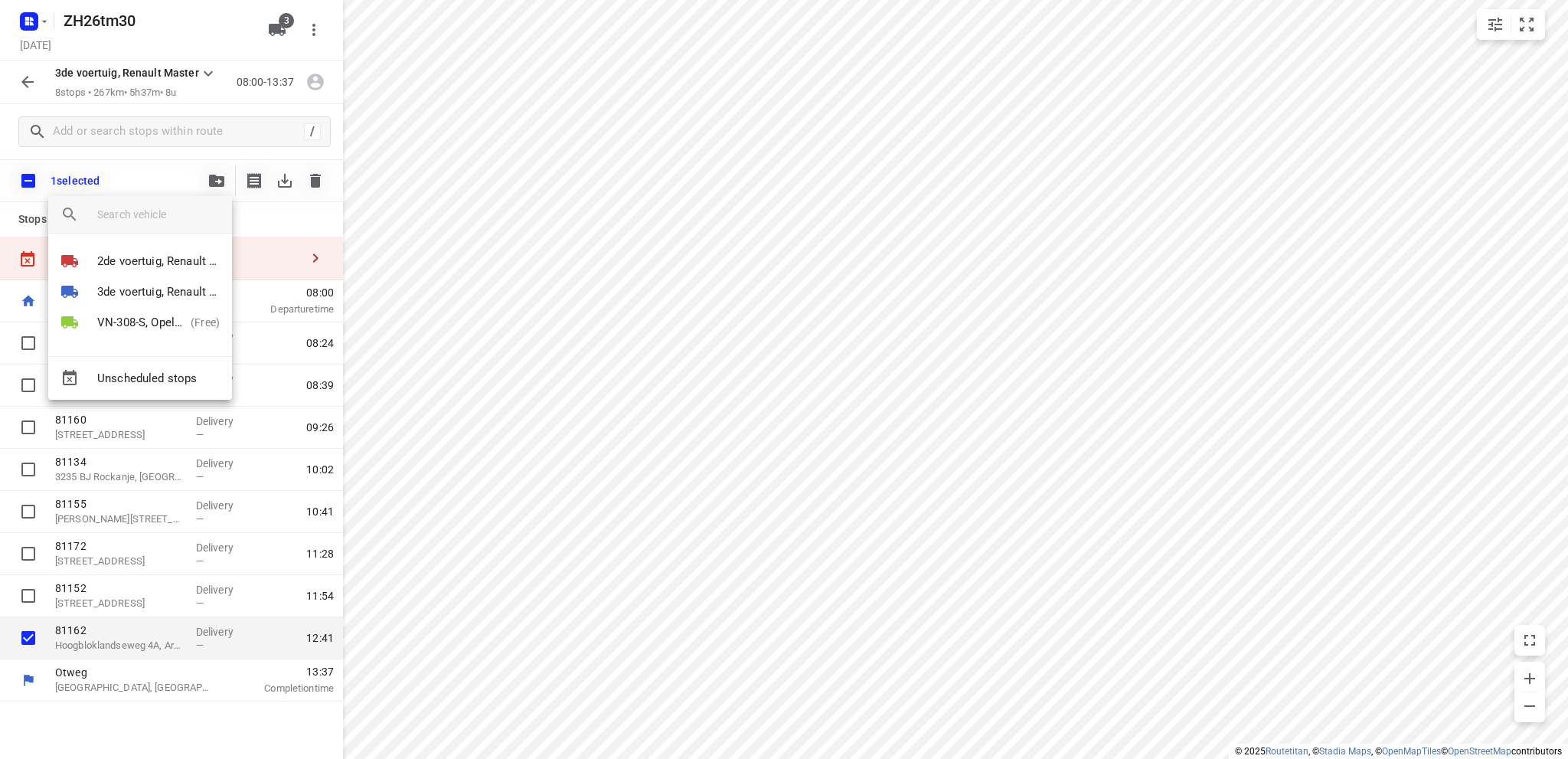
click at [175, 167] on div at bounding box center [784, 379] width 1568 height 759
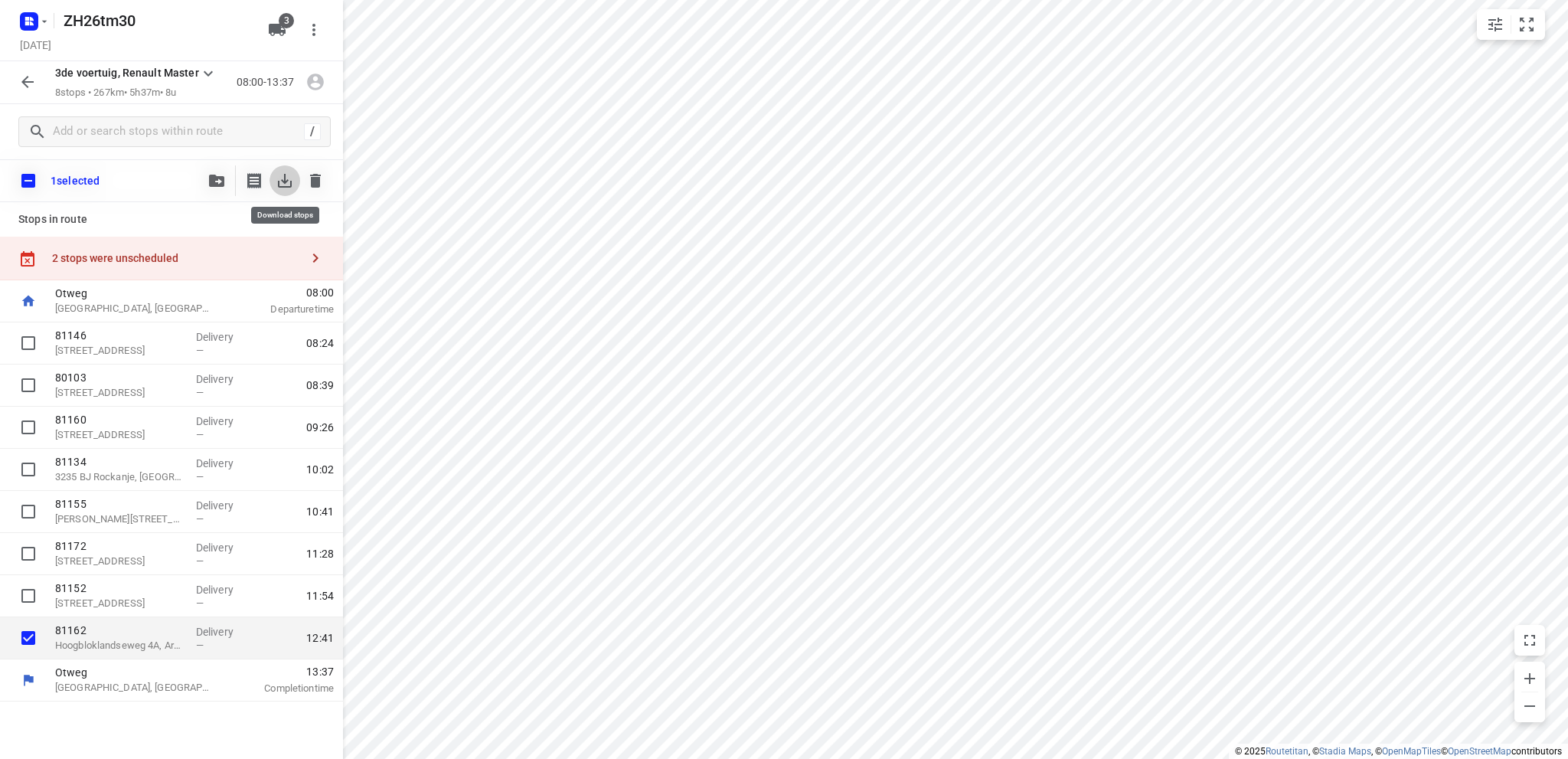
click at [284, 183] on icon "button" at bounding box center [285, 181] width 19 height 19
click at [214, 177] on icon "button" at bounding box center [216, 180] width 15 height 12
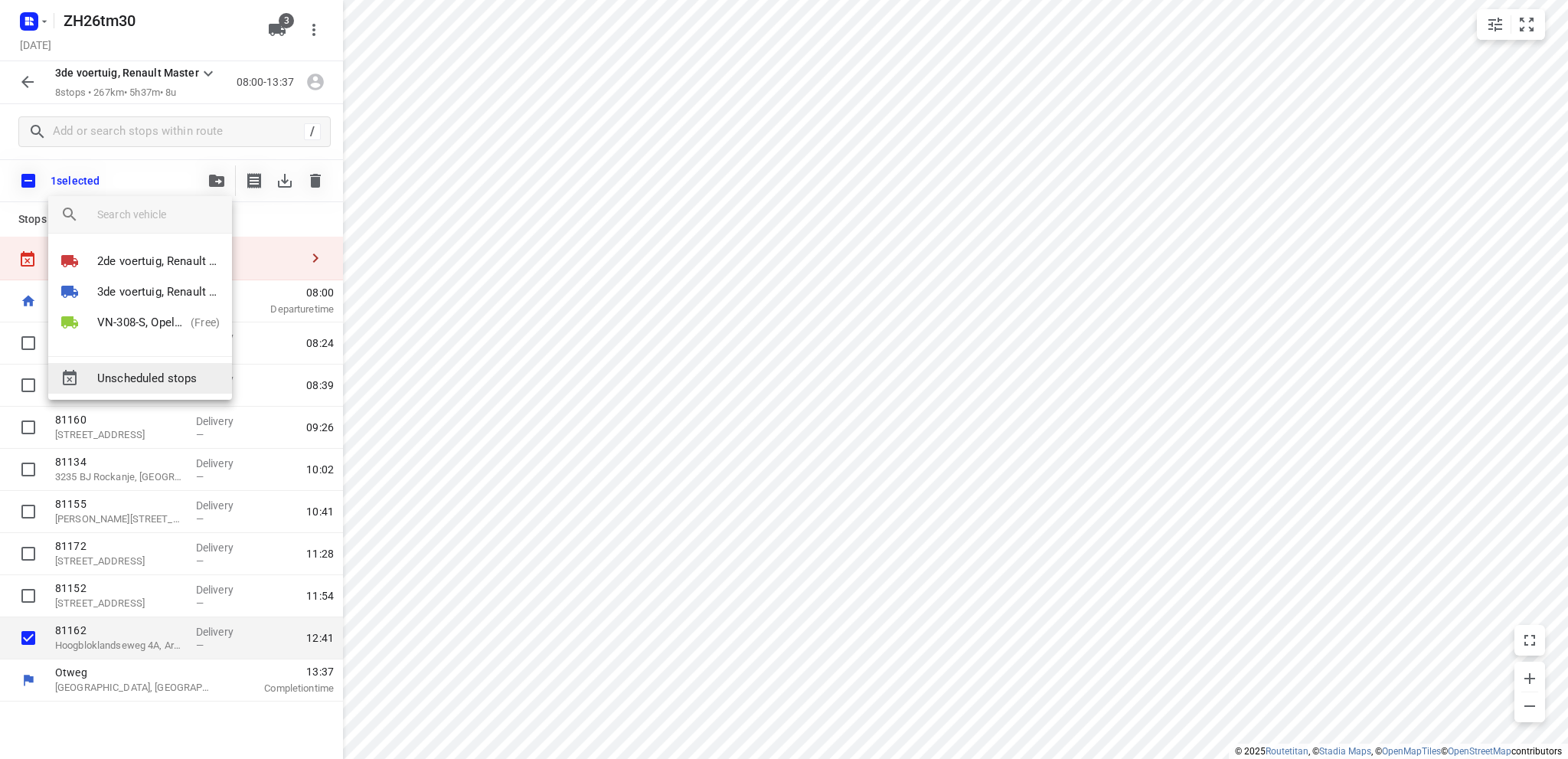
click at [157, 376] on span "Unscheduled stops" at bounding box center [159, 379] width 123 height 18
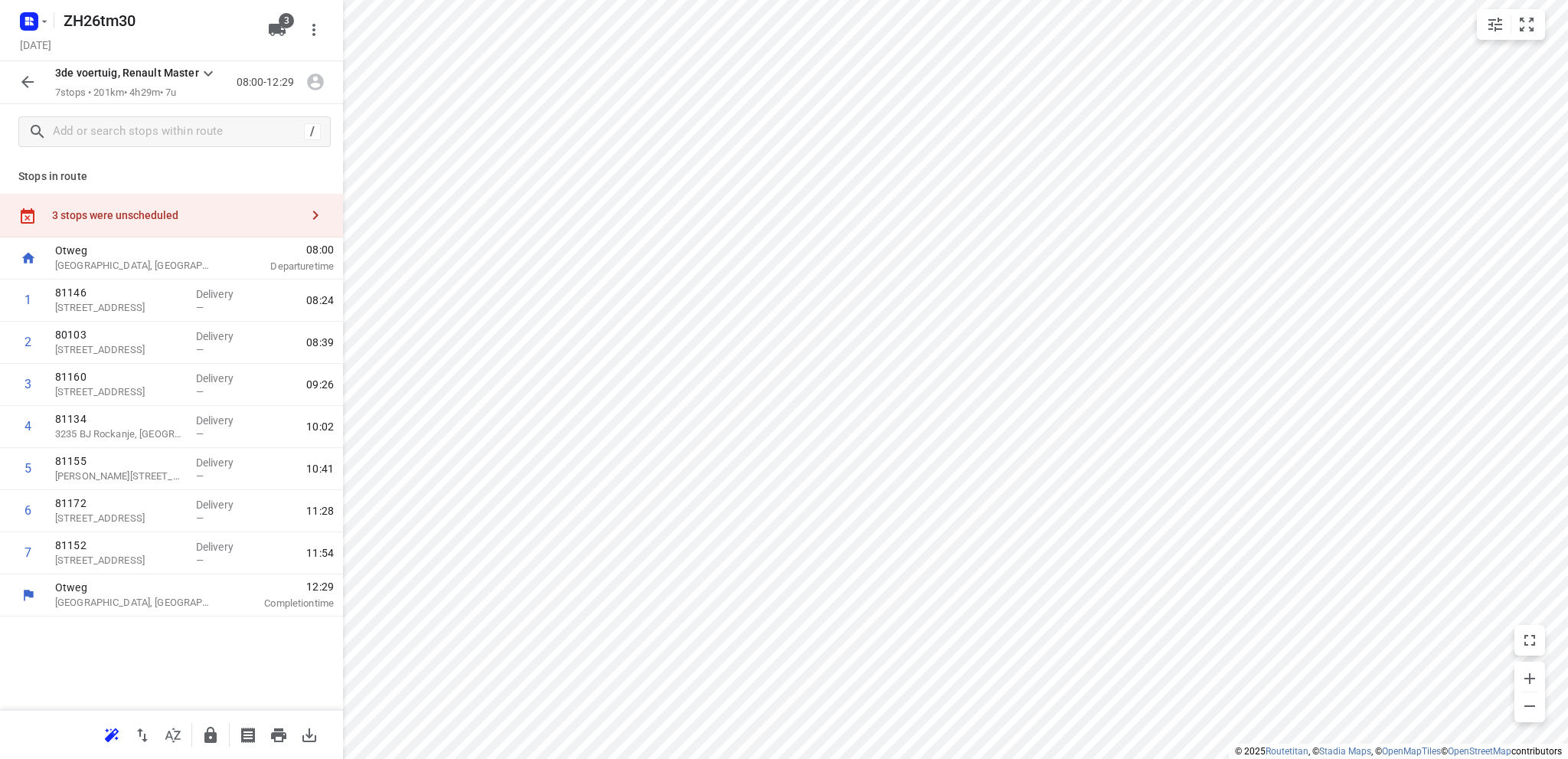
click at [30, 75] on icon "button" at bounding box center [27, 81] width 19 height 19
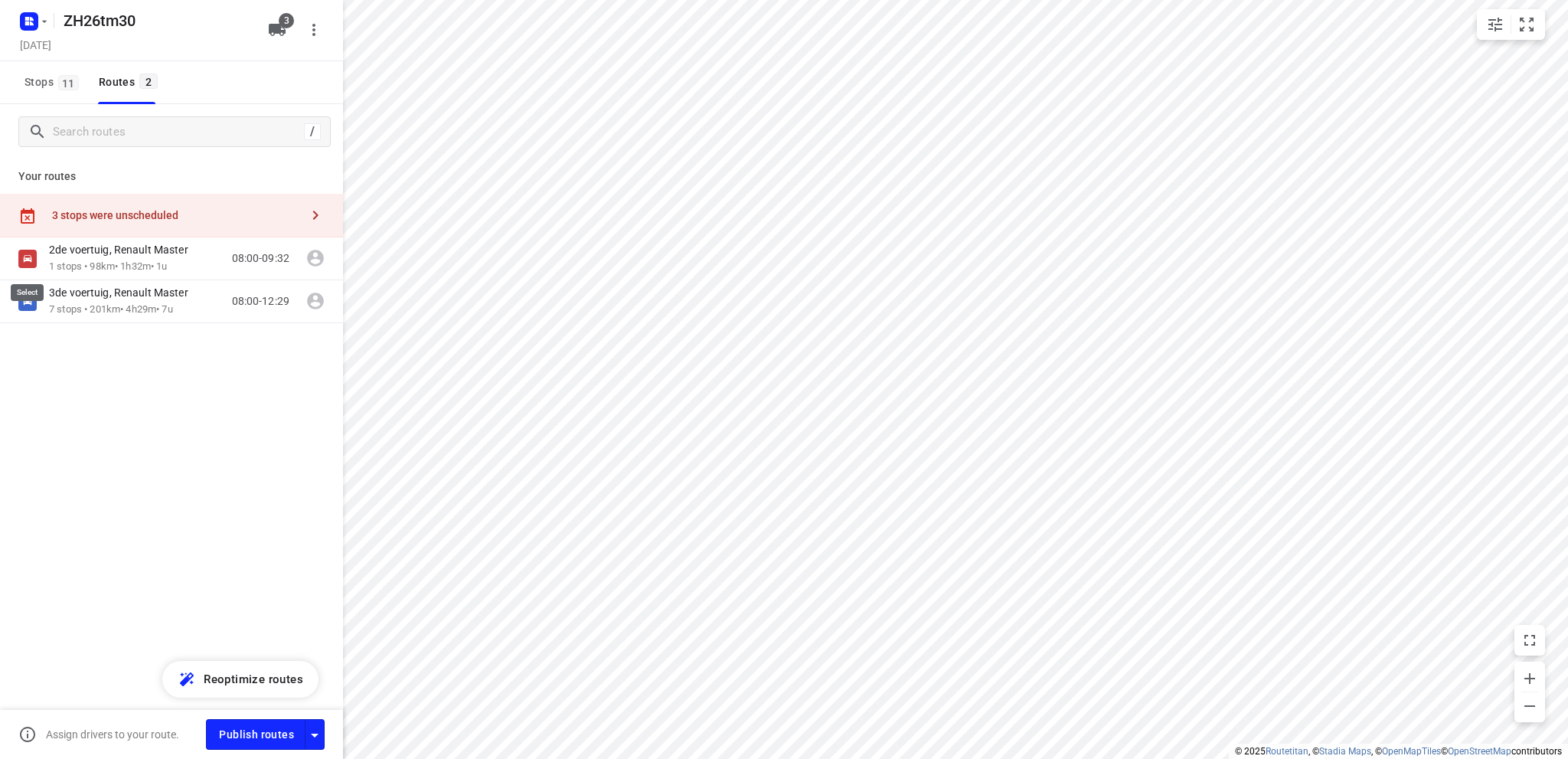
click at [0, 0] on input "checkbox" at bounding box center [0, 0] width 0 height 0
checkbox input "true"
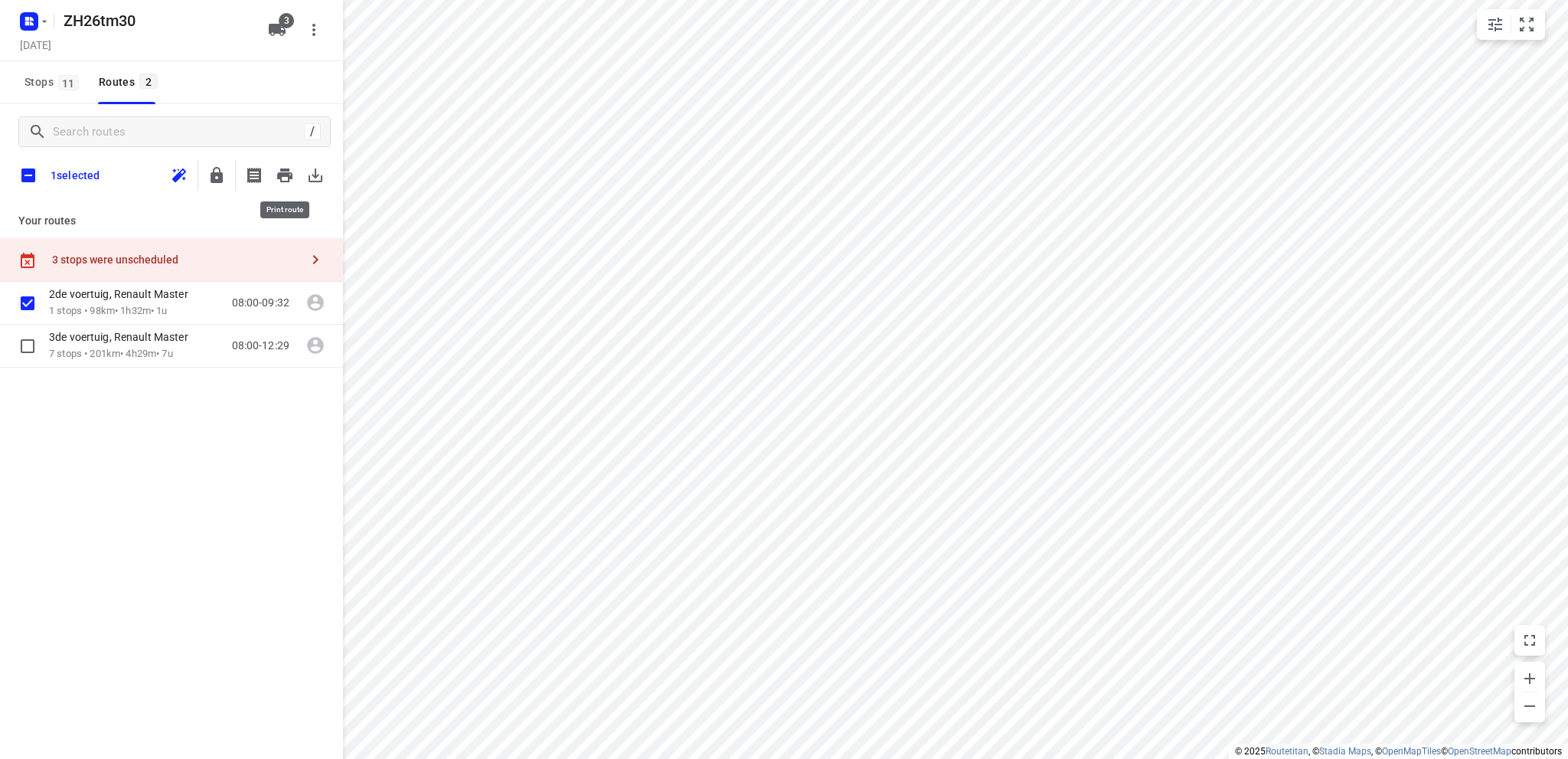
click at [285, 174] on icon "button" at bounding box center [285, 175] width 15 height 14
